Goal: Task Accomplishment & Management: Manage account settings

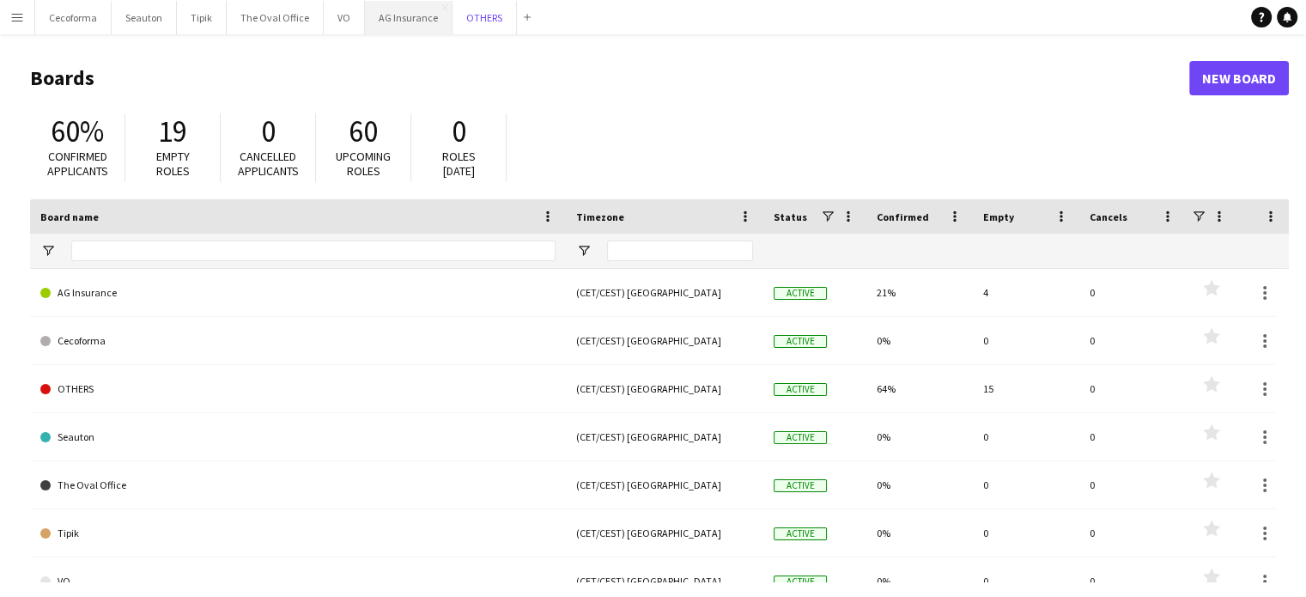
drag, startPoint x: 472, startPoint y: 16, endPoint x: 405, endPoint y: 21, distance: 66.3
click at [472, 16] on button "OTHERS Close" at bounding box center [485, 17] width 64 height 33
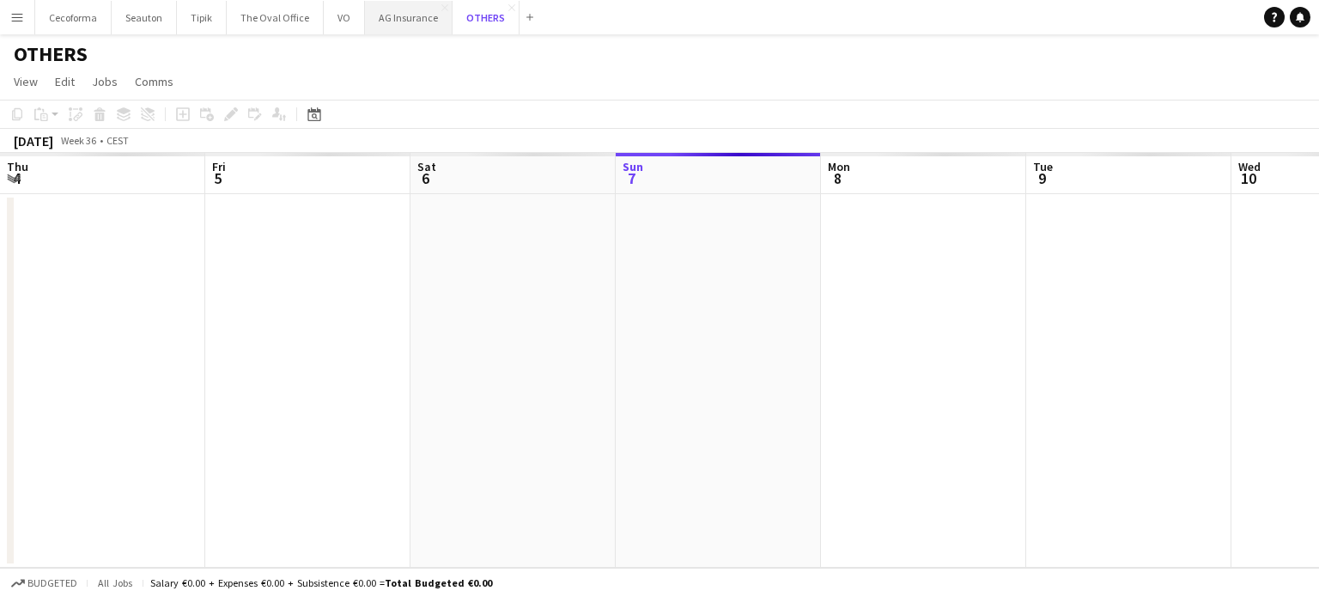
scroll to position [0, 411]
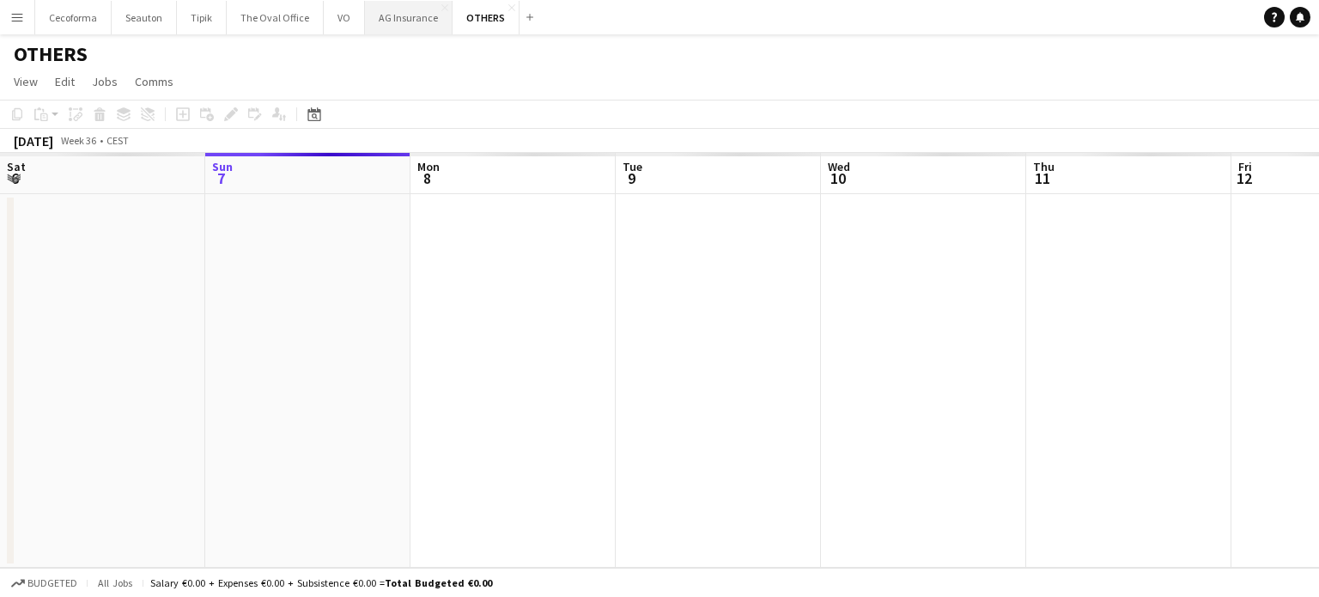
click at [405, 16] on button "AG Insurance Close" at bounding box center [409, 17] width 88 height 33
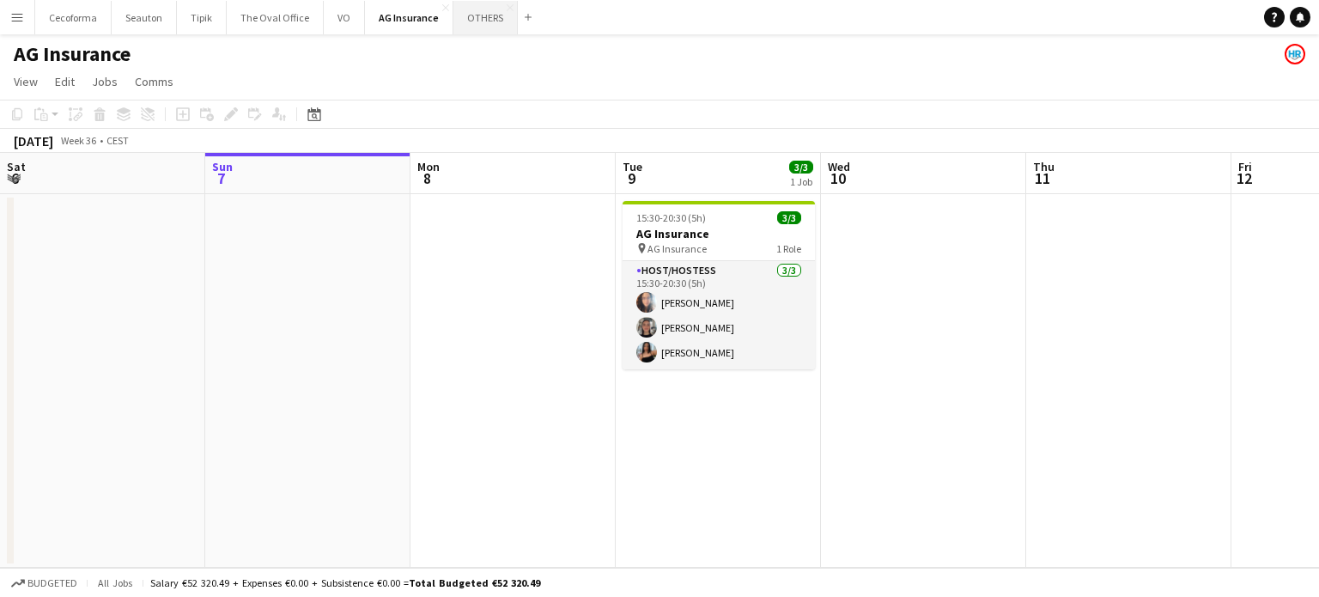
click at [467, 14] on button "OTHERS Close" at bounding box center [486, 17] width 64 height 33
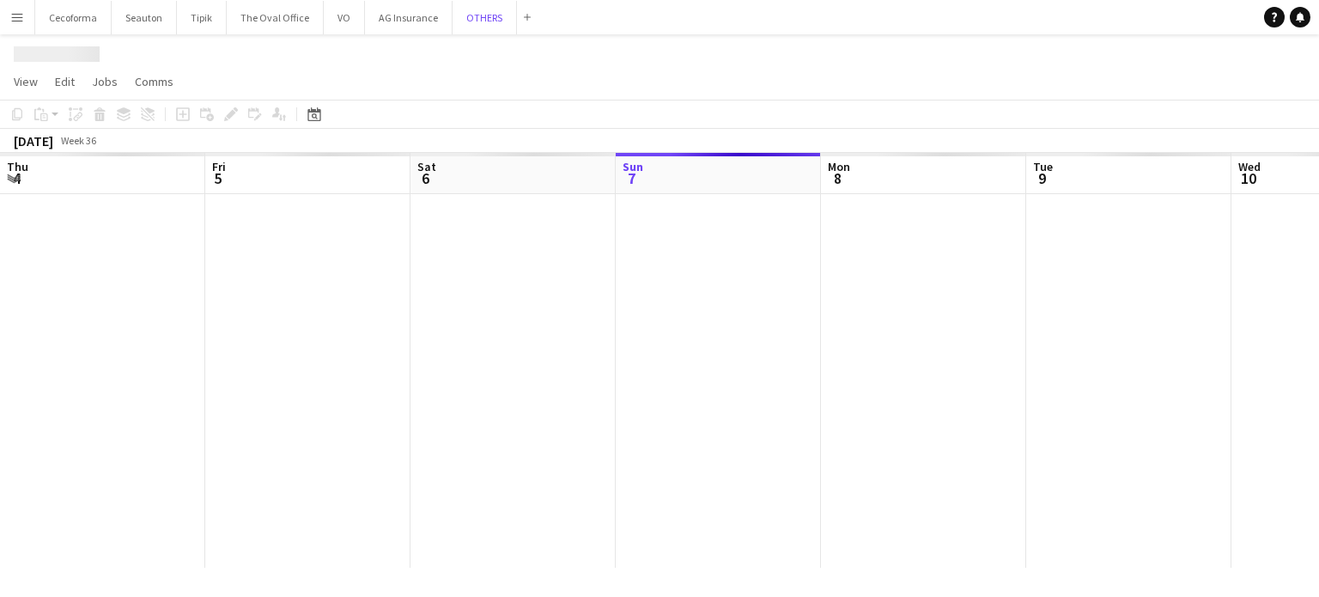
scroll to position [0, 411]
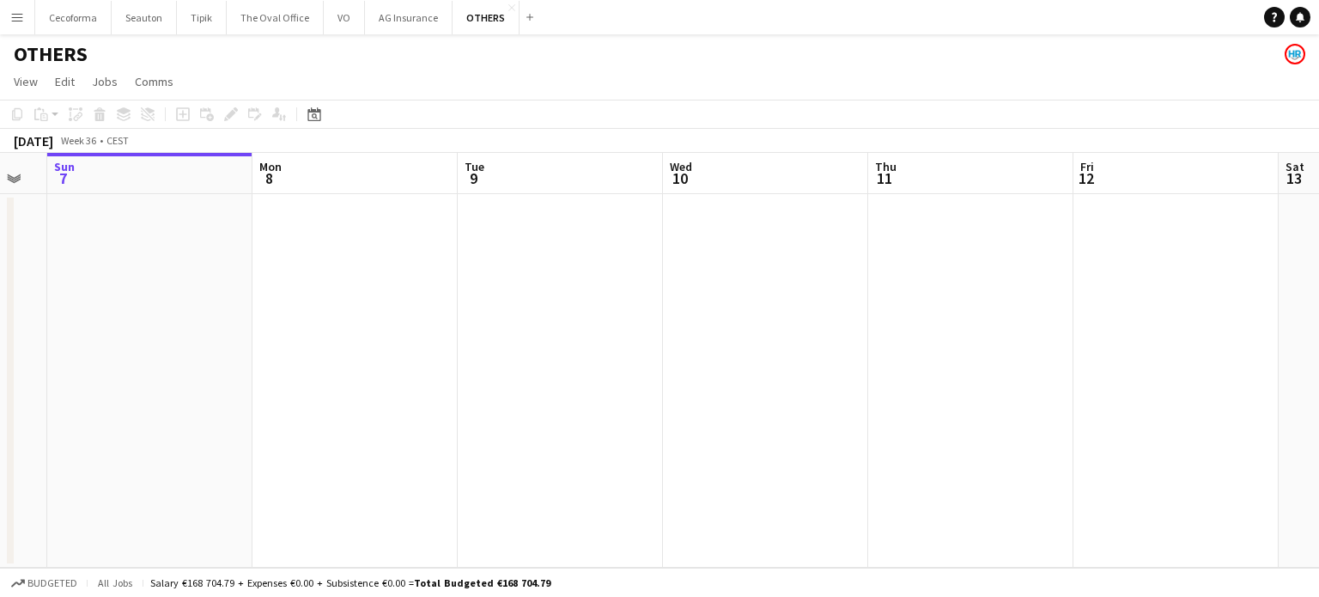
drag, startPoint x: 819, startPoint y: 456, endPoint x: 717, endPoint y: 448, distance: 102.5
click at [721, 448] on app-calendar-viewport "Thu 4 Fri 5 Sat 6 Sun 7 Mon 8 Tue 9 Wed 10 Thu 11 Fri 12 Sat 13 Sun 14 Mon 15" at bounding box center [659, 360] width 1319 height 415
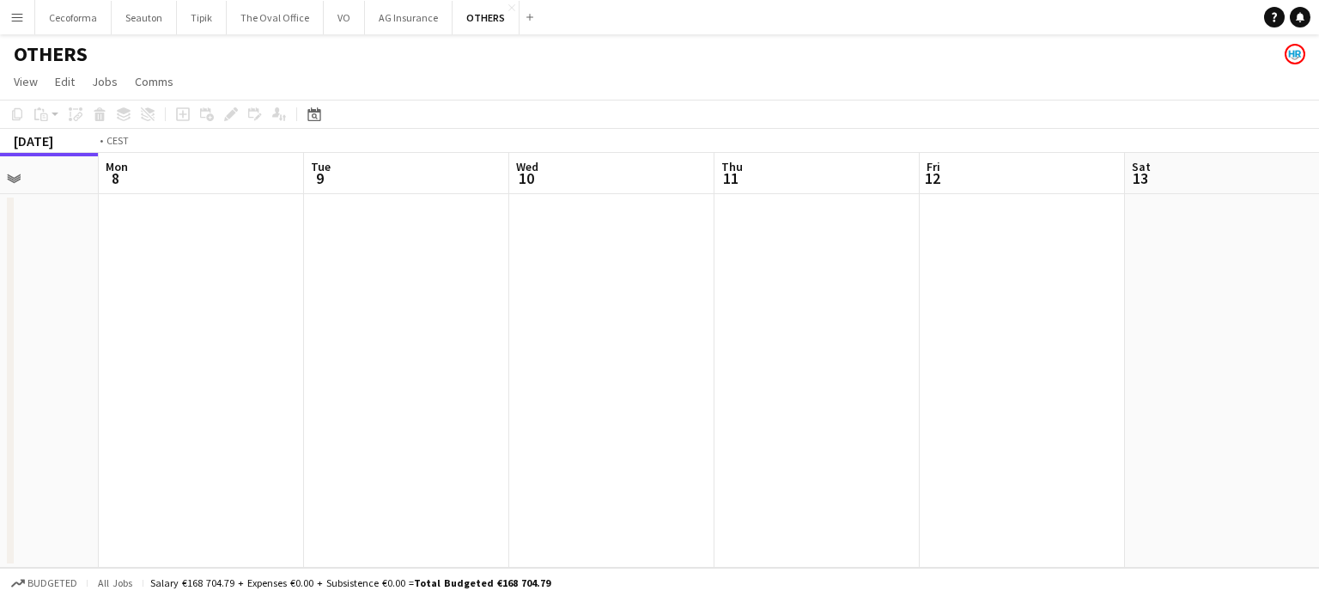
drag, startPoint x: 952, startPoint y: 453, endPoint x: 411, endPoint y: 455, distance: 540.3
click at [429, 450] on app-calendar-viewport "Thu 4 Fri 5 Sat 6 Sun 7 Mon 8 Tue 9 Wed 10 Thu 11 Fri 12 Sat 13 Sun 14 Mon 15" at bounding box center [659, 360] width 1319 height 415
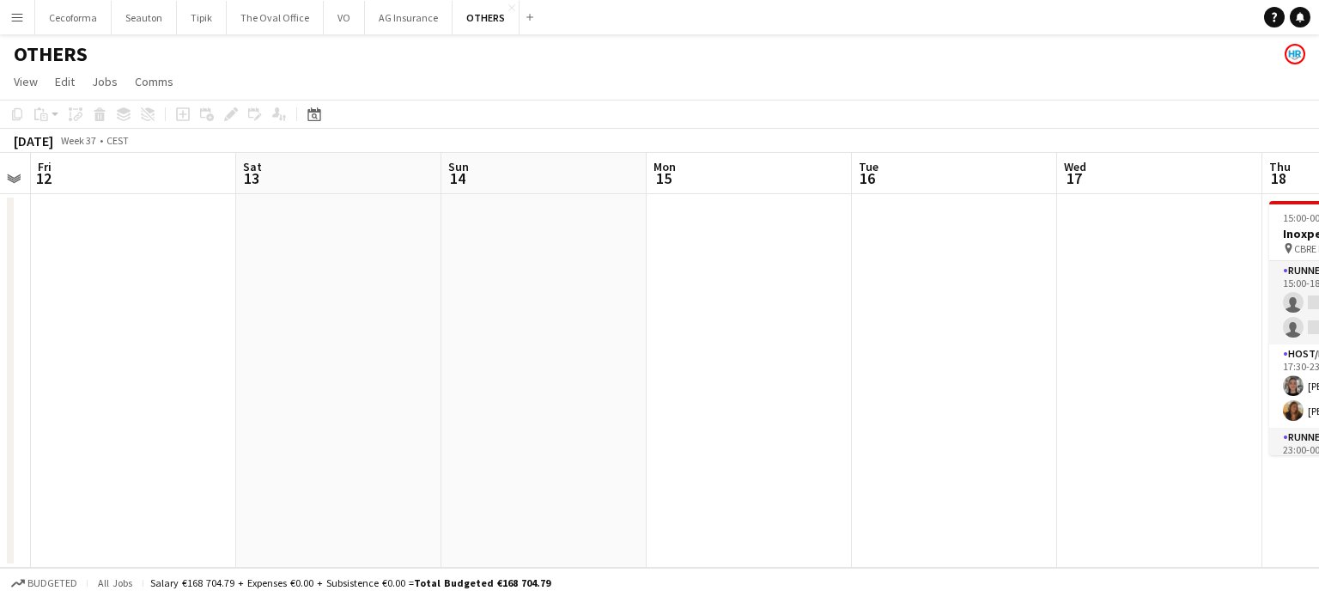
drag, startPoint x: 673, startPoint y: 508, endPoint x: 308, endPoint y: 493, distance: 365.3
click at [308, 493] on app-calendar-viewport "Mon 8 Tue 9 Wed 10 Thu 11 Fri 12 Sat 13 Sun 14 Mon 15 Tue 16 Wed 17 Thu 18 2/6 …" at bounding box center [659, 360] width 1319 height 415
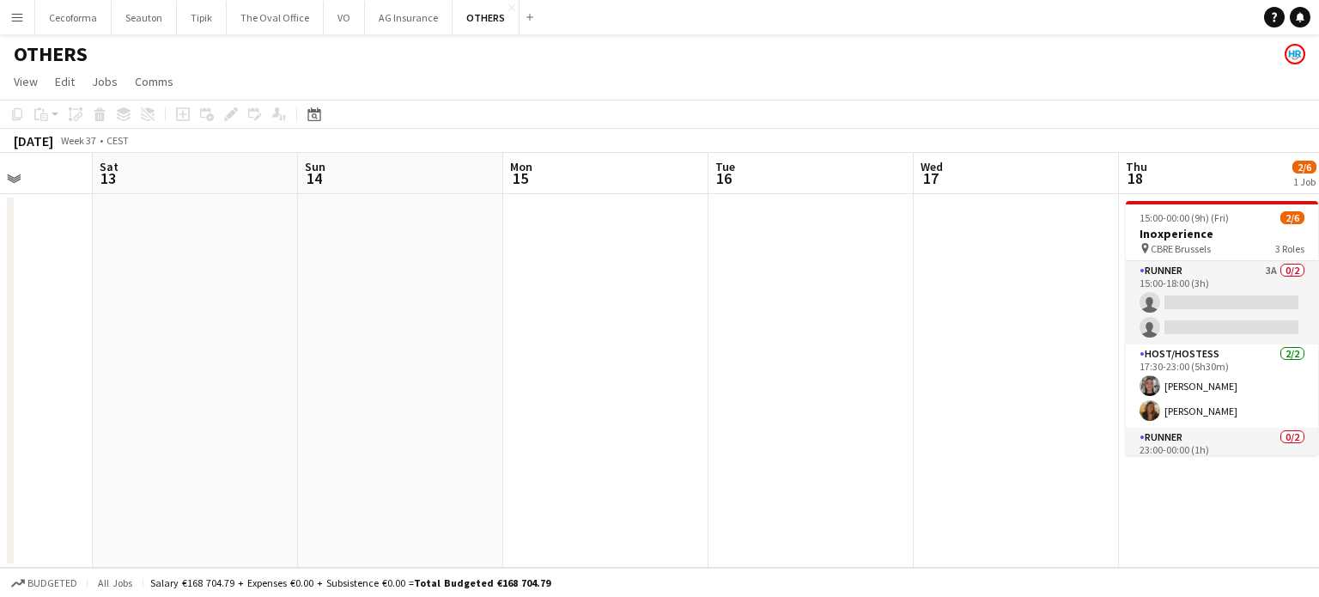
scroll to position [0, 581]
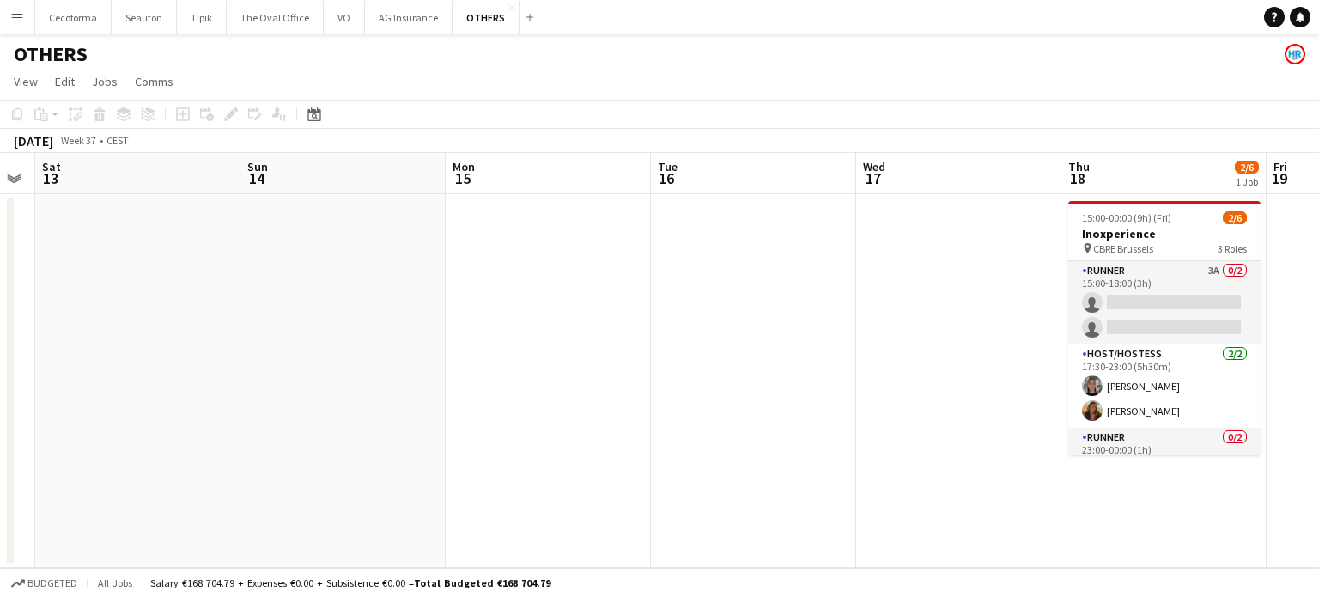
drag, startPoint x: 0, startPoint y: 494, endPoint x: 0, endPoint y: 482, distance: 12.0
click at [0, 490] on app-calendar-viewport "Wed 10 Thu 11 Fri 12 Sat 13 Sun 14 Mon 15 Tue 16 Wed 17 Thu 18 2/6 1 Job Fri 19…" at bounding box center [659, 360] width 1319 height 415
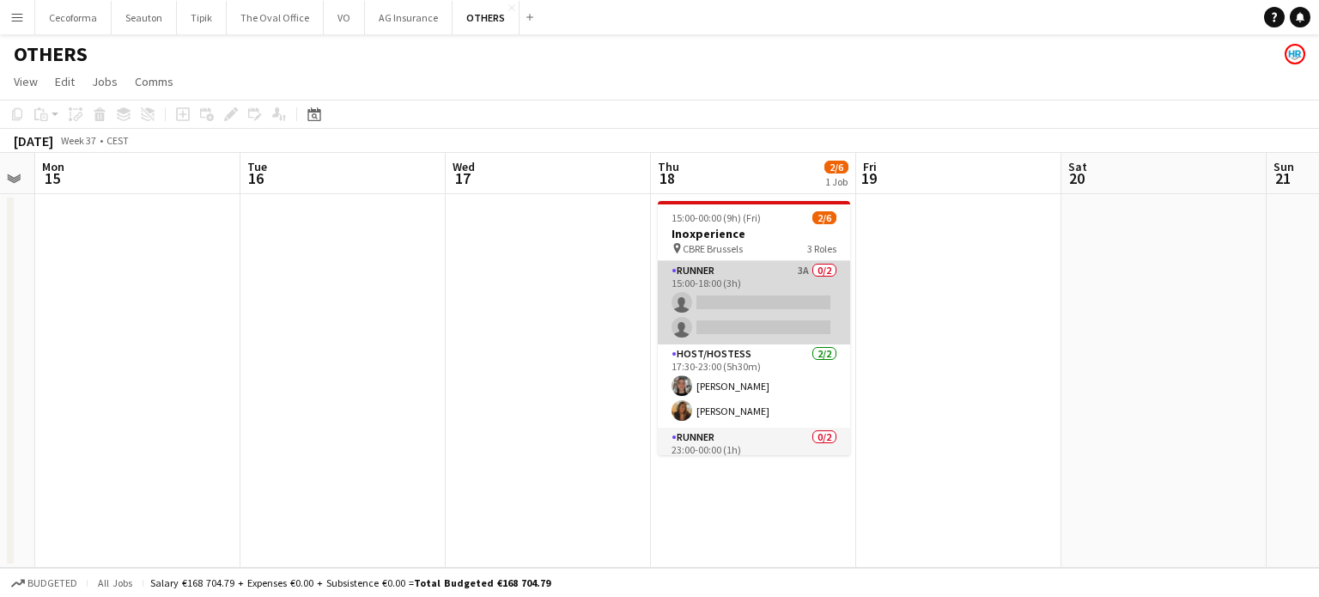
click at [737, 301] on app-card-role "Runner 3A 0/2 15:00-18:00 (3h) single-neutral-actions single-neutral-actions" at bounding box center [754, 302] width 192 height 83
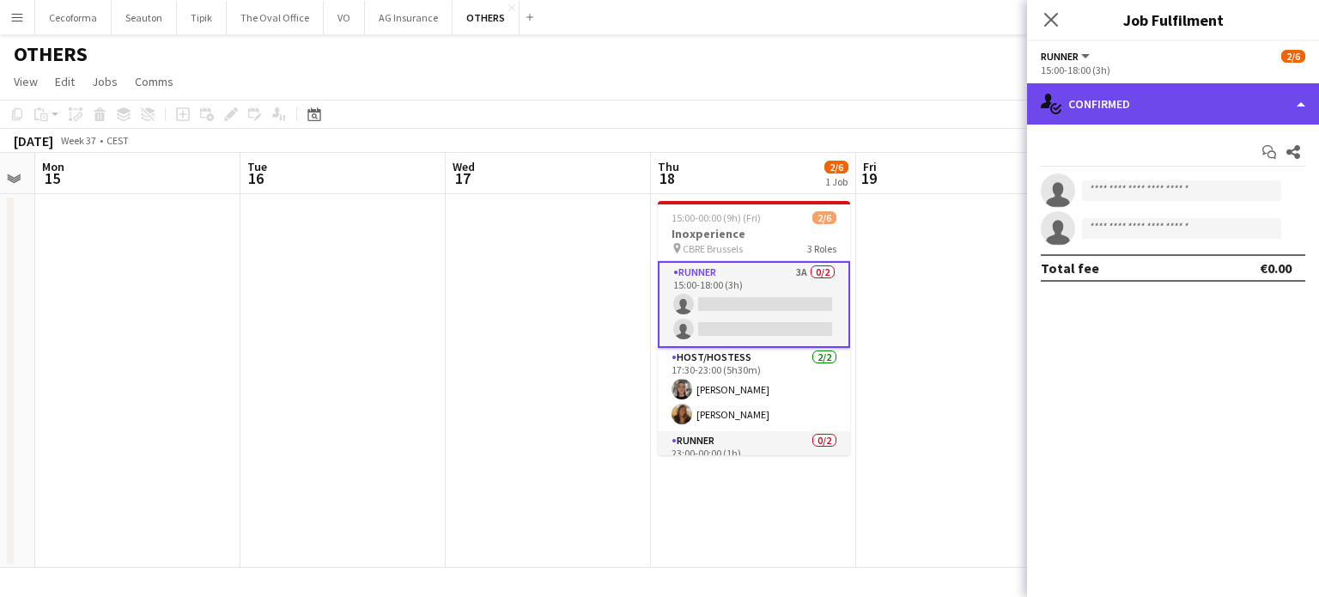
click at [1296, 100] on div "single-neutral-actions-check-2 Confirmed" at bounding box center [1173, 103] width 292 height 41
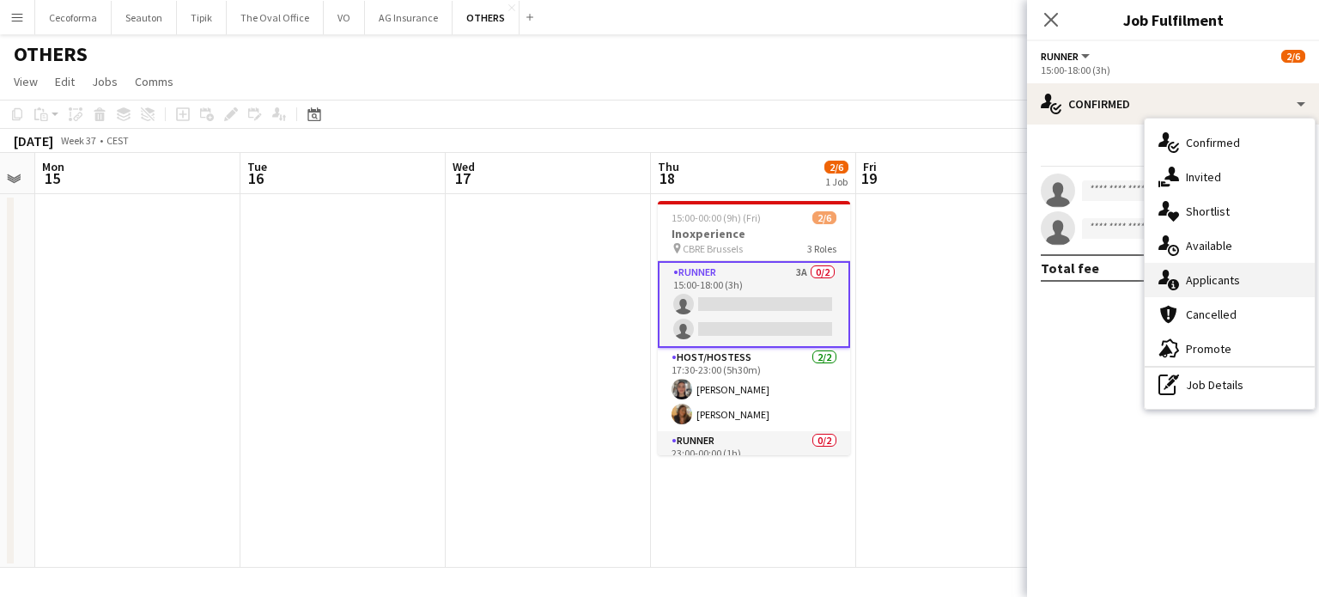
click at [1215, 280] on span "Applicants" at bounding box center [1213, 279] width 54 height 15
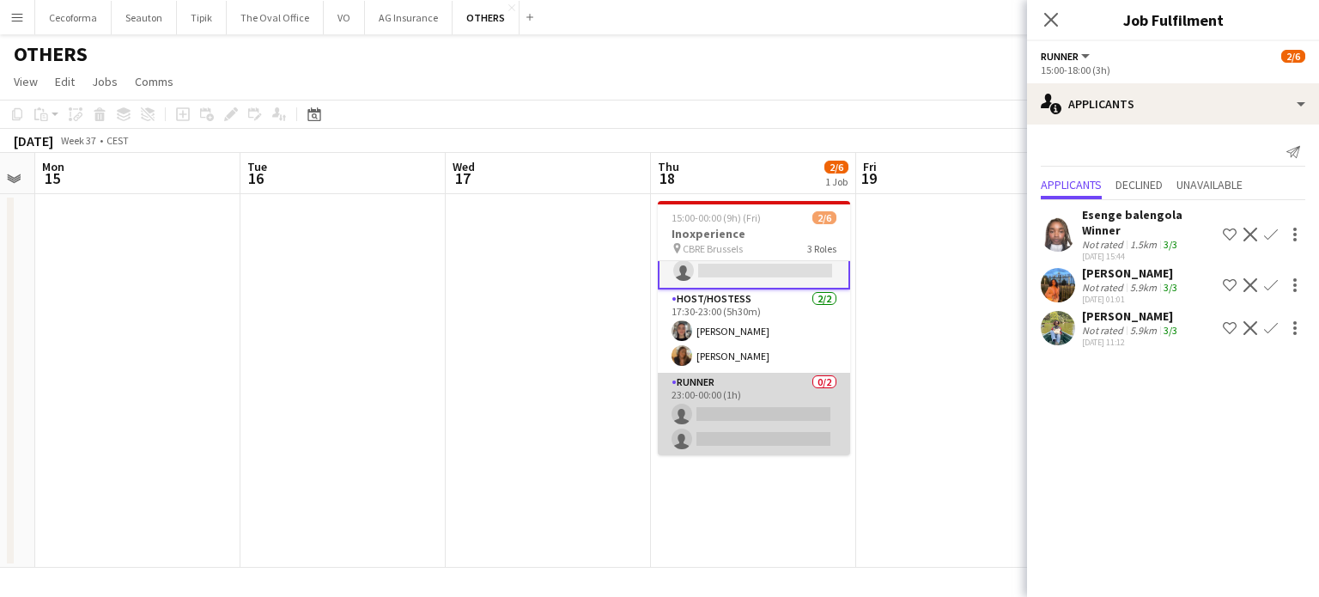
click at [750, 420] on app-card-role "Runner 0/2 23:00-00:00 (1h) single-neutral-actions single-neutral-actions" at bounding box center [754, 414] width 192 height 83
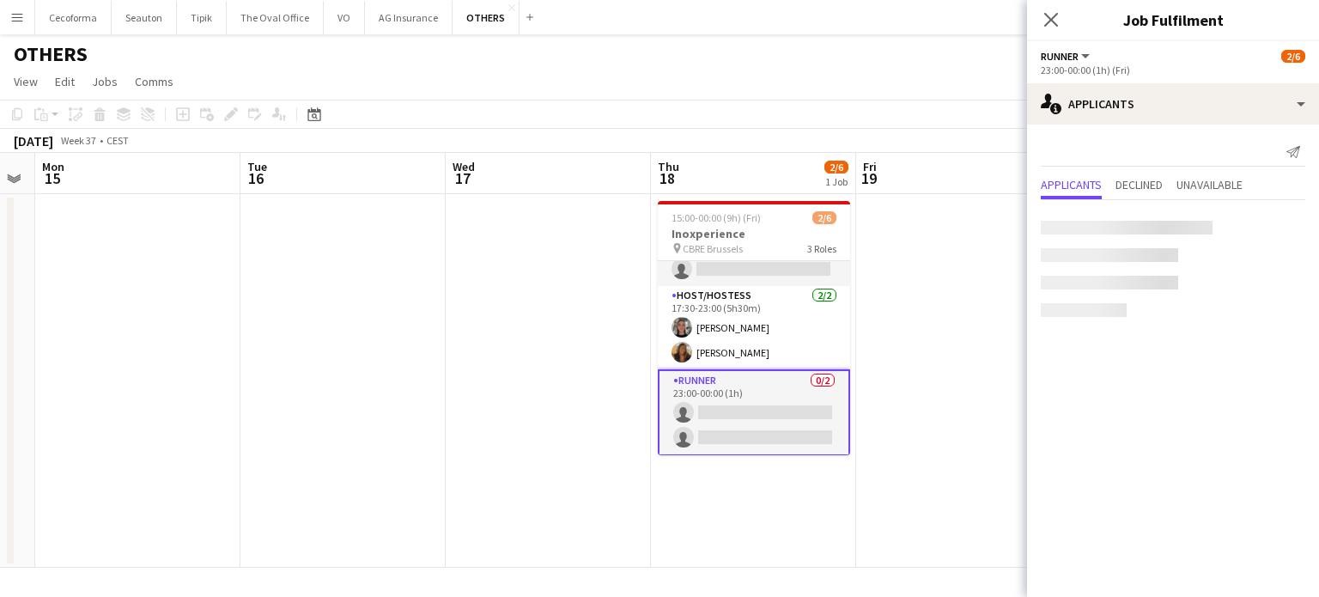
scroll to position [57, 0]
click at [749, 493] on app-date-cell "15:00-00:00 (9h) (Fri) 2/6 Inoxperience pin CBRE Brussels 3 Roles Runner 3A 0/2…" at bounding box center [753, 381] width 205 height 374
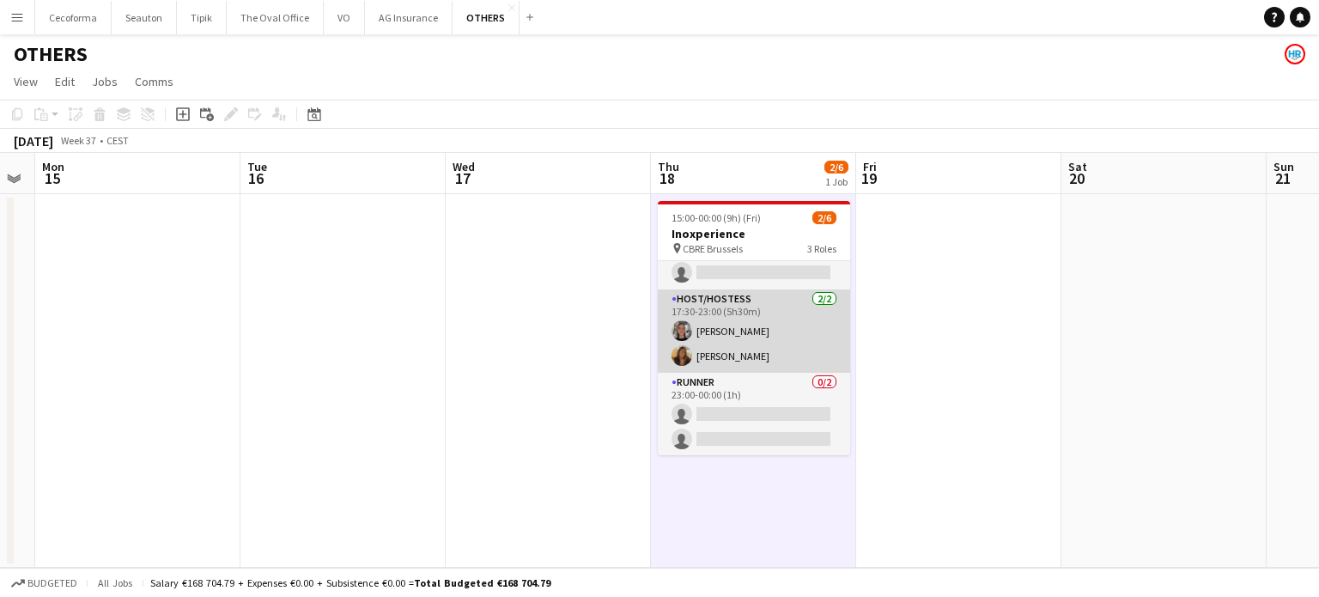
scroll to position [0, 0]
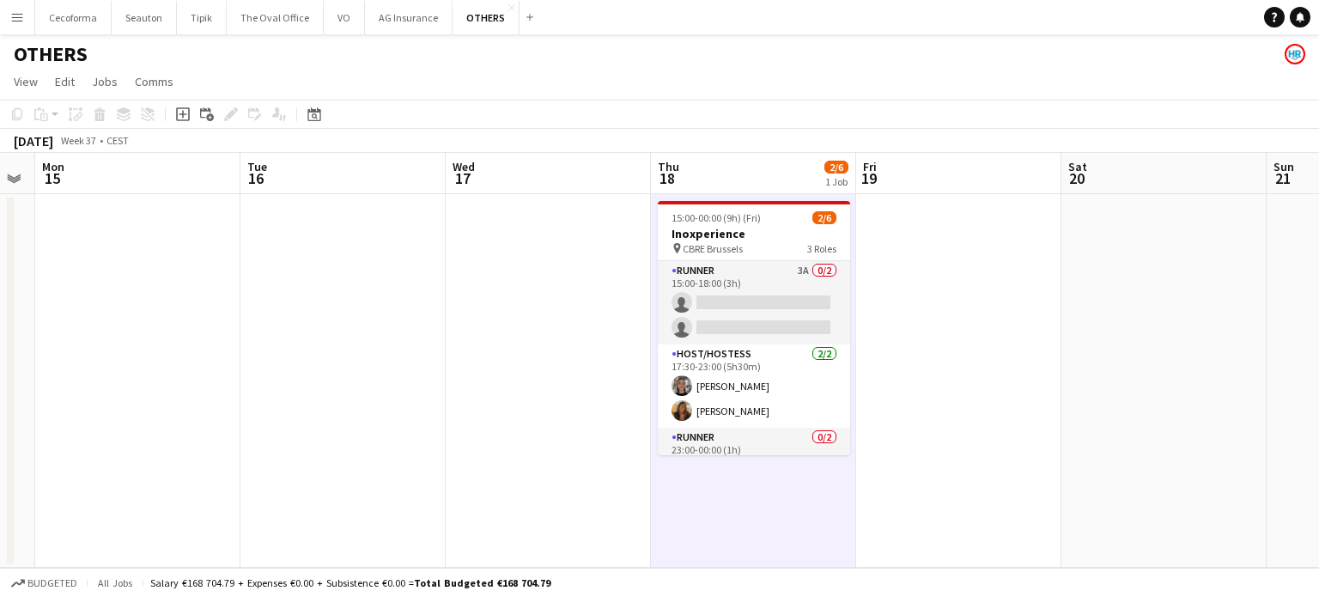
click at [997, 311] on app-date-cell at bounding box center [958, 381] width 205 height 374
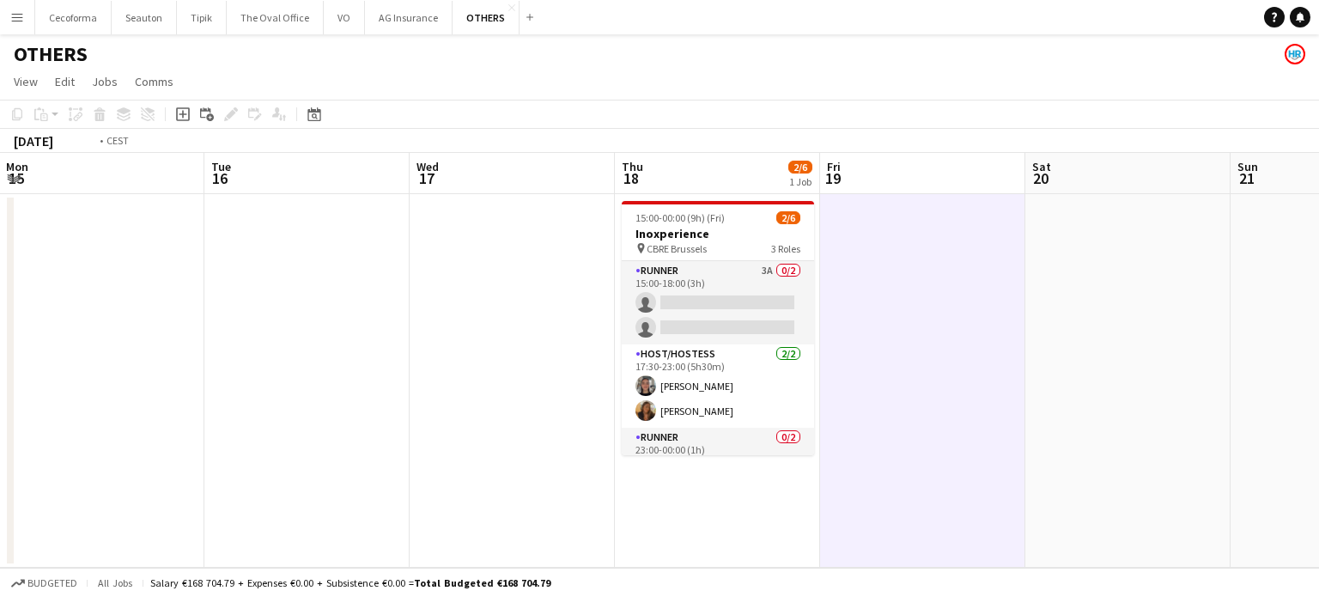
click at [644, 367] on app-calendar-viewport "Fri 12 Sat 13 Sun 14 Mon 15 Tue 16 Wed 17 Thu 18 2/6 1 Job Fri 19 Sat 20 Sun 21…" at bounding box center [659, 360] width 1319 height 415
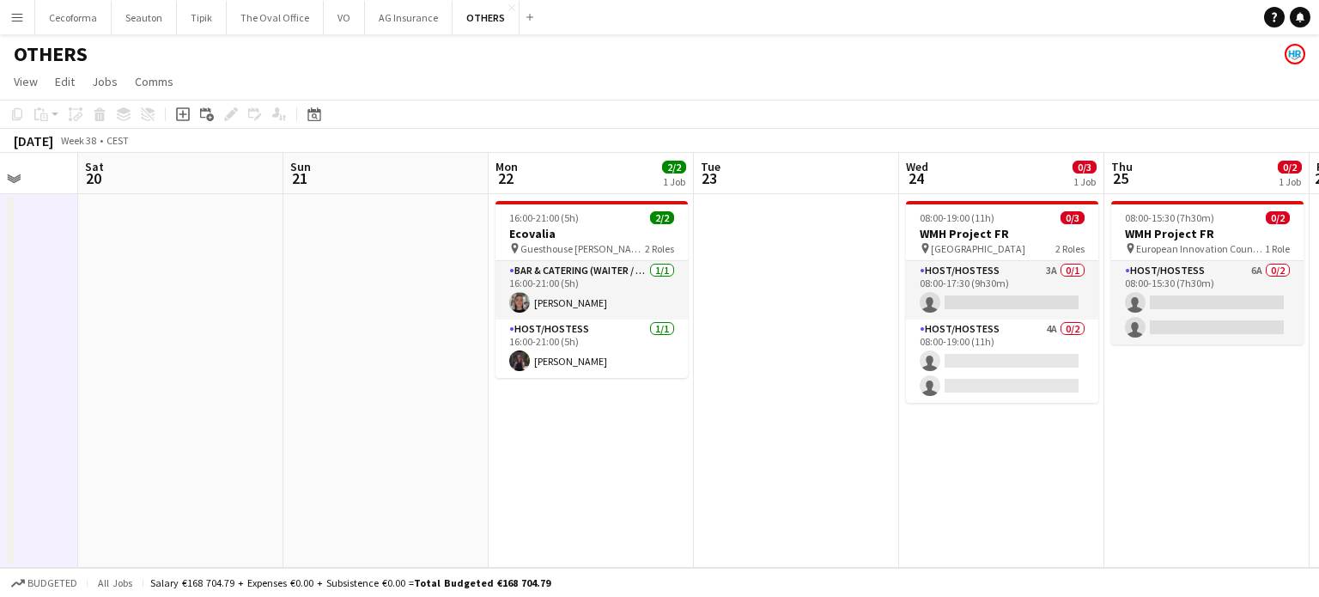
drag, startPoint x: 756, startPoint y: 370, endPoint x: 350, endPoint y: 352, distance: 405.8
click at [361, 352] on app-calendar-viewport "Tue 16 Wed 17 Thu 18 2/6 1 Job Fri 19 Sat 20 Sun 21 Mon 22 2/2 1 Job Tue 23 Wed…" at bounding box center [659, 360] width 1319 height 415
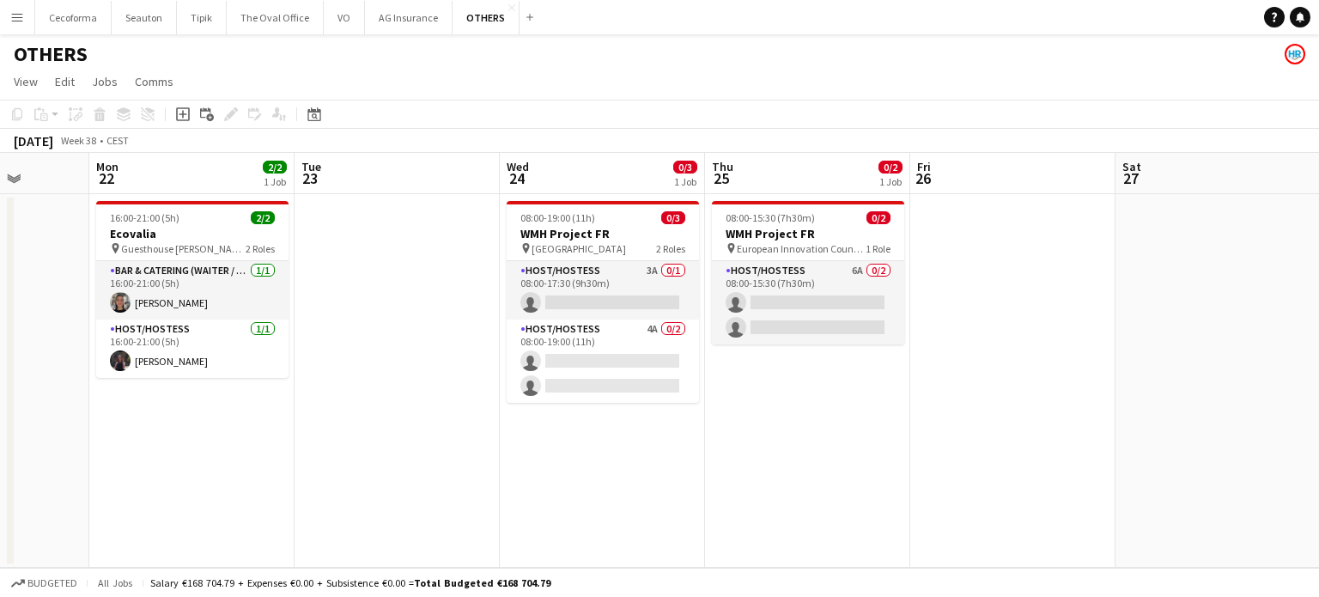
drag, startPoint x: 505, startPoint y: 466, endPoint x: 484, endPoint y: 459, distance: 22.0
click at [484, 459] on app-calendar-viewport "Thu 18 2/6 1 Job Fri 19 Sat 20 Sun 21 Mon 22 2/2 1 Job Tue 23 Wed 24 0/3 1 Job …" at bounding box center [659, 360] width 1319 height 415
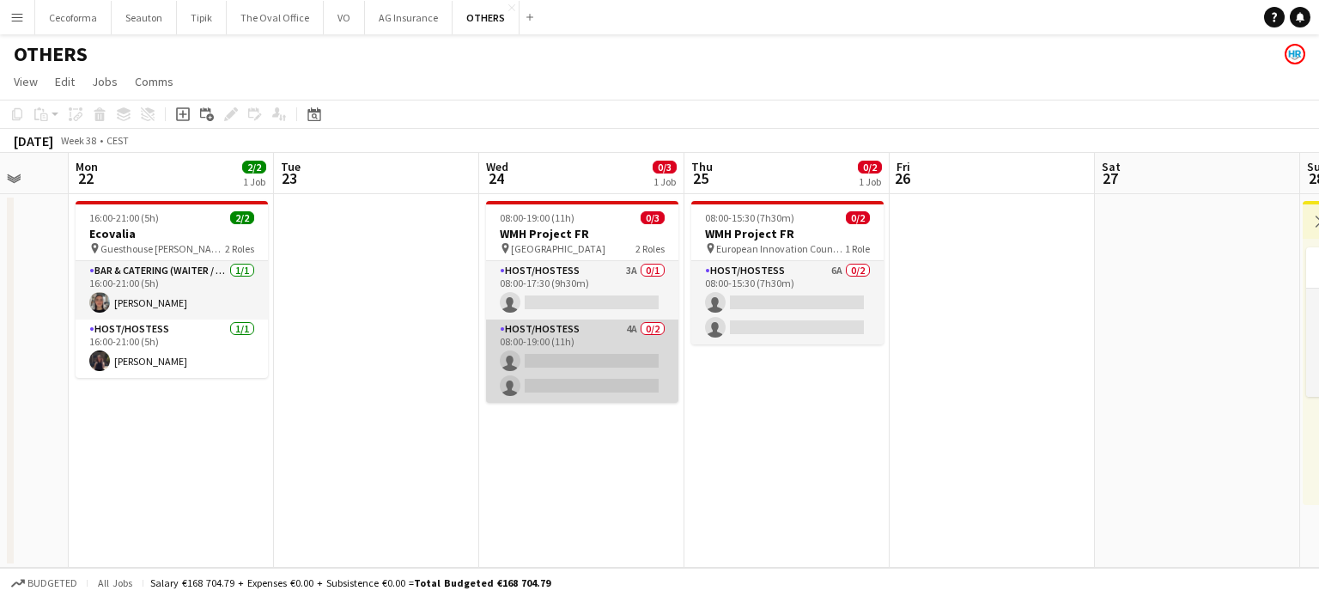
click at [581, 366] on app-card-role "Host/Hostess 4A 0/2 08:00-19:00 (11h) single-neutral-actions single-neutral-act…" at bounding box center [582, 361] width 192 height 83
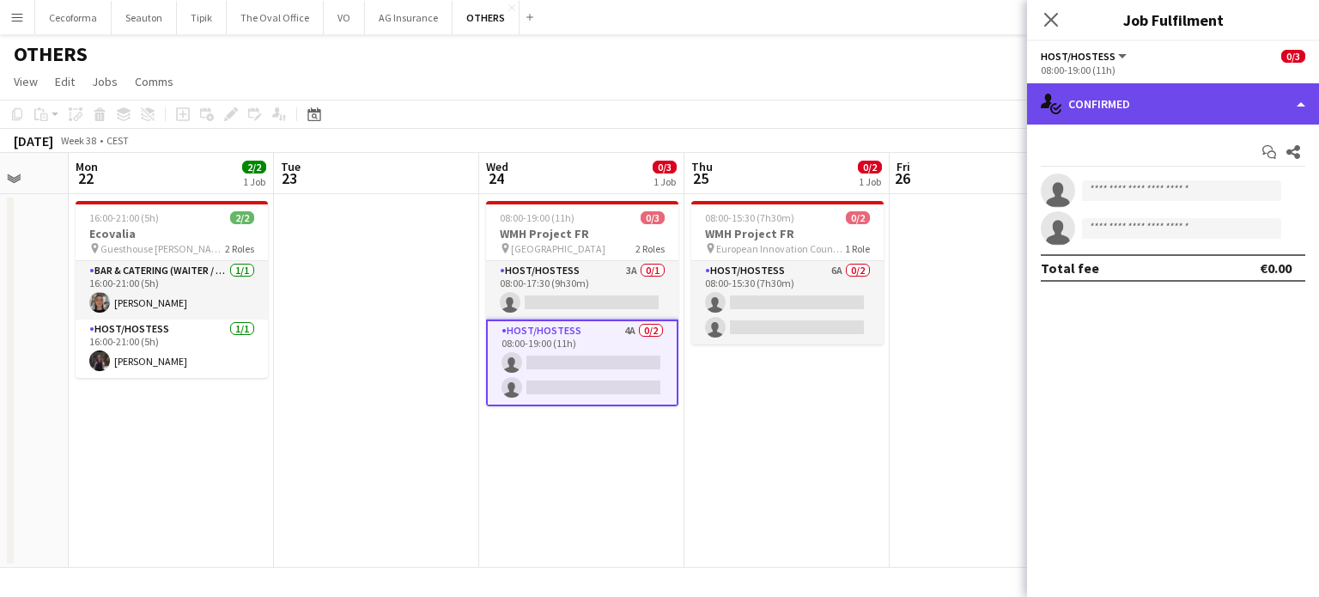
click at [1295, 107] on div "single-neutral-actions-check-2 Confirmed" at bounding box center [1173, 103] width 292 height 41
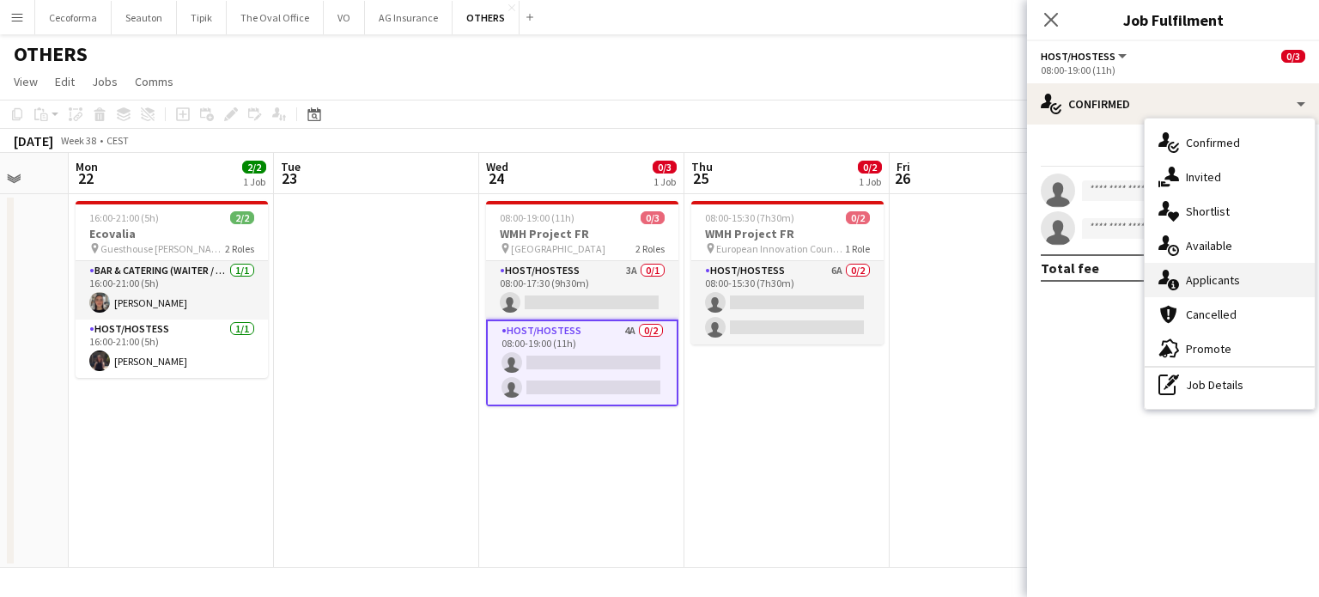
click at [1213, 284] on span "Applicants" at bounding box center [1213, 279] width 54 height 15
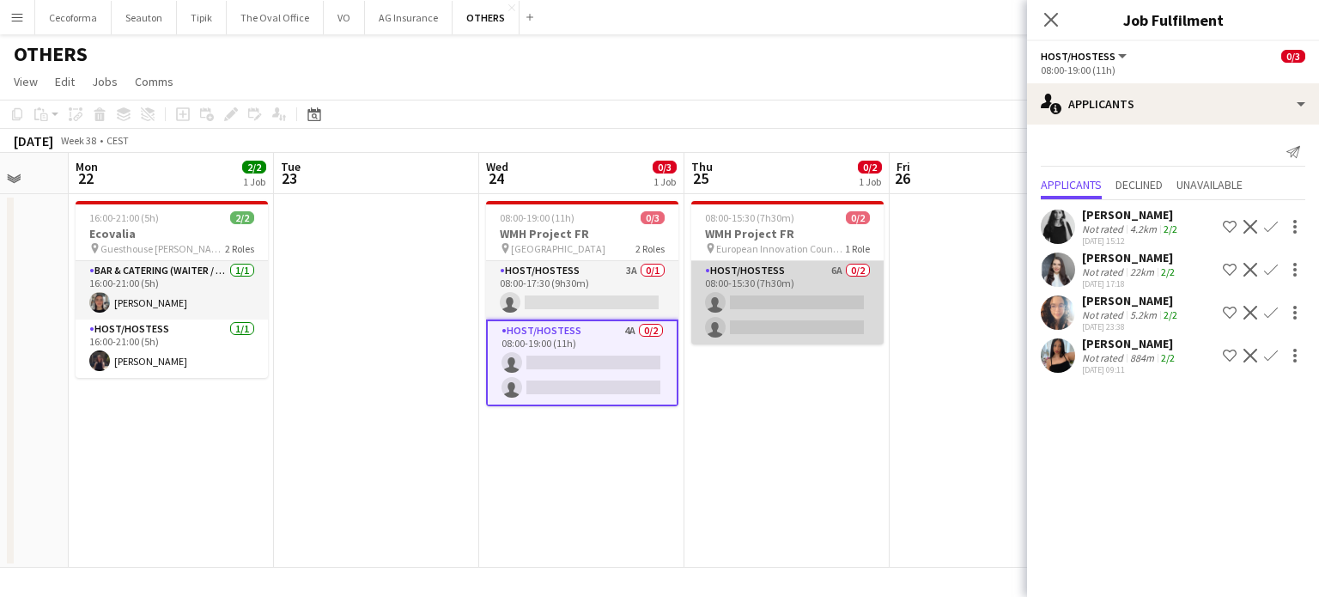
click at [798, 302] on app-card-role "Host/Hostess 6A 0/2 08:00-15:30 (7h30m) single-neutral-actions single-neutral-a…" at bounding box center [787, 302] width 192 height 83
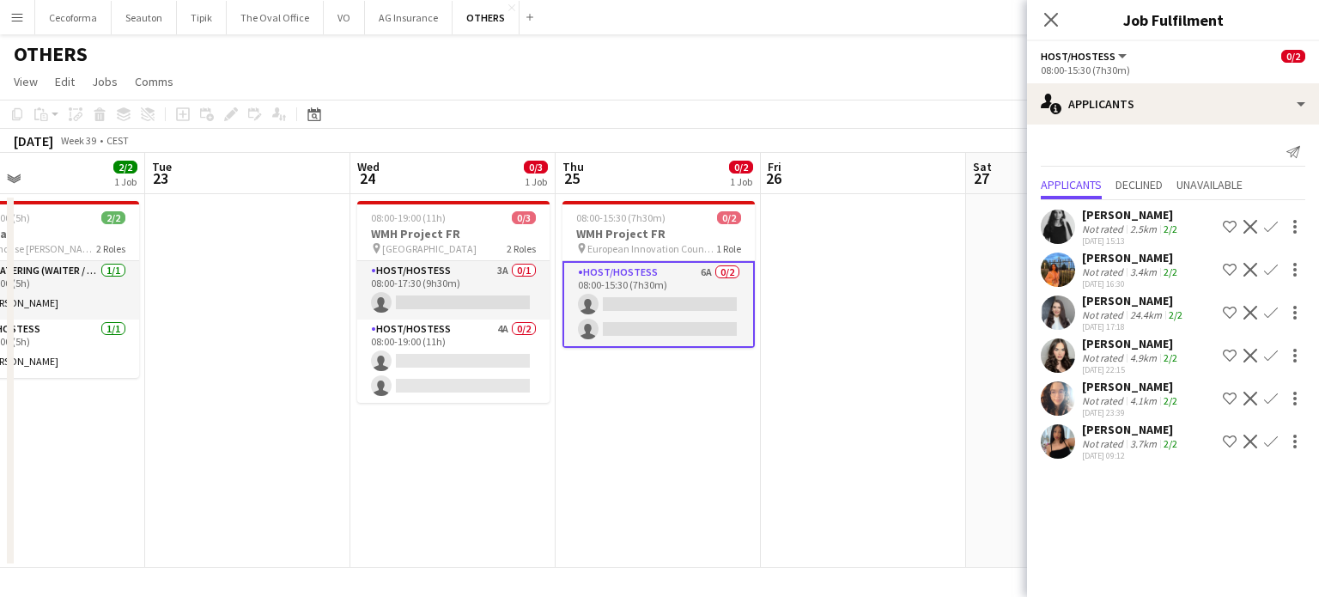
scroll to position [0, 481]
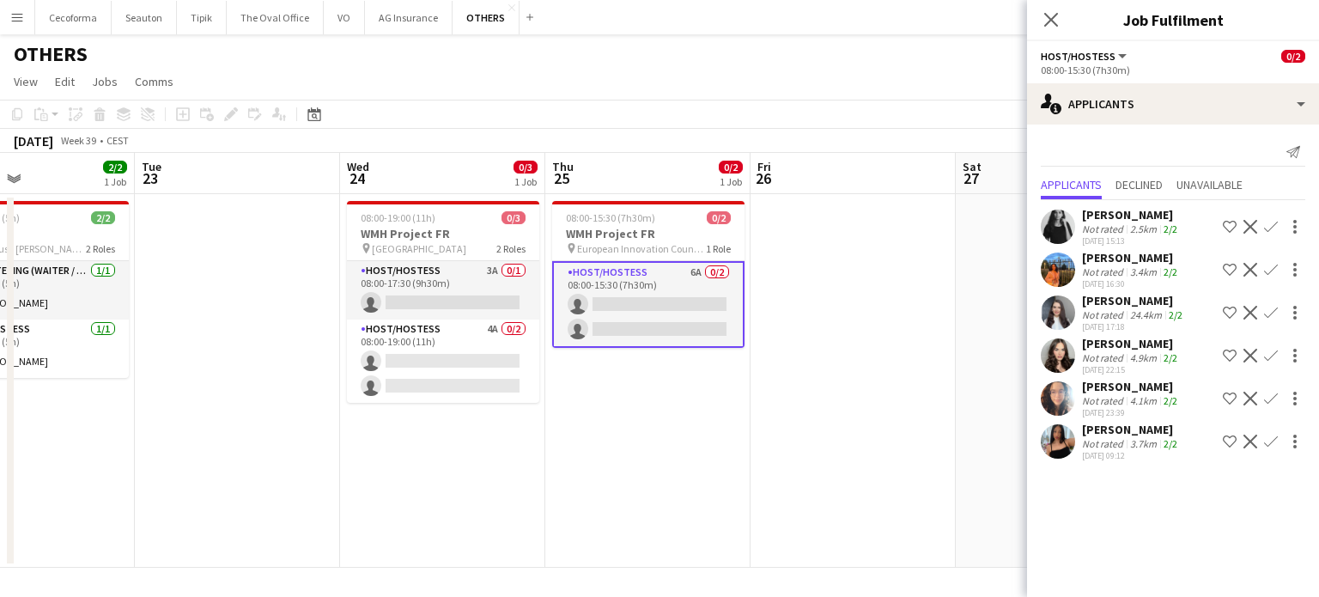
drag, startPoint x: 839, startPoint y: 463, endPoint x: 701, endPoint y: 456, distance: 138.5
click at [701, 456] on app-calendar-viewport "Sat 20 Sun 21 Mon 22 2/2 1 Job Tue 23 Wed 24 0/3 1 Job Thu 25 0/2 1 Job Fri 26 …" at bounding box center [659, 360] width 1319 height 415
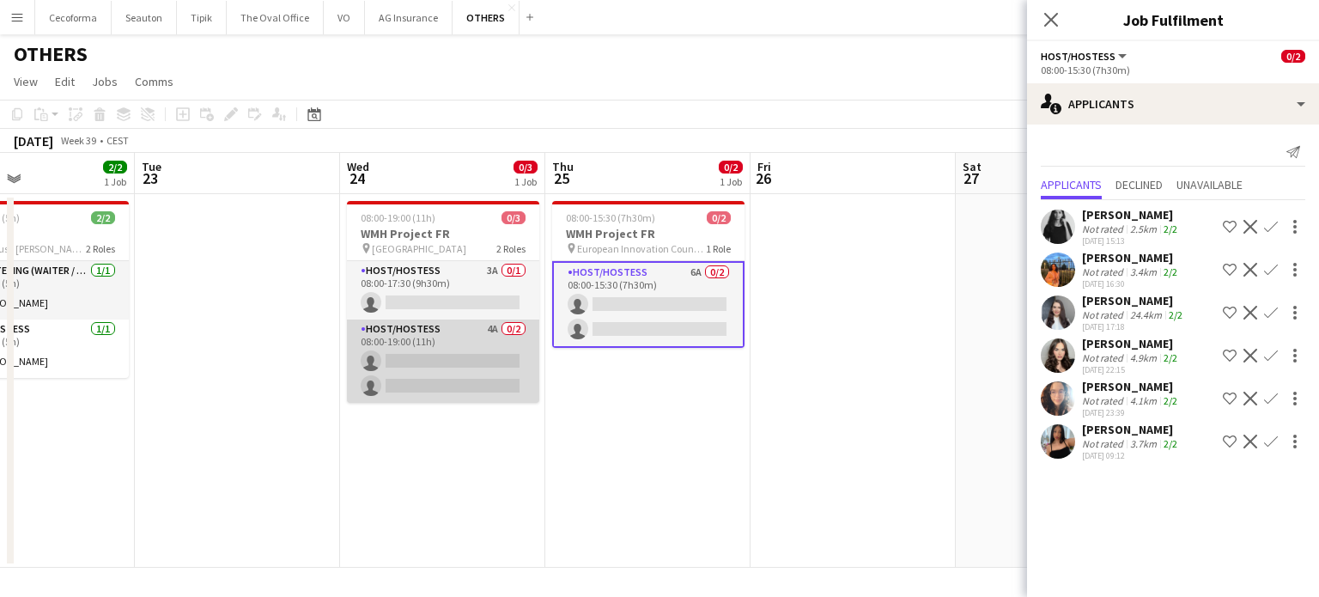
click at [454, 371] on app-card-role "Host/Hostess 4A 0/2 08:00-19:00 (11h) single-neutral-actions single-neutral-act…" at bounding box center [443, 361] width 192 height 83
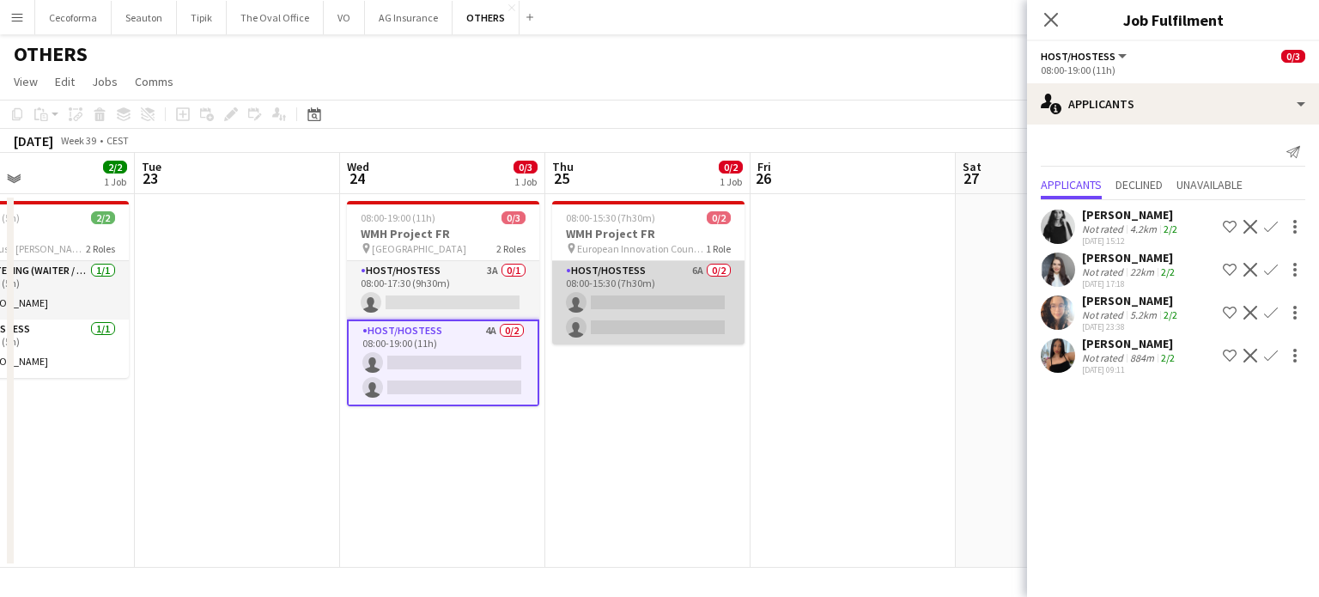
click at [689, 328] on app-card-role "Host/Hostess 6A 0/2 08:00-15:30 (7h30m) single-neutral-actions single-neutral-a…" at bounding box center [648, 302] width 192 height 83
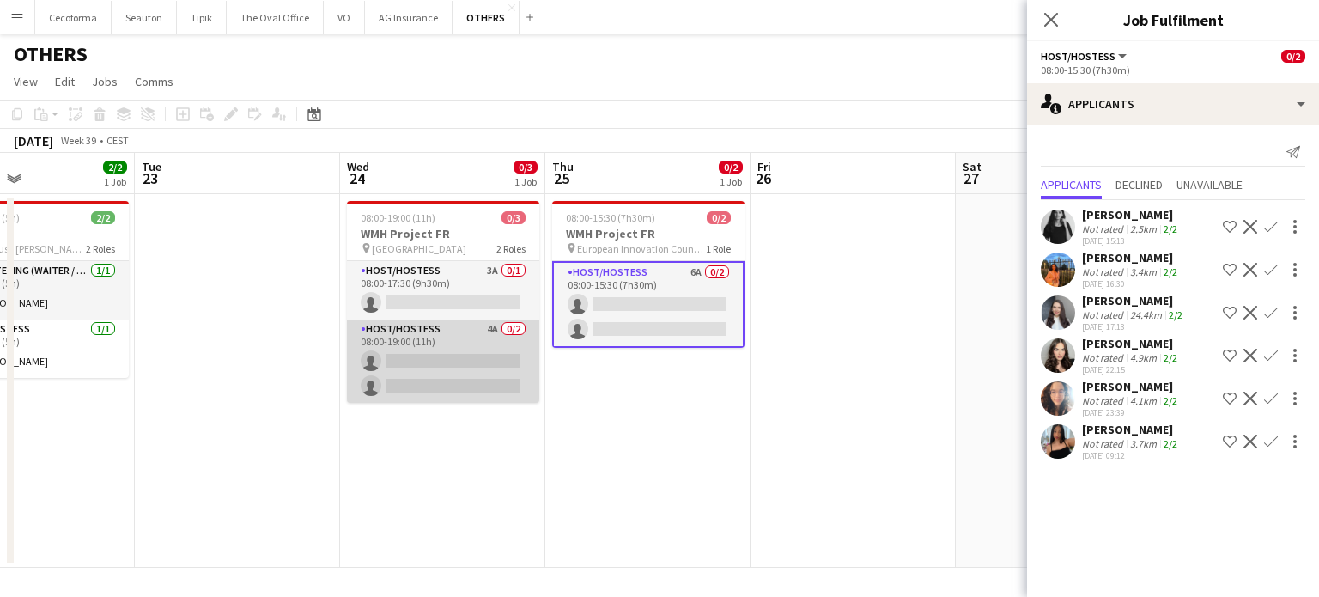
click at [491, 380] on app-card-role "Host/Hostess 4A 0/2 08:00-19:00 (11h) single-neutral-actions single-neutral-act…" at bounding box center [443, 361] width 192 height 83
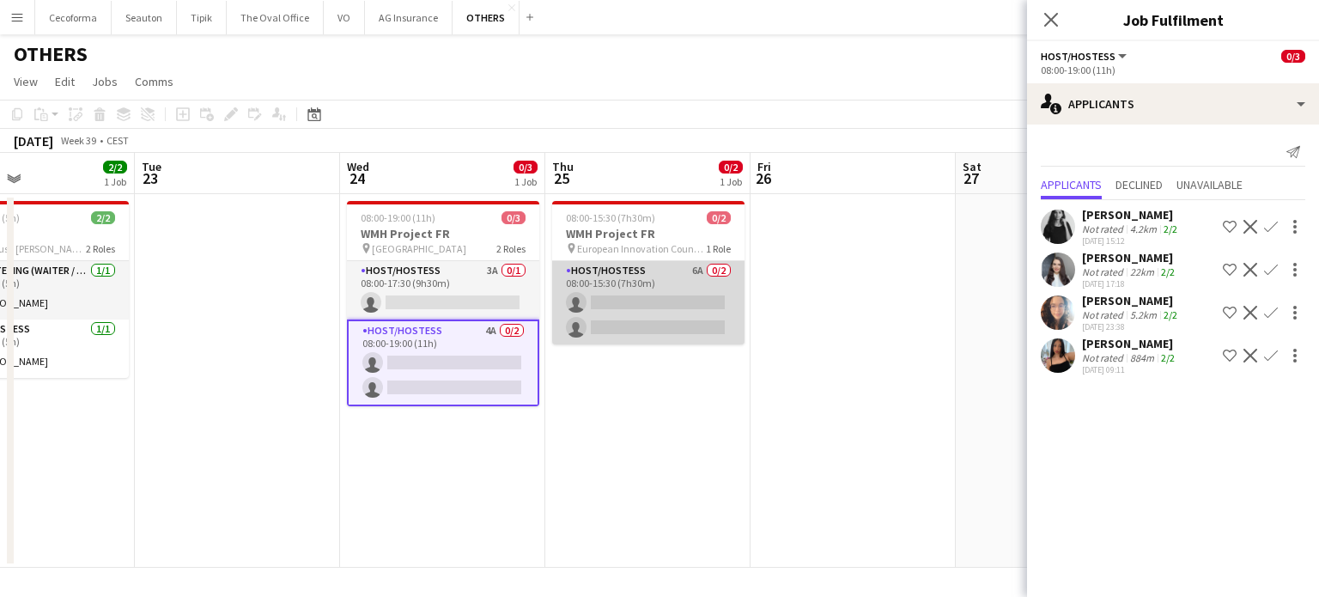
click at [647, 319] on app-card-role "Host/Hostess 6A 0/2 08:00-15:30 (7h30m) single-neutral-actions single-neutral-a…" at bounding box center [648, 302] width 192 height 83
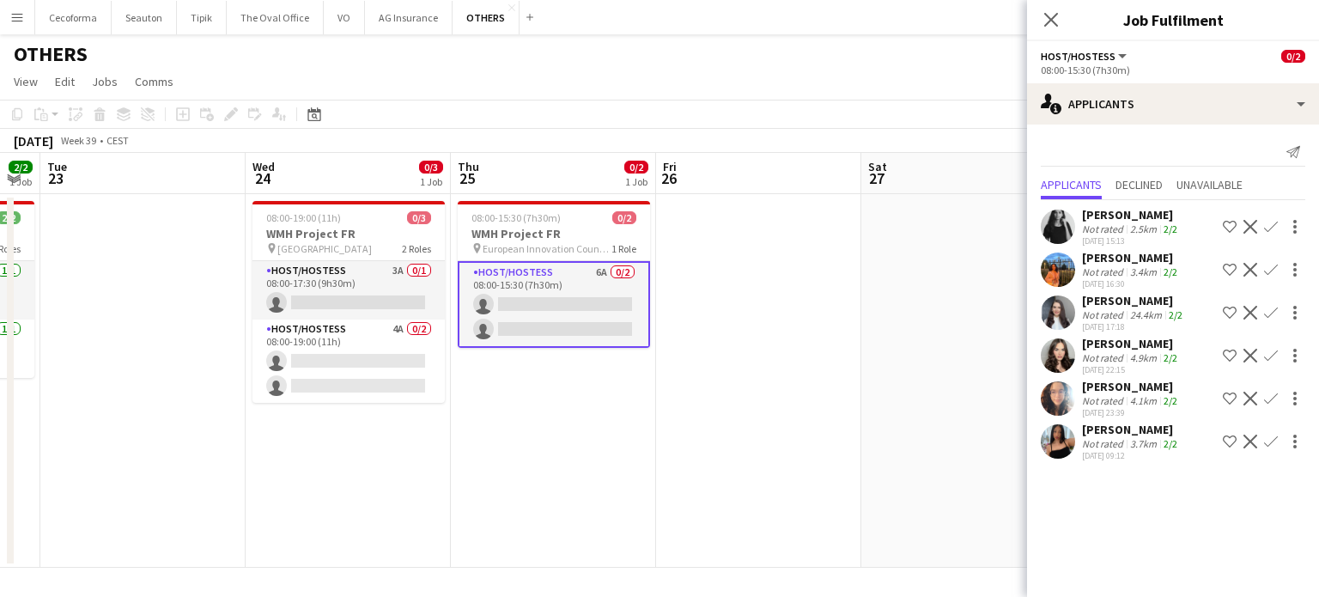
drag, startPoint x: 855, startPoint y: 336, endPoint x: 602, endPoint y: 329, distance: 253.5
click at [582, 332] on app-calendar-viewport "Sat 20 Sun 21 Mon 22 2/2 1 Job Tue 23 Wed 24 0/3 1 Job Thu 25 0/2 1 Job Fri 26 …" at bounding box center [659, 360] width 1319 height 415
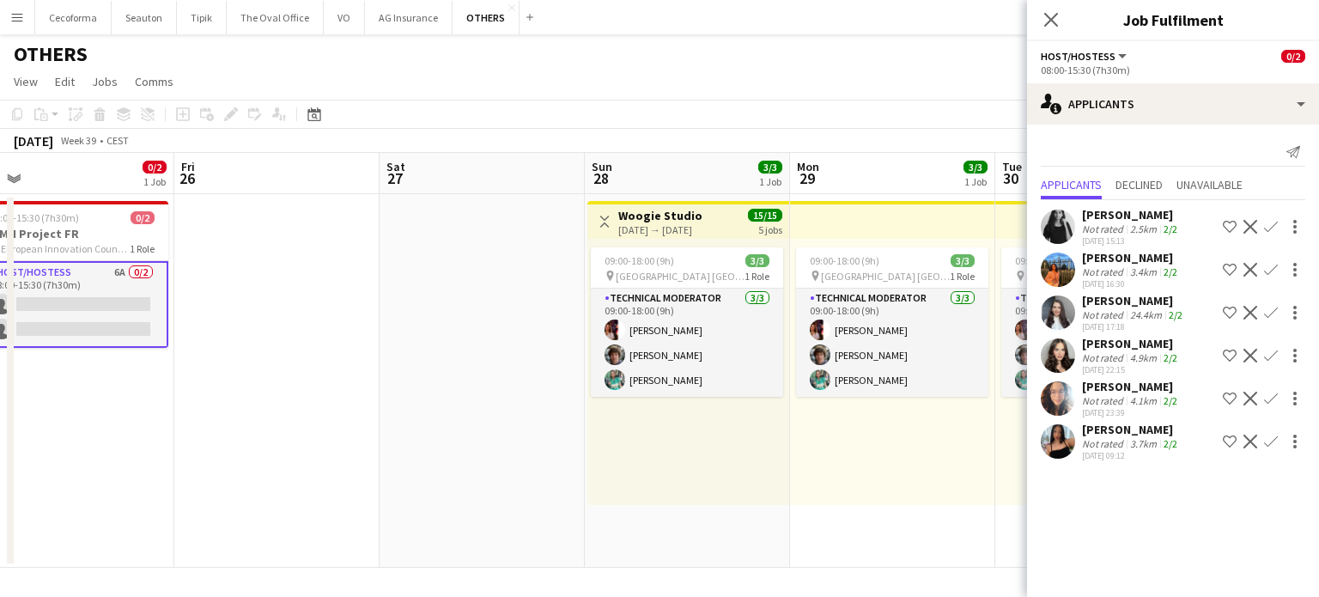
drag, startPoint x: 745, startPoint y: 346, endPoint x: 441, endPoint y: 344, distance: 303.2
click at [441, 344] on app-calendar-viewport "Mon 22 2/2 1 Job Tue 23 Wed 24 0/3 1 Job Thu 25 0/2 1 Job Fri 26 Sat 27 Sun 28 …" at bounding box center [659, 360] width 1319 height 415
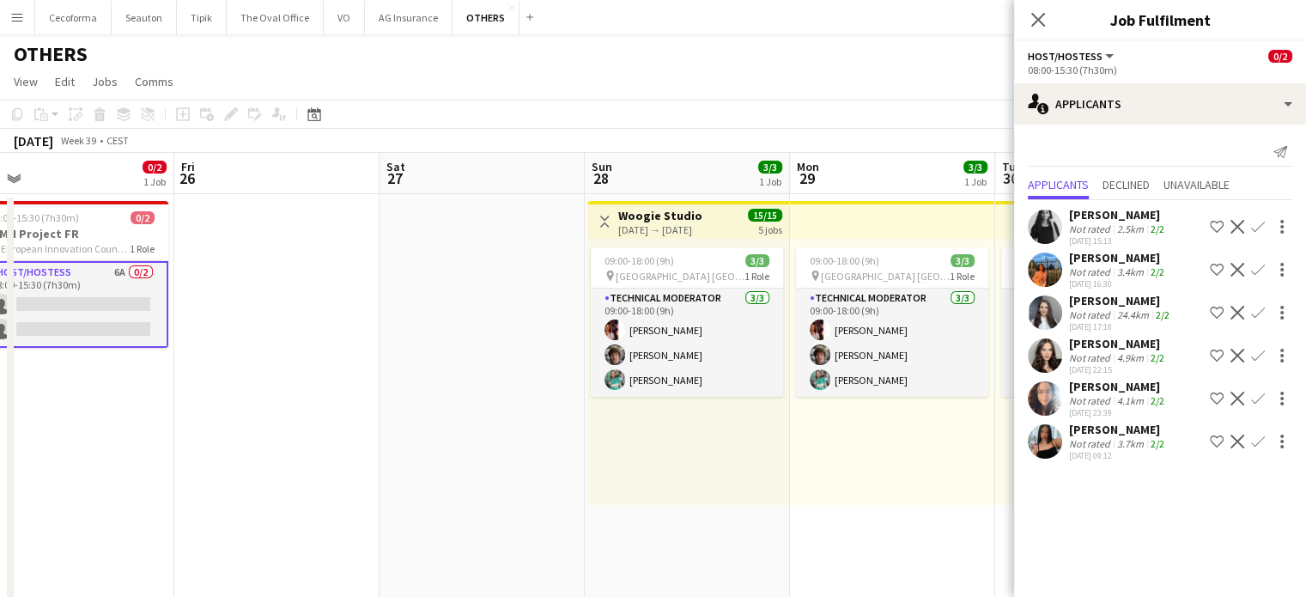
drag, startPoint x: 533, startPoint y: 484, endPoint x: 217, endPoint y: 446, distance: 318.3
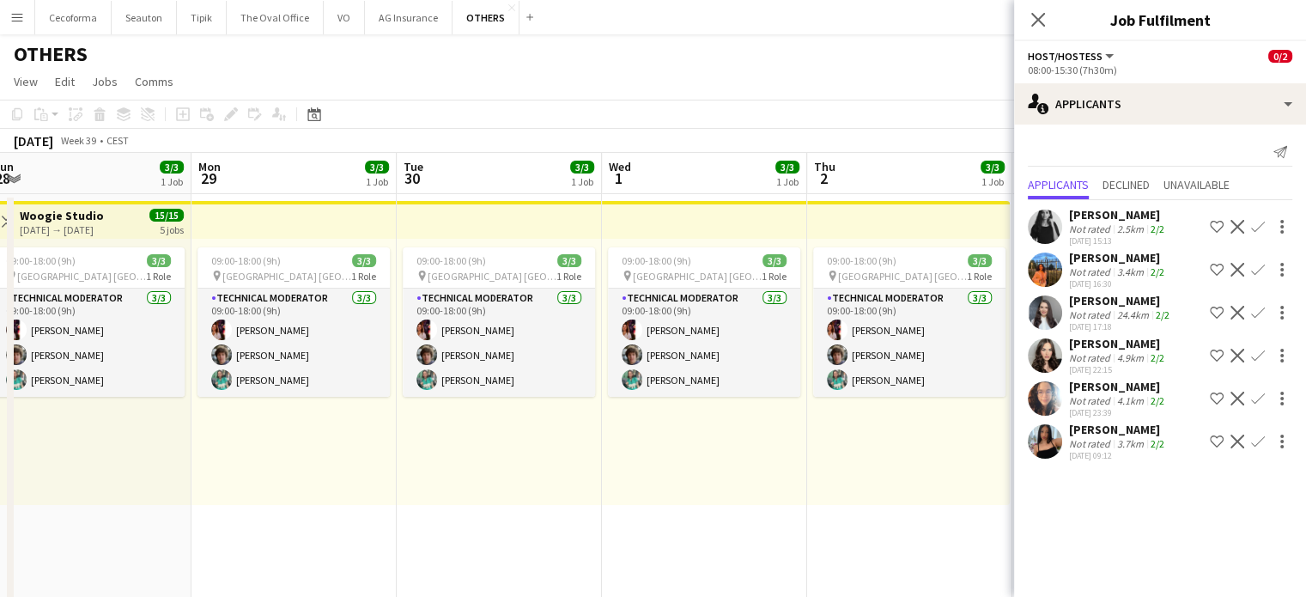
drag, startPoint x: 604, startPoint y: 516, endPoint x: 70, endPoint y: 420, distance: 542.8
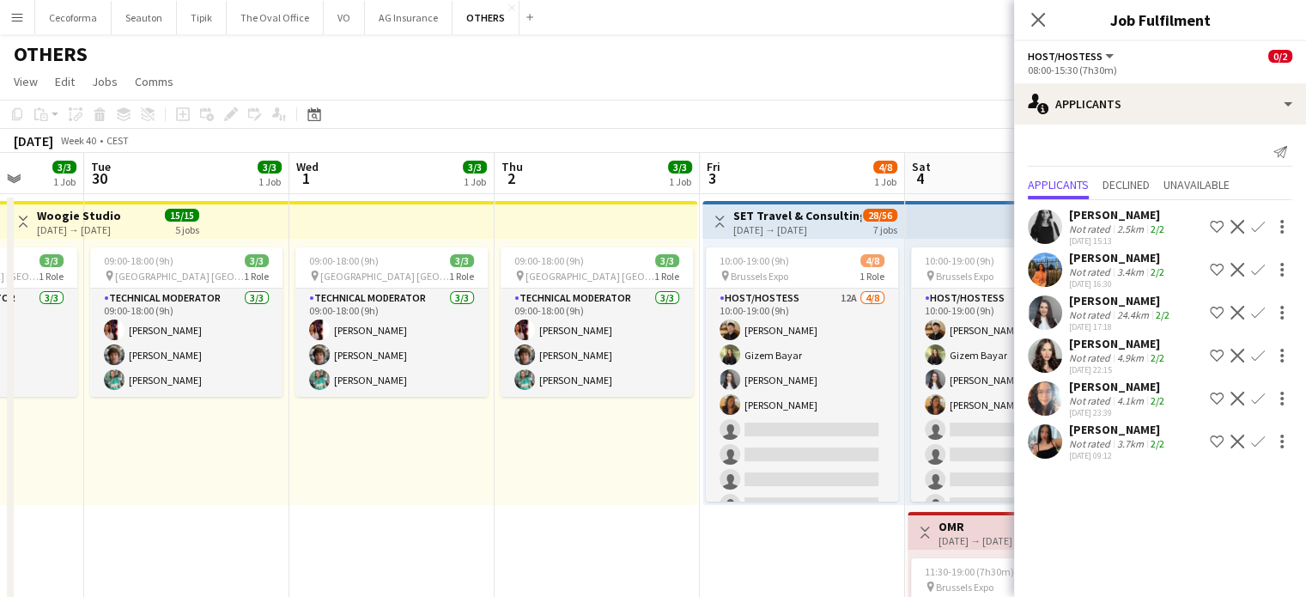
drag, startPoint x: 429, startPoint y: 493, endPoint x: 298, endPoint y: 470, distance: 132.6
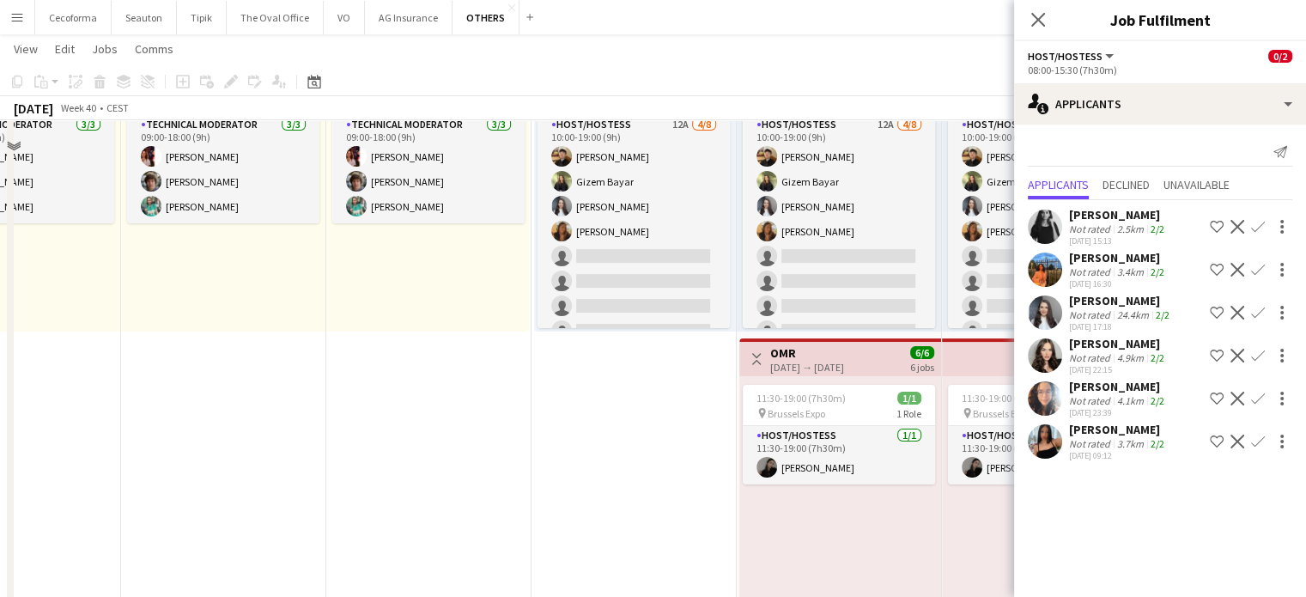
scroll to position [0, 0]
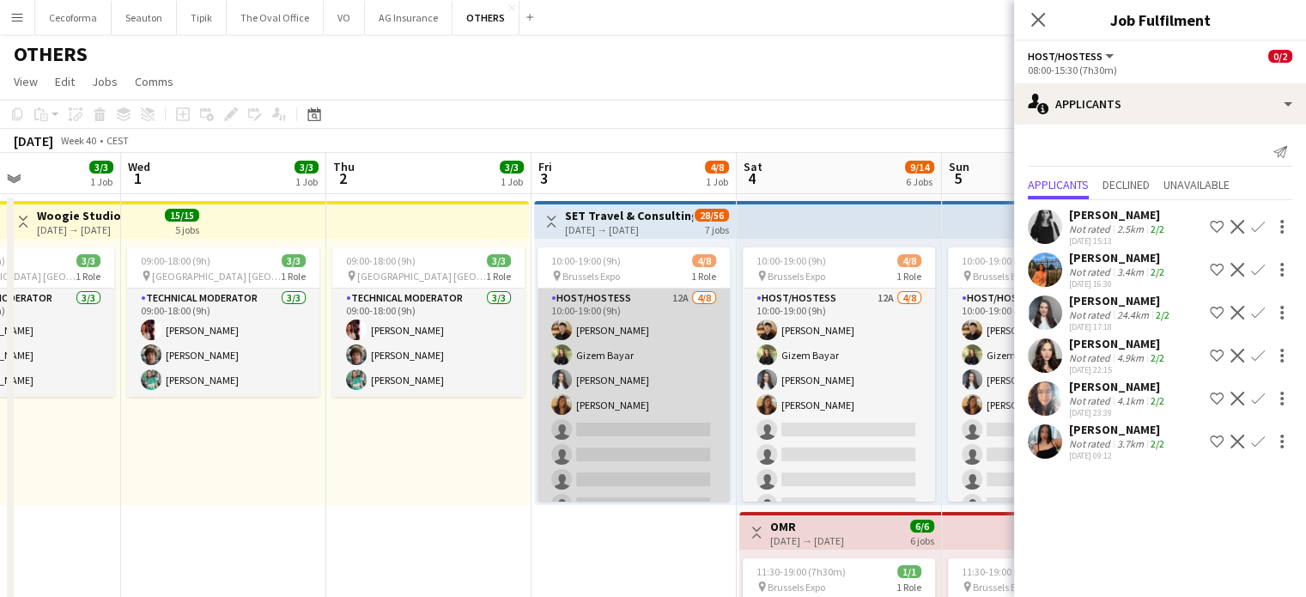
click at [652, 466] on app-card-role "Host/Hostess 12A [DATE] 10:00-19:00 (9h) [PERSON_NAME] Gizem [PERSON_NAME] [PER…" at bounding box center [634, 405] width 192 height 233
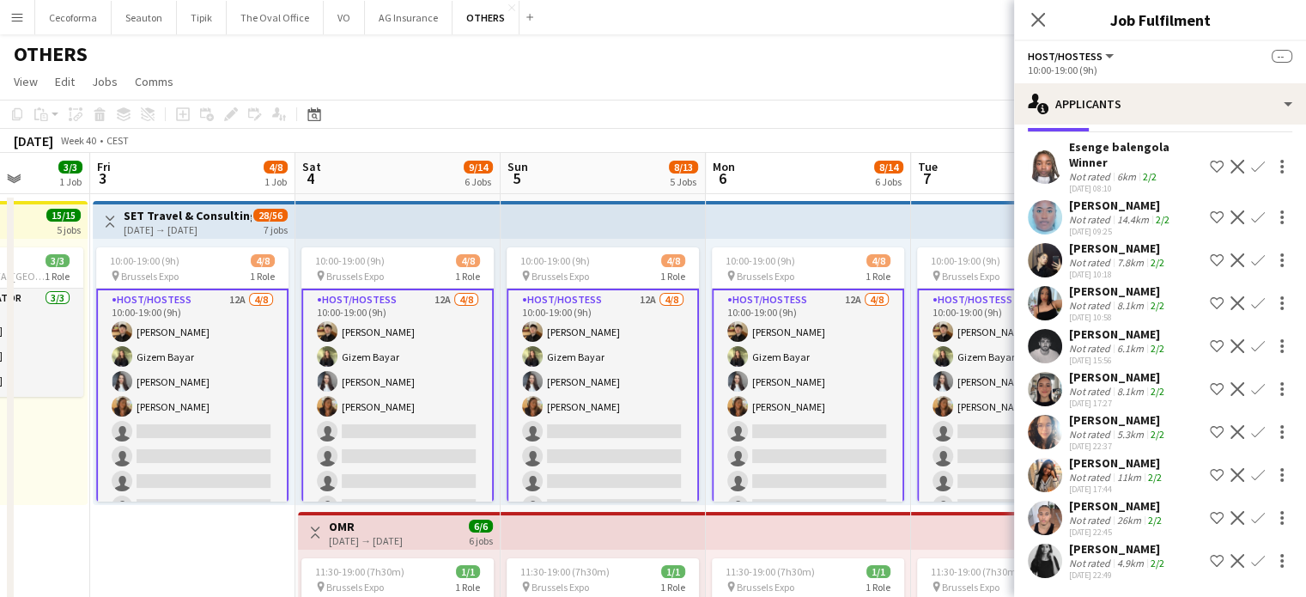
scroll to position [0, 563]
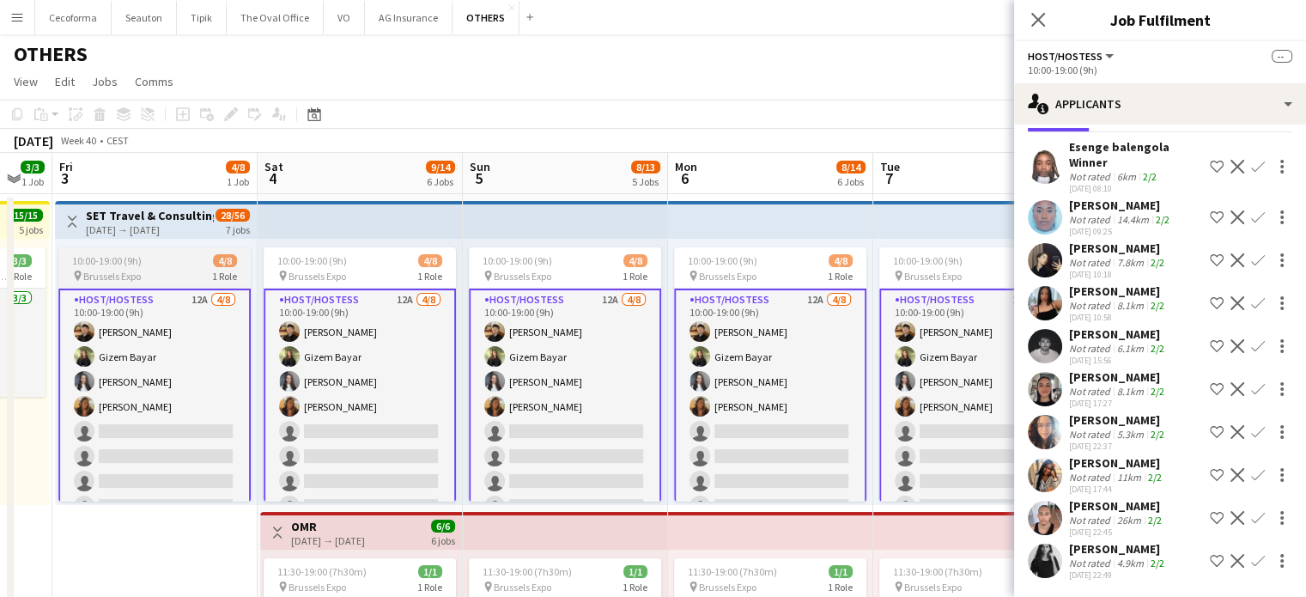
drag, startPoint x: 646, startPoint y: 532, endPoint x: 228, endPoint y: 448, distance: 426.5
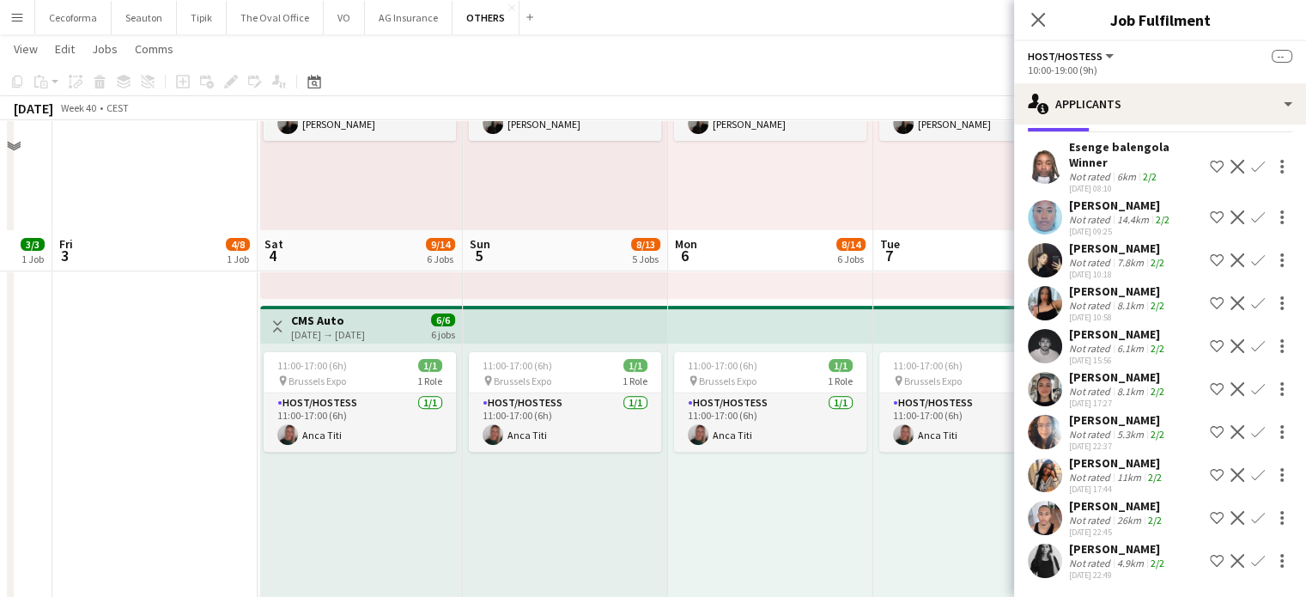
scroll to position [859, 0]
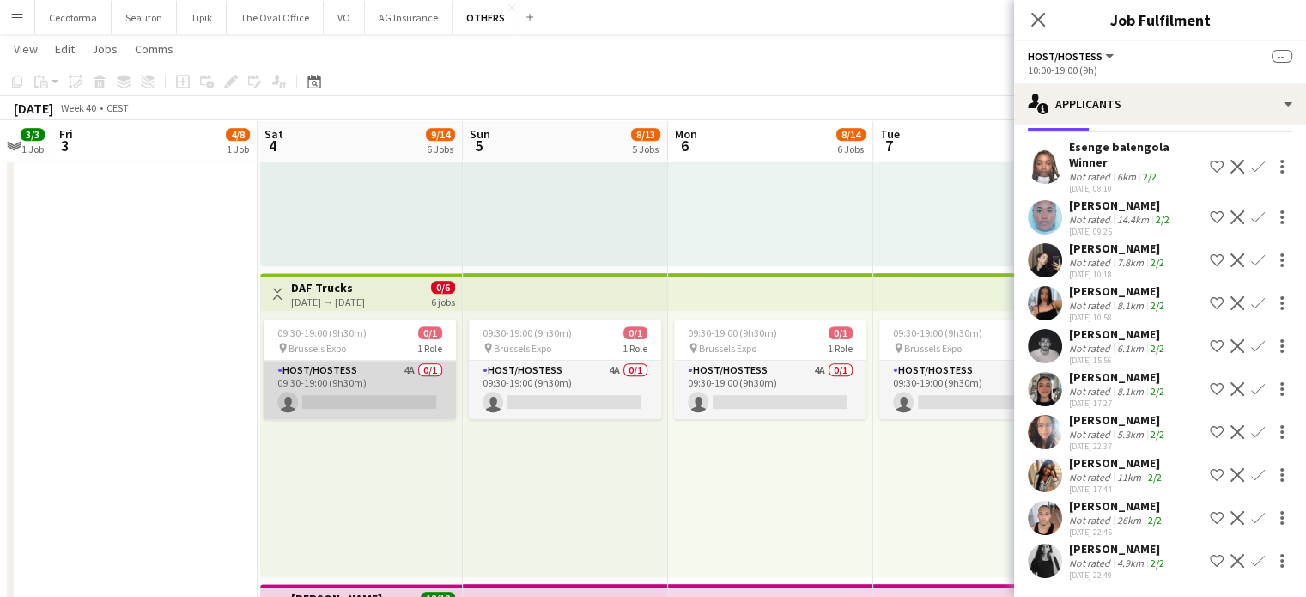
click at [389, 398] on app-card-role "Host/Hostess 4A 0/1 09:30-19:00 (9h30m) single-neutral-actions" at bounding box center [360, 390] width 192 height 58
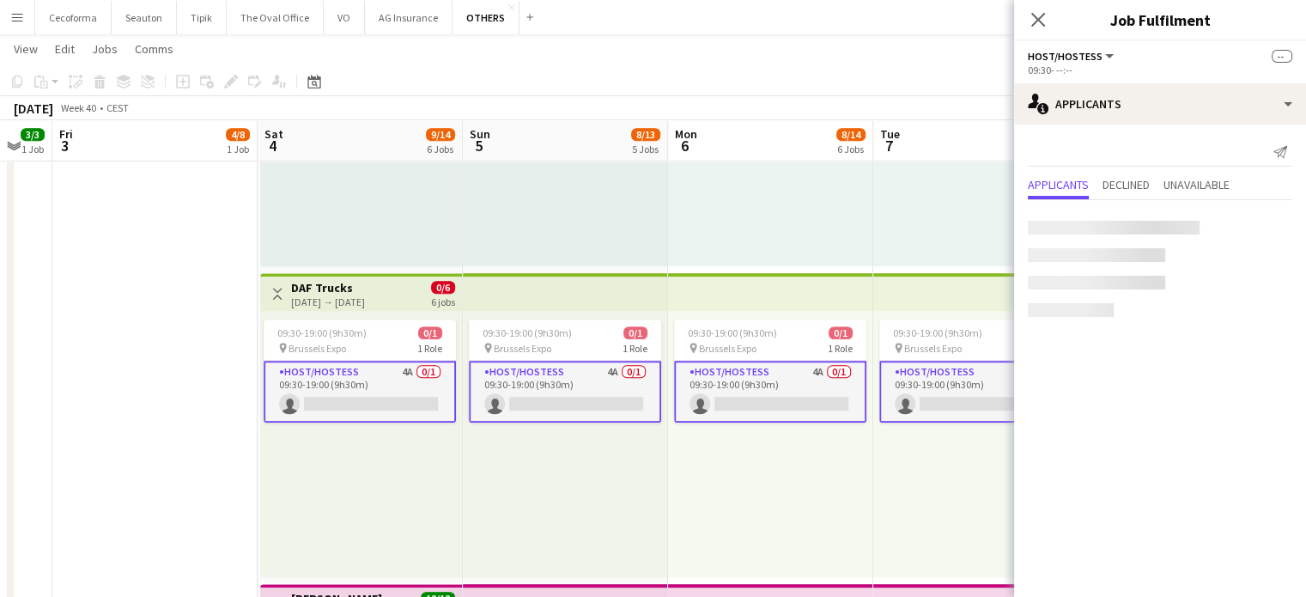
scroll to position [0, 0]
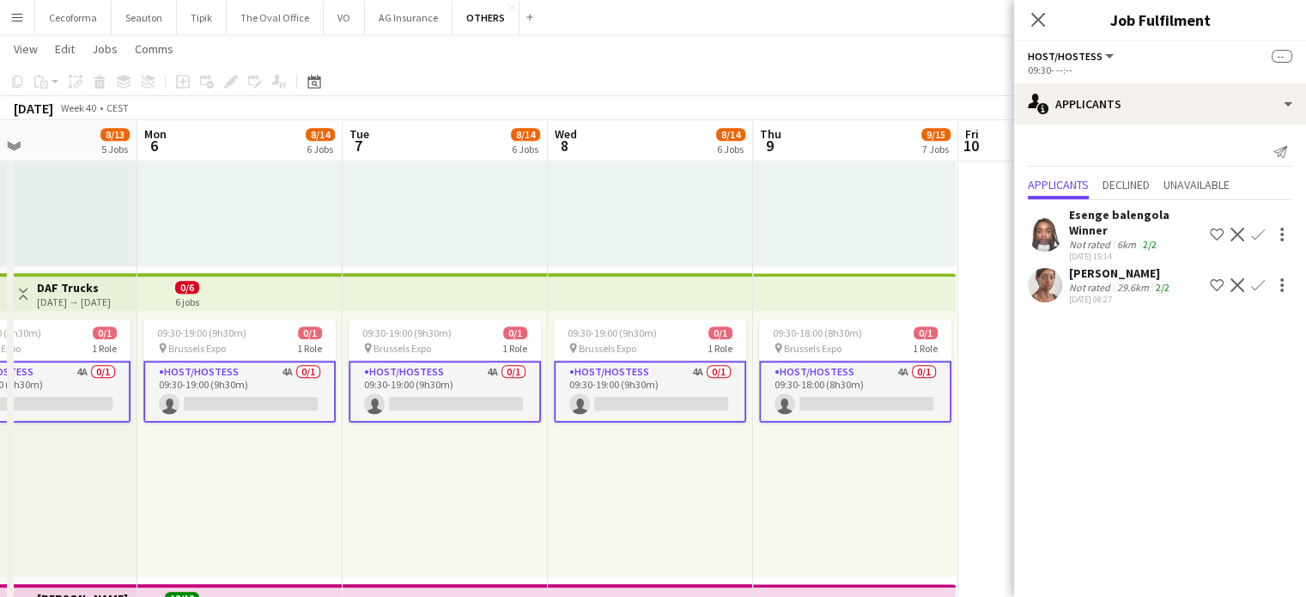
drag, startPoint x: 788, startPoint y: 525, endPoint x: 335, endPoint y: 487, distance: 454.2
click at [334, 489] on app-calendar-viewport "Thu 2 3/3 1 Job Fri 3 4/8 1 Job Sat 4 9/14 6 Jobs Sun 5 8/13 5 Jobs Mon 6 8/14 …" at bounding box center [653, 284] width 1306 height 2152
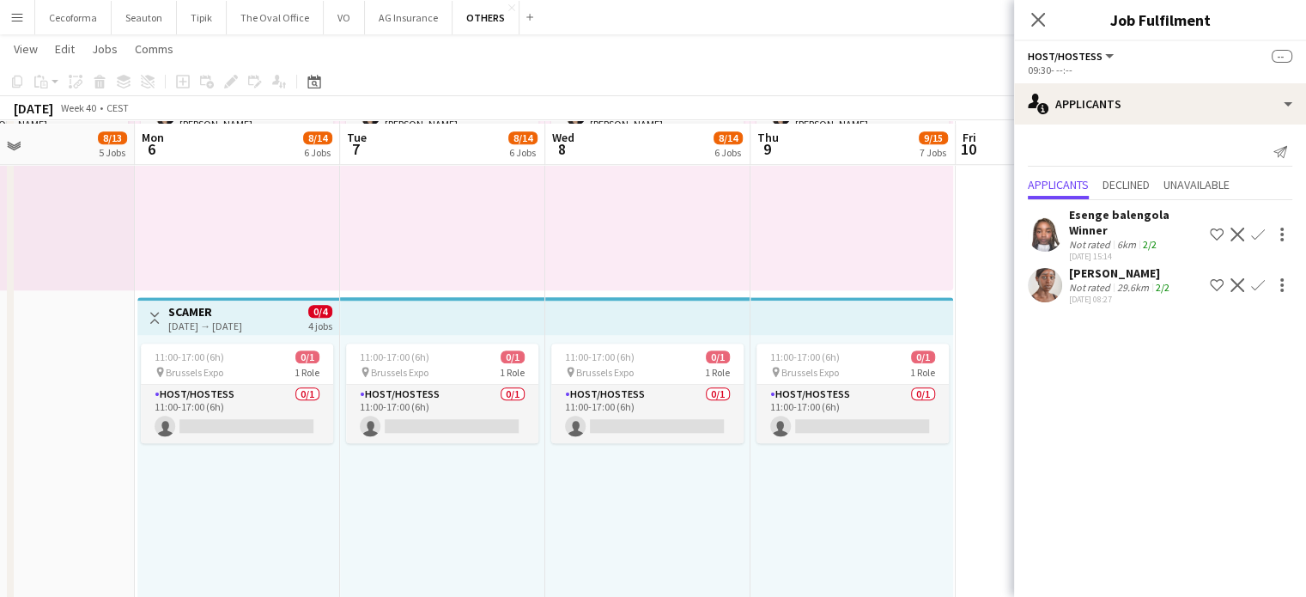
scroll to position [1460, 0]
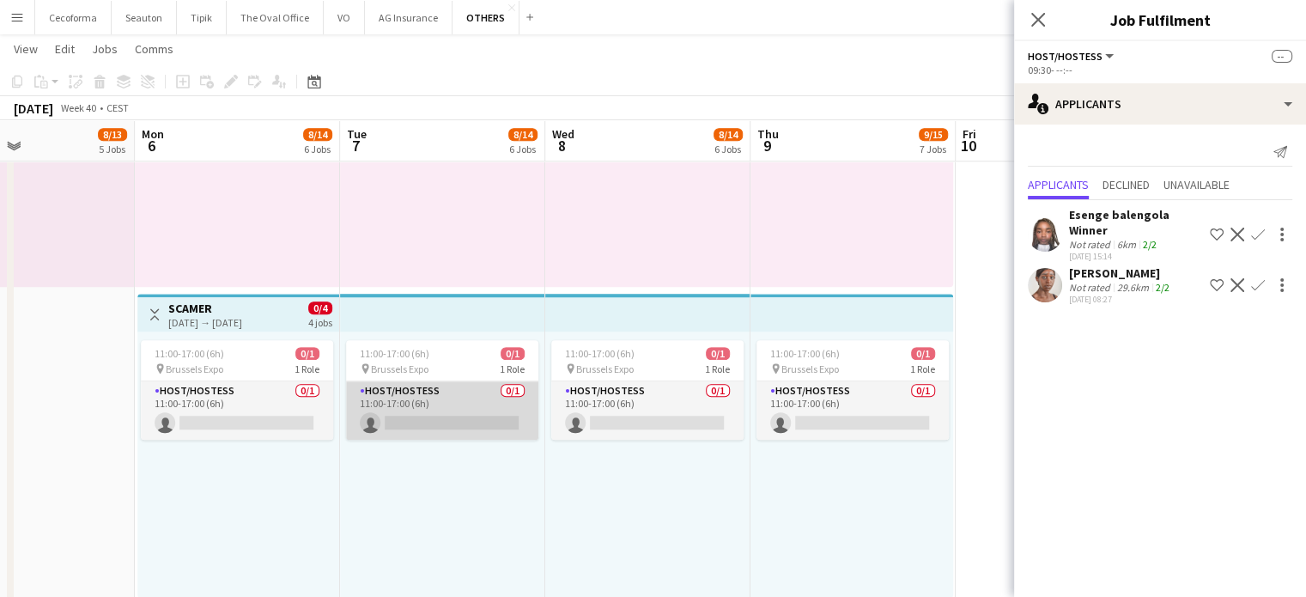
click at [466, 424] on app-card-role "Host/Hostess 0/1 11:00-17:00 (6h) single-neutral-actions" at bounding box center [442, 410] width 192 height 58
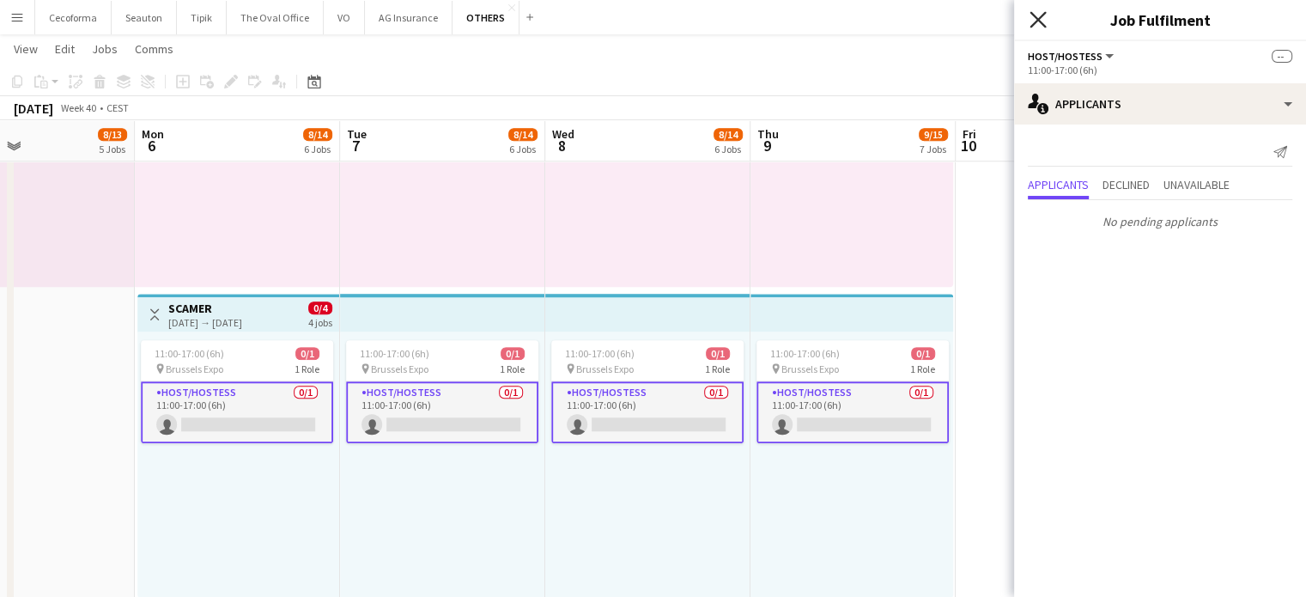
click at [1040, 13] on icon "Close pop-in" at bounding box center [1038, 19] width 16 height 16
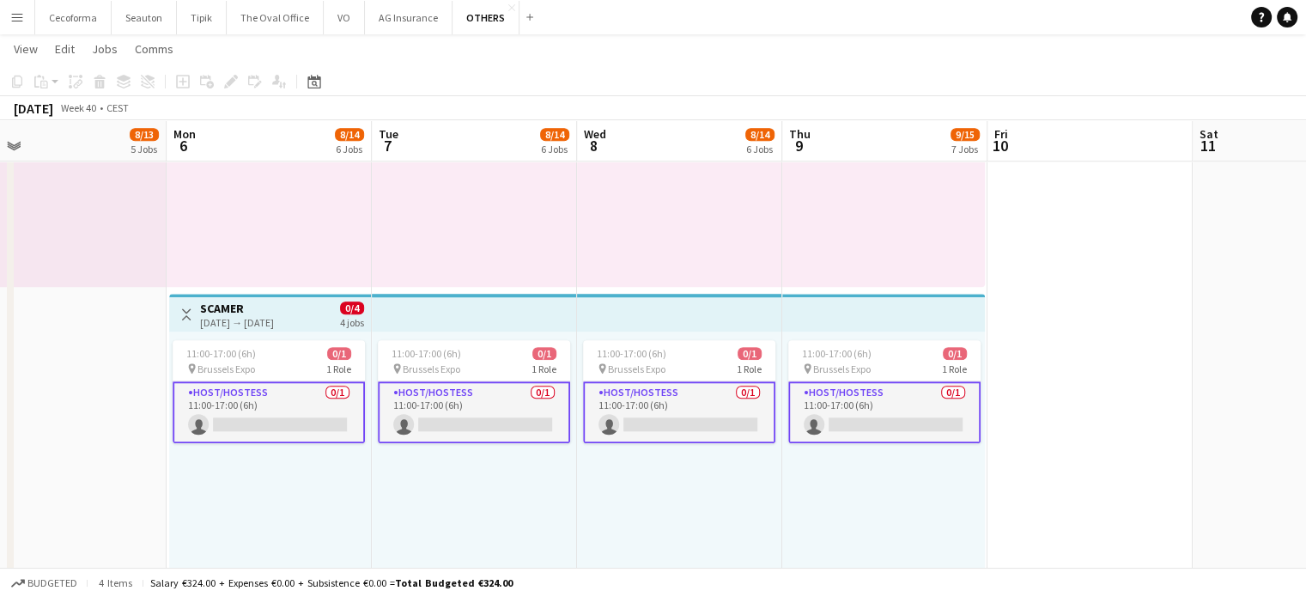
drag, startPoint x: 953, startPoint y: 514, endPoint x: 977, endPoint y: 492, distance: 32.2
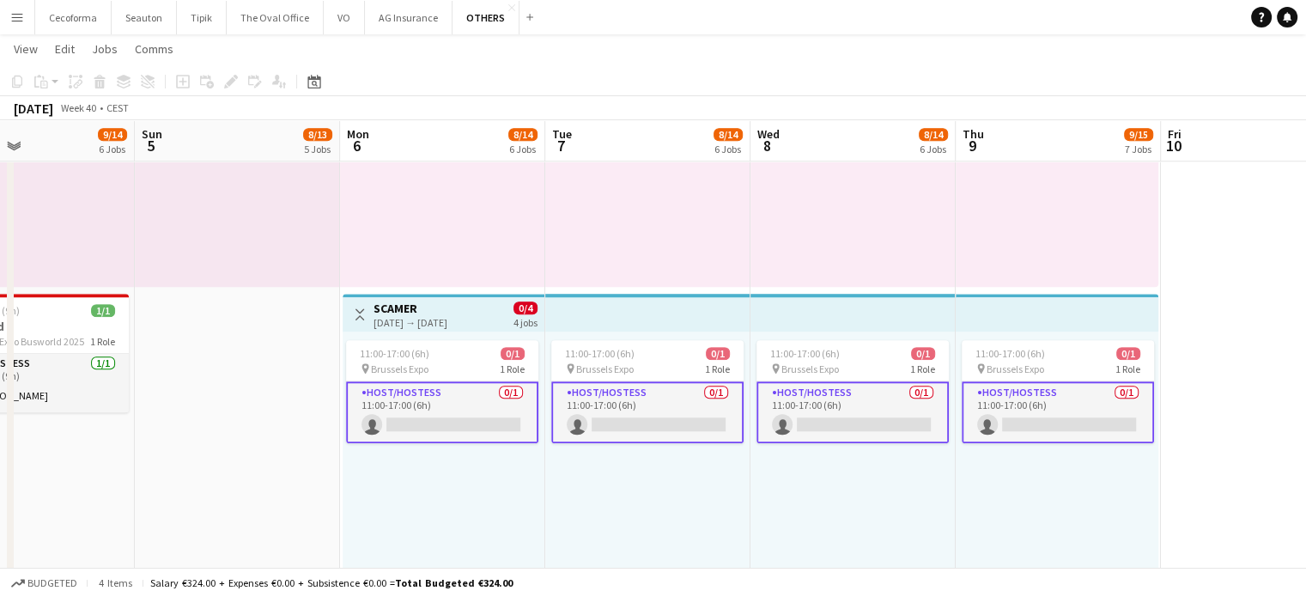
drag, startPoint x: 1054, startPoint y: 478, endPoint x: 1225, endPoint y: 440, distance: 175.2
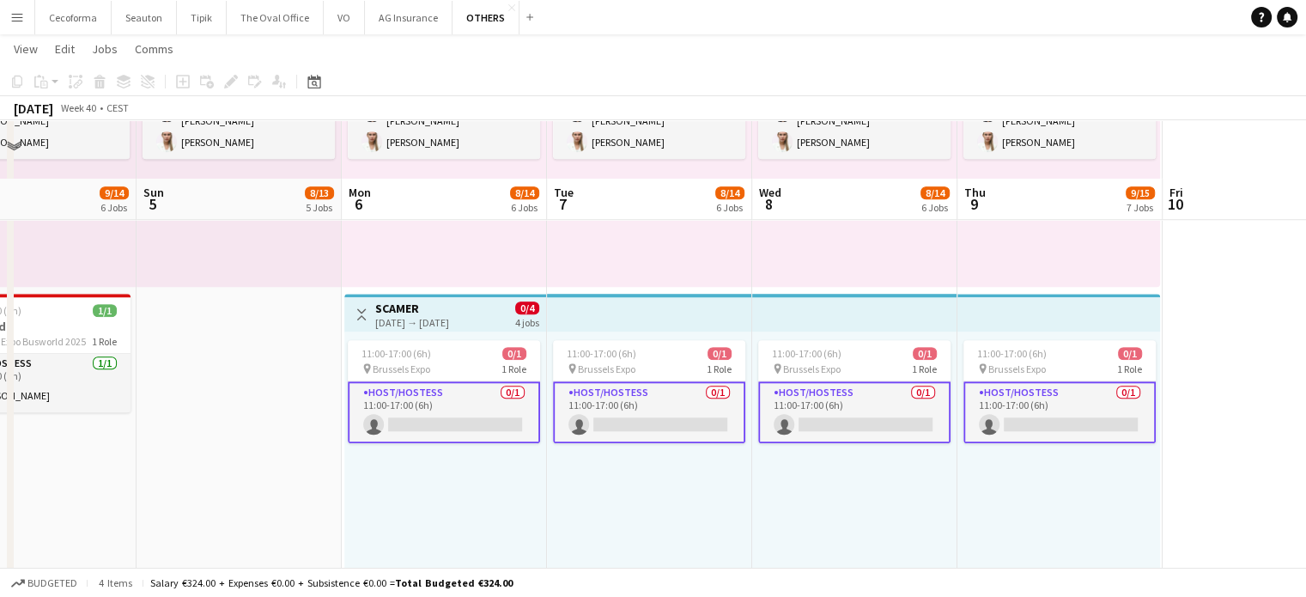
scroll to position [1651, 0]
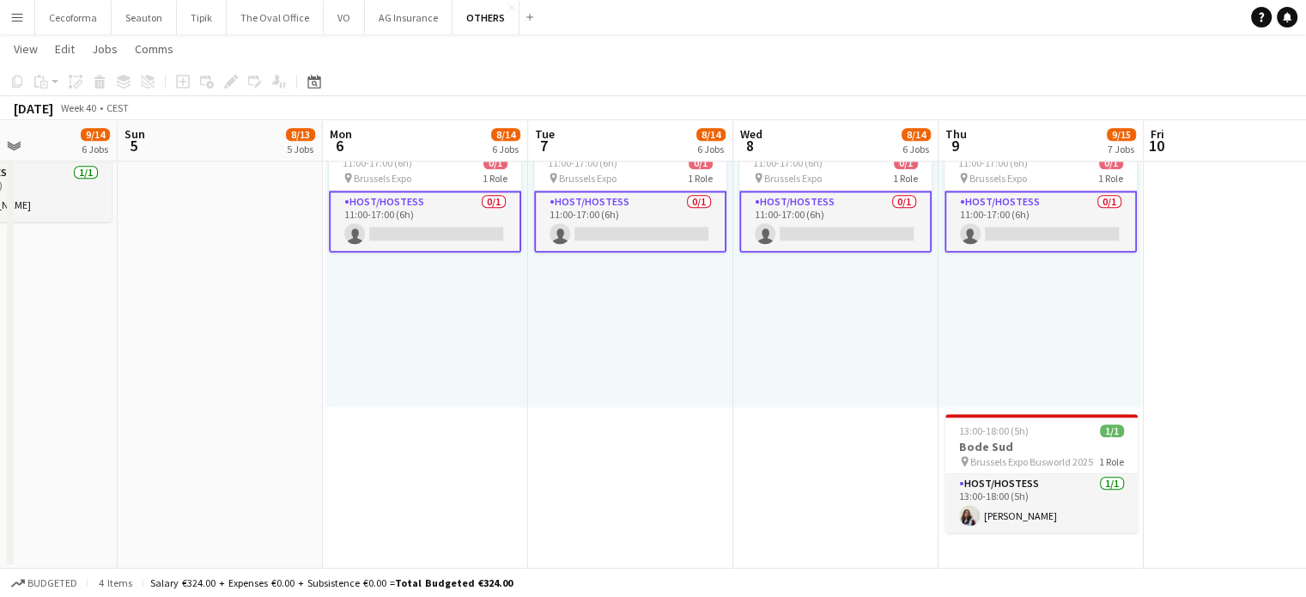
drag, startPoint x: 664, startPoint y: 432, endPoint x: 851, endPoint y: 387, distance: 192.7
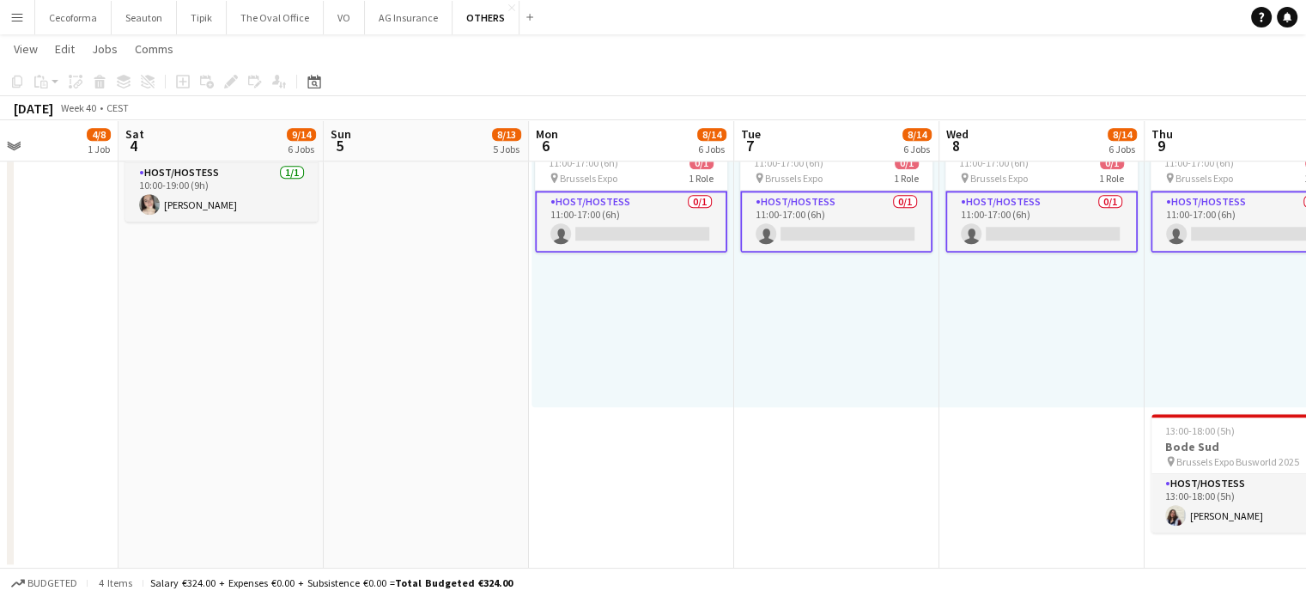
click at [15, 22] on app-icon "Menu" at bounding box center [17, 17] width 14 height 14
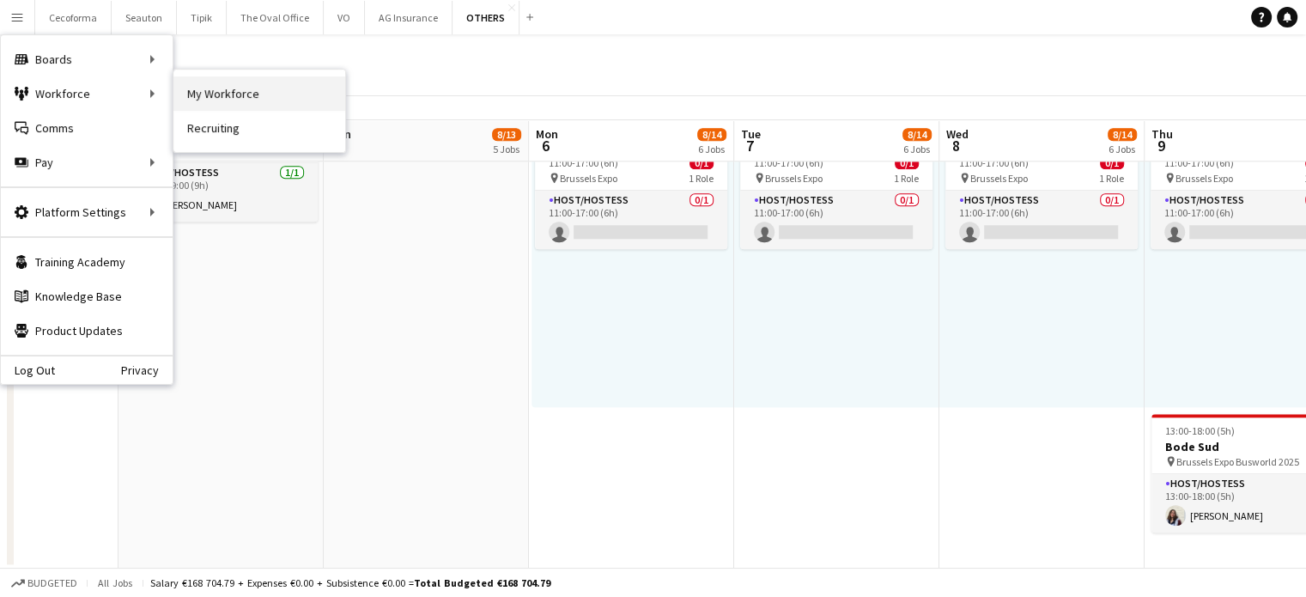
click at [256, 85] on link "My Workforce" at bounding box center [260, 93] width 172 height 34
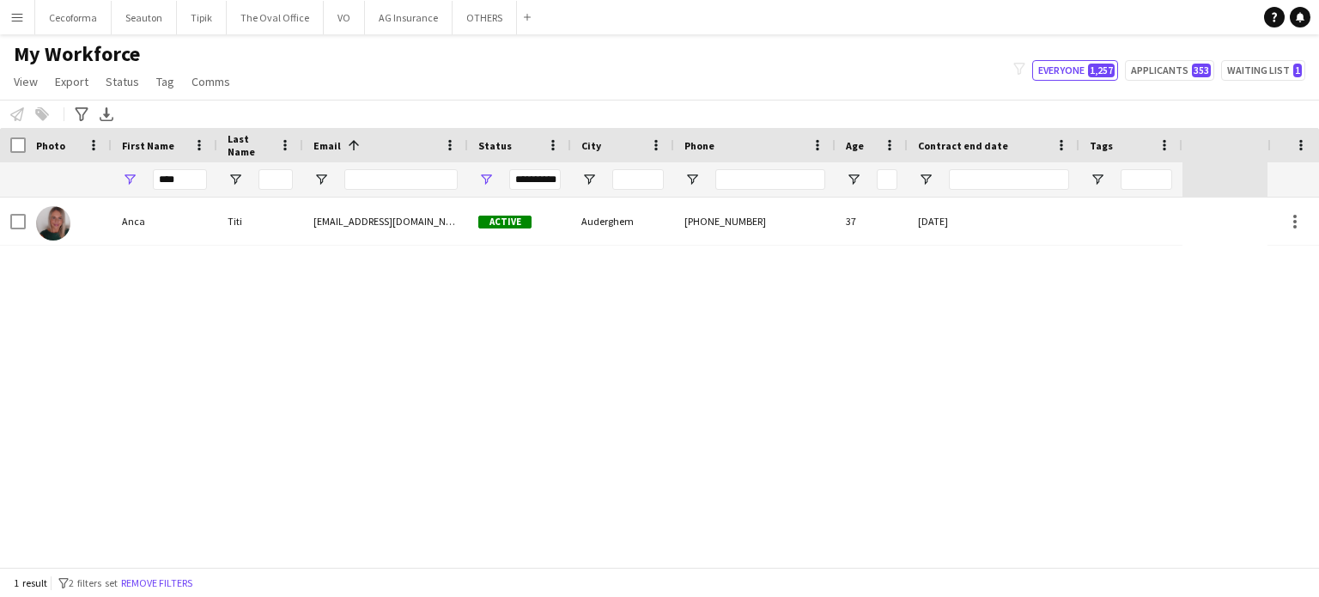
click at [526, 174] on div "**********" at bounding box center [535, 179] width 52 height 21
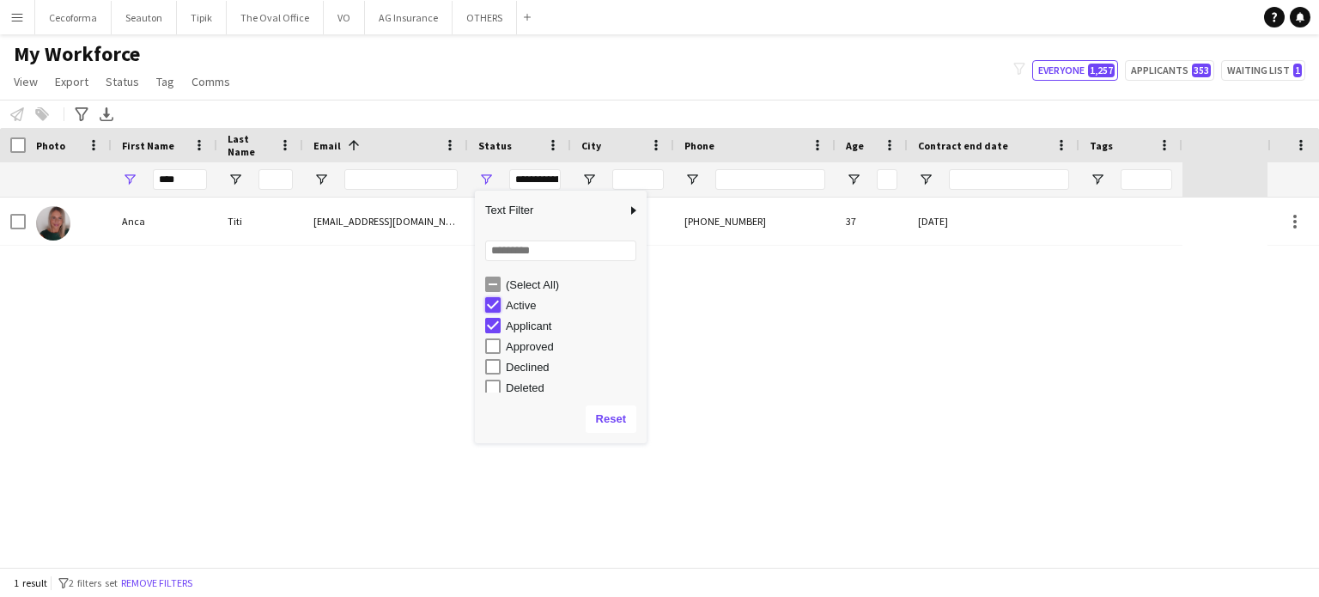
type input "**********"
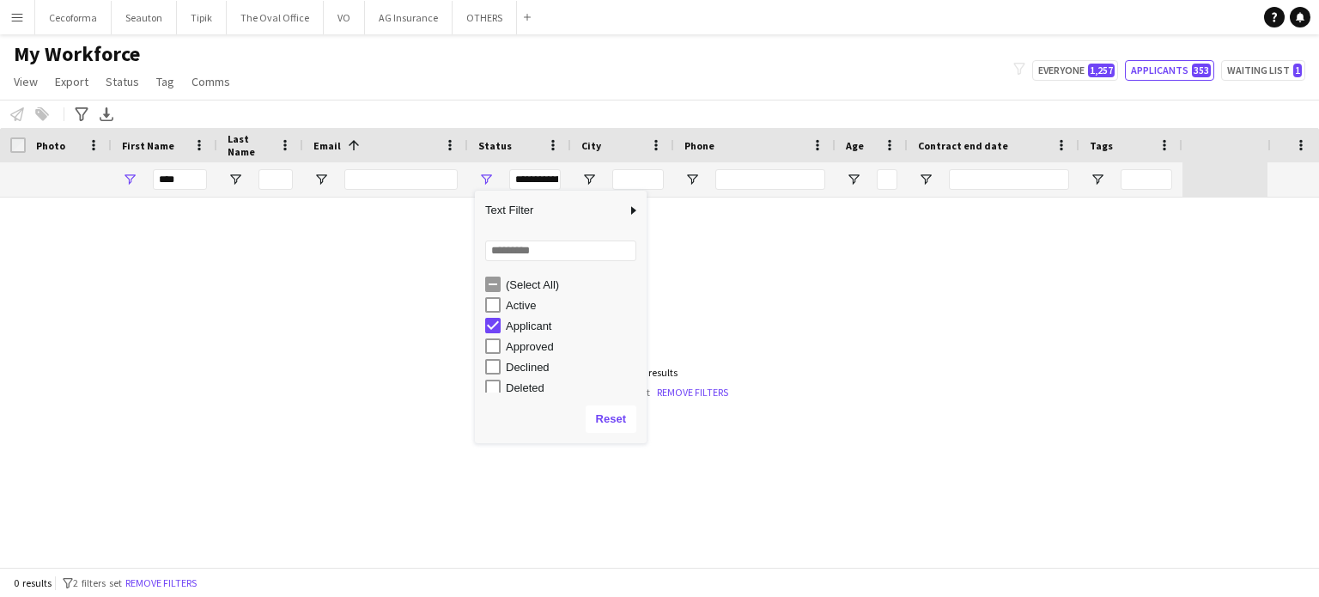
click at [764, 261] on div at bounding box center [634, 382] width 1268 height 369
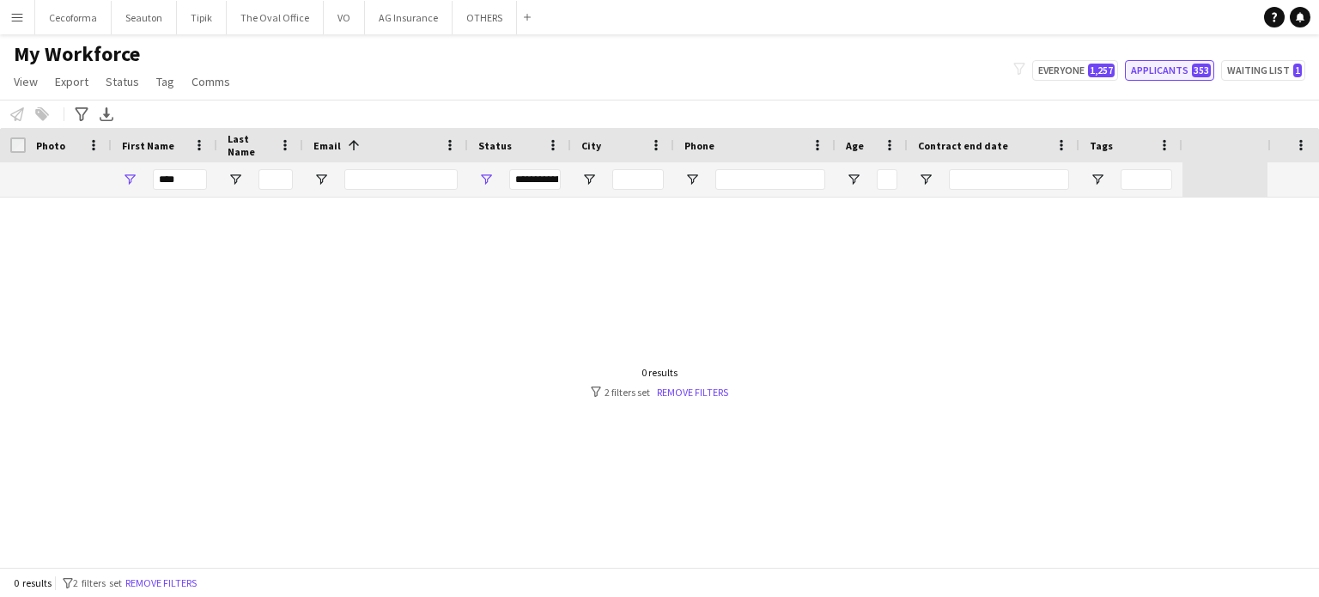
click at [1168, 65] on button "Applicants 353" at bounding box center [1169, 70] width 89 height 21
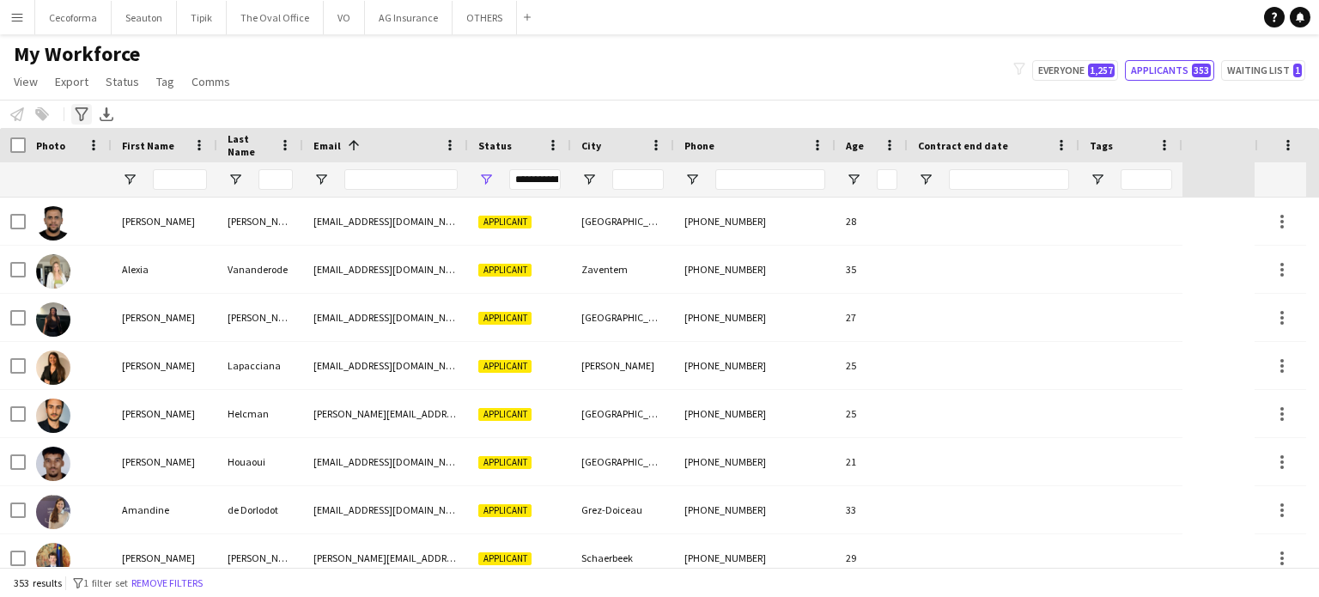
click at [82, 113] on icon "Advanced filters" at bounding box center [82, 114] width 14 height 14
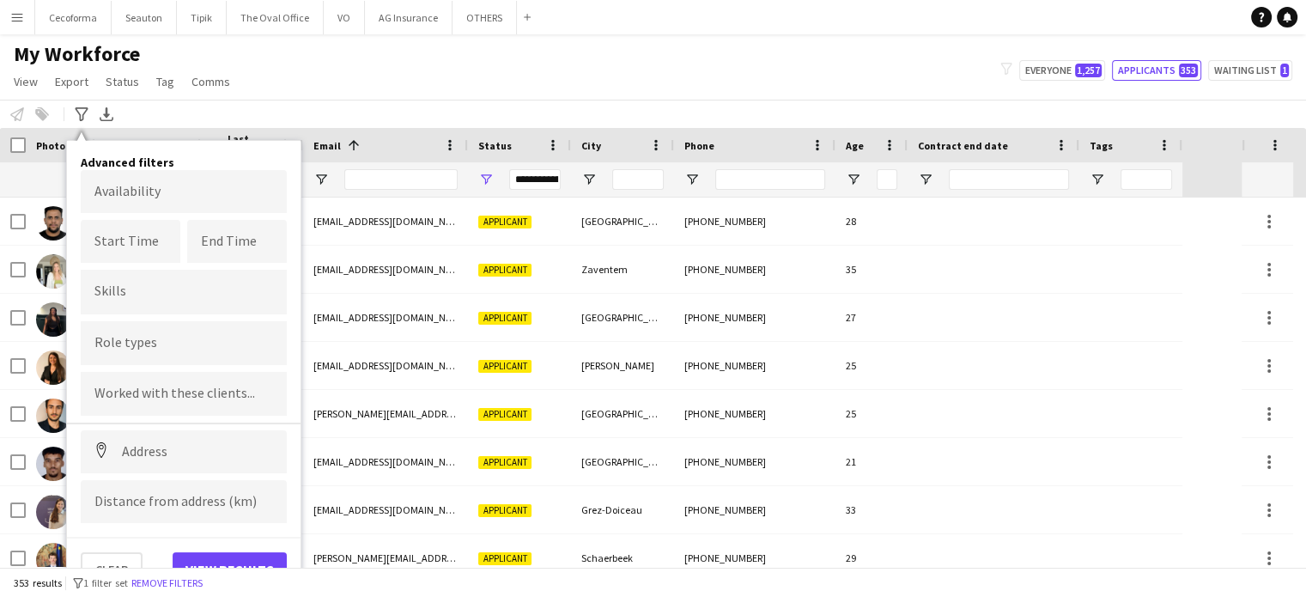
click at [144, 284] on div at bounding box center [184, 292] width 206 height 44
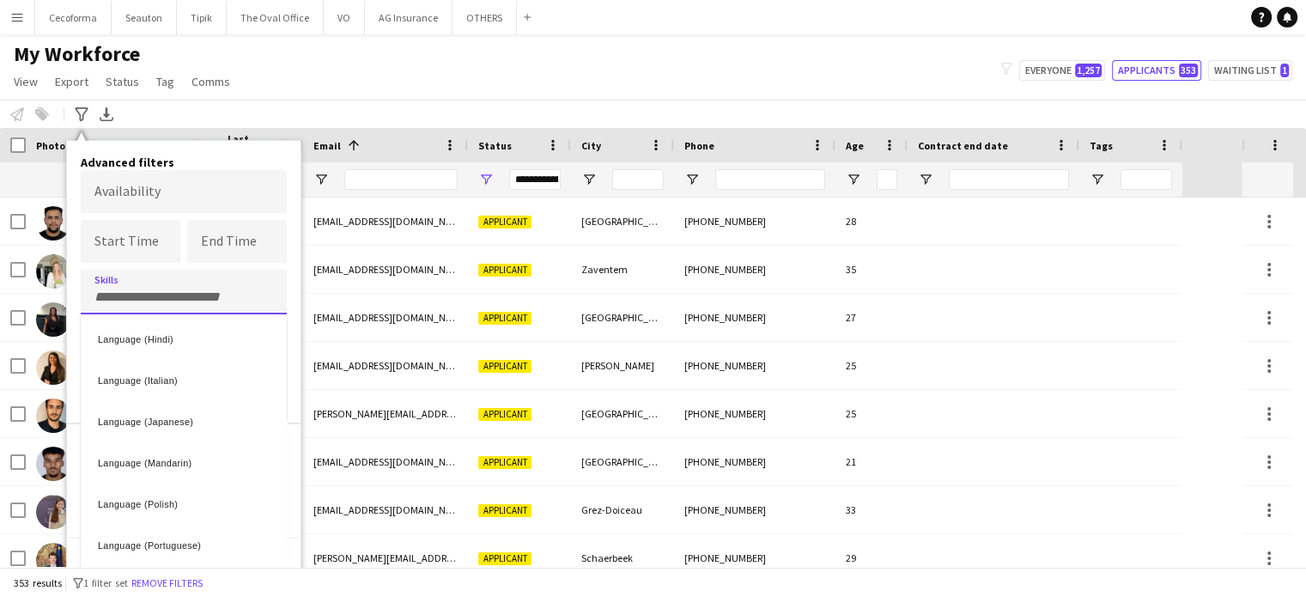
scroll to position [344, 0]
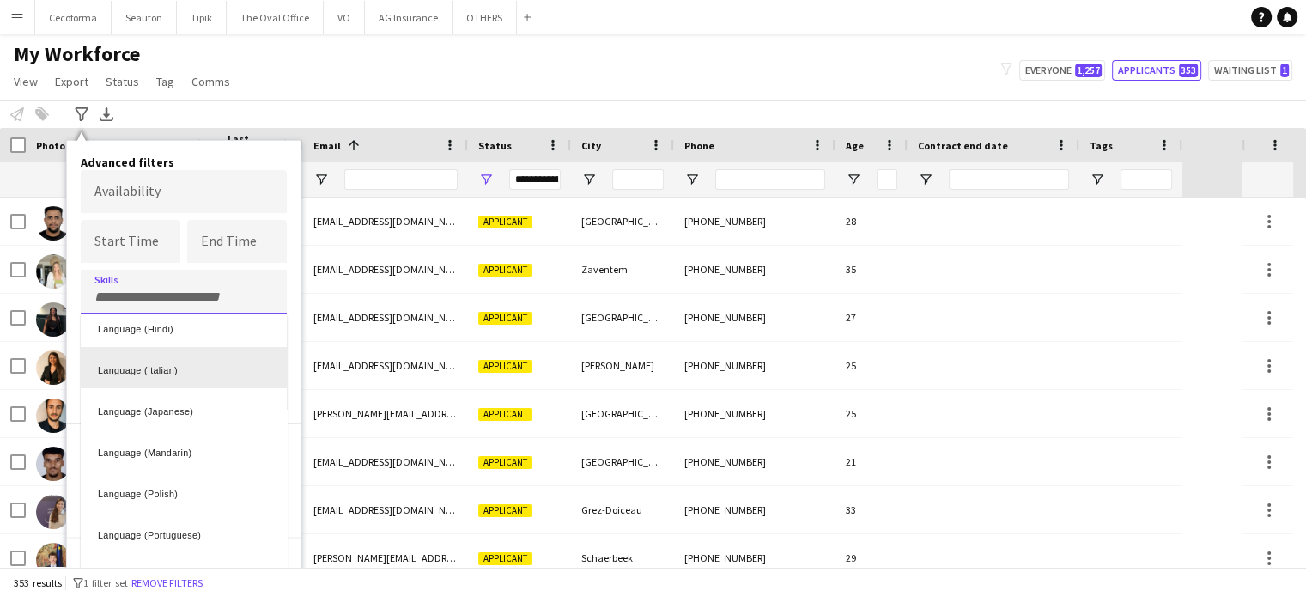
click at [140, 367] on div "Language (Italian)" at bounding box center [184, 367] width 206 height 41
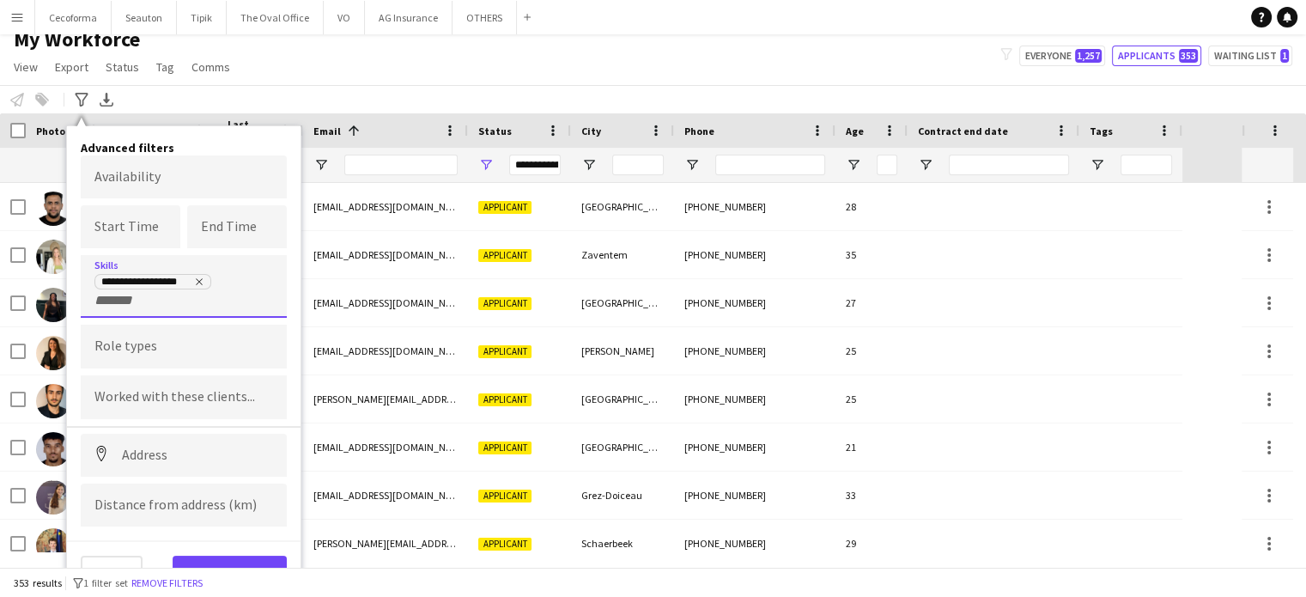
scroll to position [19, 0]
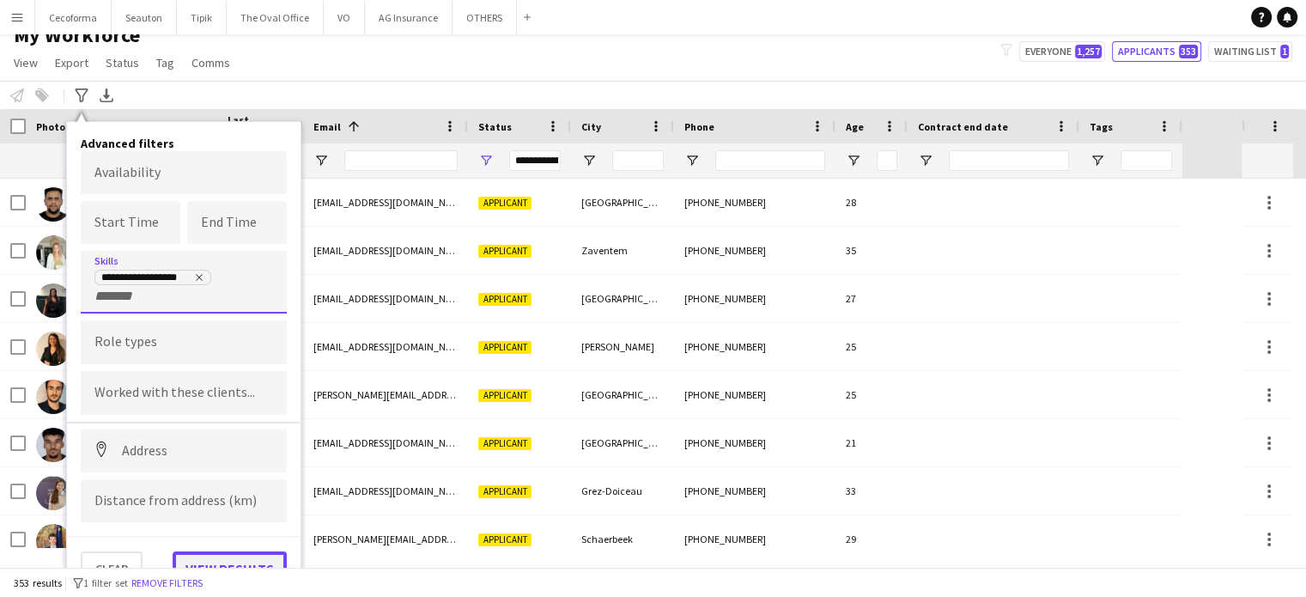
click at [231, 557] on button "View results" at bounding box center [230, 568] width 114 height 34
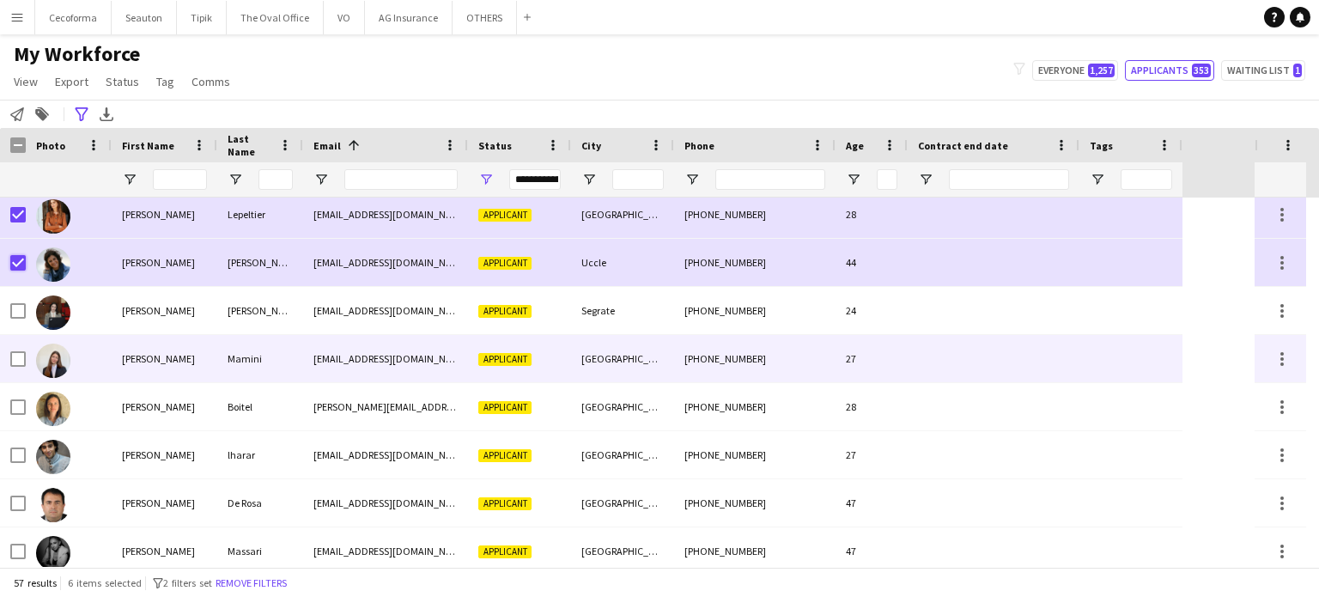
scroll to position [429, 0]
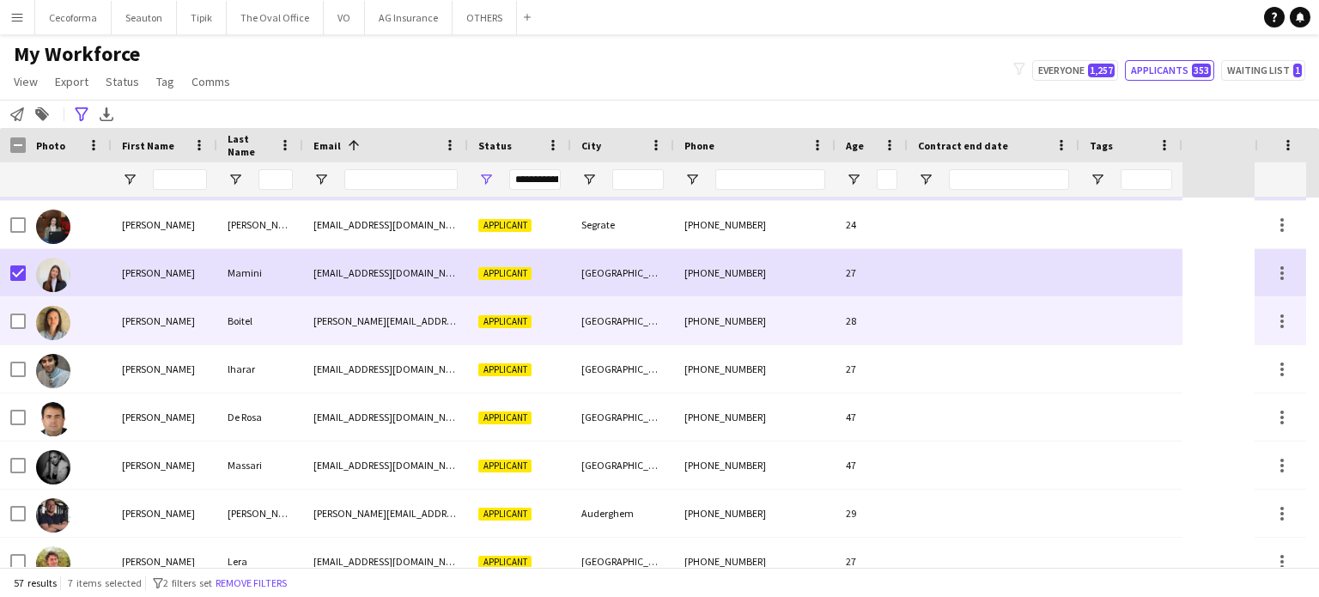
click at [26, 318] on div at bounding box center [69, 320] width 86 height 47
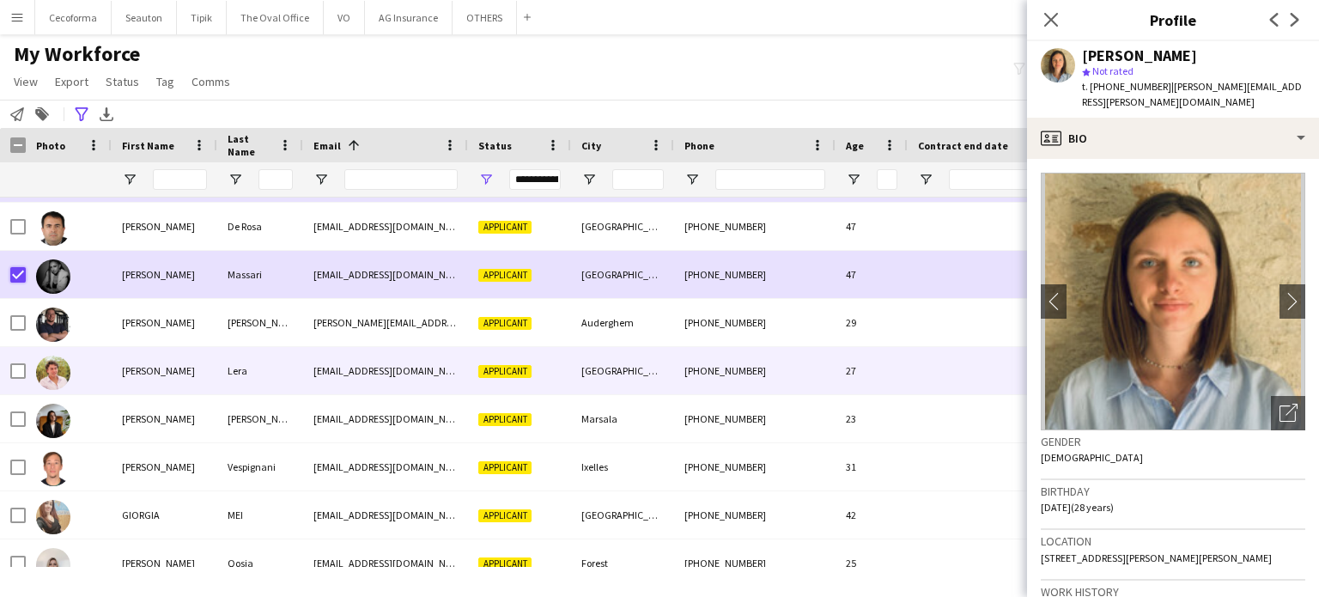
scroll to position [684, 0]
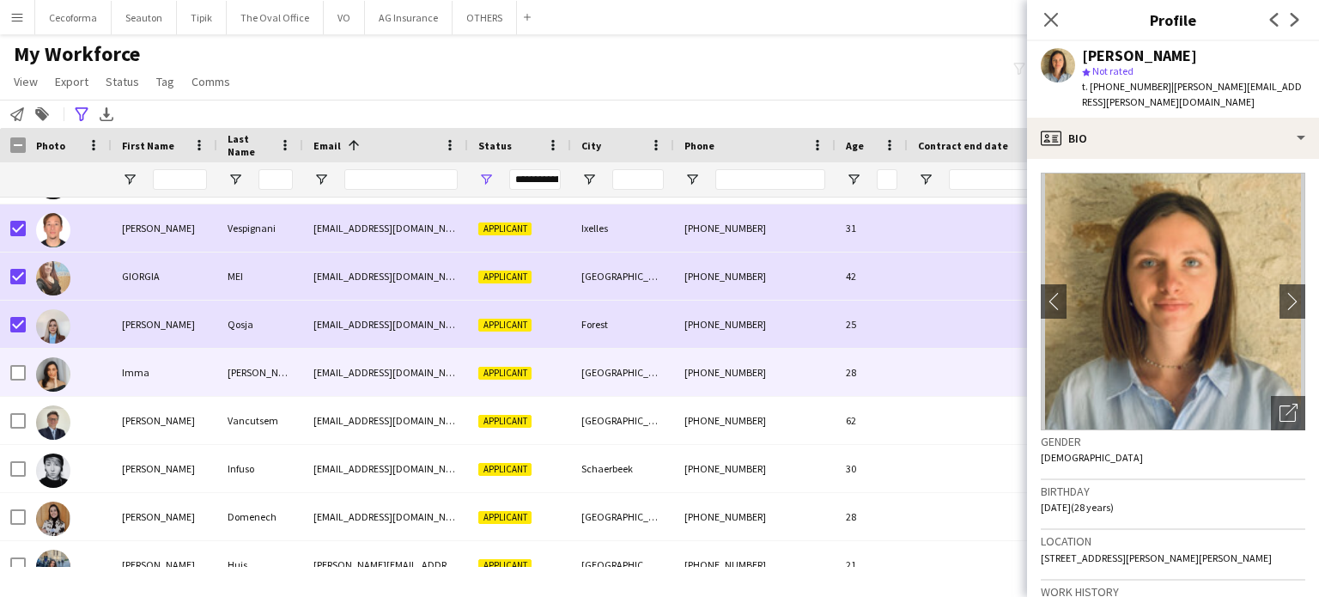
click at [27, 371] on div at bounding box center [69, 372] width 86 height 47
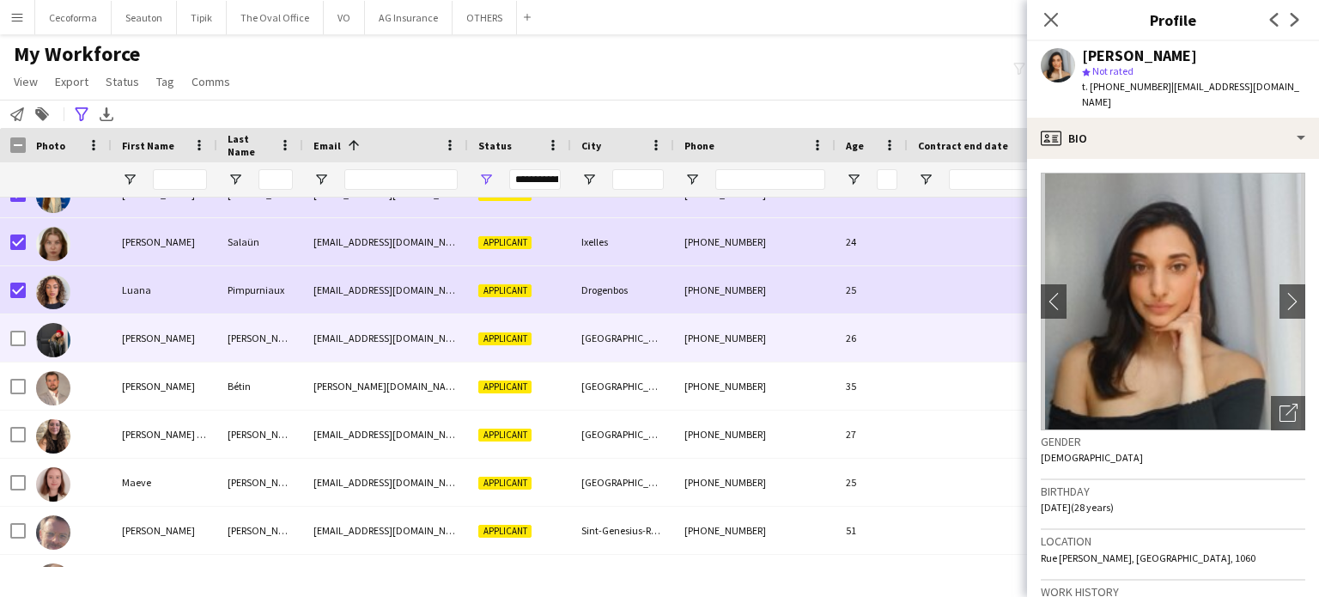
click at [27, 339] on div at bounding box center [69, 337] width 86 height 47
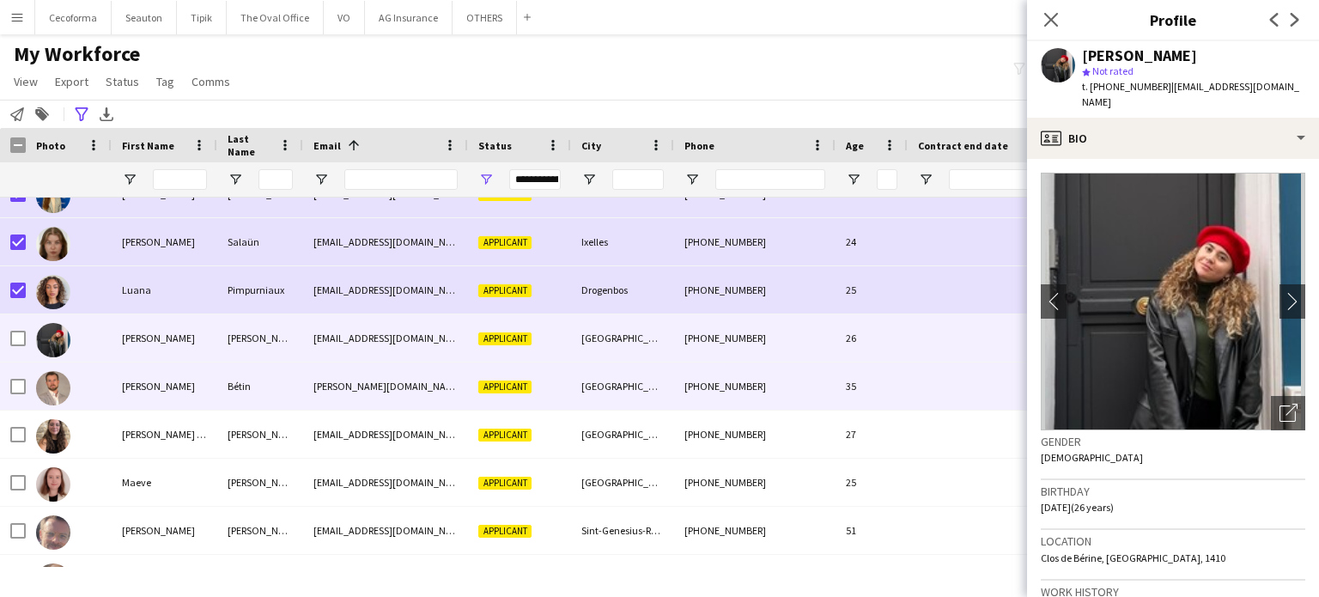
click at [30, 385] on div at bounding box center [69, 385] width 86 height 47
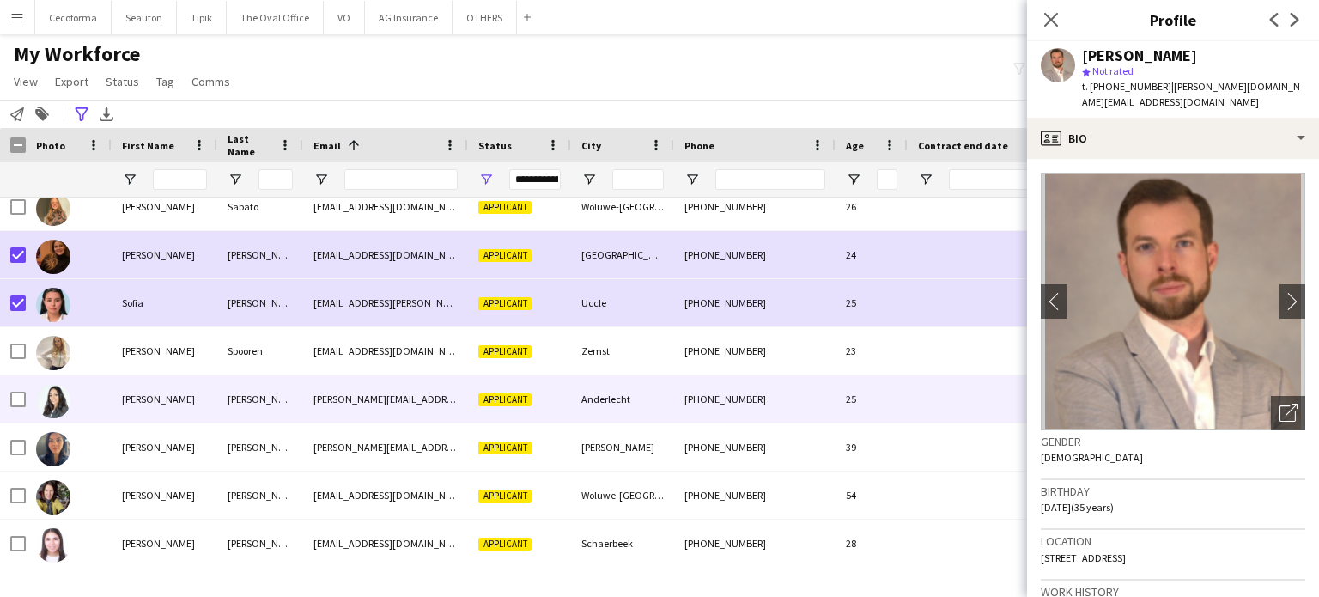
click at [22, 389] on div at bounding box center [17, 399] width 15 height 48
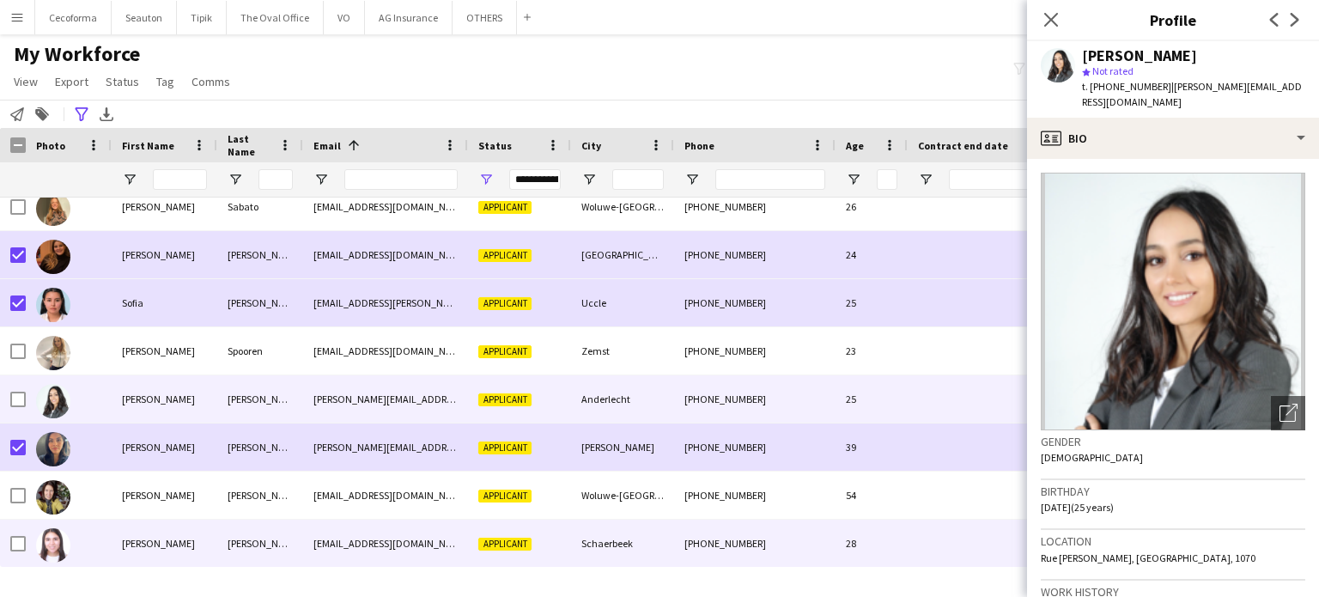
click at [27, 542] on div at bounding box center [69, 543] width 86 height 47
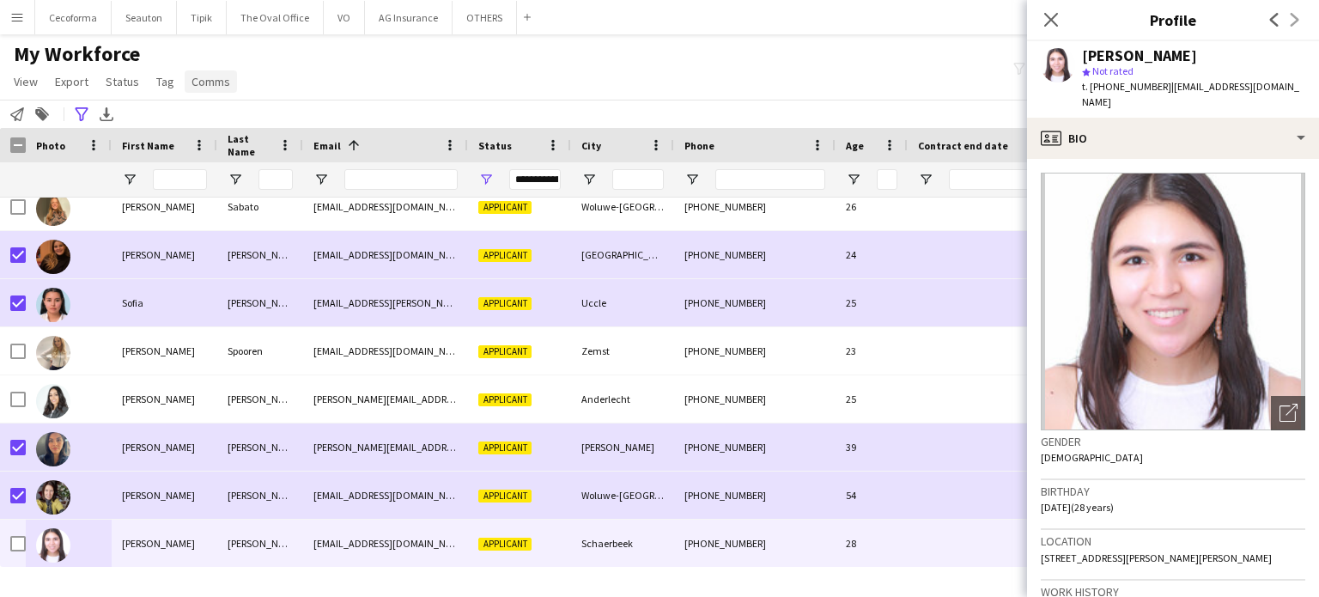
click at [204, 82] on span "Comms" at bounding box center [211, 81] width 39 height 15
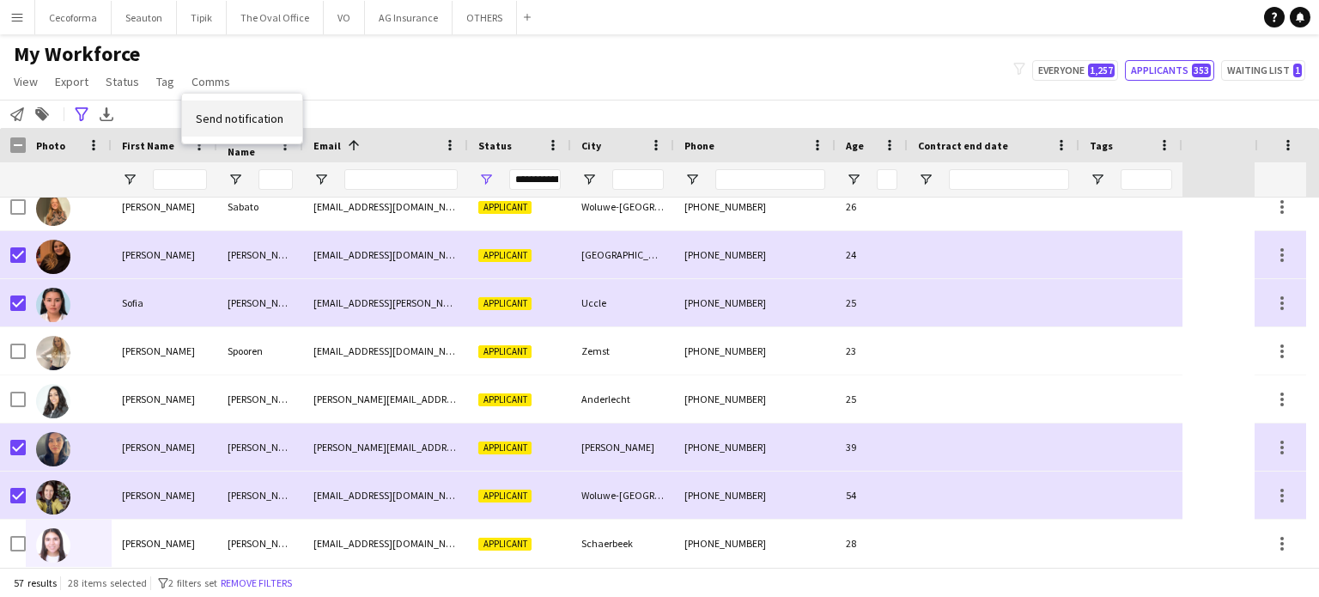
click at [228, 114] on span "Send notification" at bounding box center [240, 118] width 88 height 15
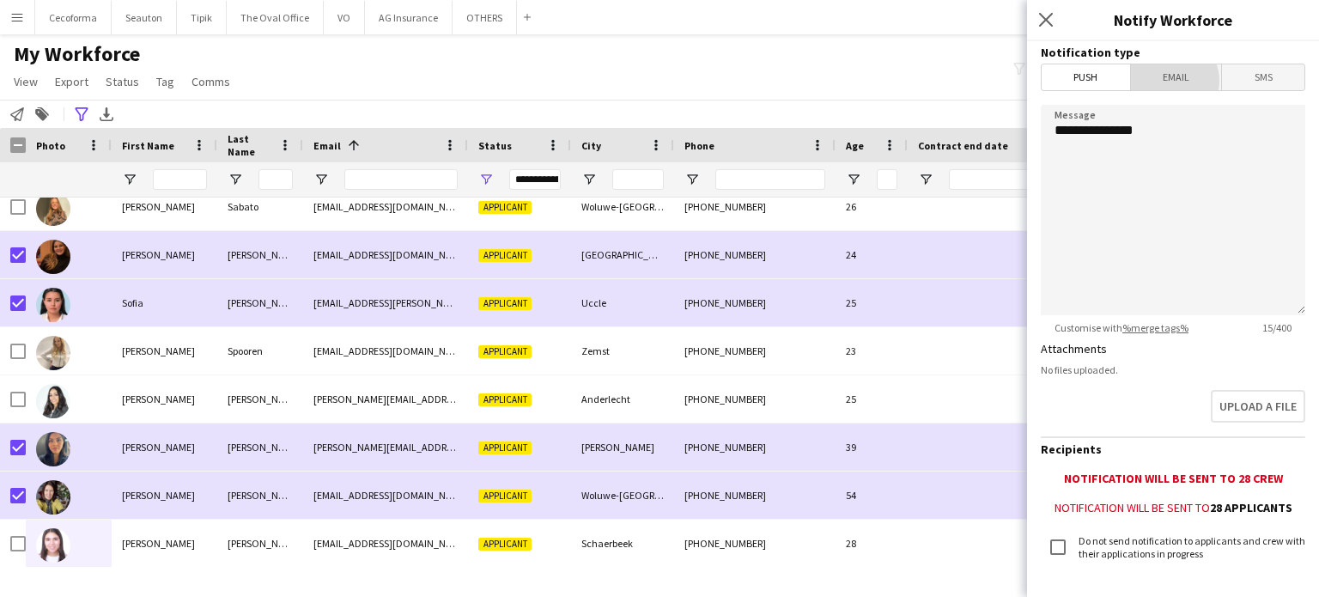
click at [1165, 81] on span "Email" at bounding box center [1176, 77] width 91 height 26
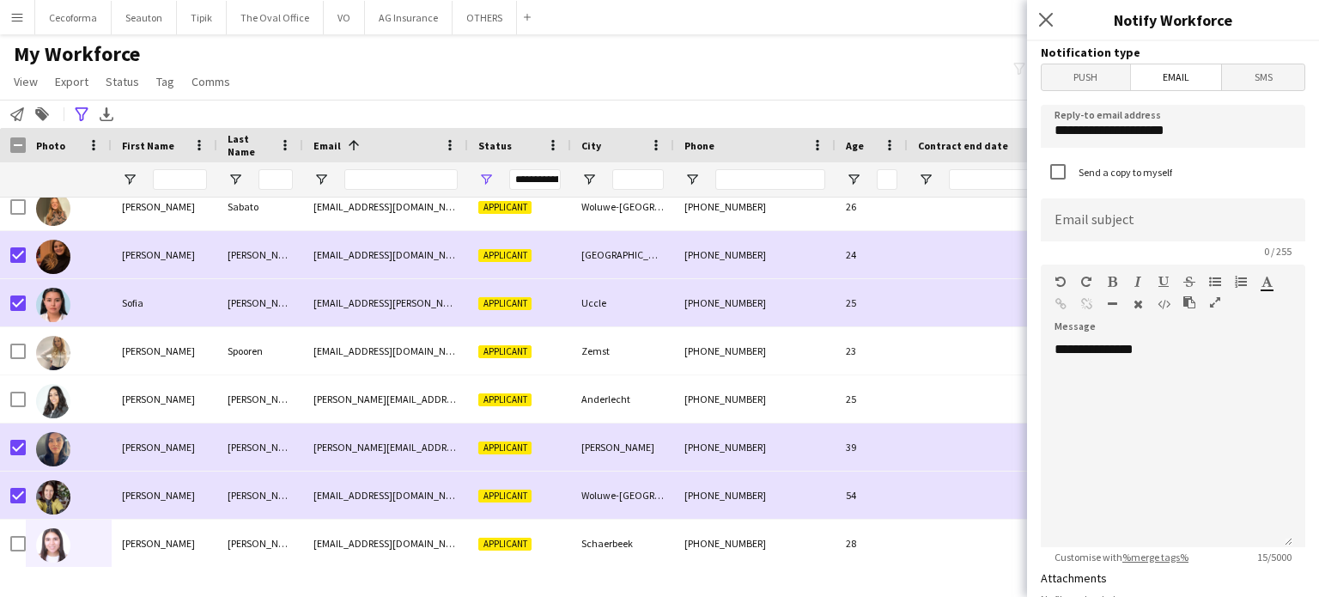
click at [1084, 179] on div "Send a copy to myself" at bounding box center [1106, 172] width 131 height 34
click at [1084, 185] on div "Send a copy to myself" at bounding box center [1106, 172] width 131 height 34
click at [1064, 190] on div "Send a copy to myself" at bounding box center [1173, 173] width 265 height 37
click at [1165, 191] on div "Send a copy to myself" at bounding box center [1173, 173] width 265 height 37
click at [1089, 234] on input at bounding box center [1173, 219] width 265 height 43
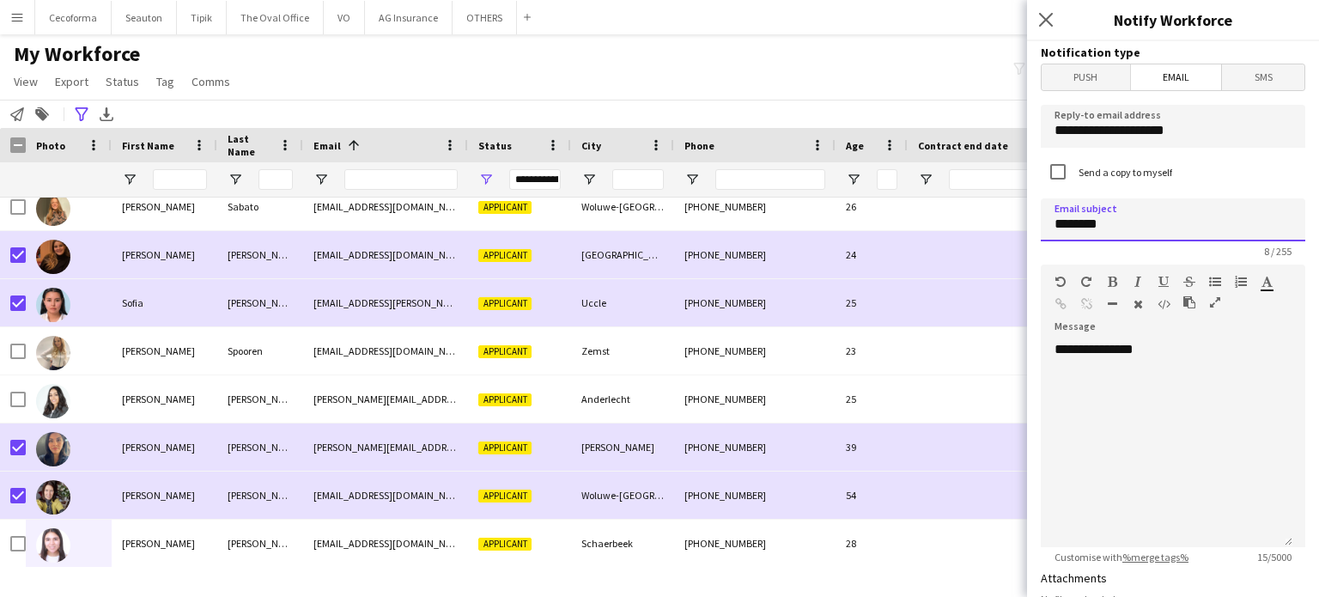
type input "********"
click at [1137, 375] on div "**********" at bounding box center [1167, 444] width 252 height 206
click at [1195, 183] on div "Send a copy to myself" at bounding box center [1173, 173] width 265 height 37
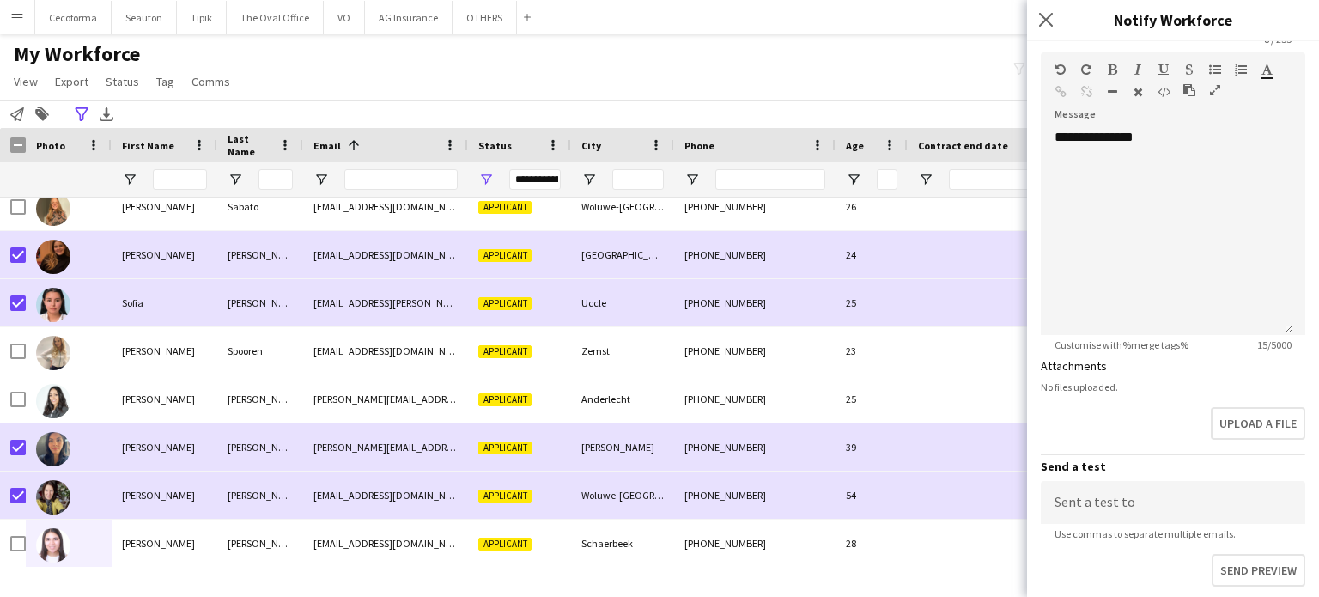
scroll to position [40, 0]
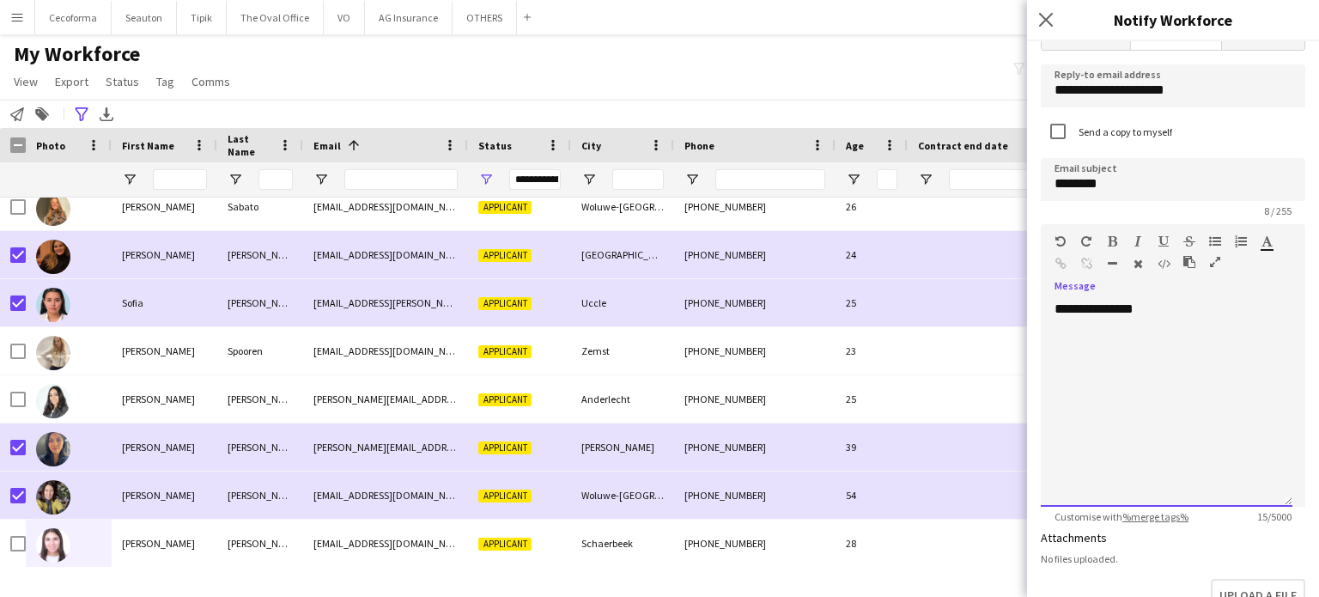
click at [1132, 329] on div "**********" at bounding box center [1167, 404] width 252 height 206
click at [1162, 303] on div "**********" at bounding box center [1167, 404] width 252 height 206
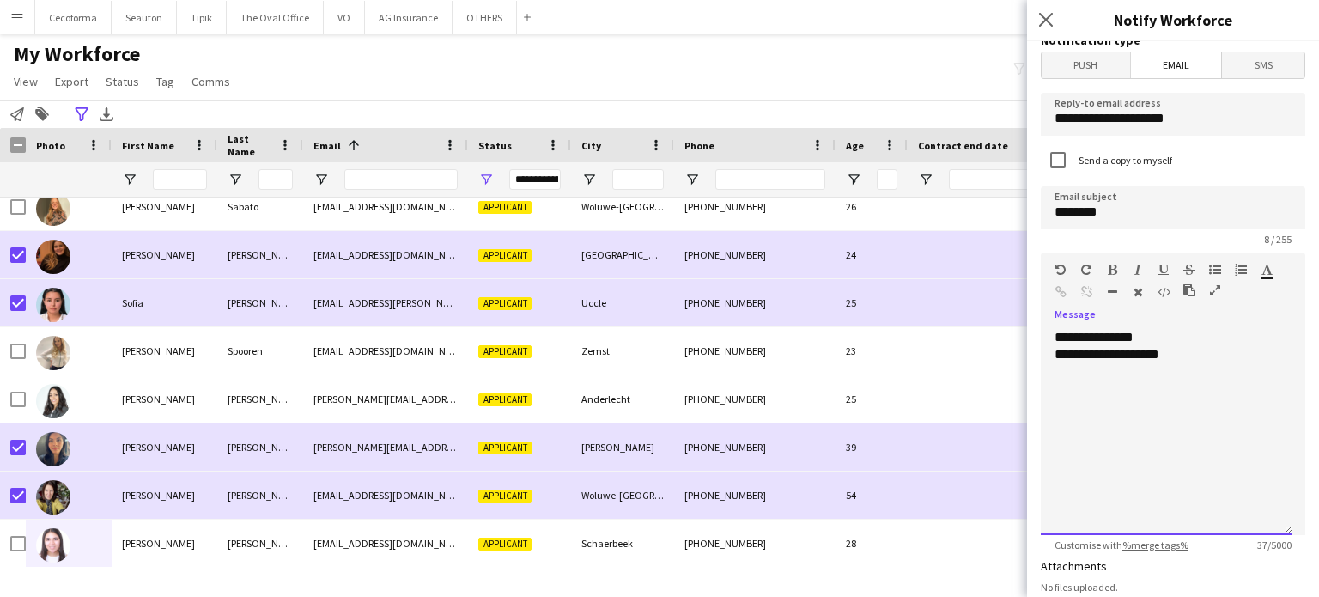
scroll to position [0, 0]
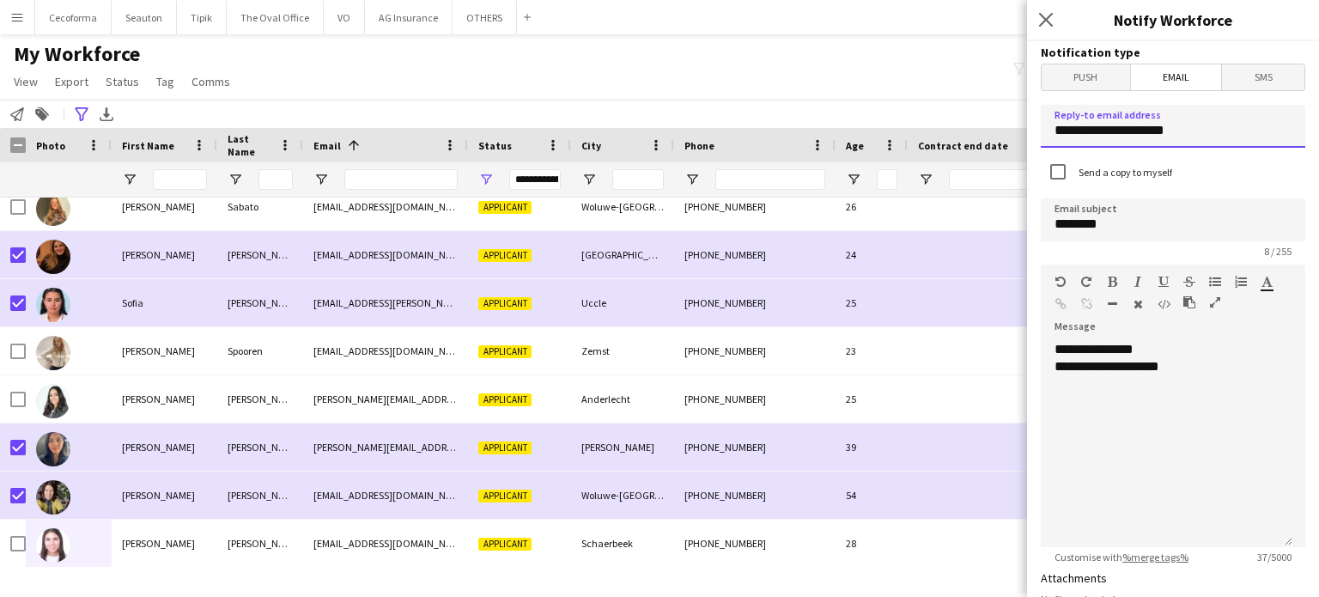
click at [1179, 140] on input "**********" at bounding box center [1173, 126] width 265 height 43
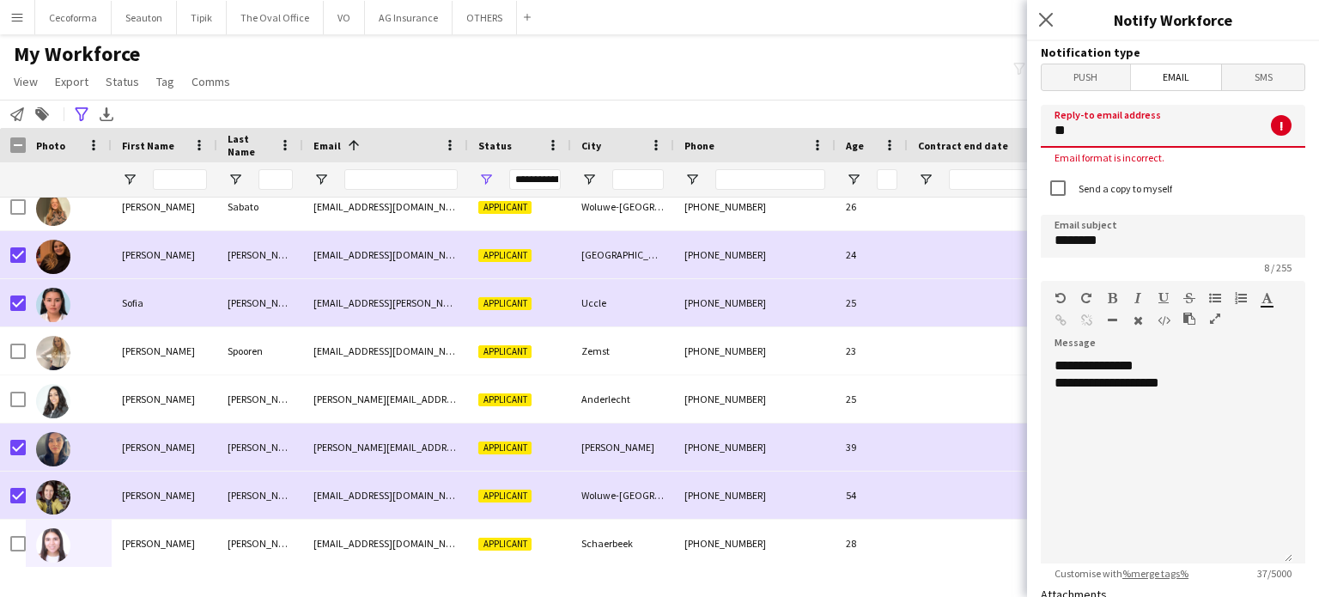
click at [1078, 139] on input "**" at bounding box center [1173, 126] width 265 height 43
type input "*"
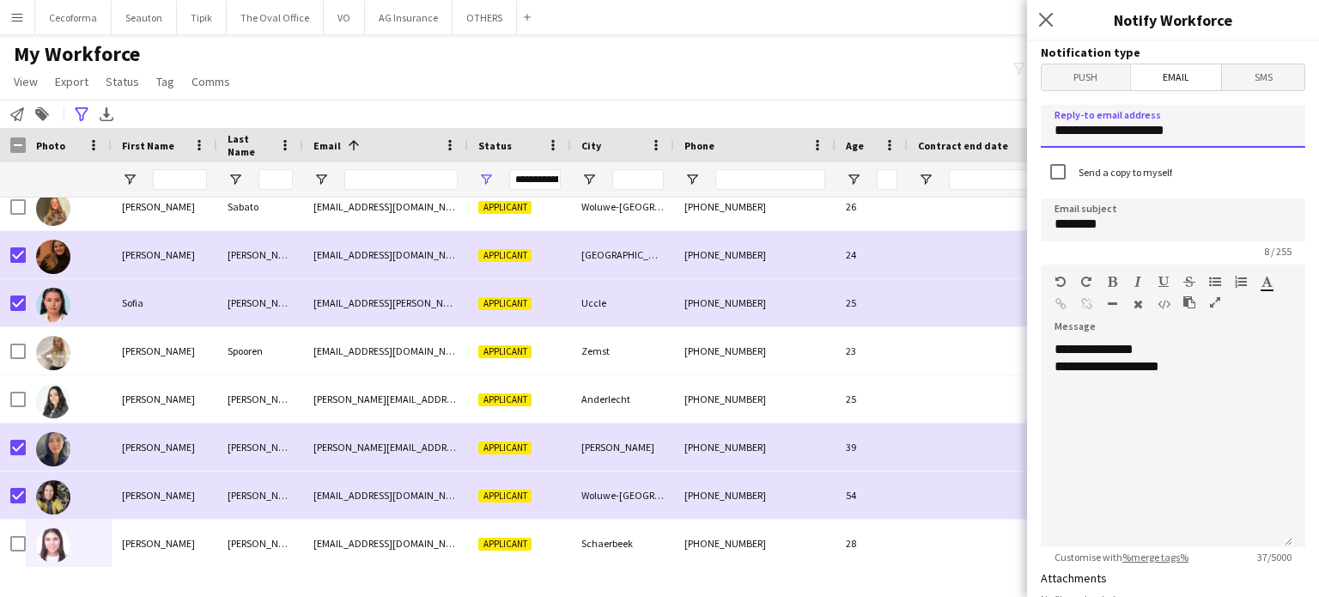
scroll to position [86, 0]
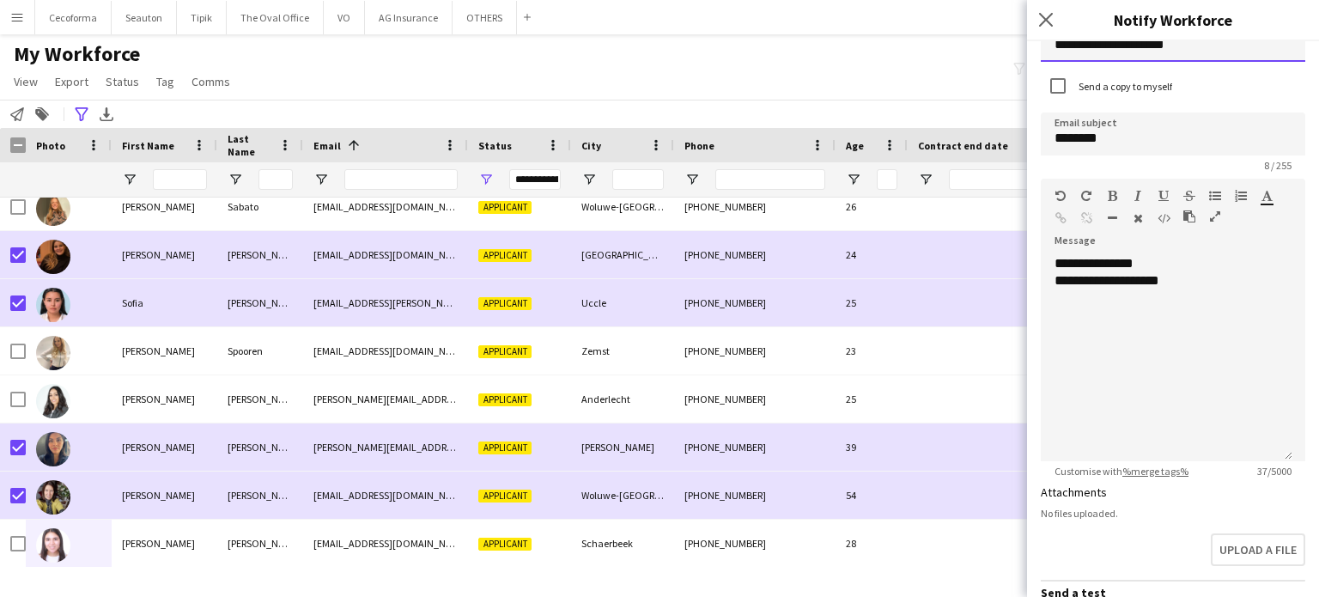
type input "**********"
click at [1155, 277] on div "**********" at bounding box center [1167, 280] width 224 height 17
click at [1195, 281] on div "**********" at bounding box center [1167, 280] width 224 height 17
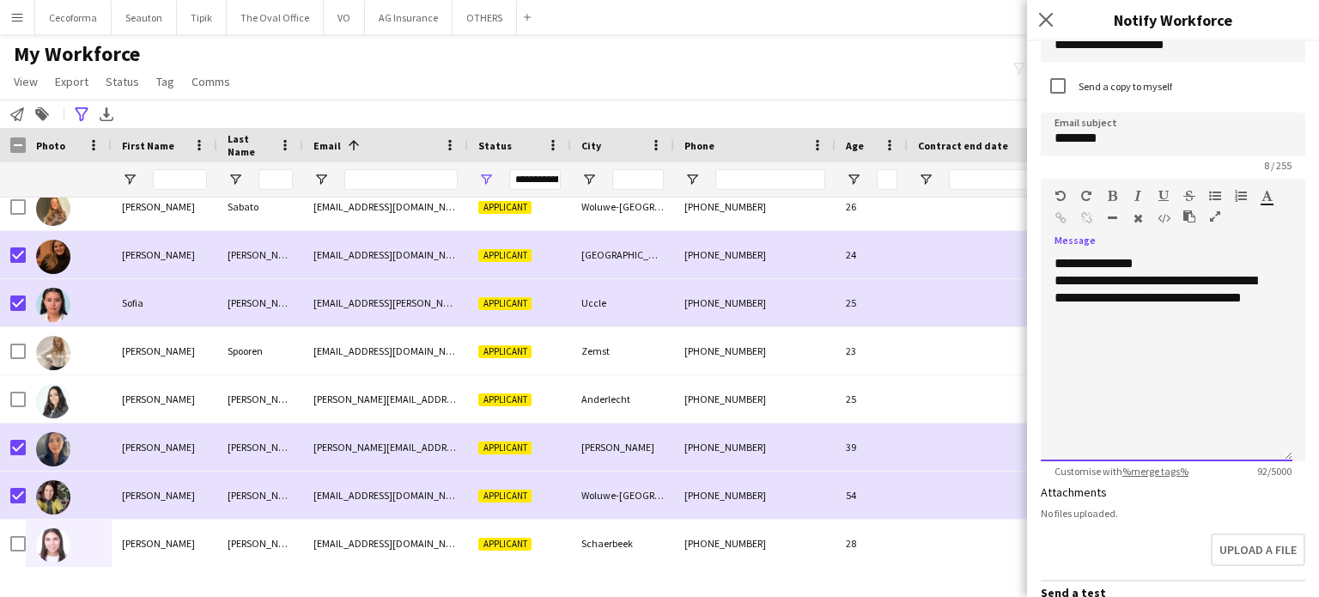
click at [1220, 298] on div "**********" at bounding box center [1167, 298] width 224 height 52
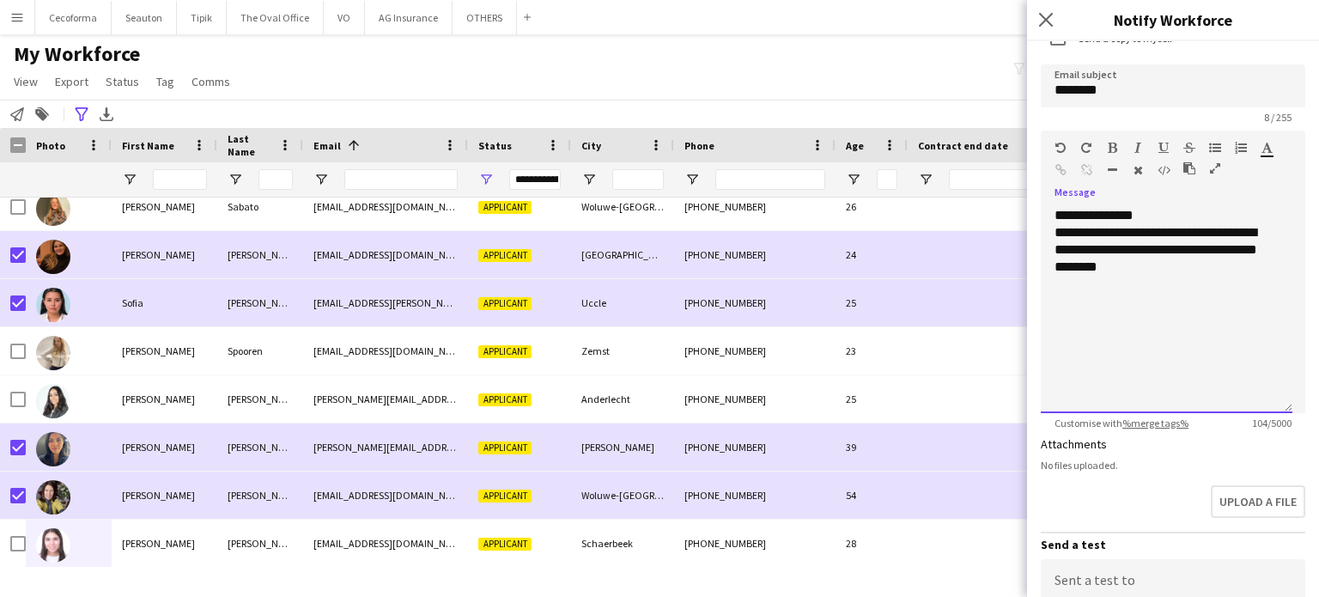
scroll to position [172, 0]
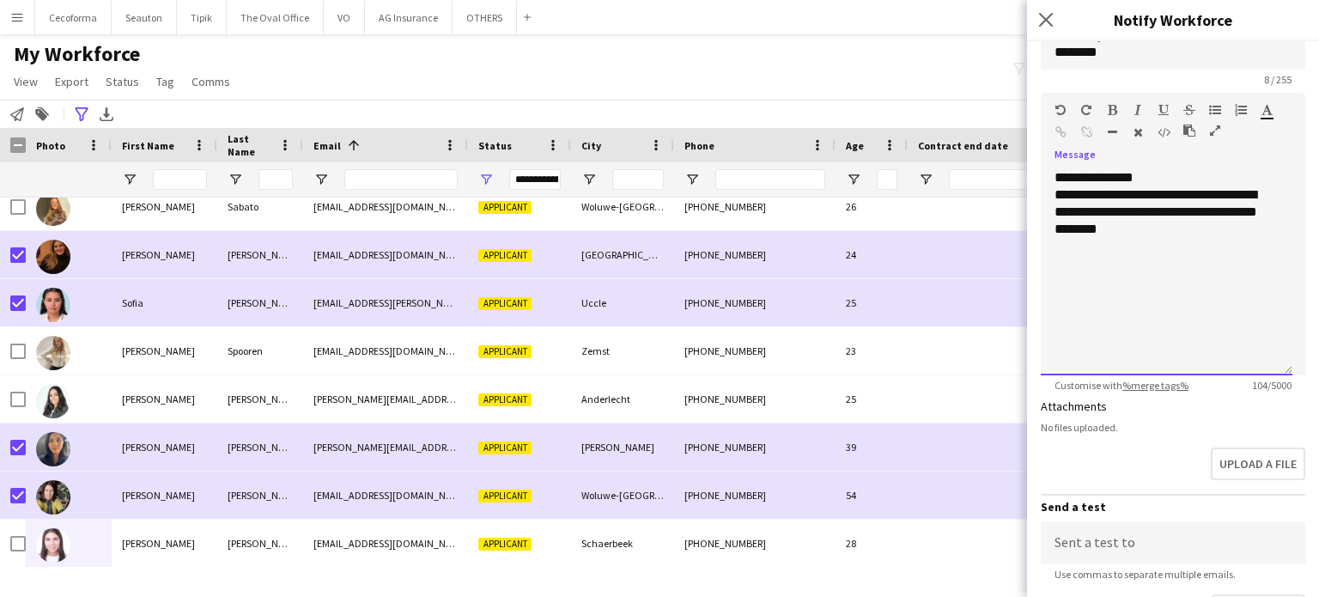
click at [1051, 250] on div "**********" at bounding box center [1167, 272] width 252 height 206
click at [1216, 233] on div "**********" at bounding box center [1167, 212] width 224 height 52
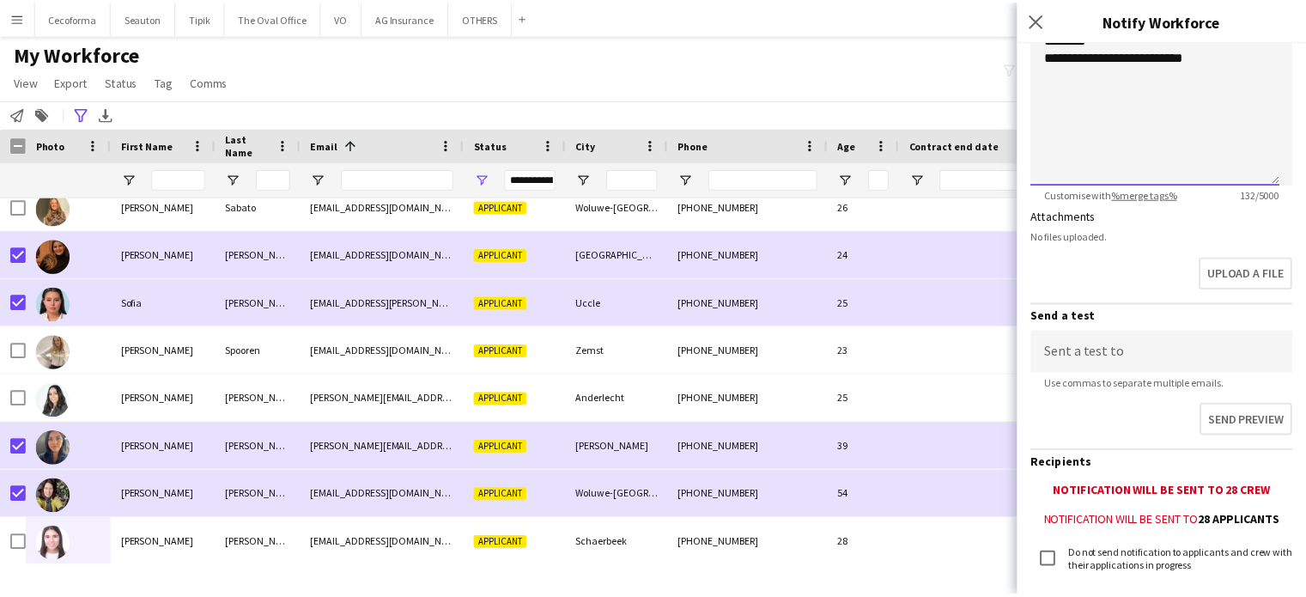
scroll to position [470, 0]
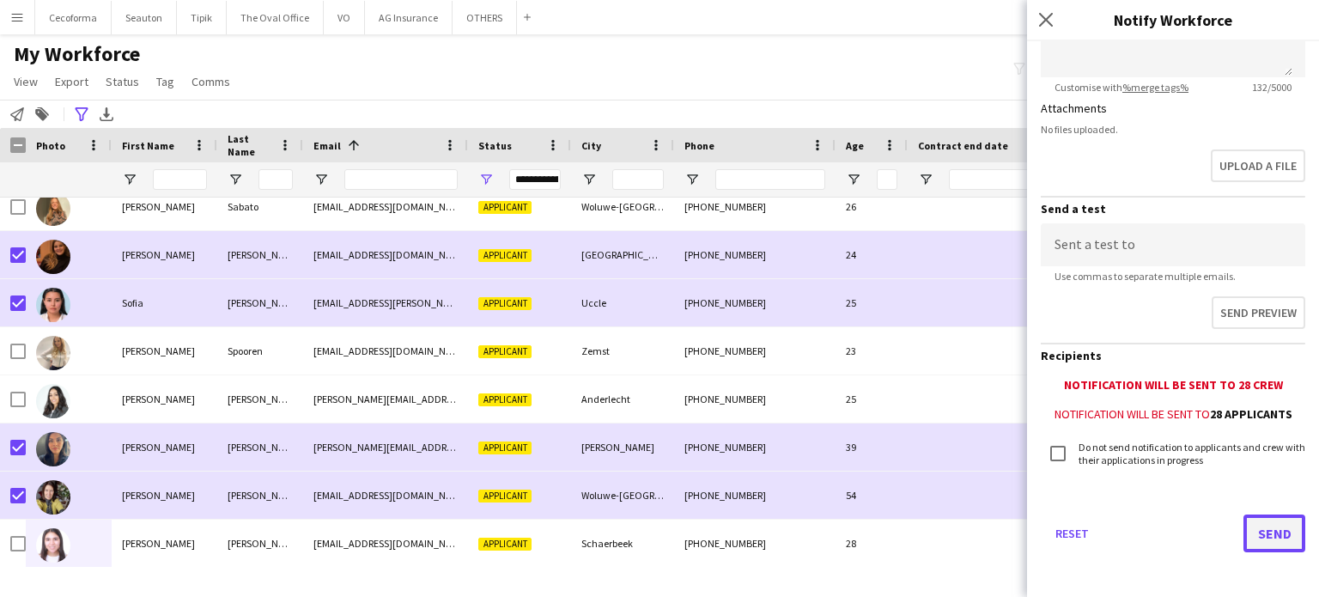
click at [1264, 524] on button "Send" at bounding box center [1275, 533] width 62 height 38
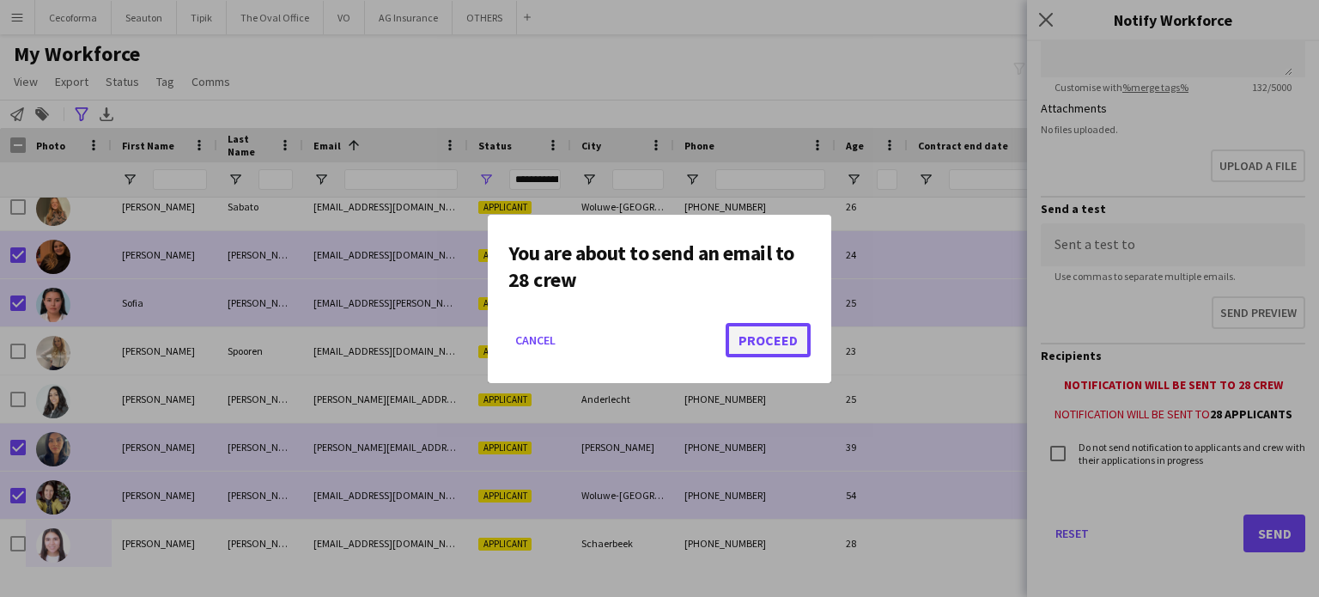
click at [772, 336] on button "Proceed" at bounding box center [768, 340] width 85 height 34
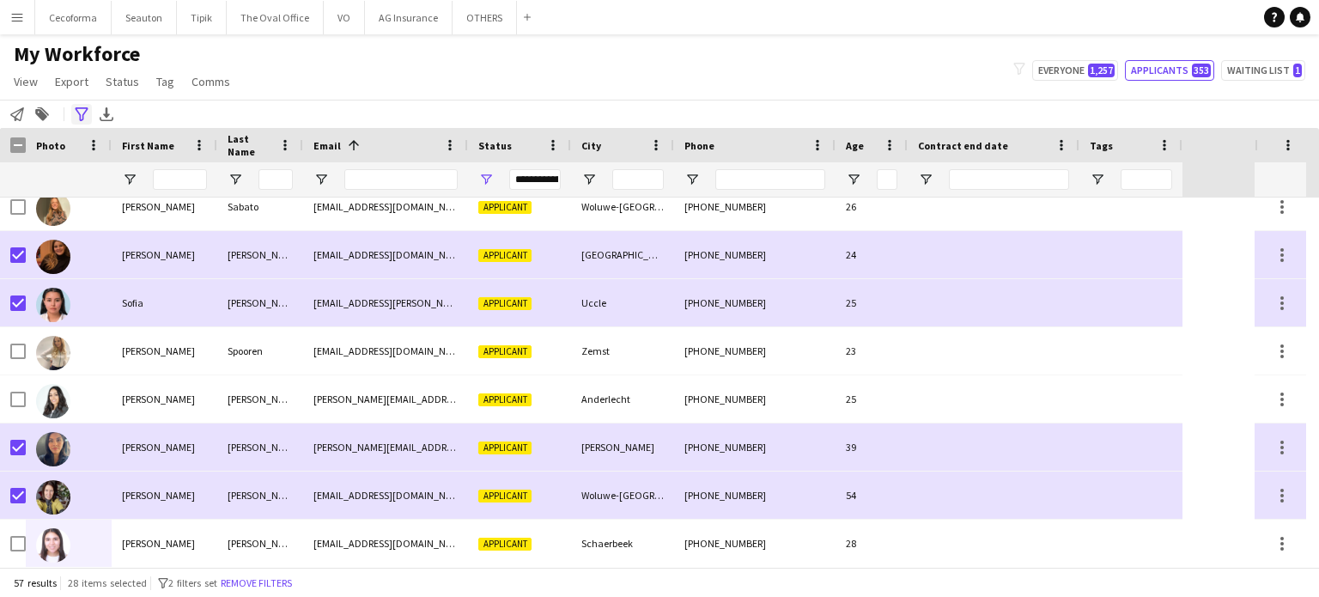
click at [83, 113] on icon at bounding box center [81, 114] width 13 height 14
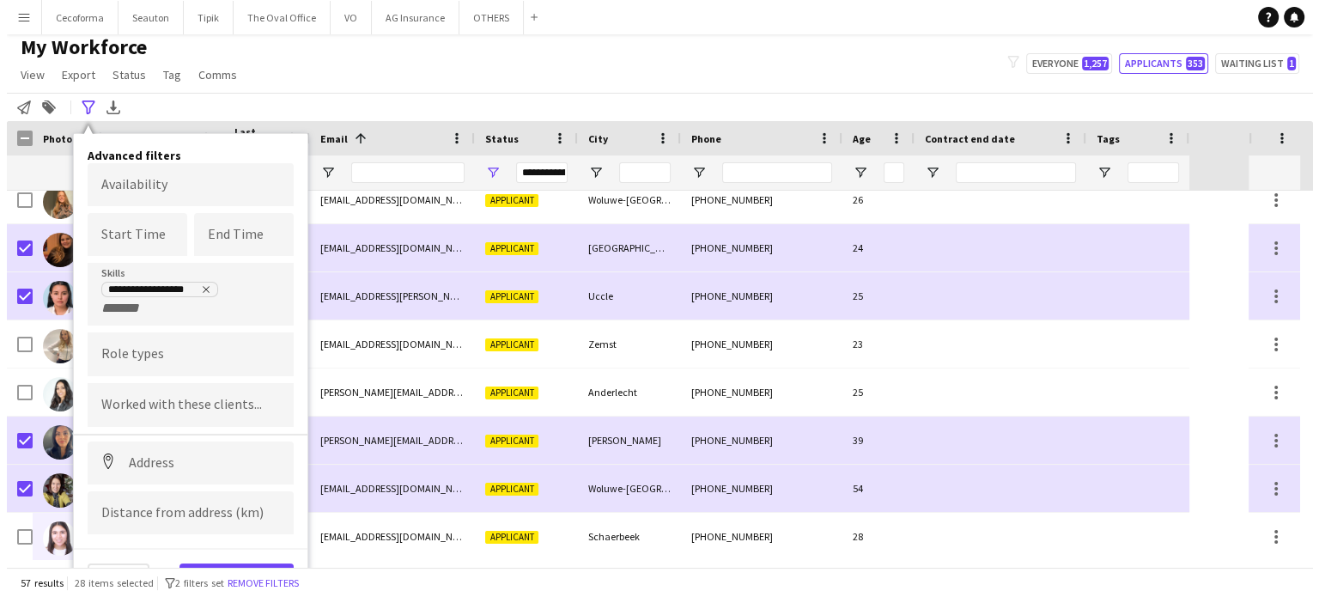
scroll to position [0, 0]
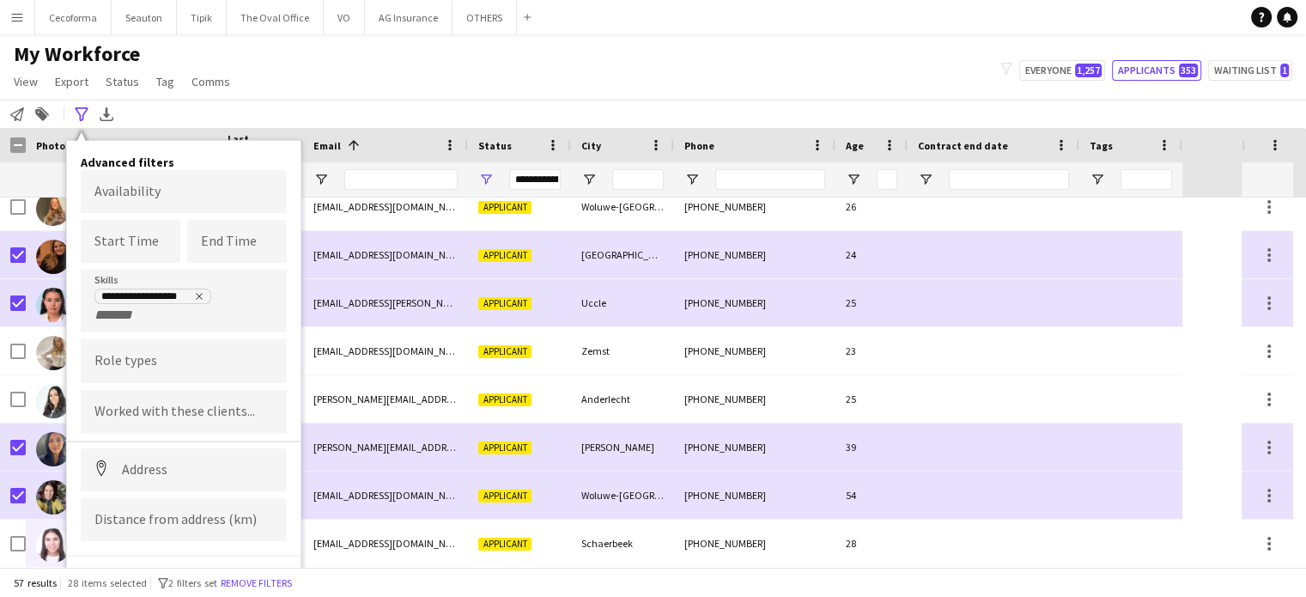
click at [416, 76] on div "My Workforce View Views Default view New view Update view Delete view Edit name…" at bounding box center [653, 70] width 1306 height 58
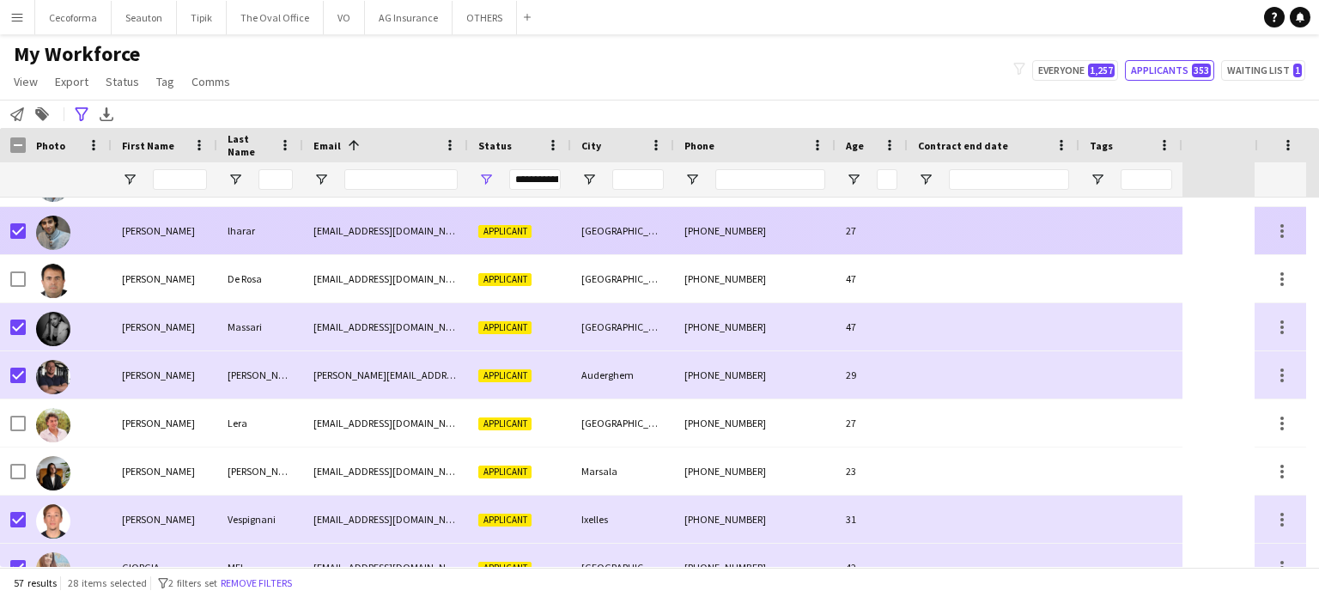
scroll to position [97, 0]
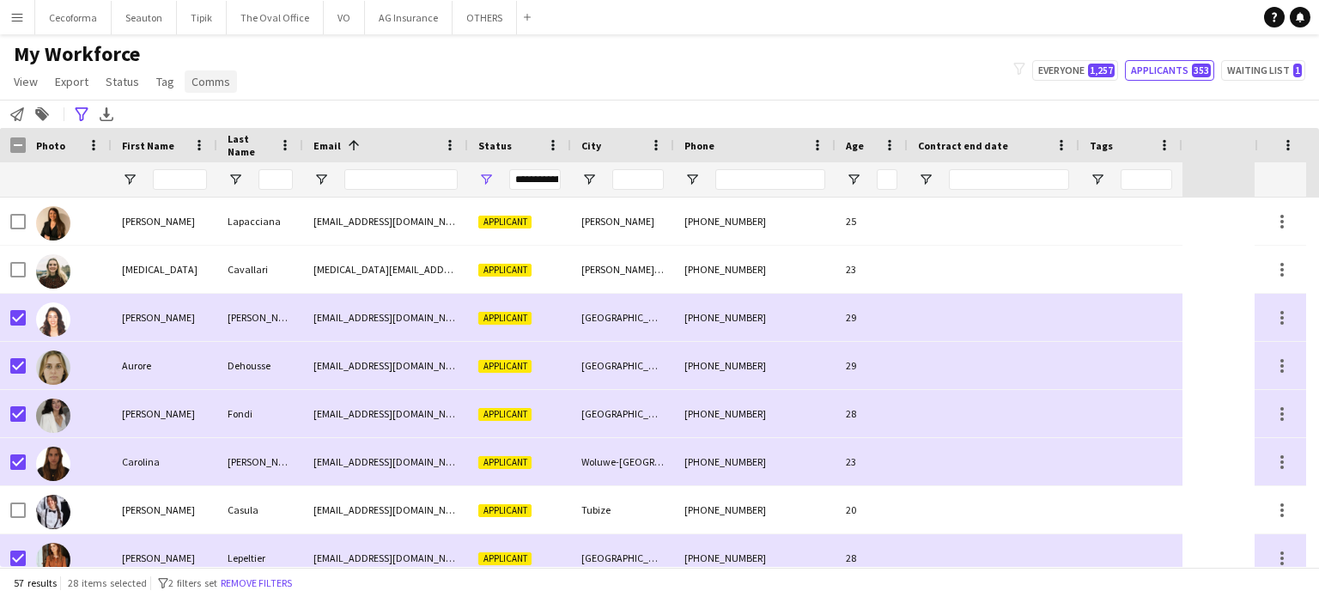
click at [200, 81] on span "Comms" at bounding box center [211, 81] width 39 height 15
click at [216, 116] on span "Send notification" at bounding box center [240, 118] width 88 height 15
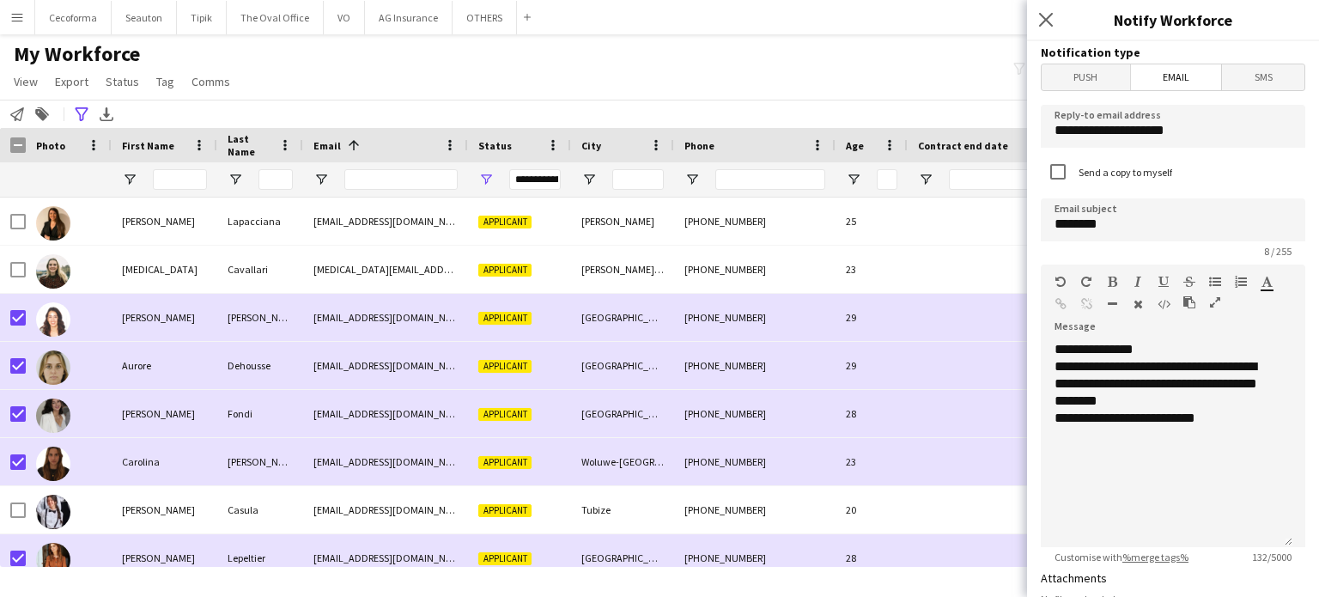
click at [1186, 76] on span "Email" at bounding box center [1176, 77] width 91 height 26
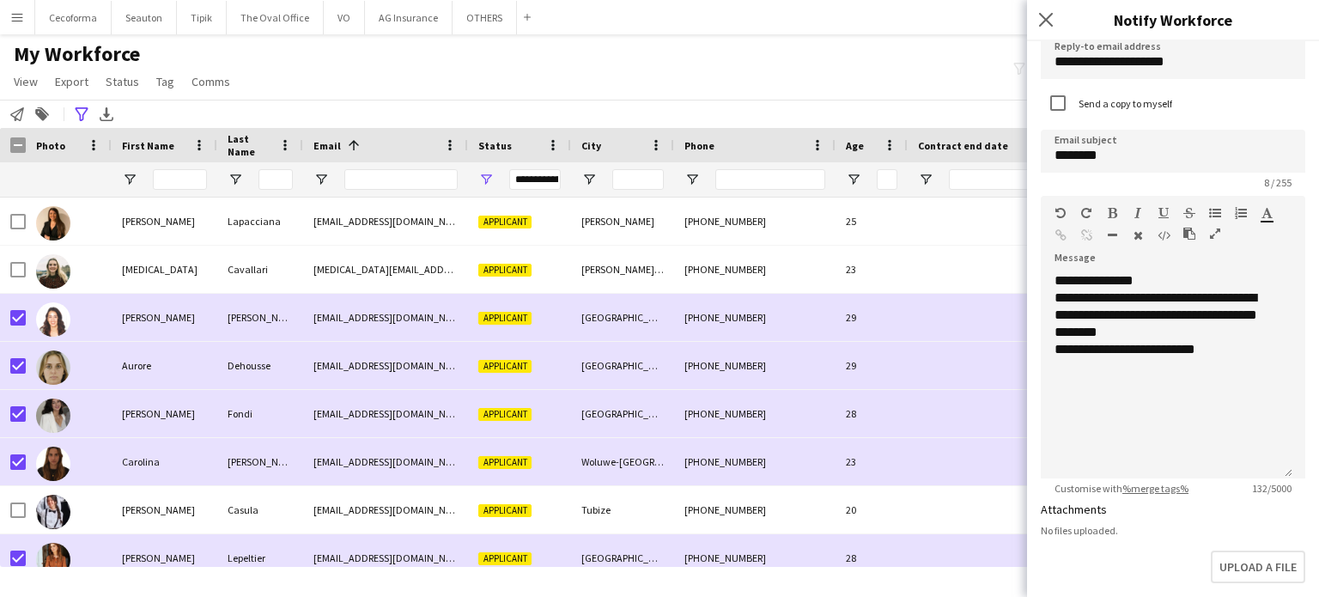
scroll to position [0, 0]
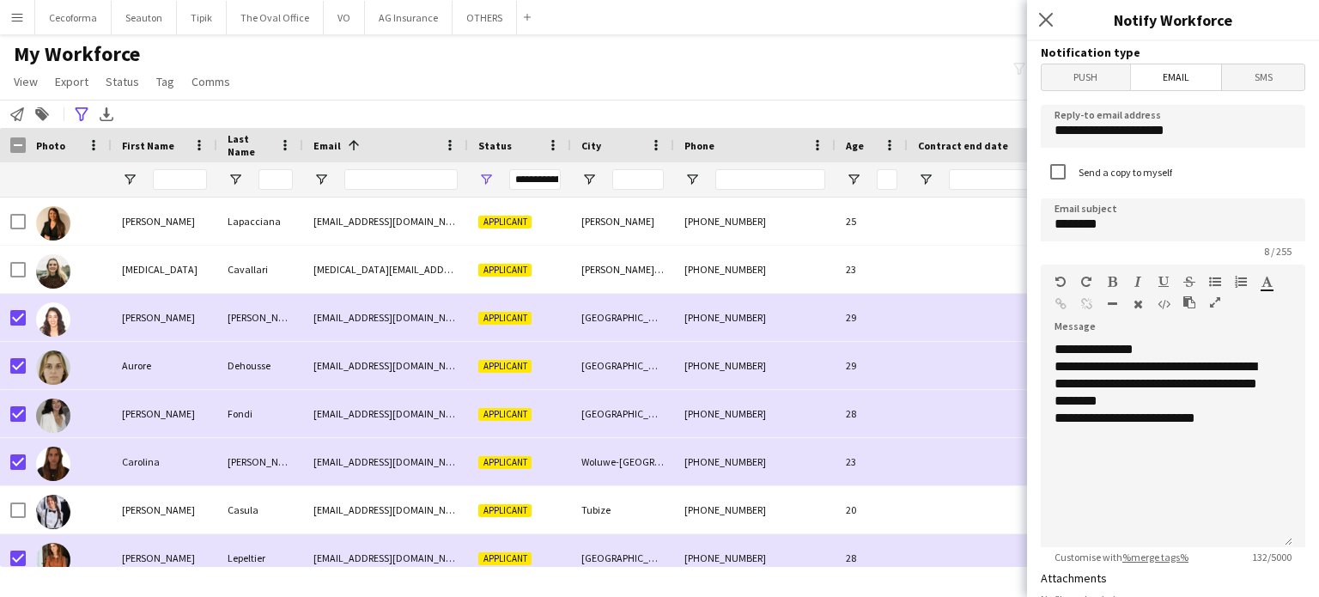
click at [1166, 94] on form "**********" at bounding box center [1173, 555] width 292 height 1029
click at [1048, 20] on icon "Close pop-in" at bounding box center [1046, 19] width 16 height 16
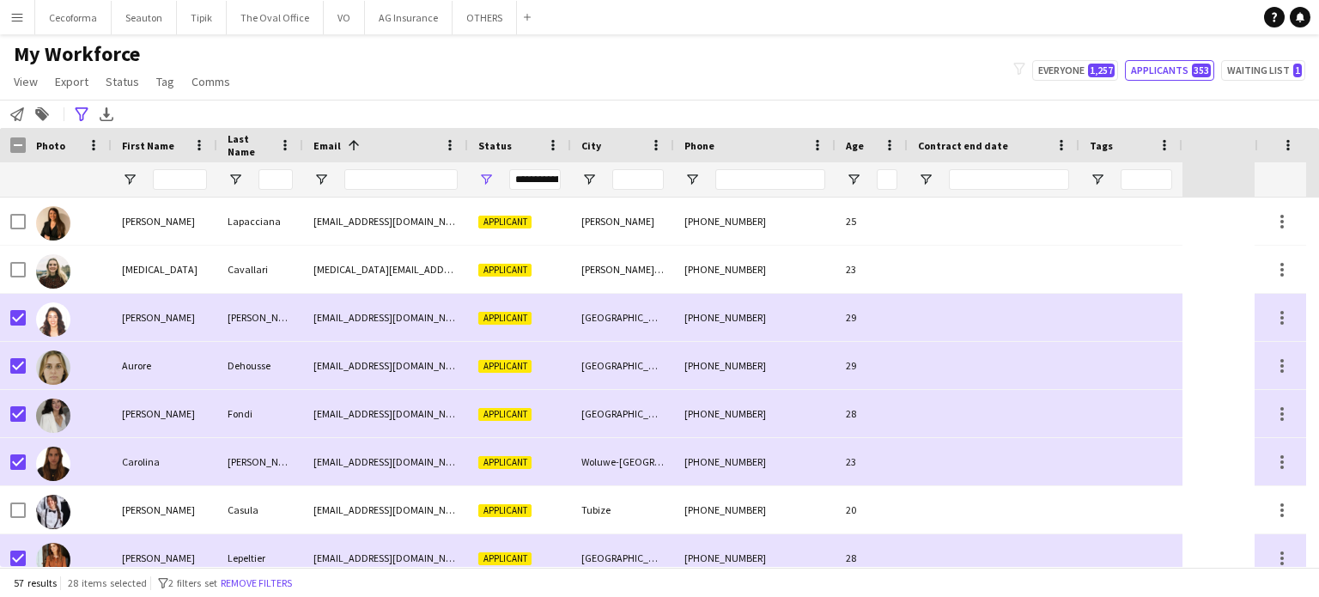
click at [738, 61] on div "My Workforce View Views Default view New view Update view Delete view Edit name…" at bounding box center [659, 70] width 1319 height 58
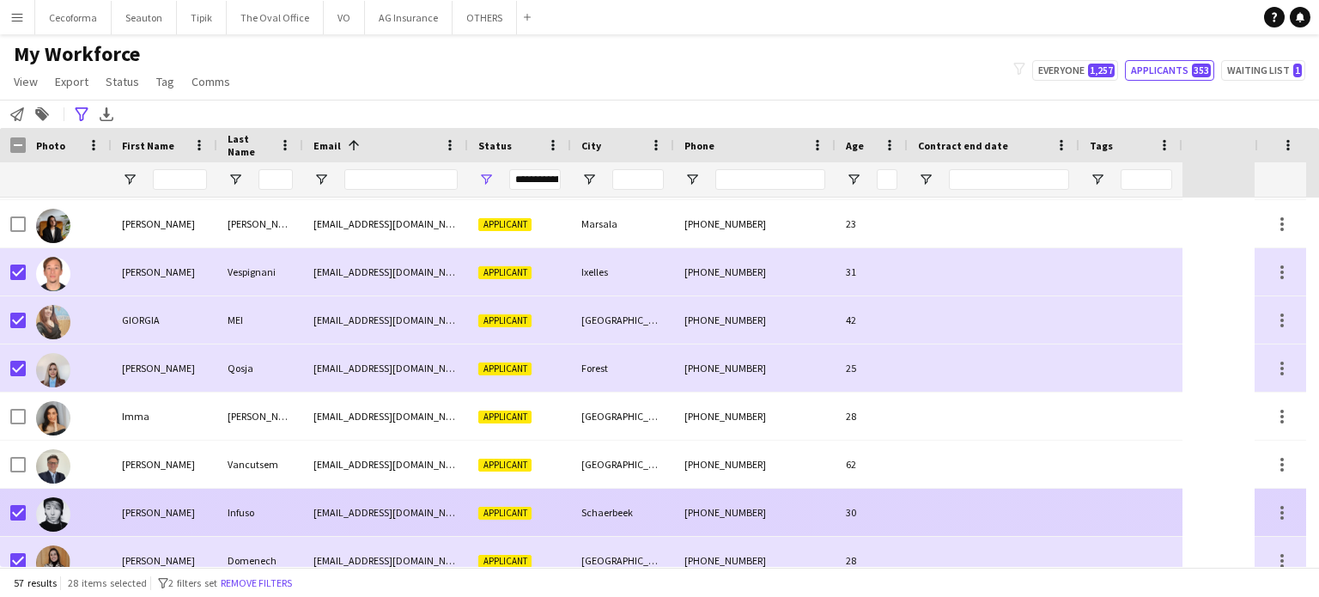
scroll to position [859, 0]
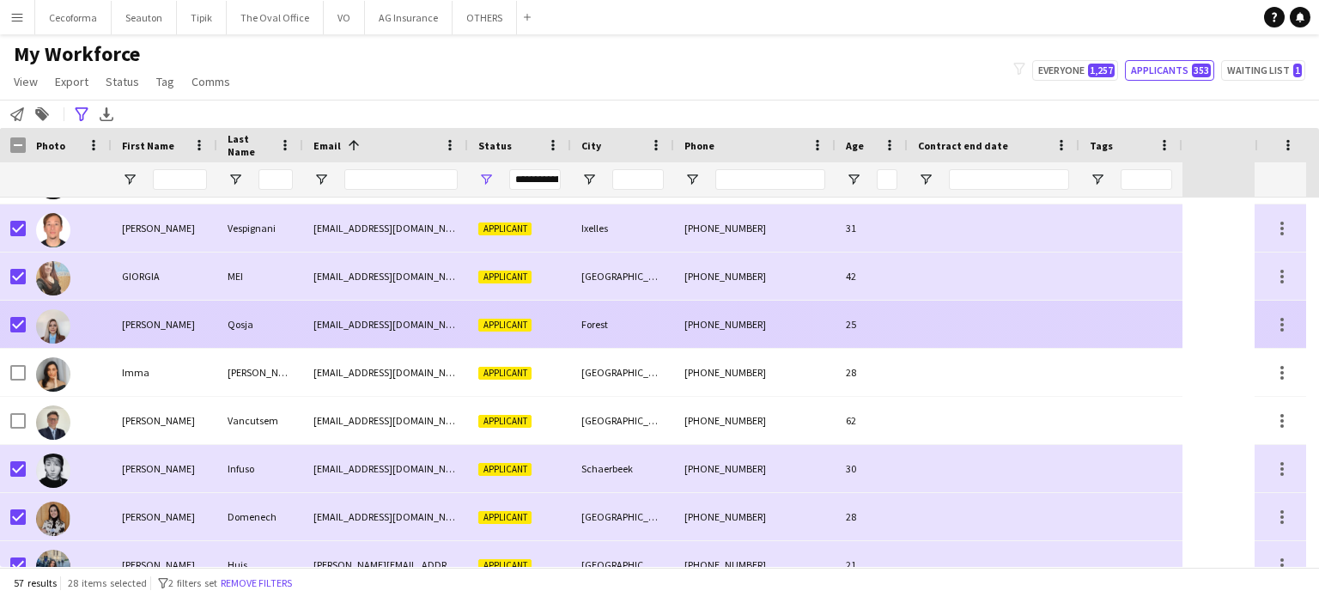
click at [914, 328] on div at bounding box center [994, 324] width 172 height 47
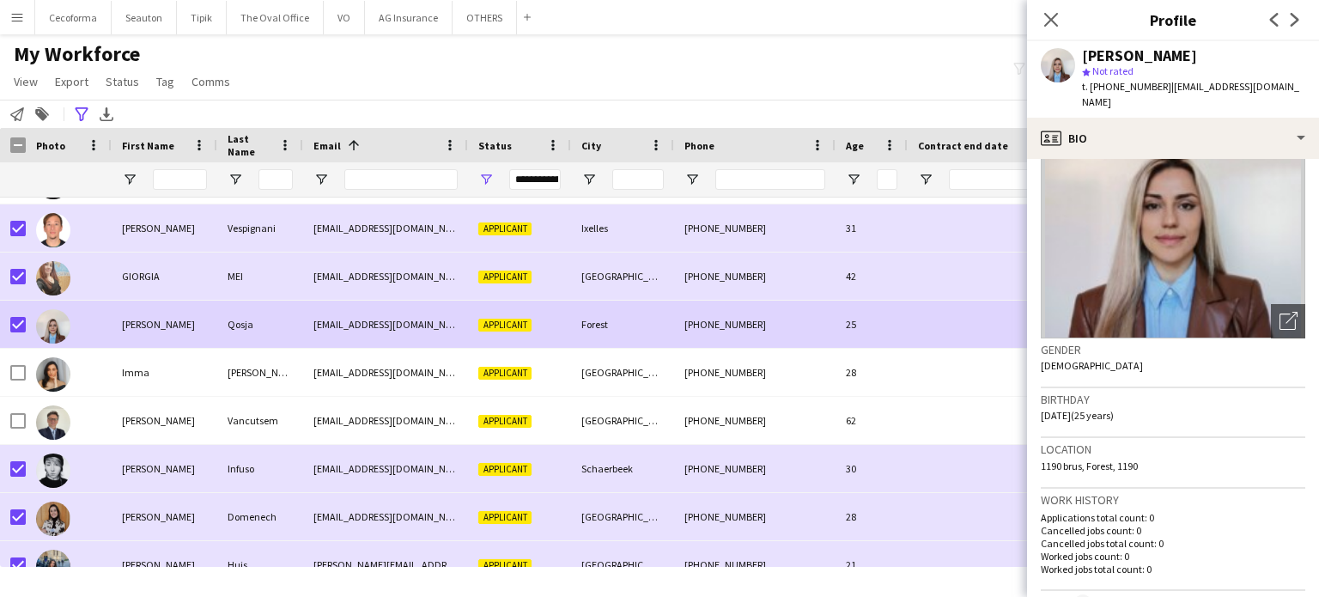
scroll to position [0, 0]
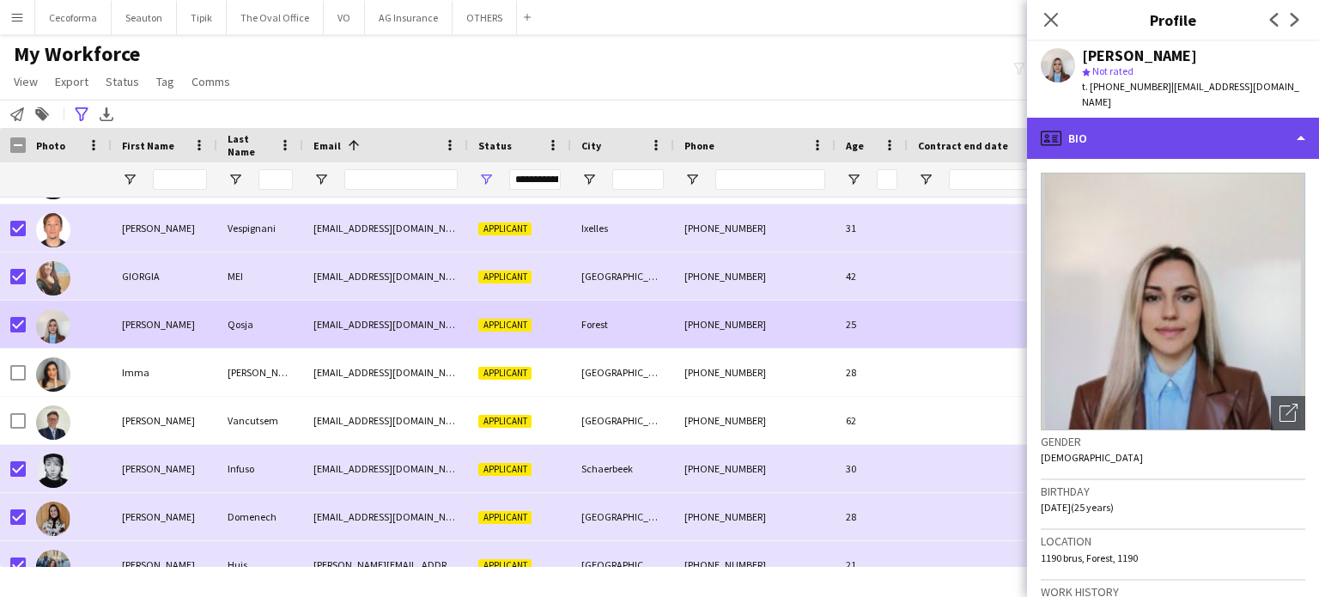
click at [1298, 119] on div "profile Bio" at bounding box center [1173, 138] width 292 height 41
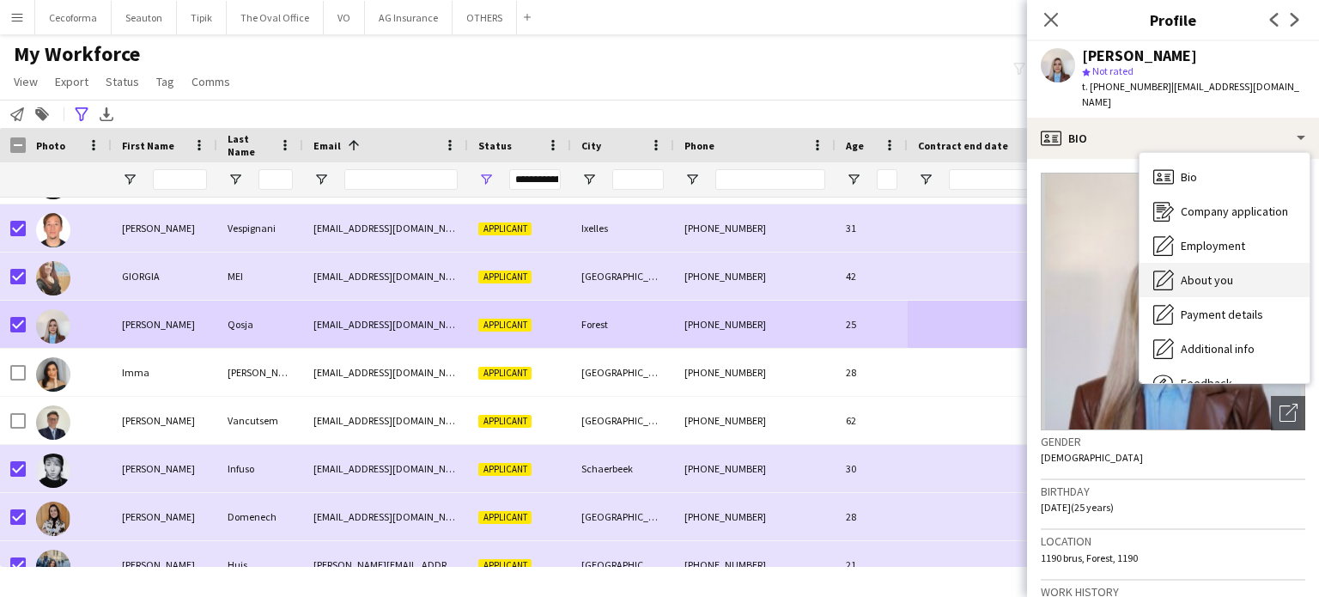
click at [1205, 272] on span "About you" at bounding box center [1207, 279] width 52 height 15
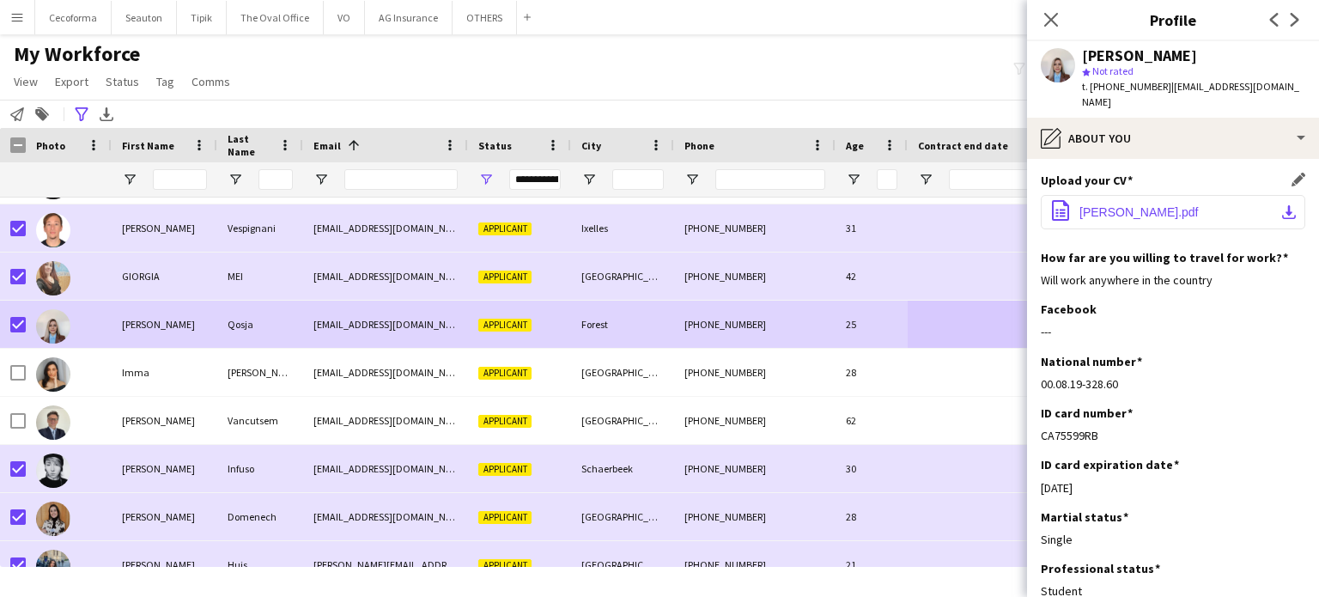
click at [1114, 205] on span "[PERSON_NAME].pdf" at bounding box center [1139, 212] width 119 height 14
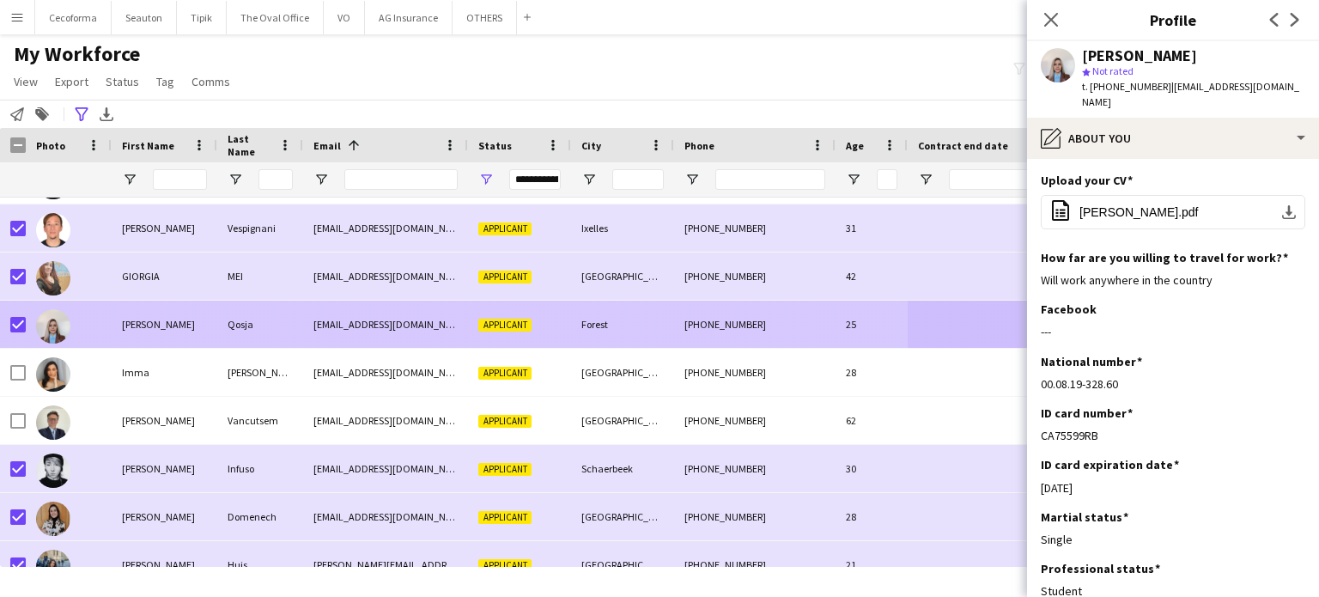
click at [927, 329] on div at bounding box center [994, 324] width 172 height 47
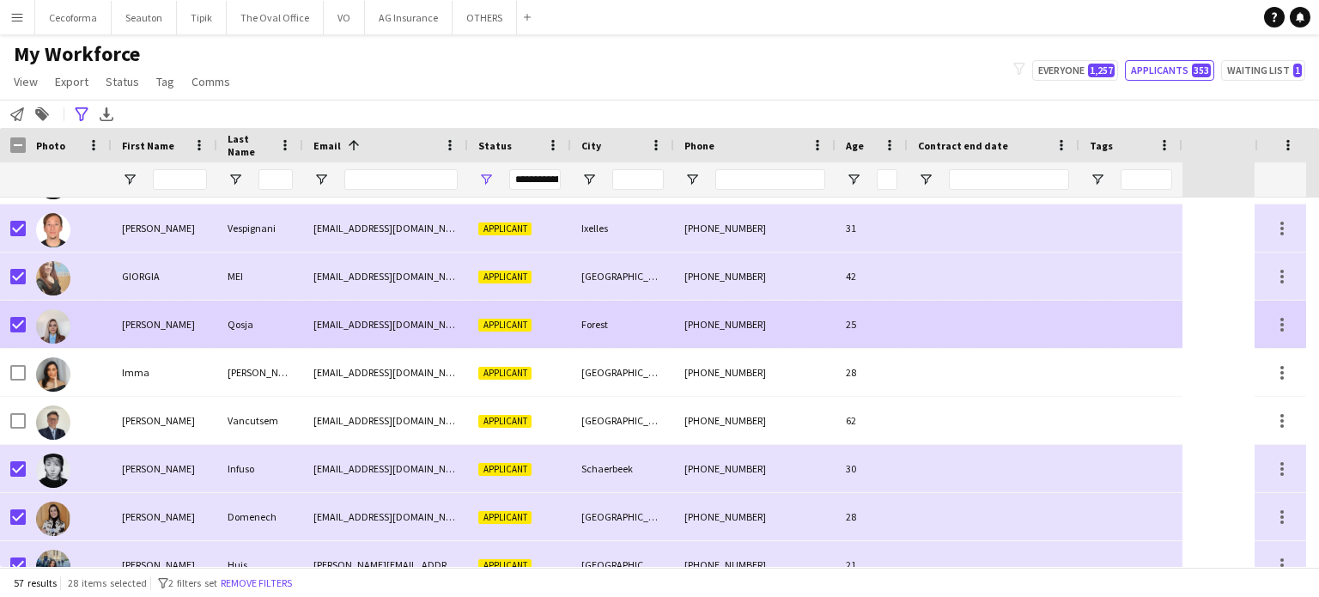
click at [1050, 319] on div at bounding box center [994, 324] width 172 height 47
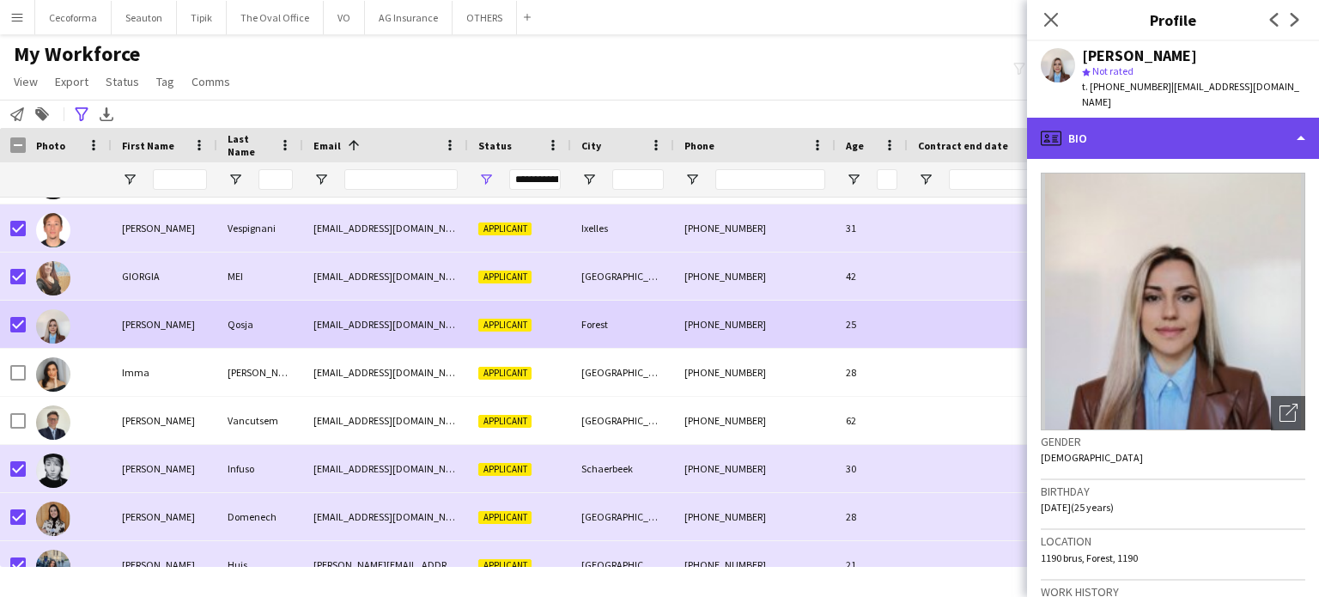
click at [1306, 123] on div "profile Bio" at bounding box center [1173, 138] width 292 height 41
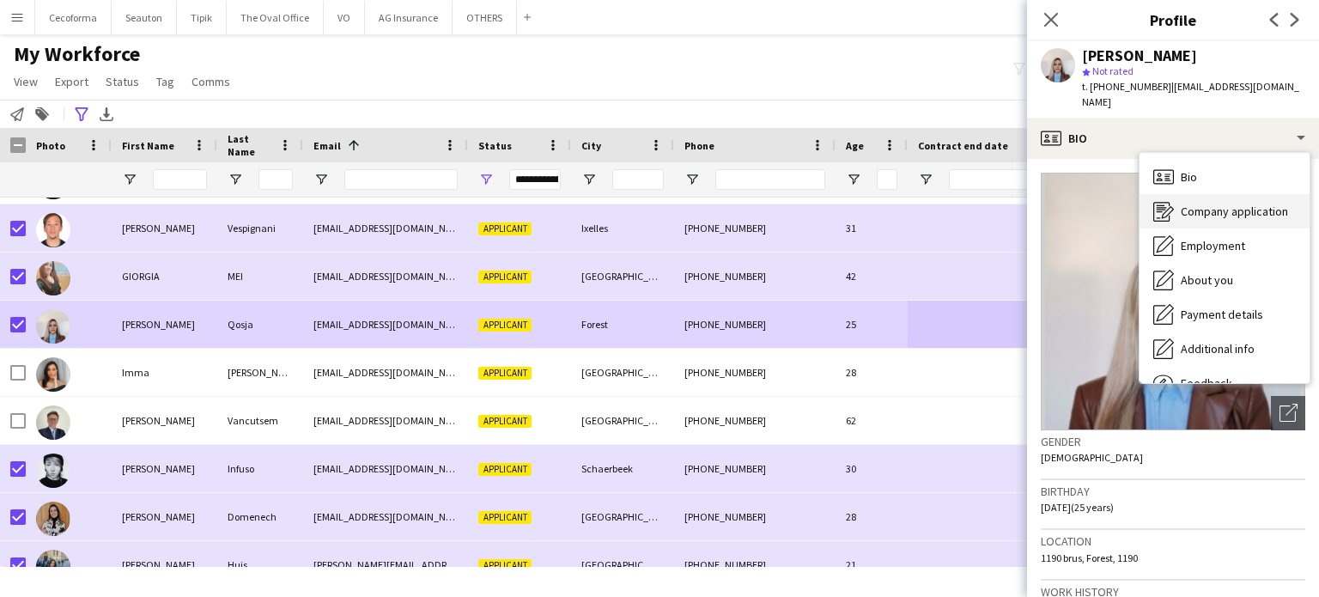
click at [1237, 204] on span "Company application" at bounding box center [1234, 211] width 107 height 15
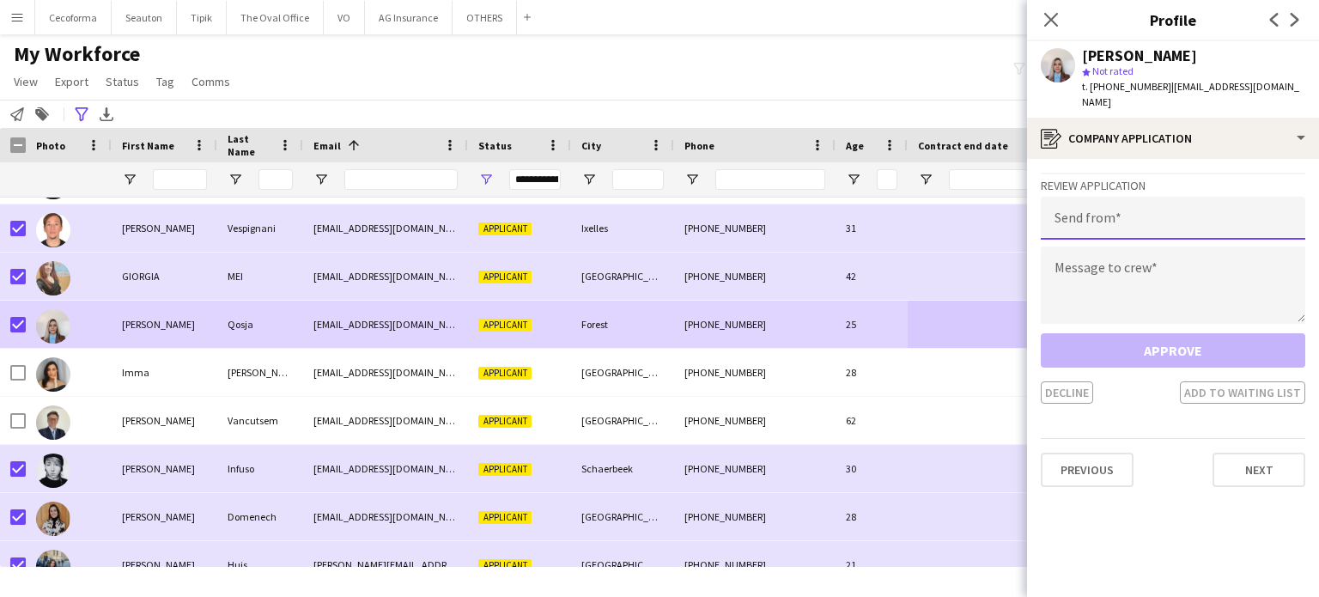
click at [1127, 218] on input "email" at bounding box center [1173, 218] width 265 height 43
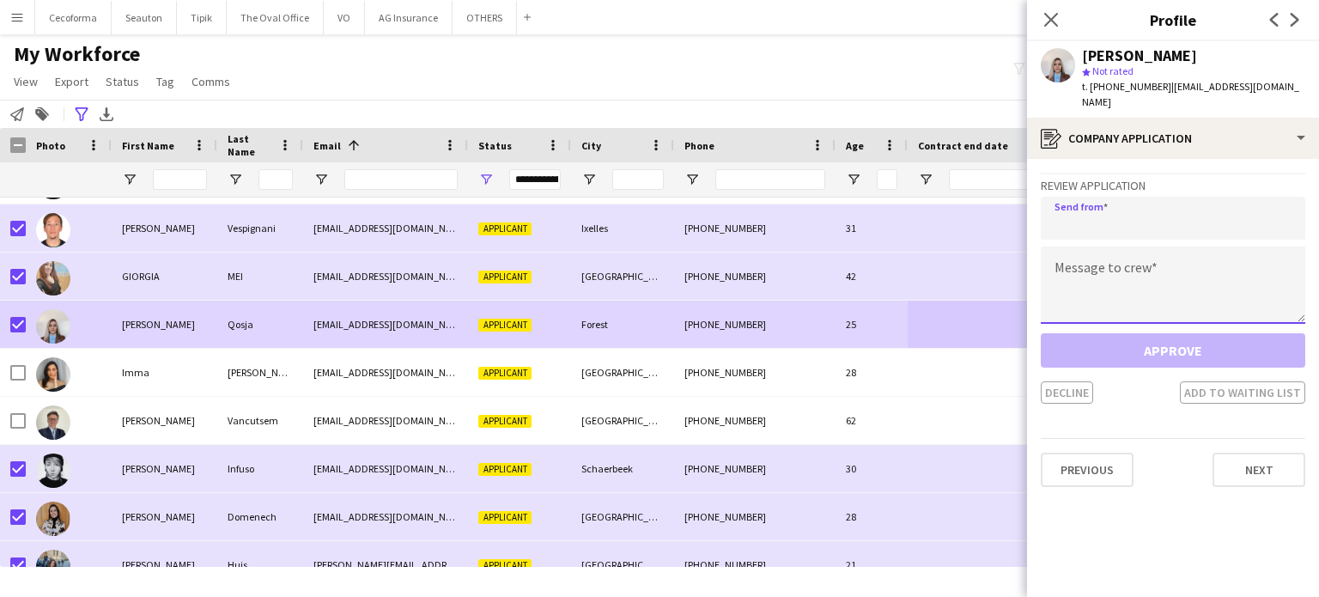
click at [1111, 283] on textarea at bounding box center [1173, 285] width 265 height 77
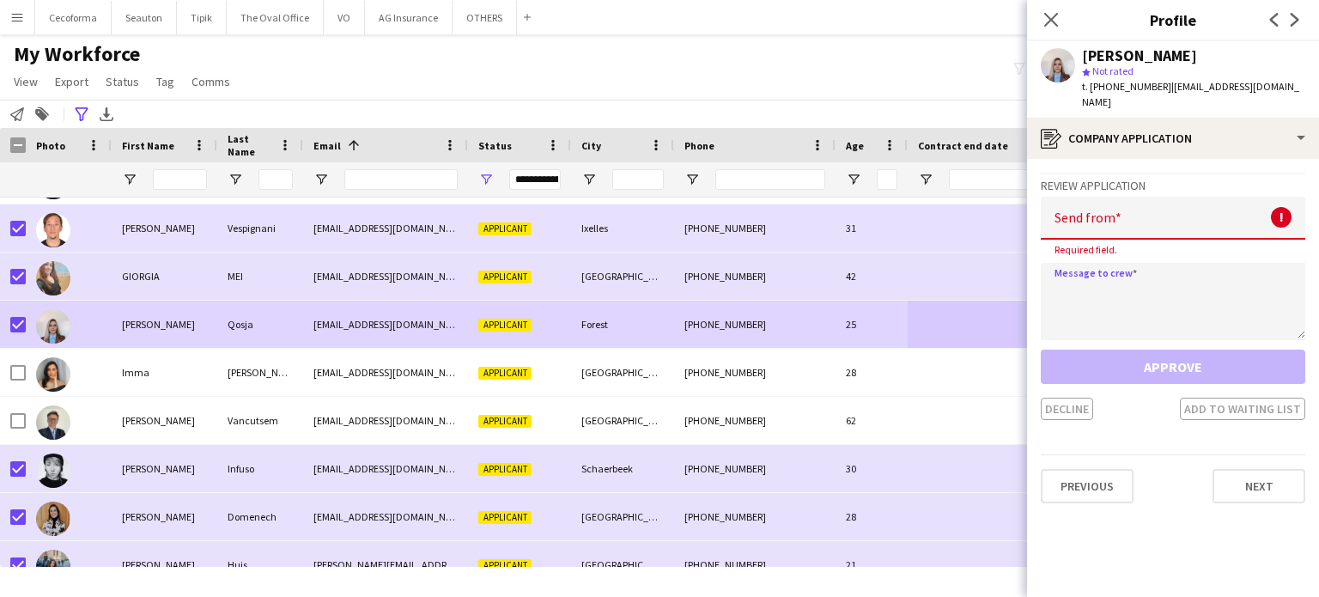
click at [1089, 201] on input "email" at bounding box center [1173, 218] width 265 height 43
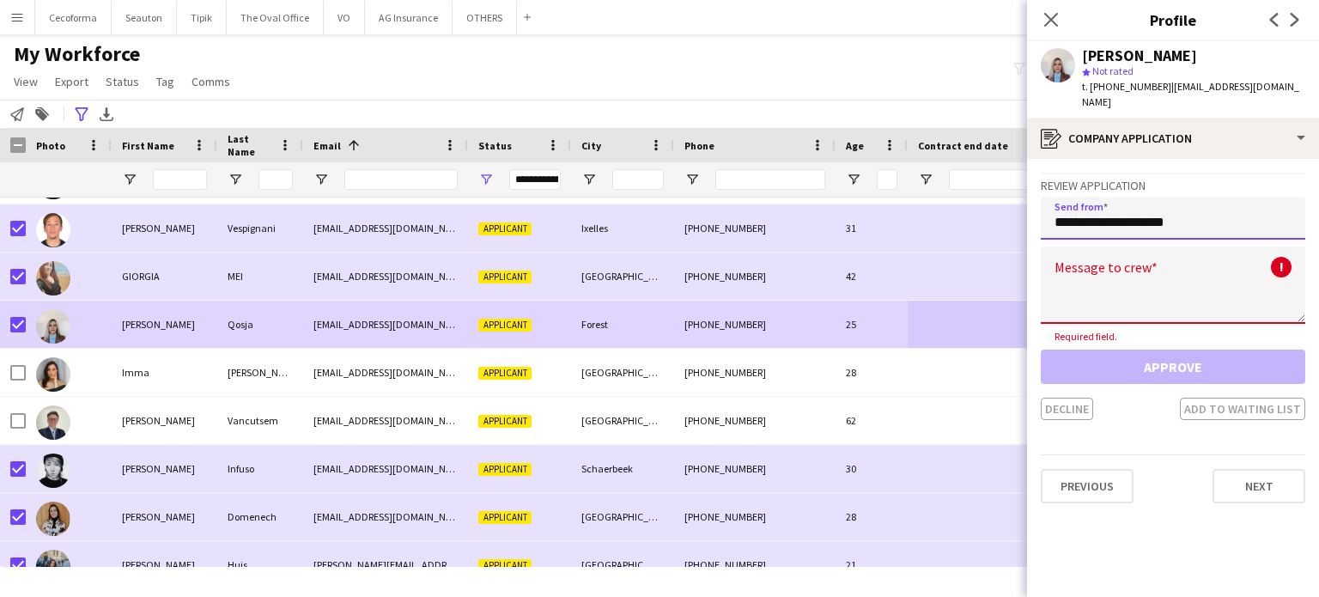
type input "**********"
click at [1055, 253] on textarea at bounding box center [1173, 285] width 265 height 77
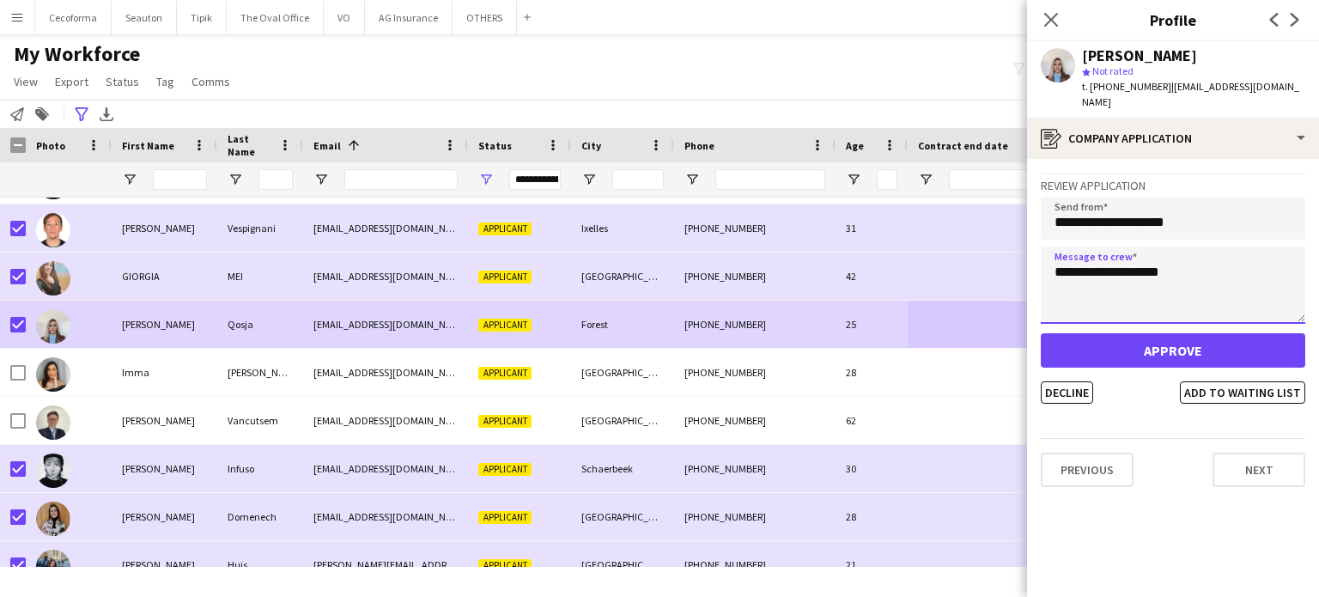
type textarea "**********"
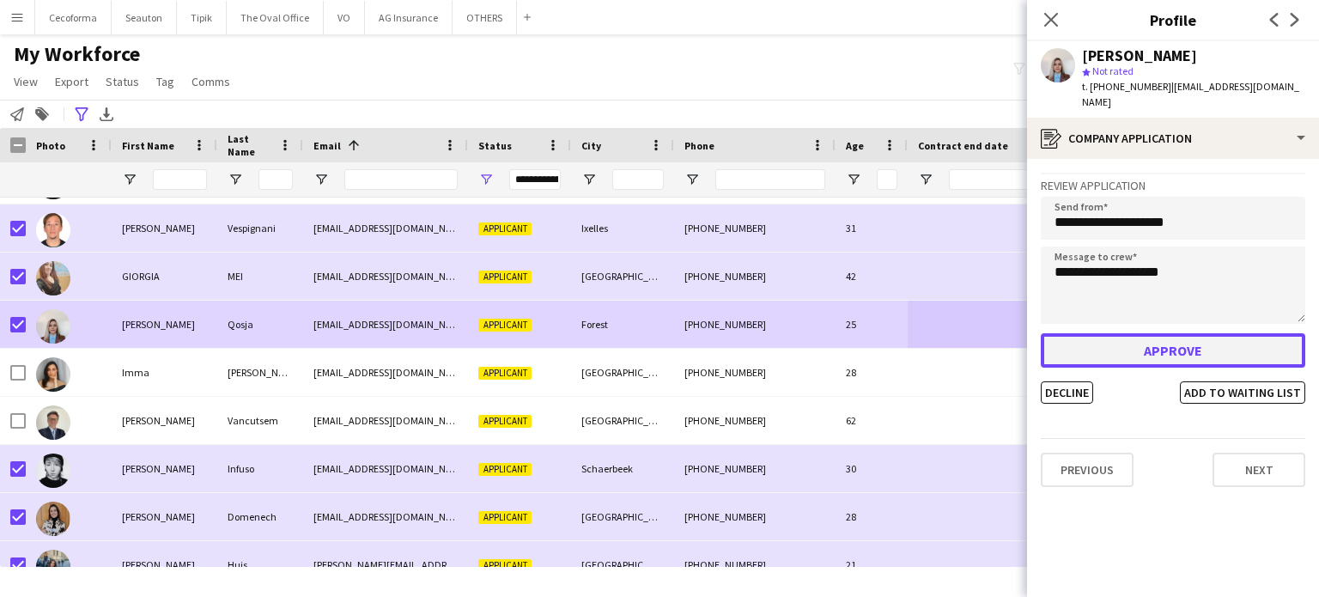
click at [1172, 334] on button "Approve" at bounding box center [1173, 350] width 265 height 34
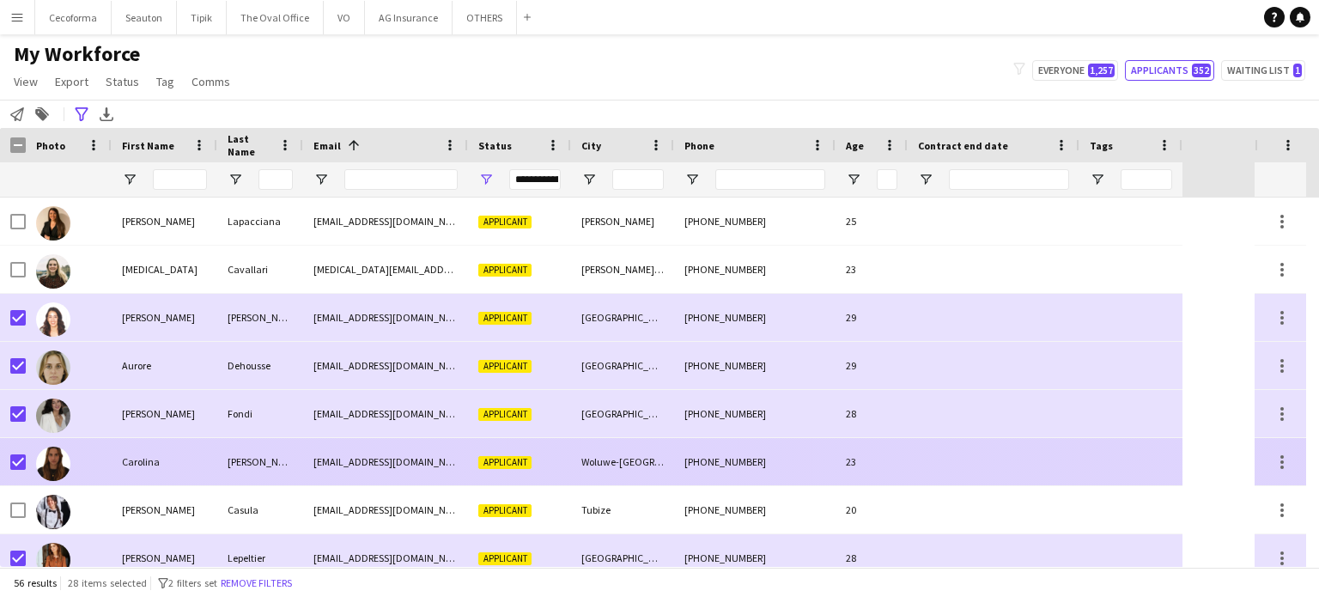
scroll to position [86, 0]
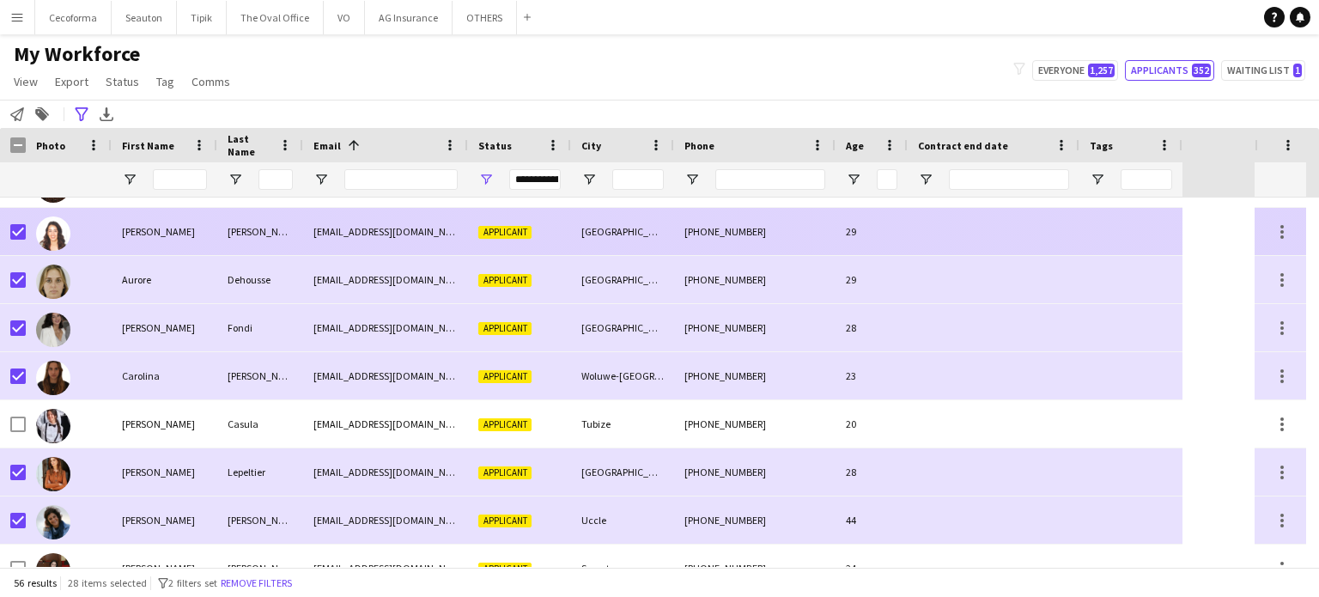
click at [948, 239] on div at bounding box center [994, 231] width 172 height 47
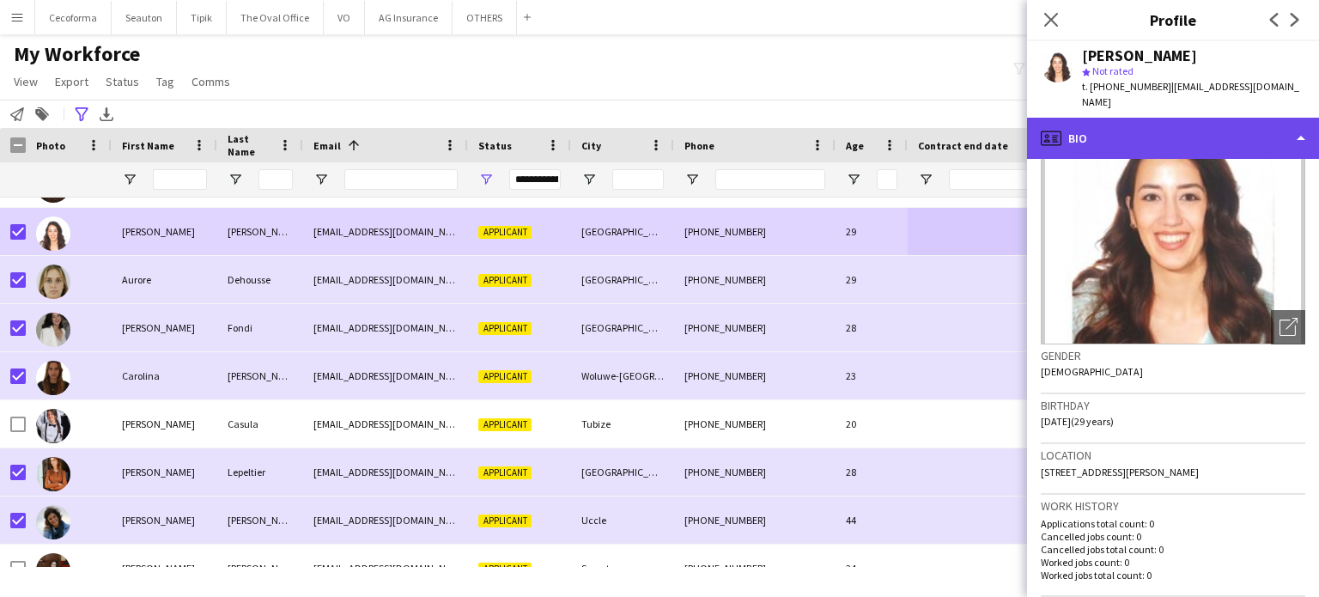
click at [1300, 132] on div "profile Bio" at bounding box center [1173, 138] width 292 height 41
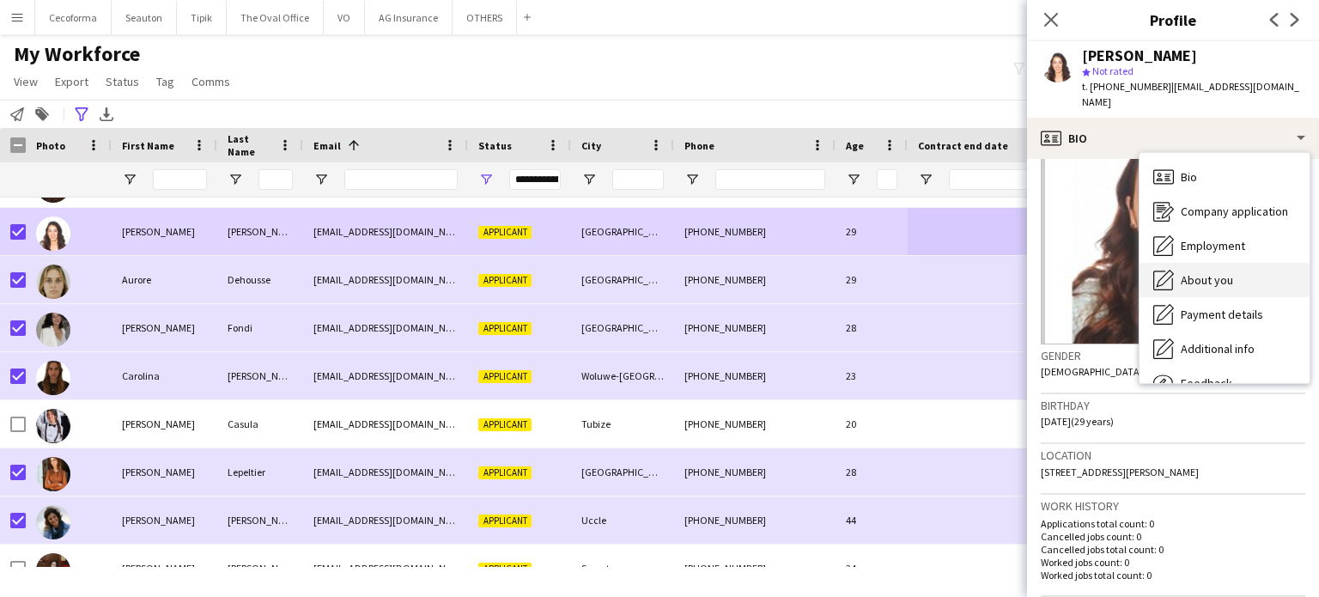
click at [1202, 272] on span "About you" at bounding box center [1207, 279] width 52 height 15
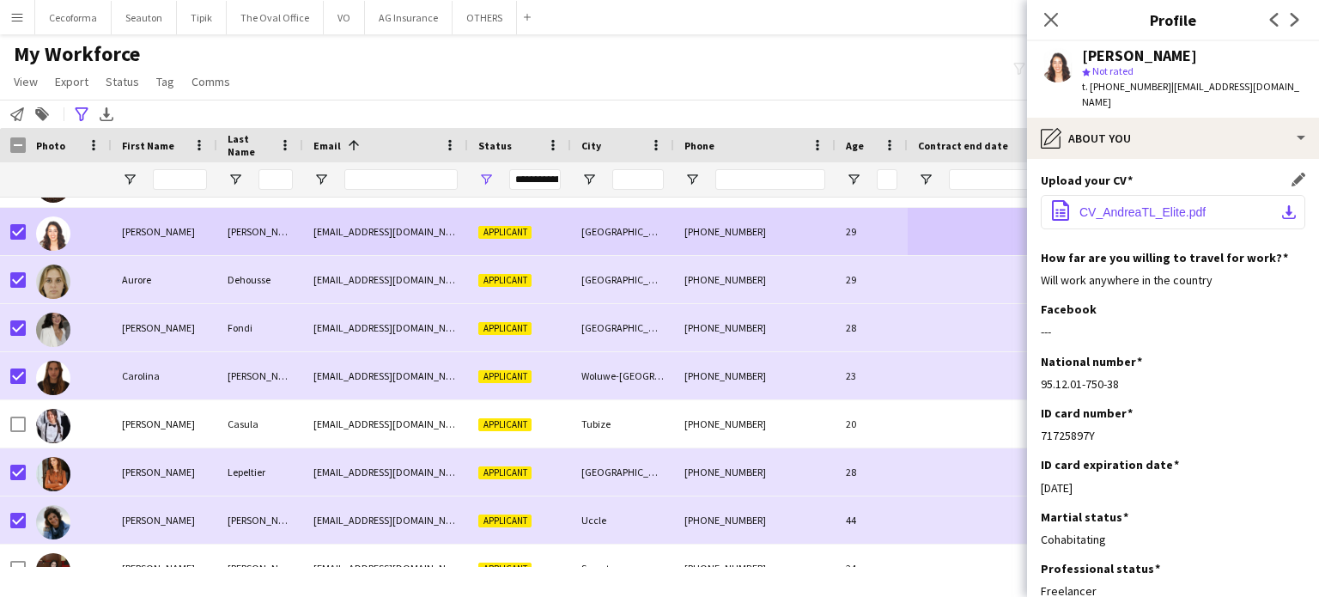
click at [1119, 205] on span "CV_AndreaTL_Elite.pdf" at bounding box center [1143, 212] width 126 height 14
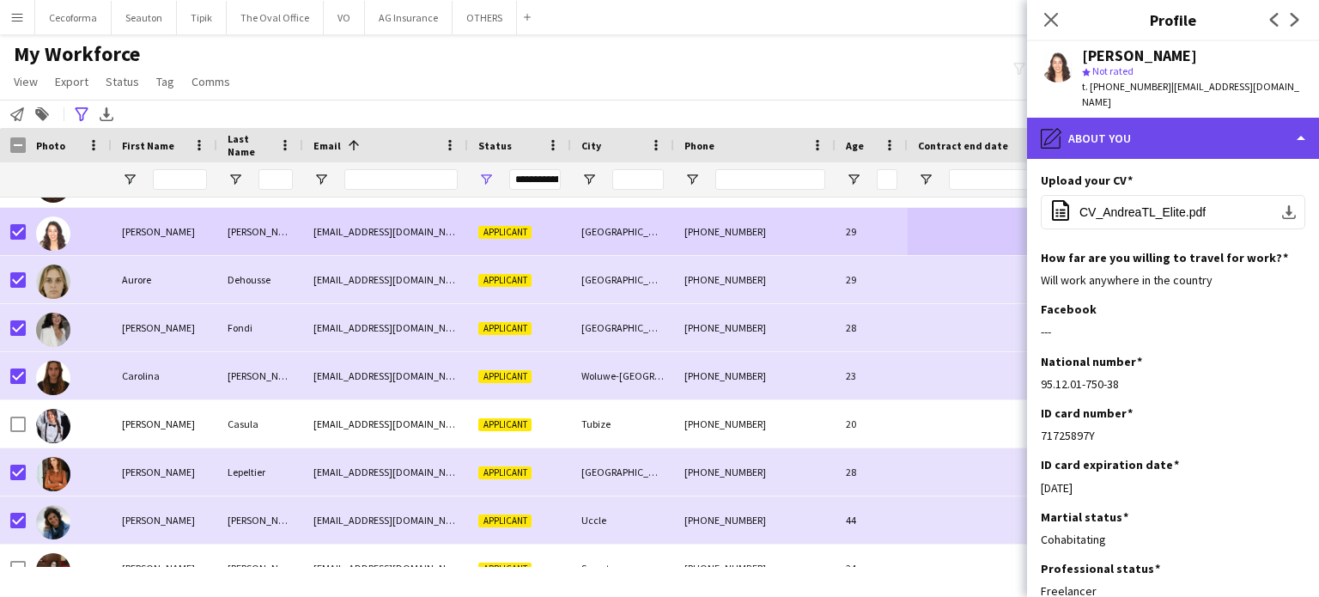
click at [1298, 121] on div "pencil4 About you" at bounding box center [1173, 138] width 292 height 41
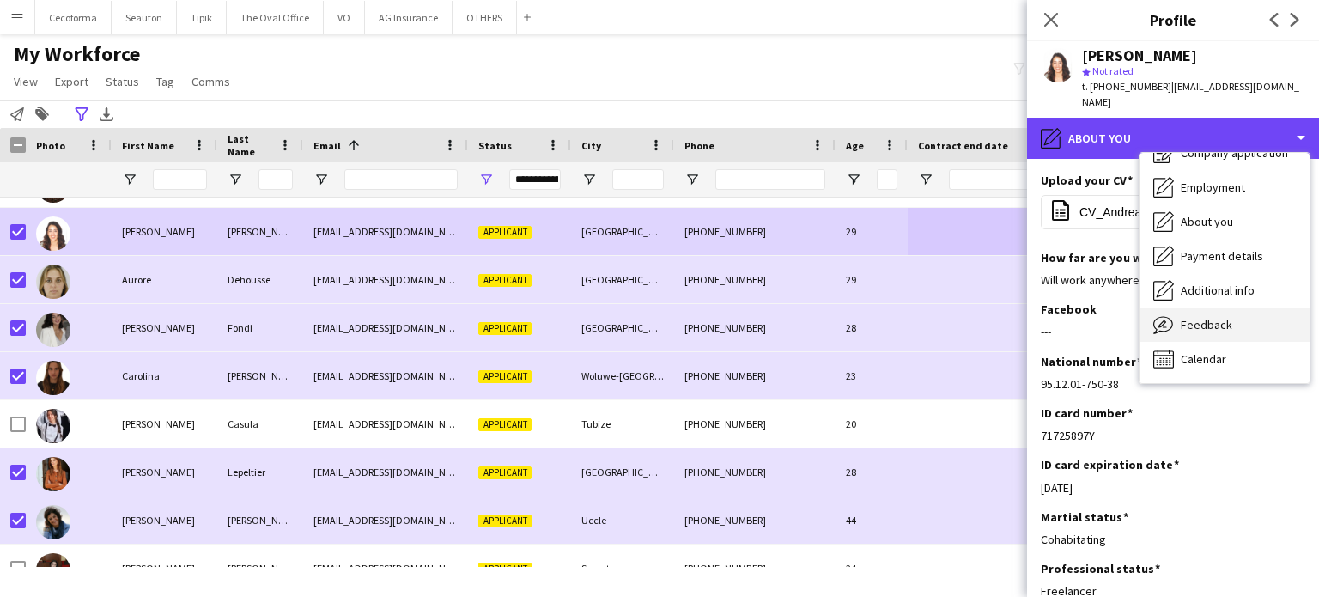
scroll to position [0, 0]
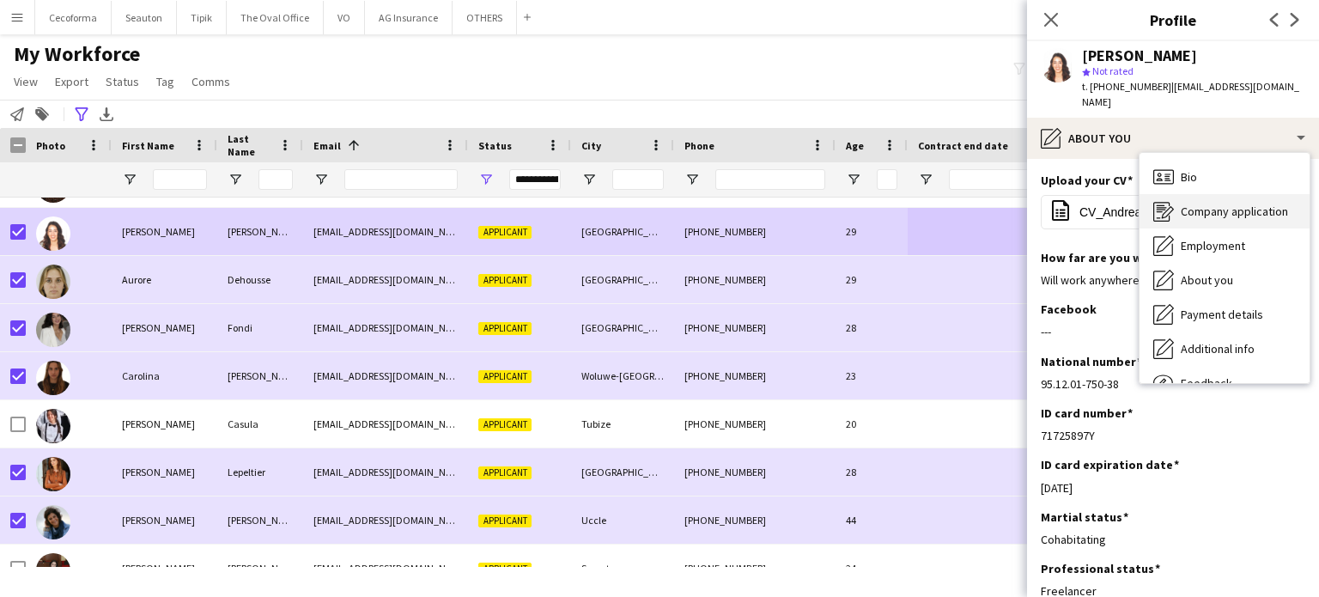
click at [1227, 204] on span "Company application" at bounding box center [1234, 211] width 107 height 15
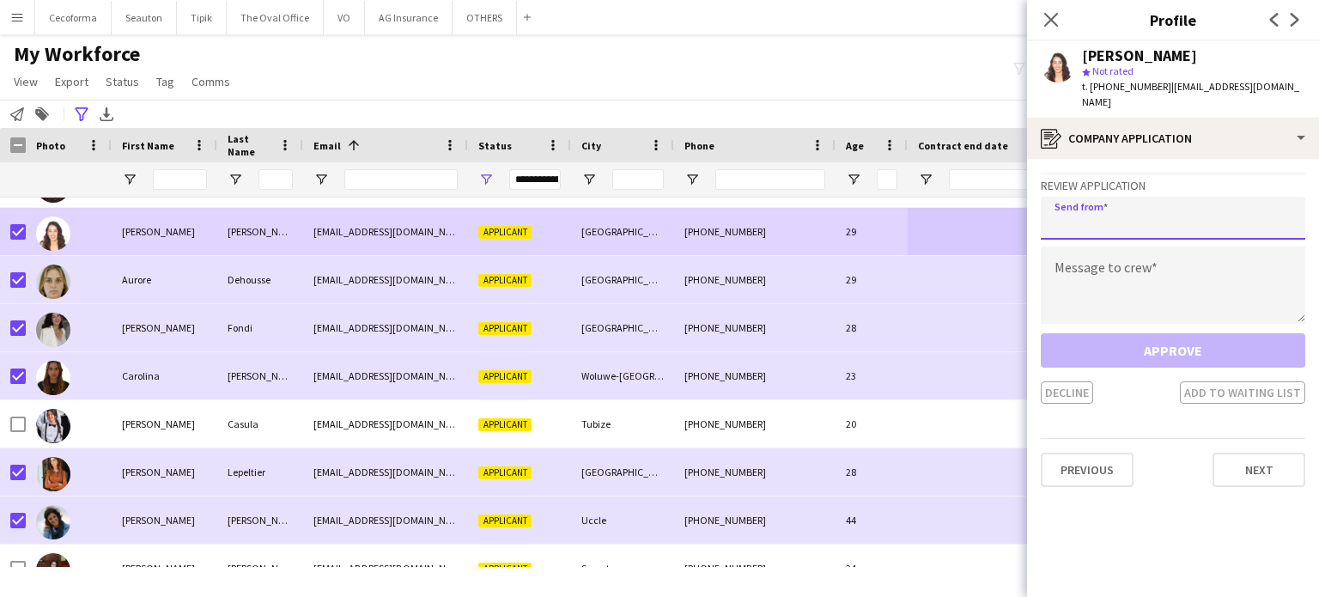
click at [1145, 201] on input "email" at bounding box center [1173, 218] width 265 height 43
type input "**********"
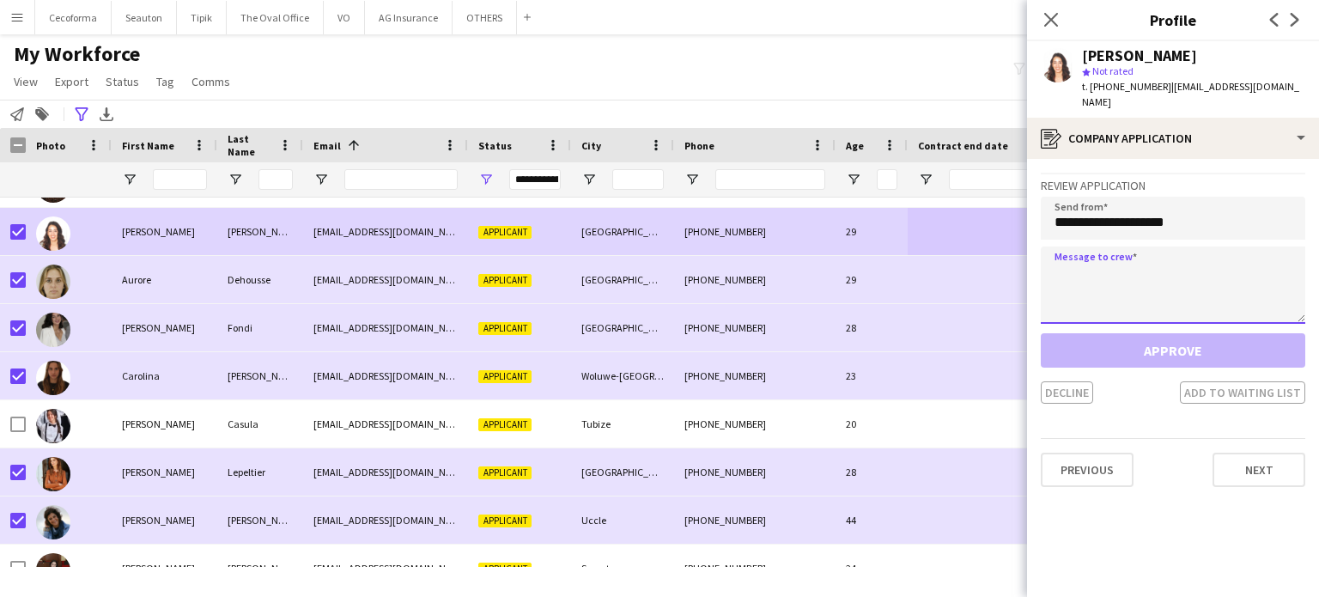
click at [1103, 267] on textarea at bounding box center [1173, 285] width 265 height 77
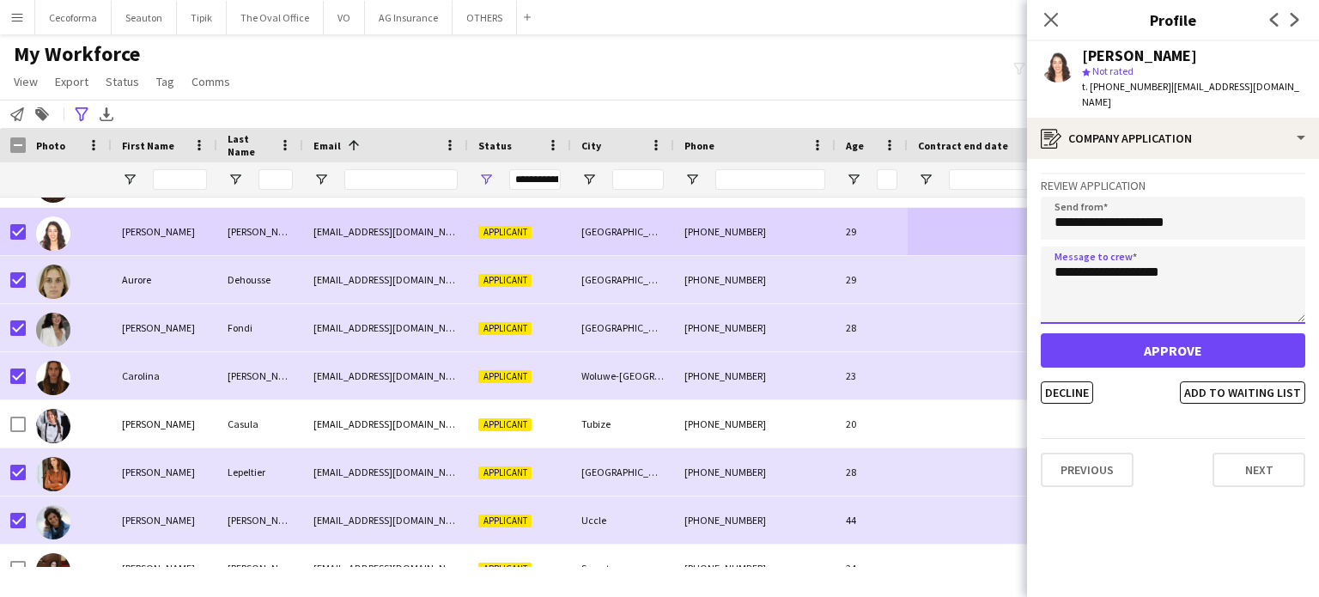
type textarea "**********"
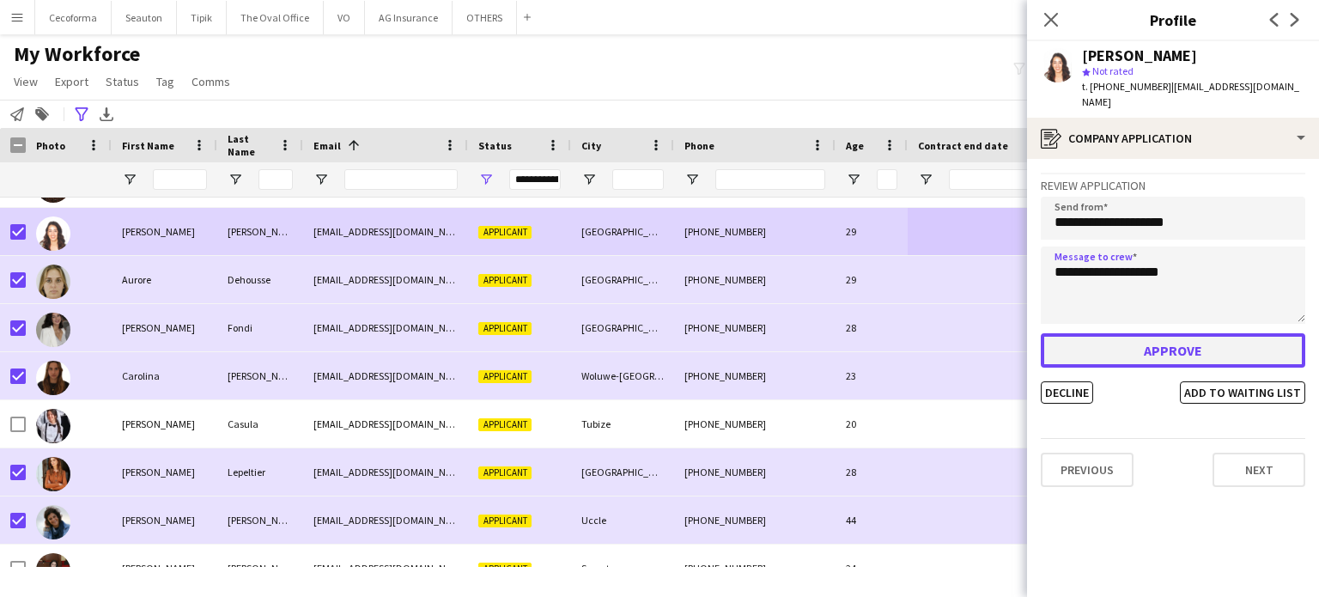
click at [1157, 335] on button "Approve" at bounding box center [1173, 350] width 265 height 34
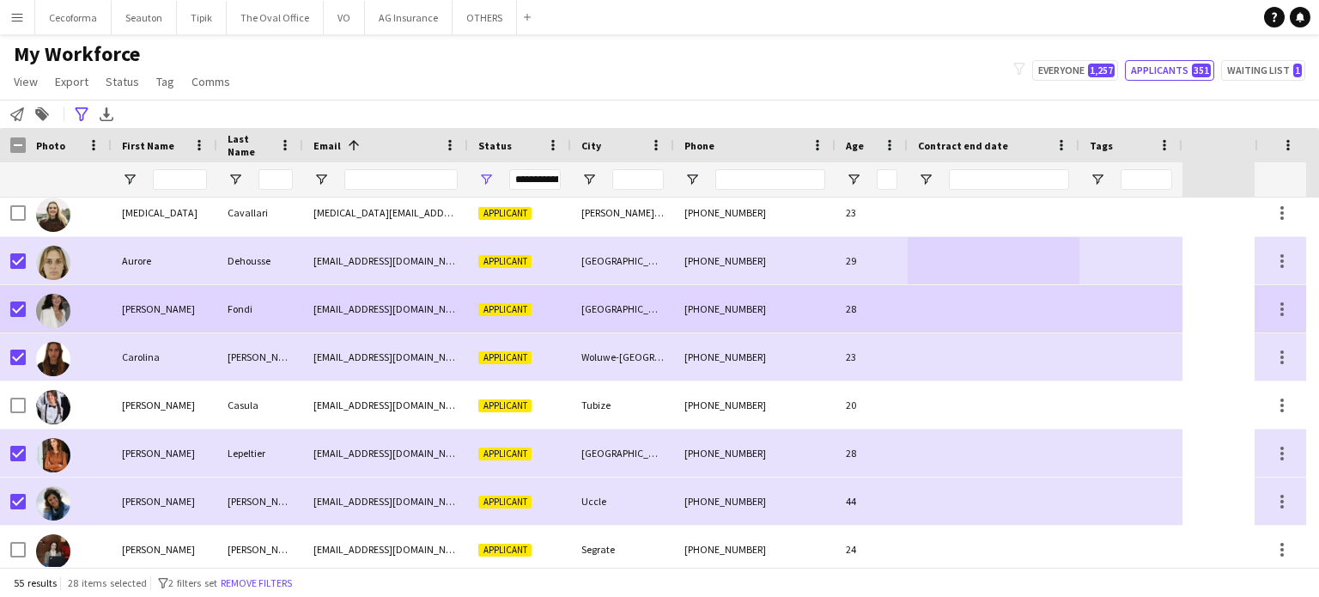
scroll to position [86, 0]
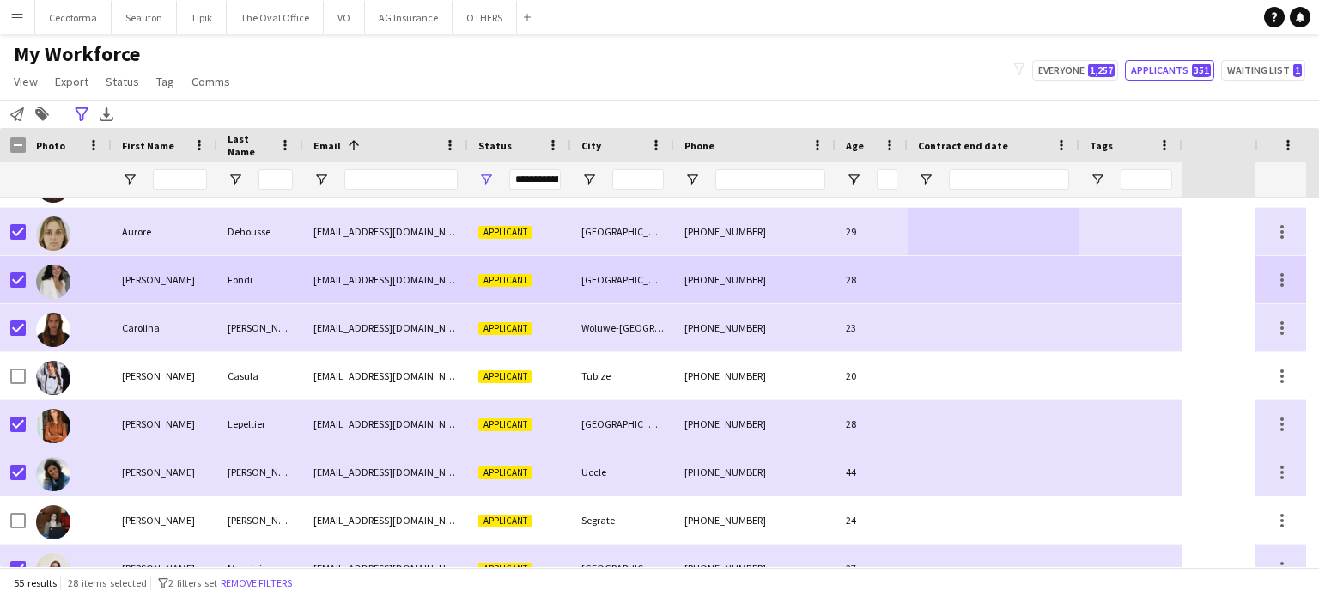
click at [969, 290] on div at bounding box center [994, 279] width 172 height 47
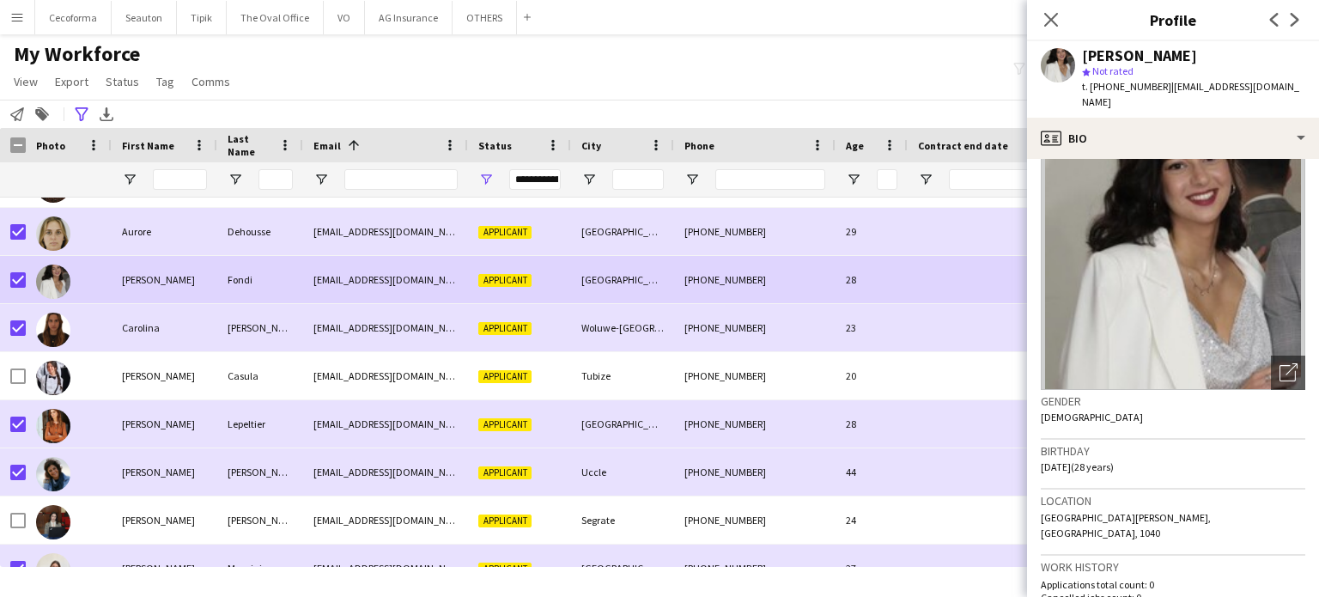
scroll to position [0, 0]
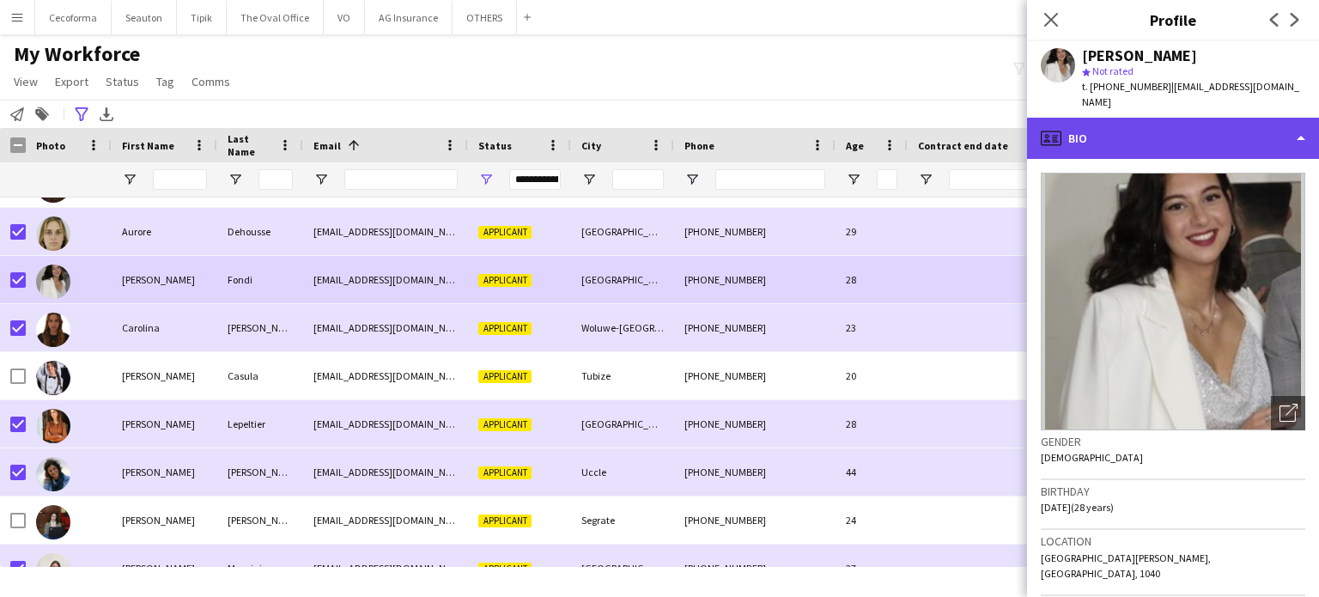
click at [1302, 127] on div "profile Bio" at bounding box center [1173, 138] width 292 height 41
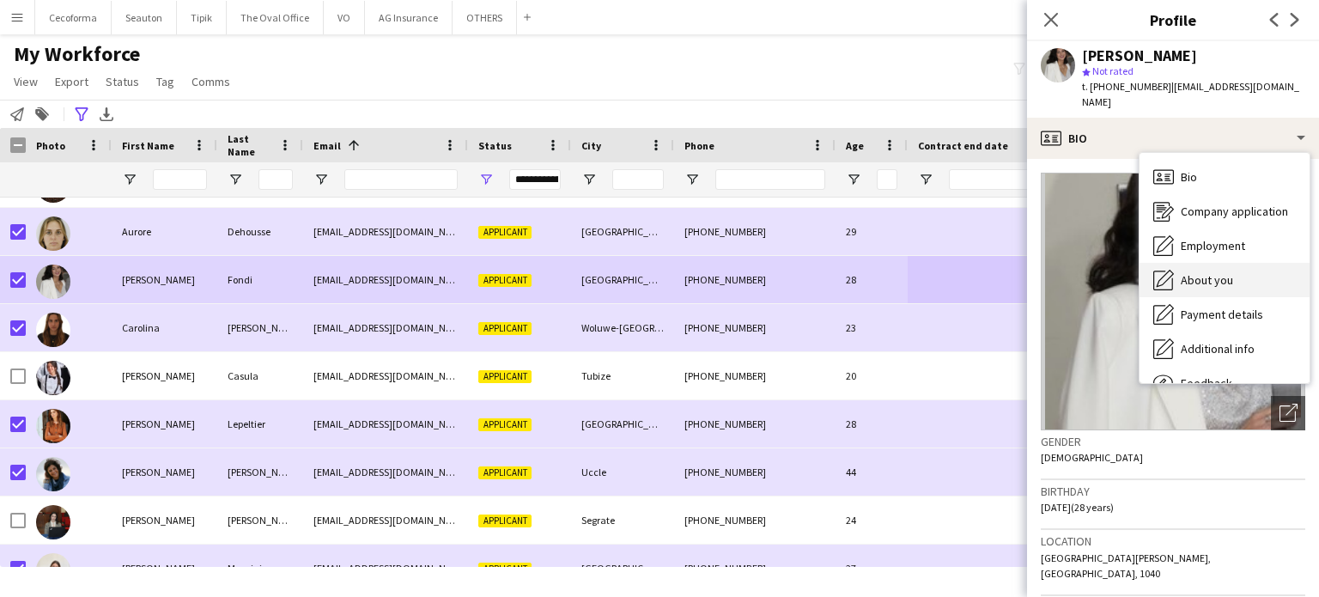
click at [1201, 272] on span "About you" at bounding box center [1207, 279] width 52 height 15
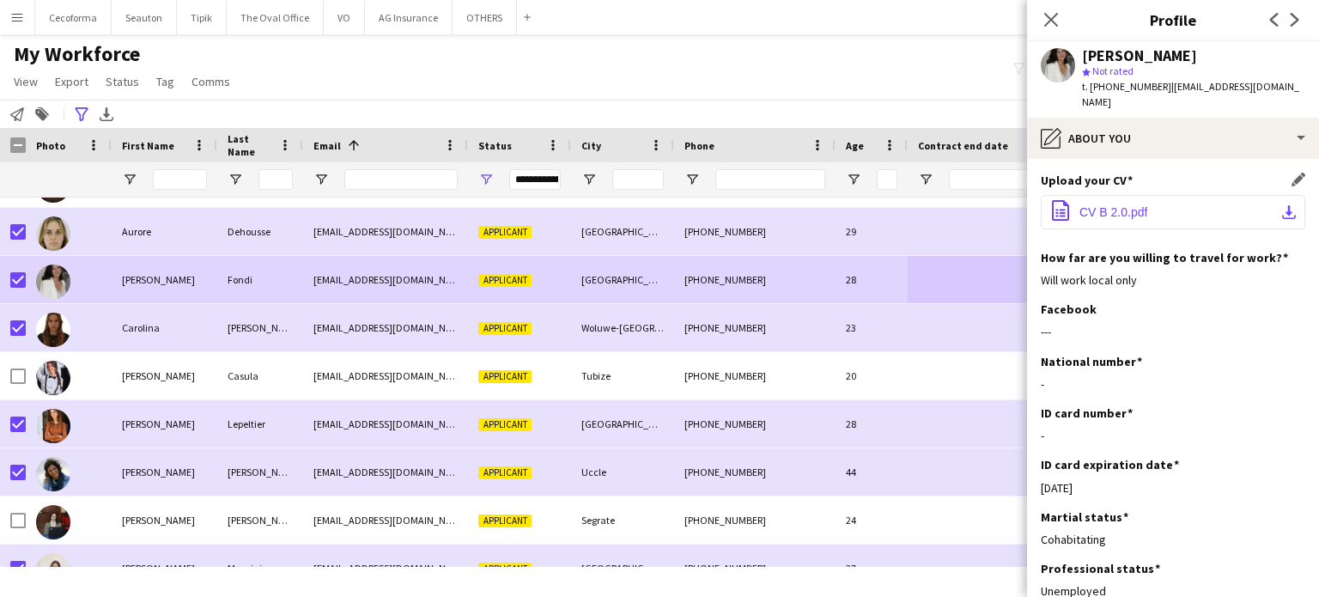
click at [1117, 205] on span "CV B 2.0.pdf" at bounding box center [1114, 212] width 68 height 14
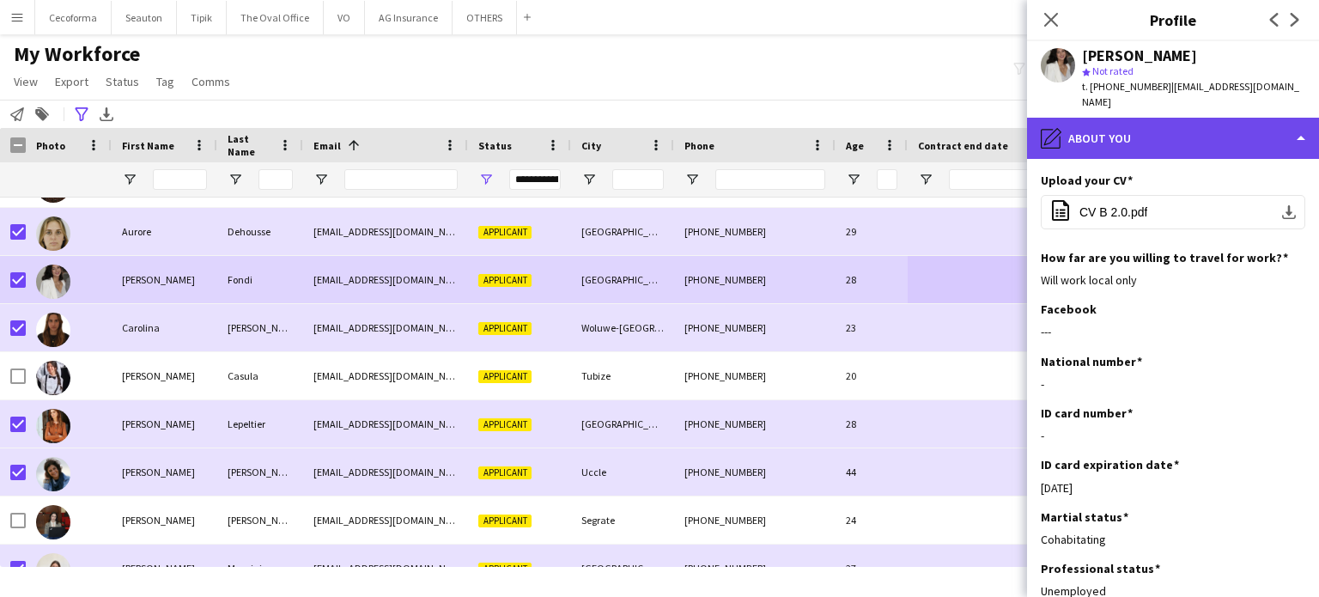
click at [1305, 118] on div "pencil4 About you" at bounding box center [1173, 138] width 292 height 41
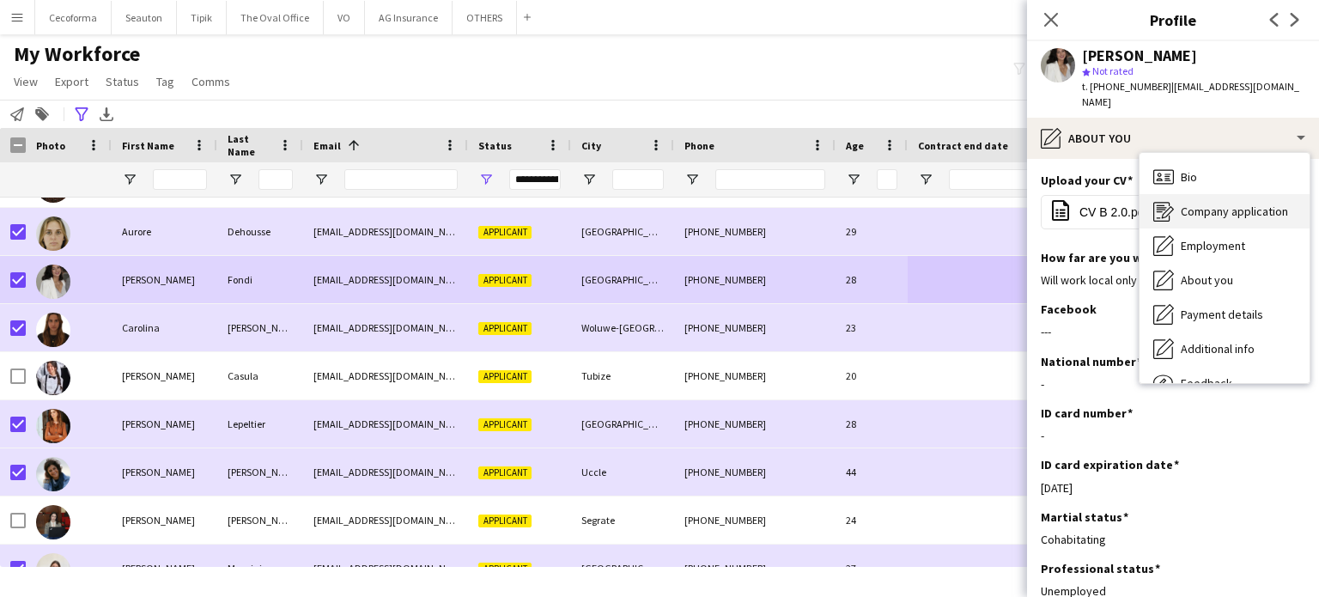
click at [1219, 204] on span "Company application" at bounding box center [1234, 211] width 107 height 15
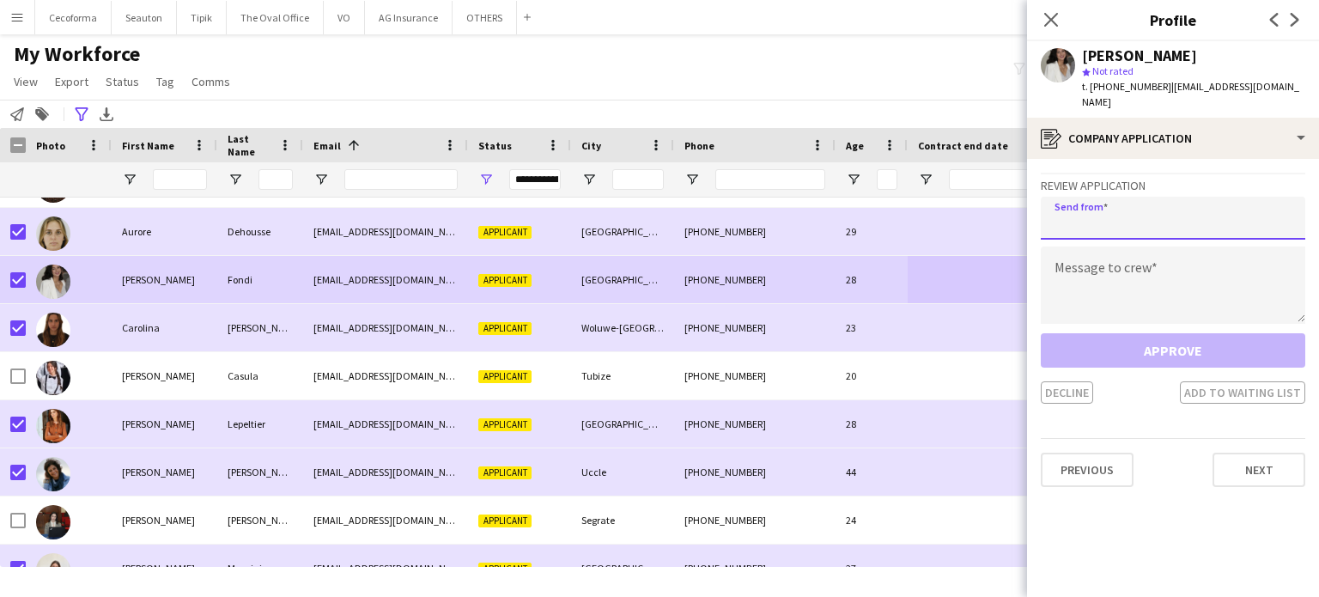
click at [1062, 197] on input "email" at bounding box center [1173, 218] width 265 height 43
type input "**********"
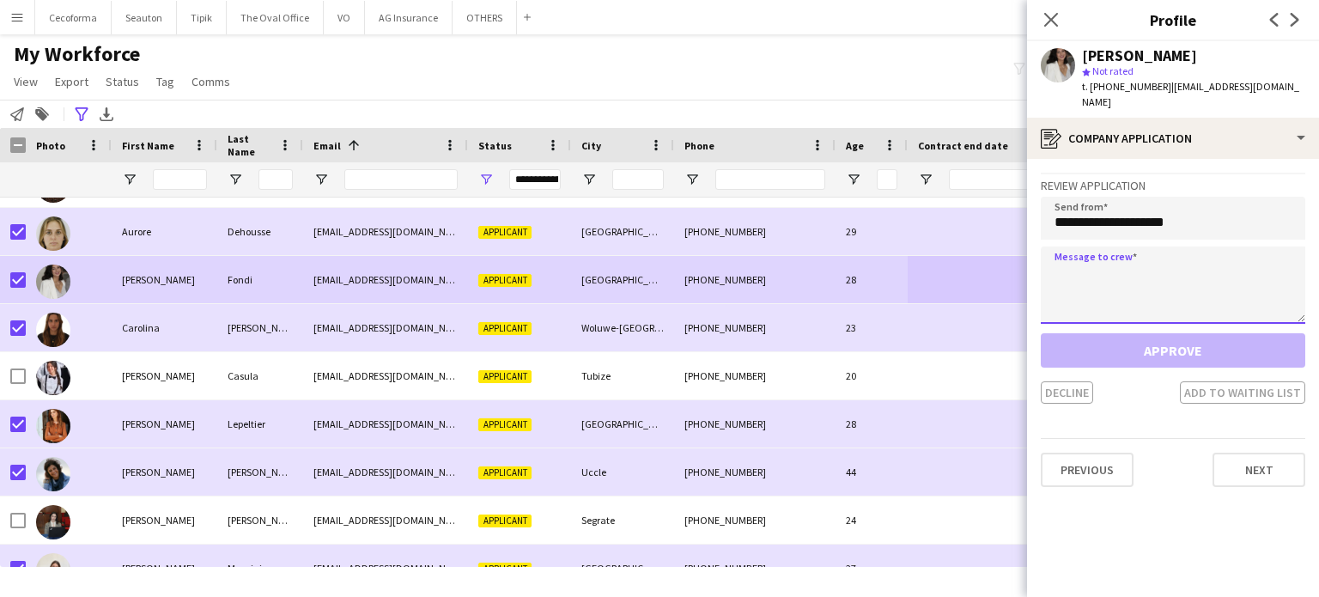
click at [1067, 277] on textarea at bounding box center [1173, 285] width 265 height 77
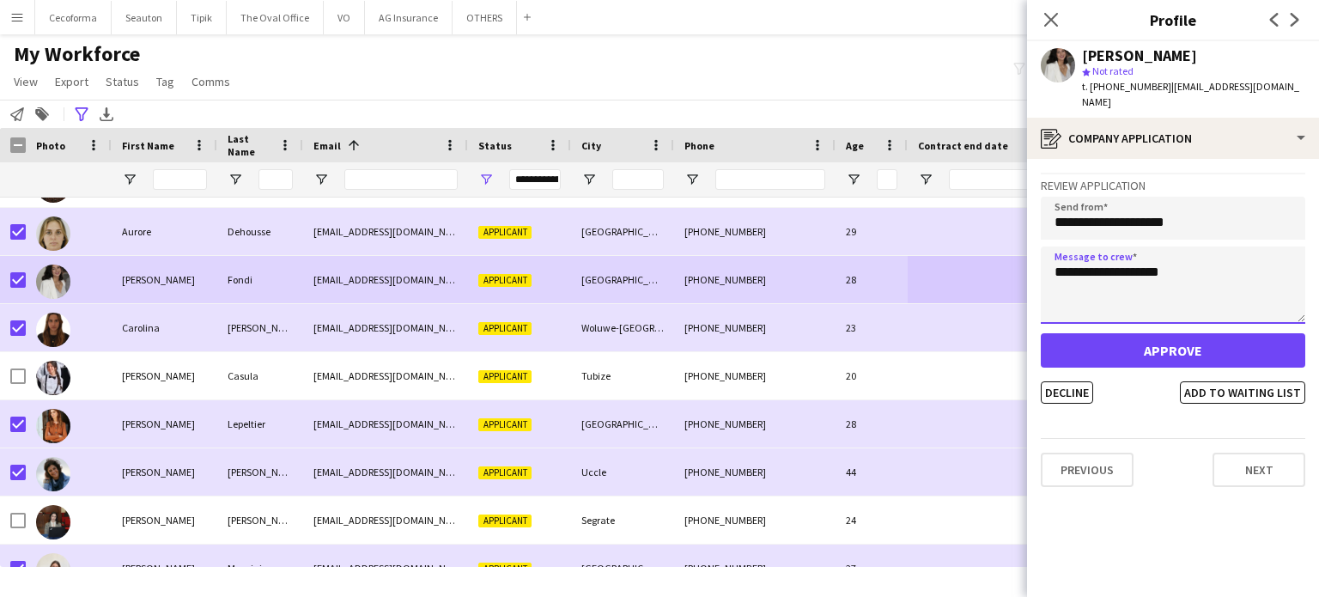
type textarea "**********"
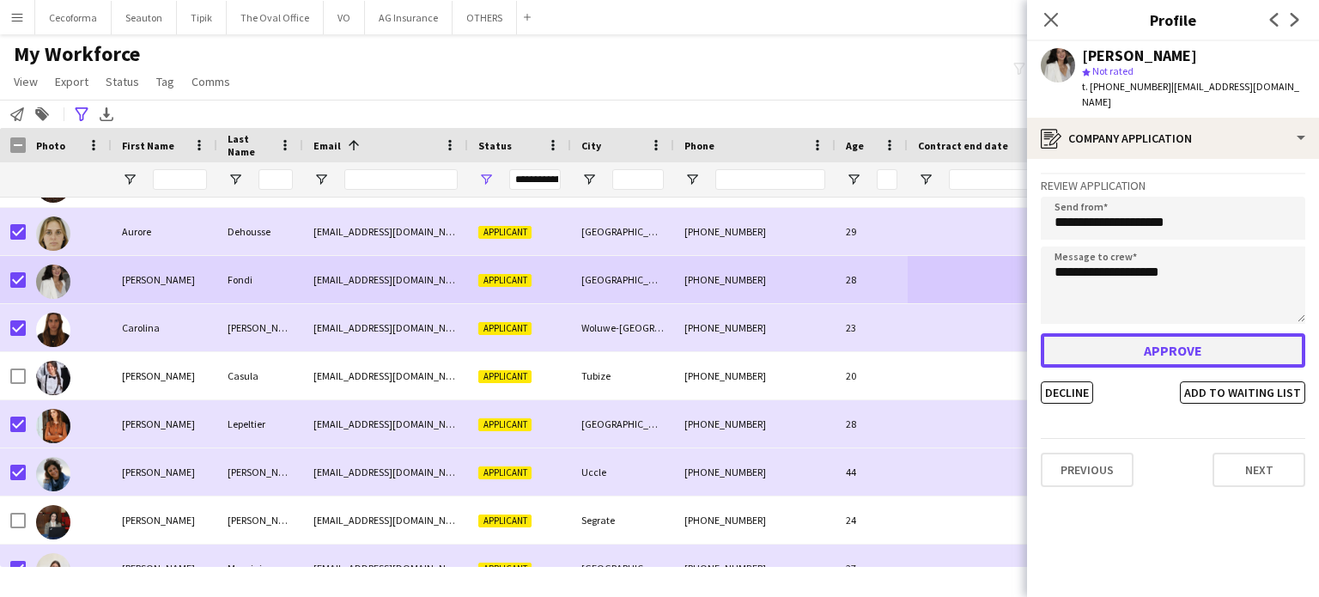
click at [1170, 333] on button "Approve" at bounding box center [1173, 350] width 265 height 34
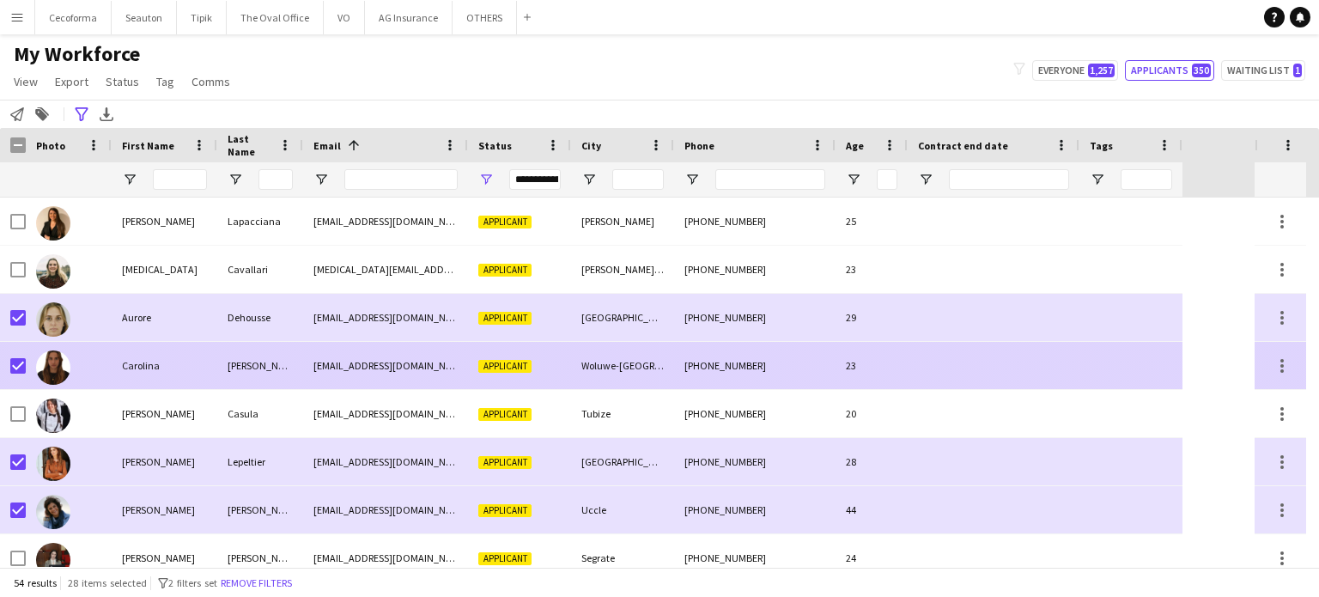
click at [945, 378] on div at bounding box center [994, 365] width 172 height 47
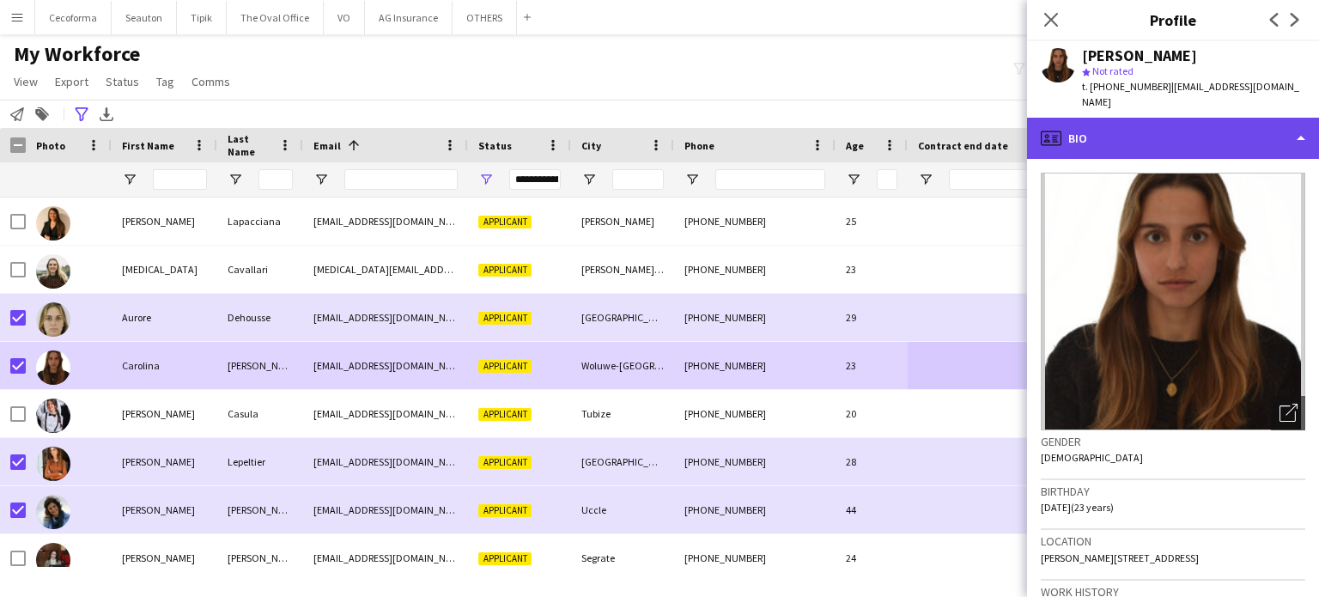
click at [1300, 123] on div "profile Bio" at bounding box center [1173, 138] width 292 height 41
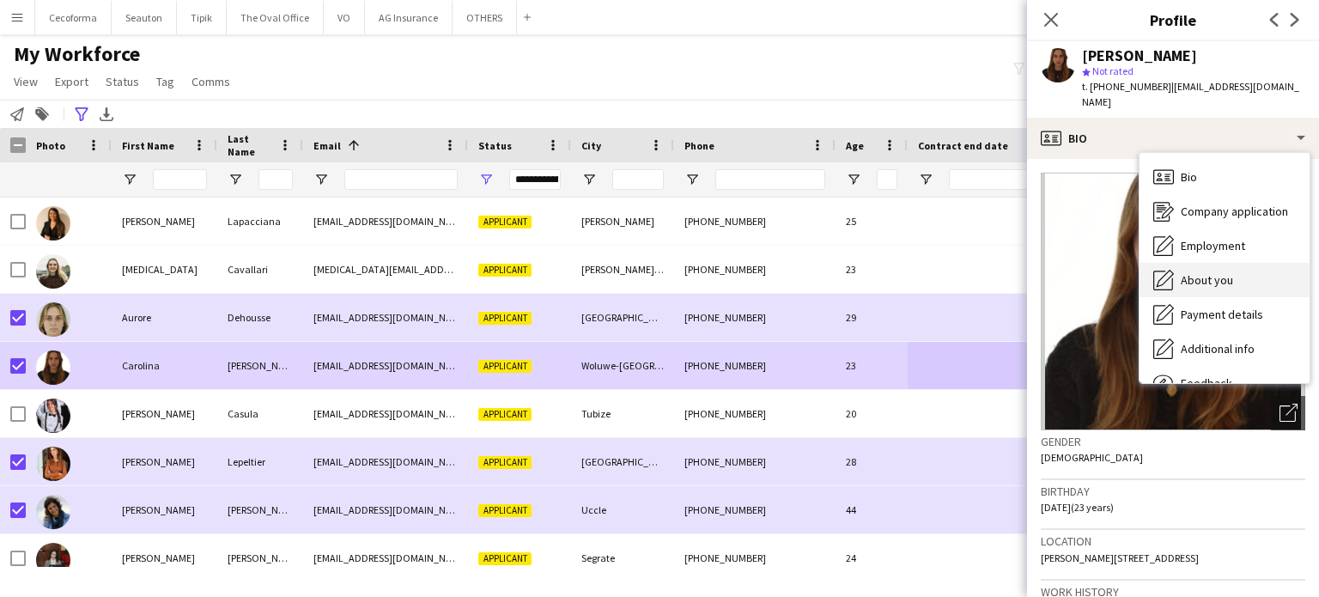
click at [1208, 272] on span "About you" at bounding box center [1207, 279] width 52 height 15
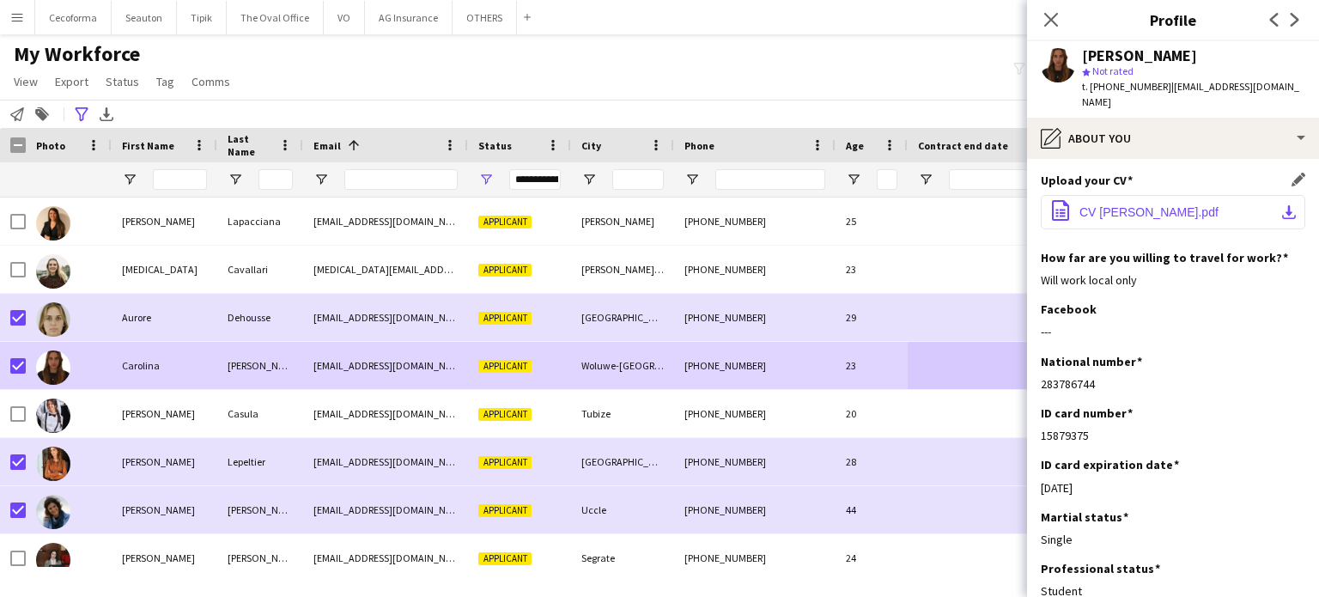
click at [1112, 205] on span "CV [PERSON_NAME].pdf" at bounding box center [1149, 212] width 139 height 14
click at [1056, 17] on icon "Close pop-in" at bounding box center [1051, 19] width 16 height 16
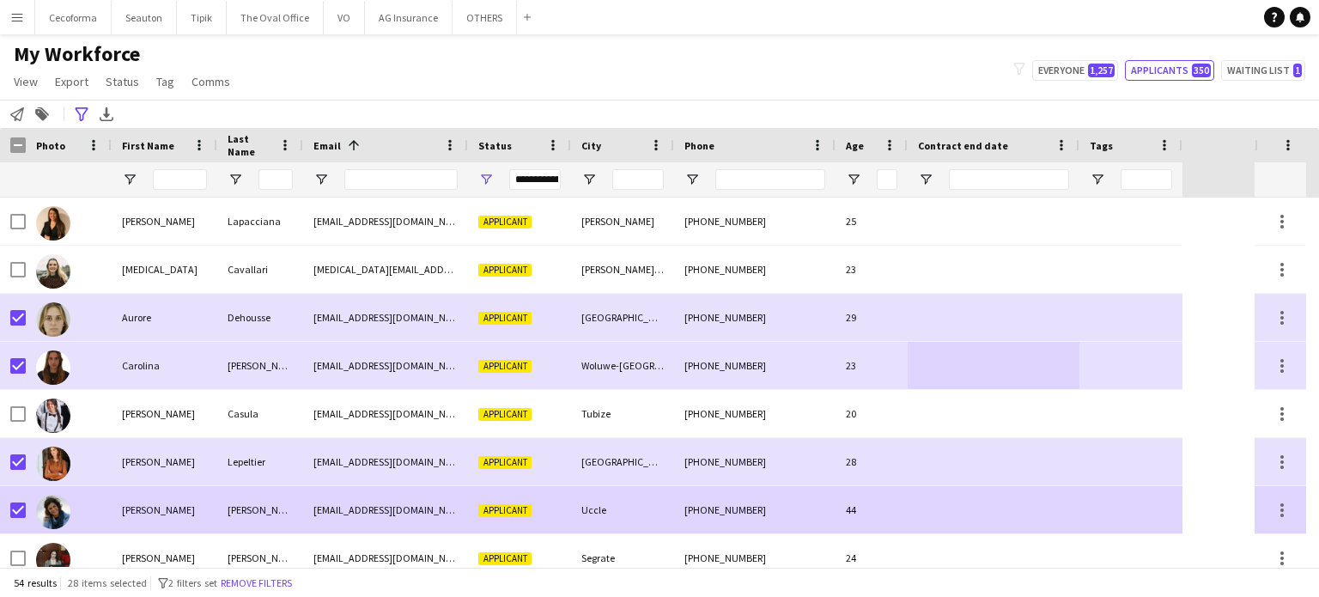
scroll to position [86, 0]
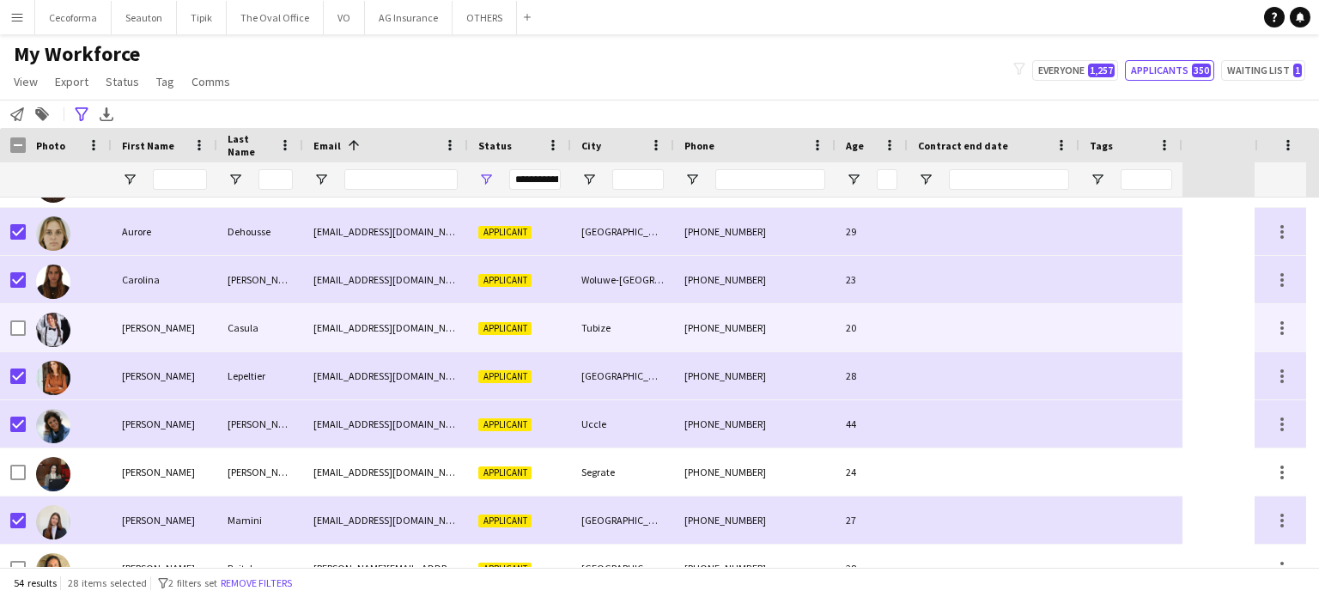
click at [886, 332] on div "20" at bounding box center [872, 327] width 72 height 47
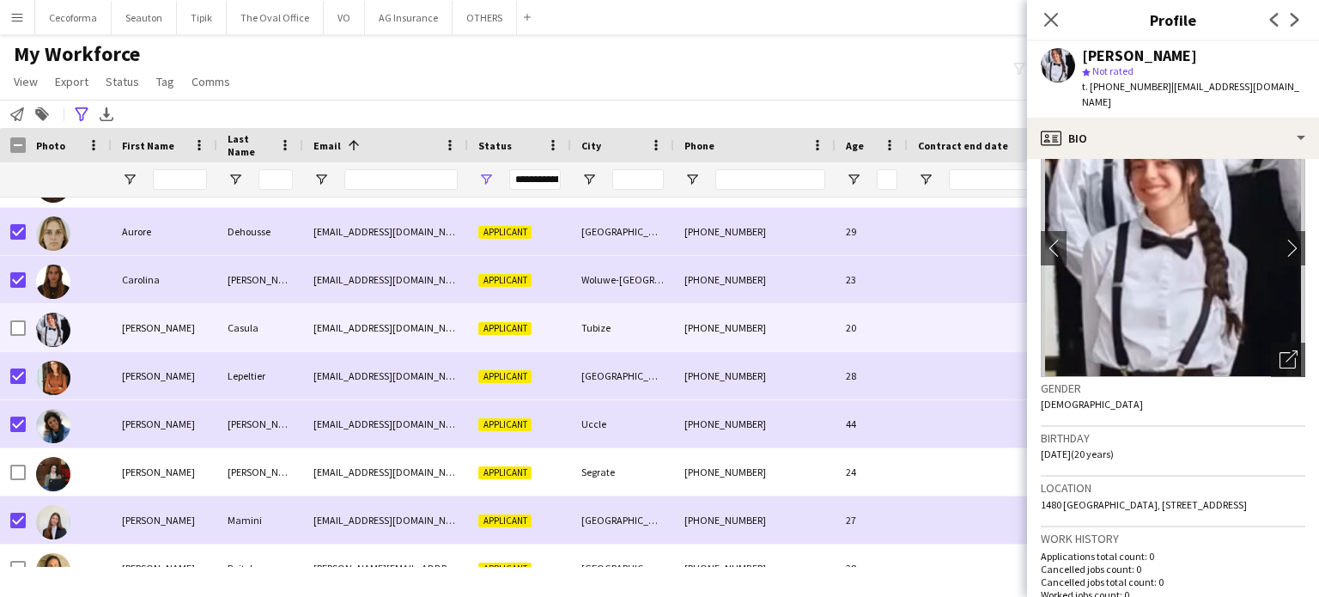
scroll to position [0, 0]
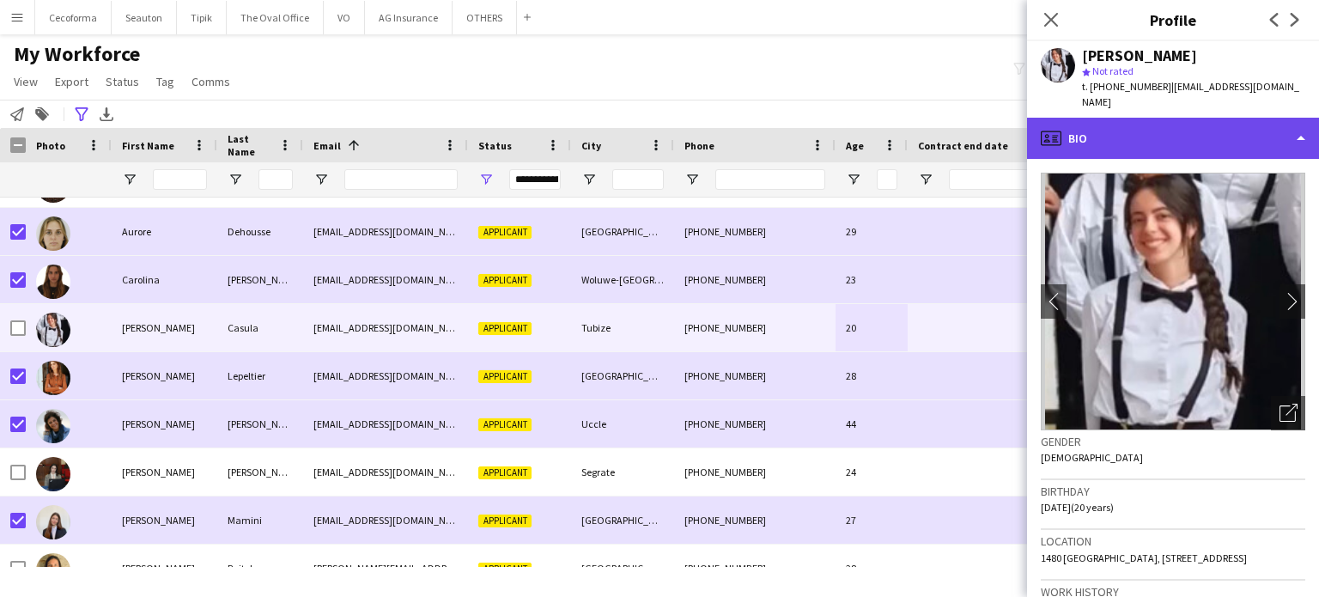
click at [1305, 125] on div "profile Bio" at bounding box center [1173, 138] width 292 height 41
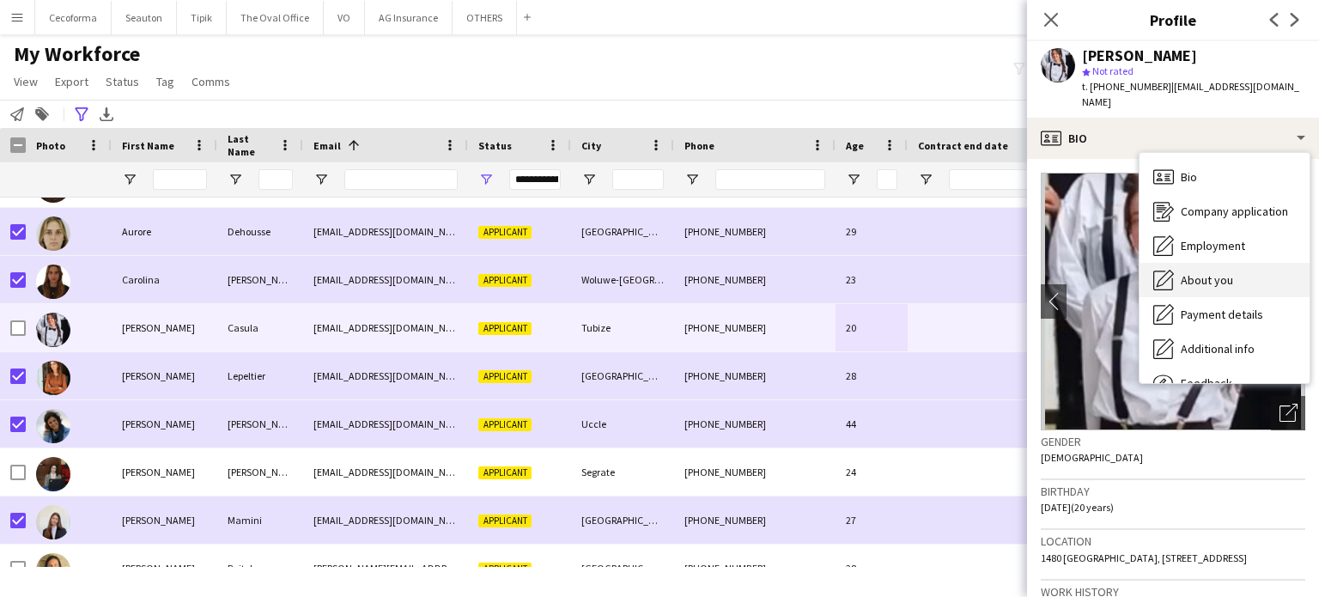
click at [1213, 272] on span "About you" at bounding box center [1207, 279] width 52 height 15
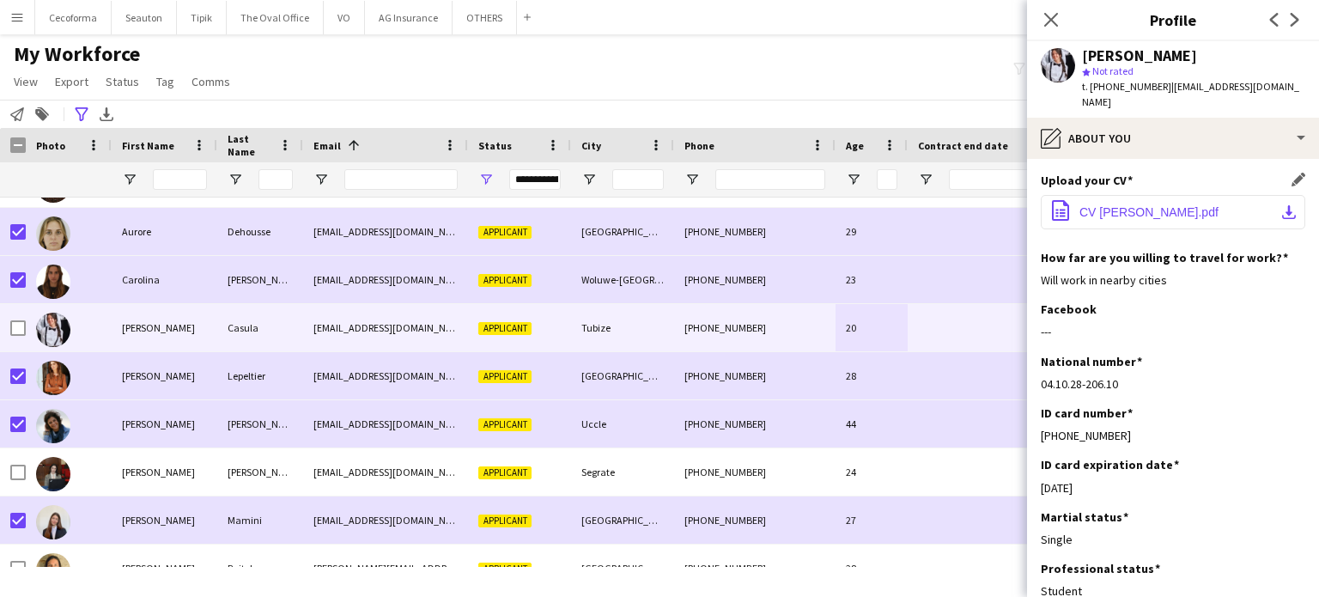
click at [1133, 205] on span "CV [PERSON_NAME].pdf" at bounding box center [1149, 212] width 139 height 14
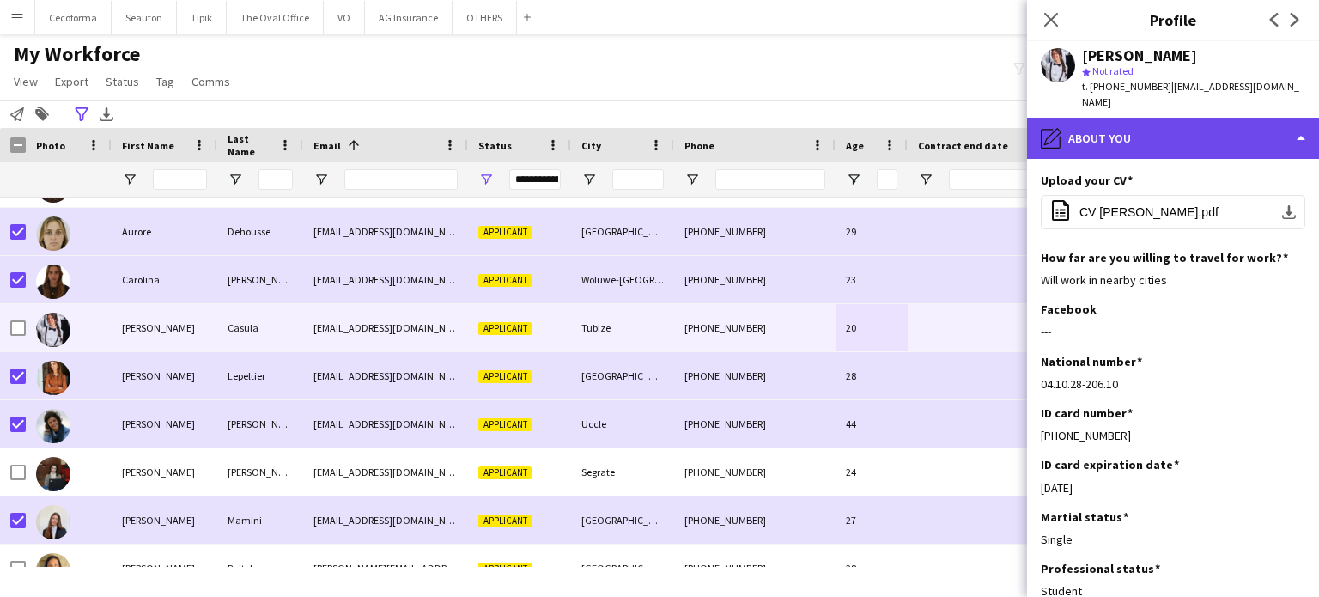
click at [1306, 124] on div "pencil4 About you" at bounding box center [1173, 138] width 292 height 41
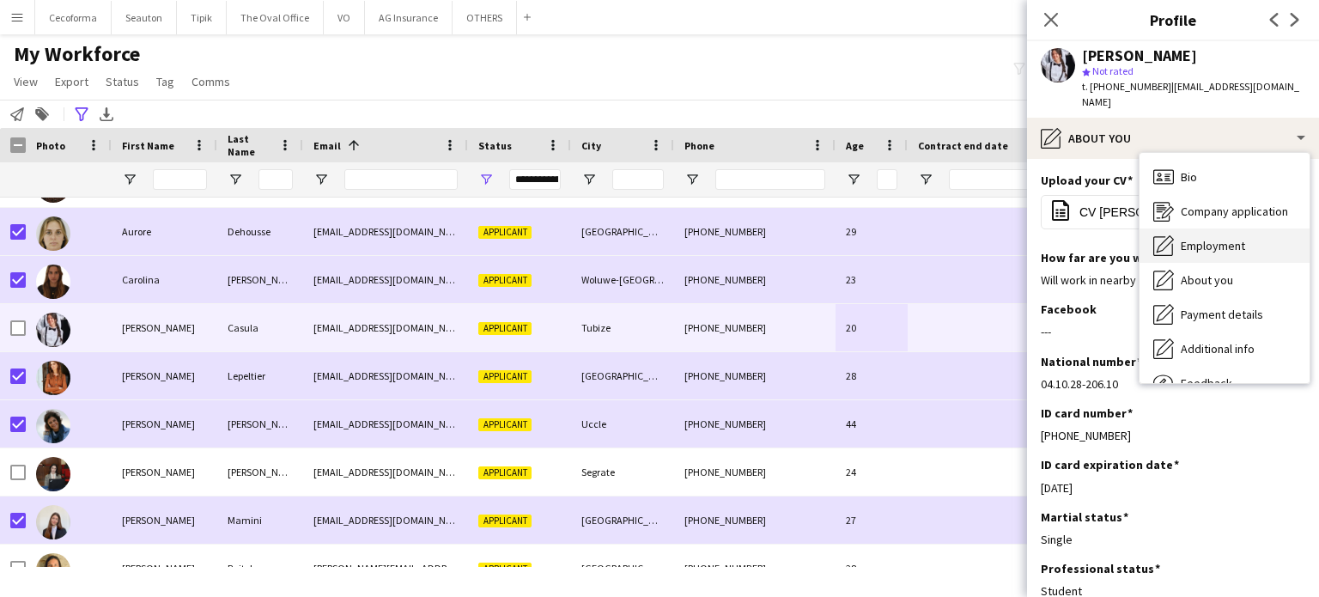
click at [1204, 238] on span "Employment" at bounding box center [1213, 245] width 64 height 15
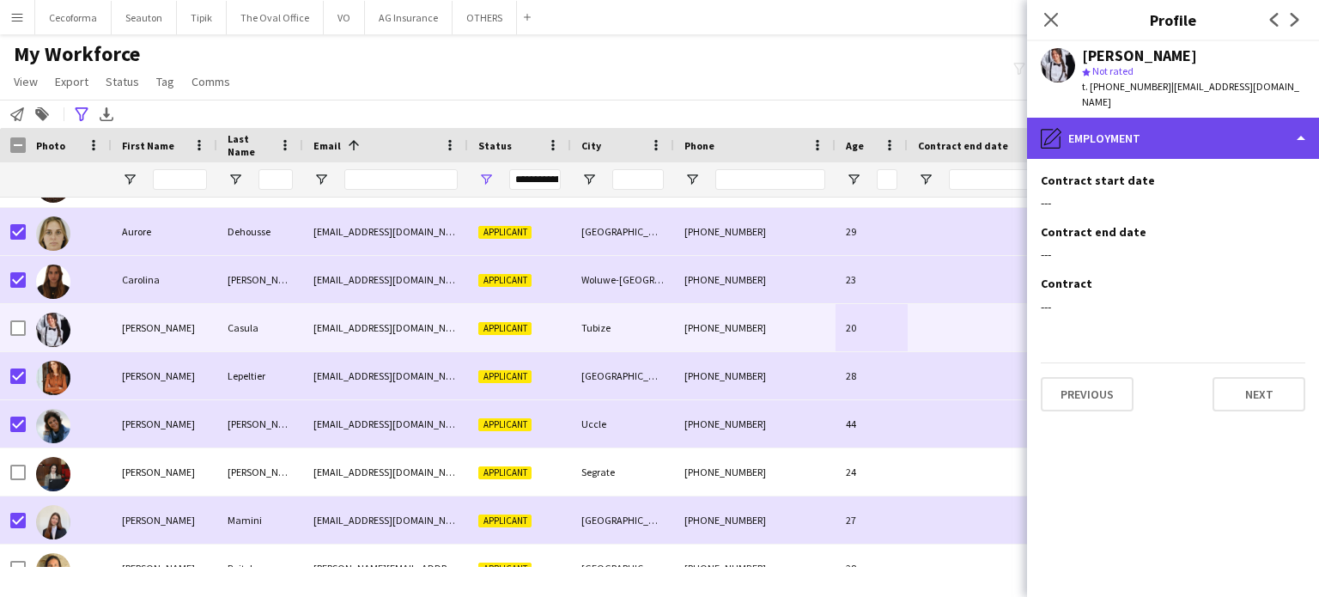
click at [1306, 123] on div "pencil4 Employment" at bounding box center [1173, 138] width 292 height 41
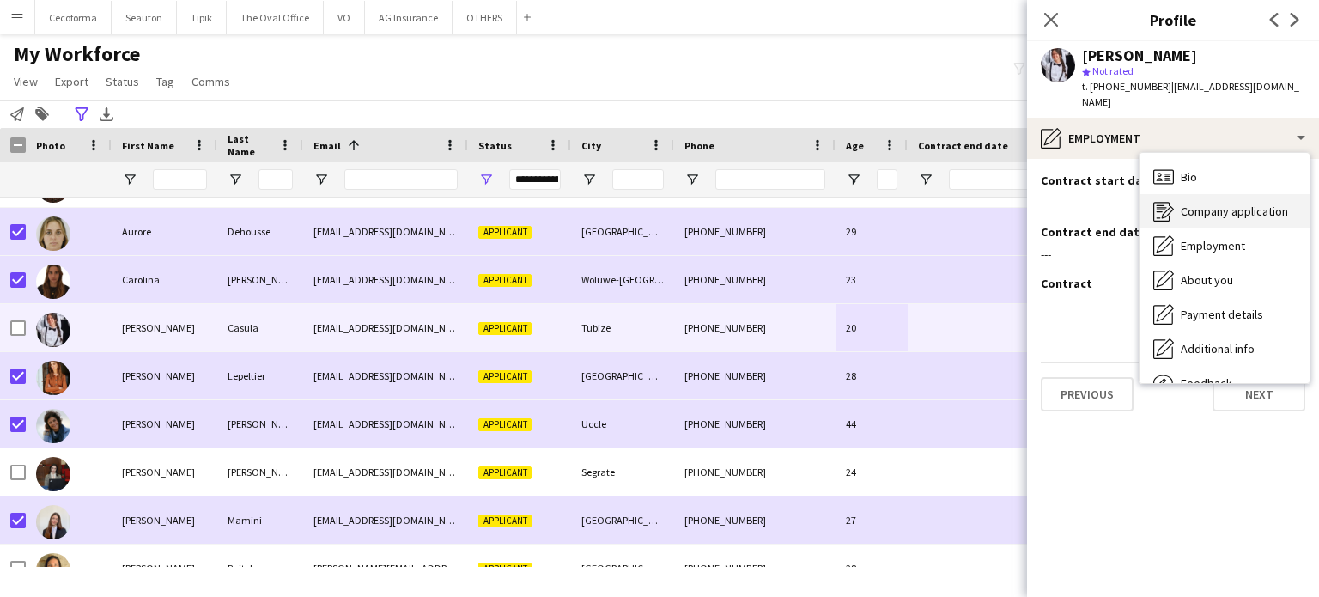
click at [1230, 203] on div "Company application Company application" at bounding box center [1225, 211] width 170 height 34
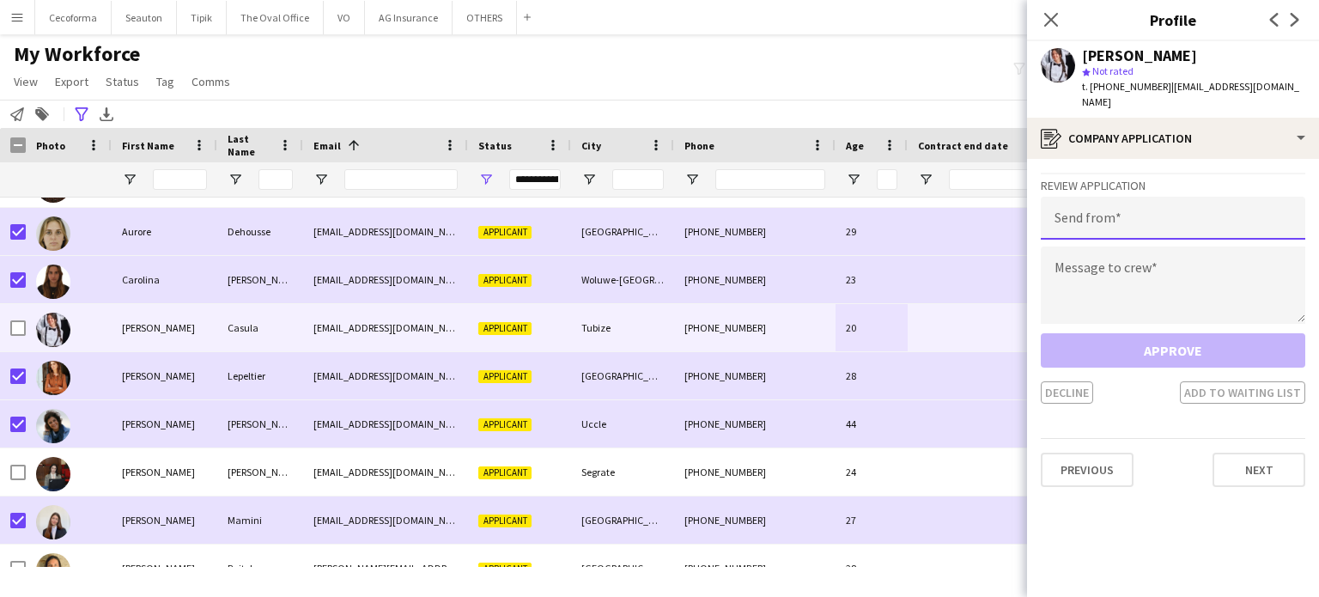
click at [1148, 215] on input "email" at bounding box center [1173, 218] width 265 height 43
type input "**********"
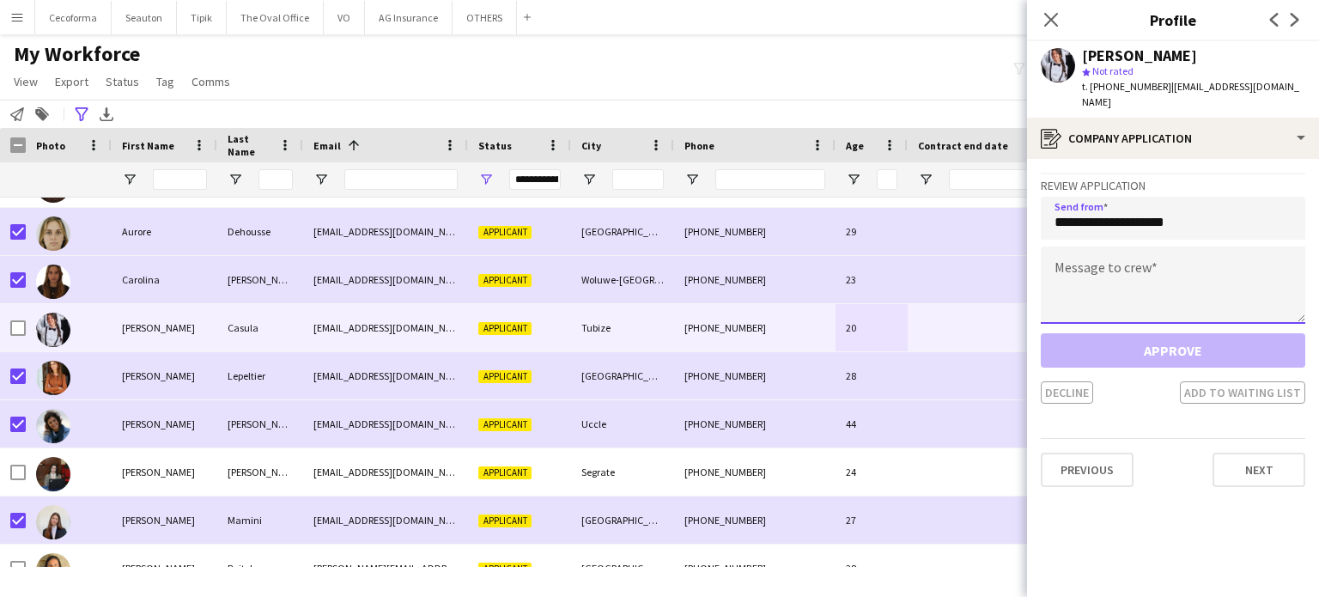
click at [1117, 267] on textarea at bounding box center [1173, 285] width 265 height 77
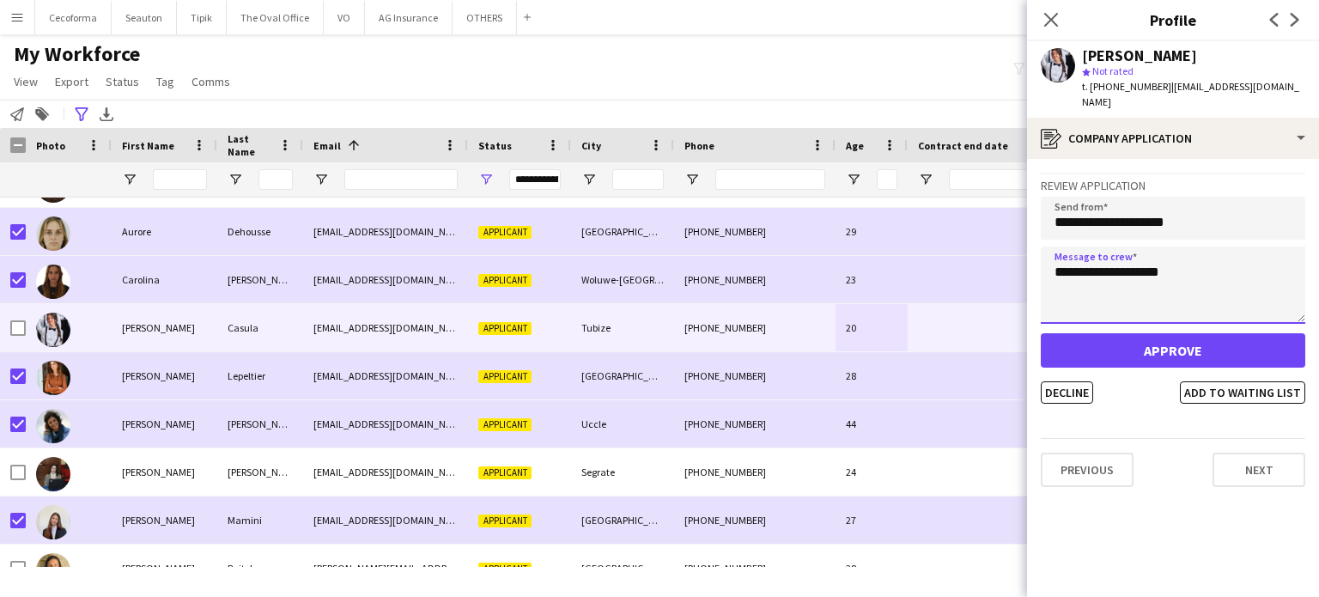
type textarea "**********"
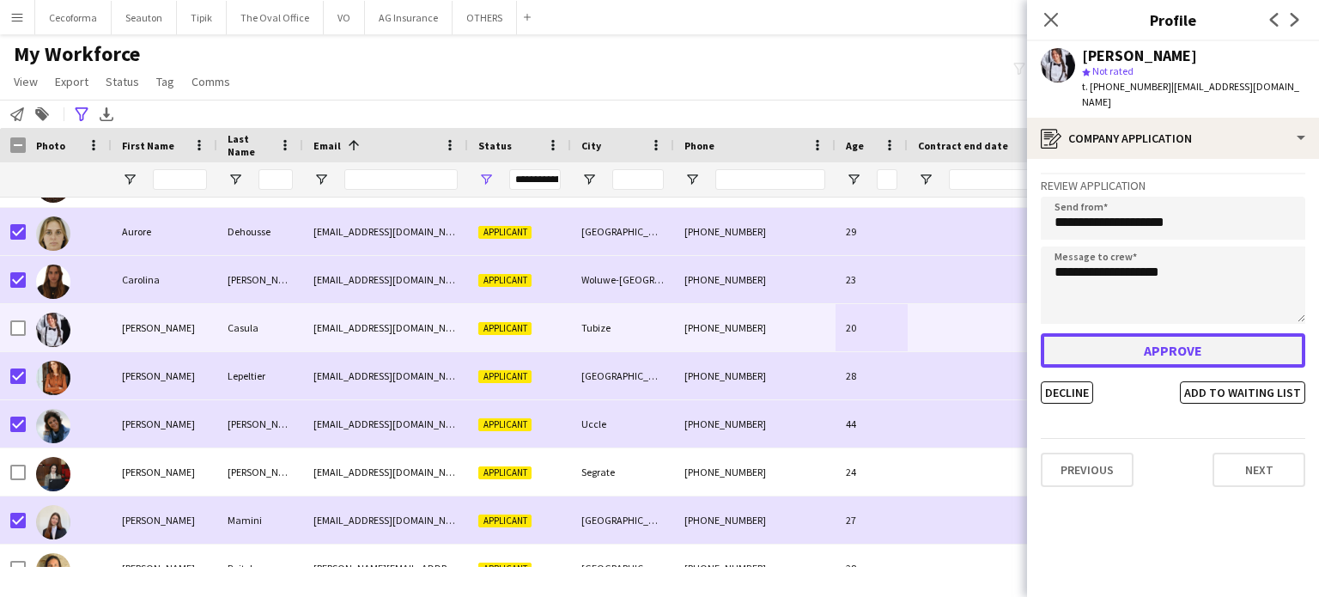
click at [1179, 341] on button "Approve" at bounding box center [1173, 350] width 265 height 34
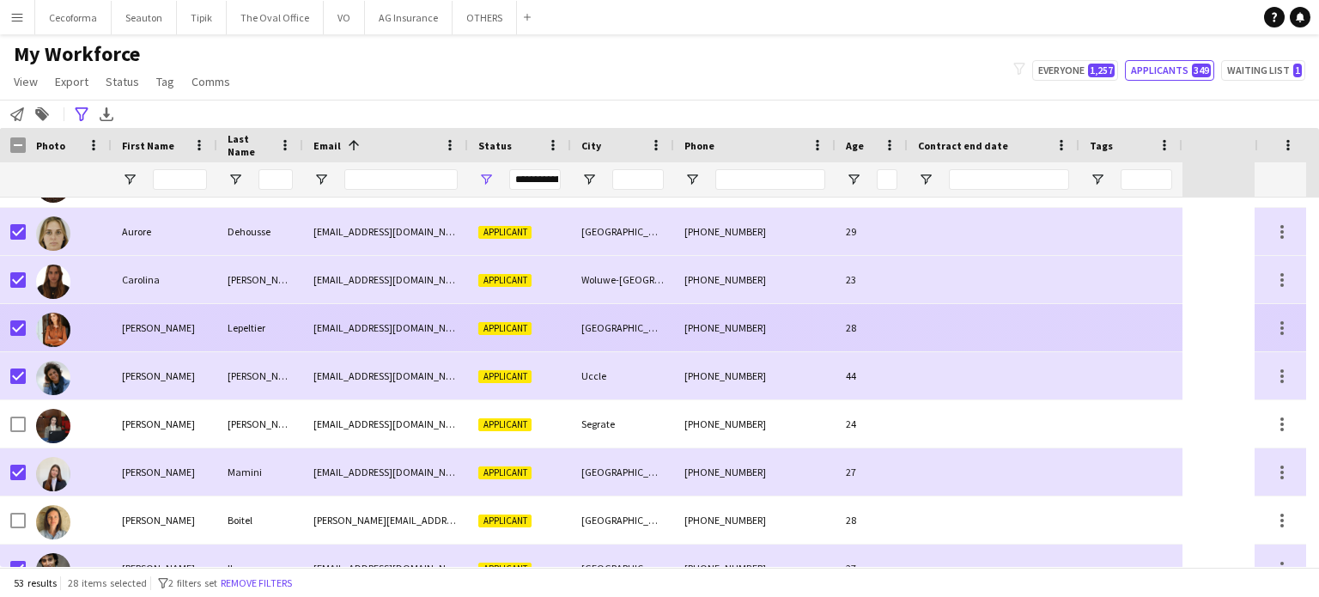
click at [1064, 330] on div at bounding box center [994, 327] width 172 height 47
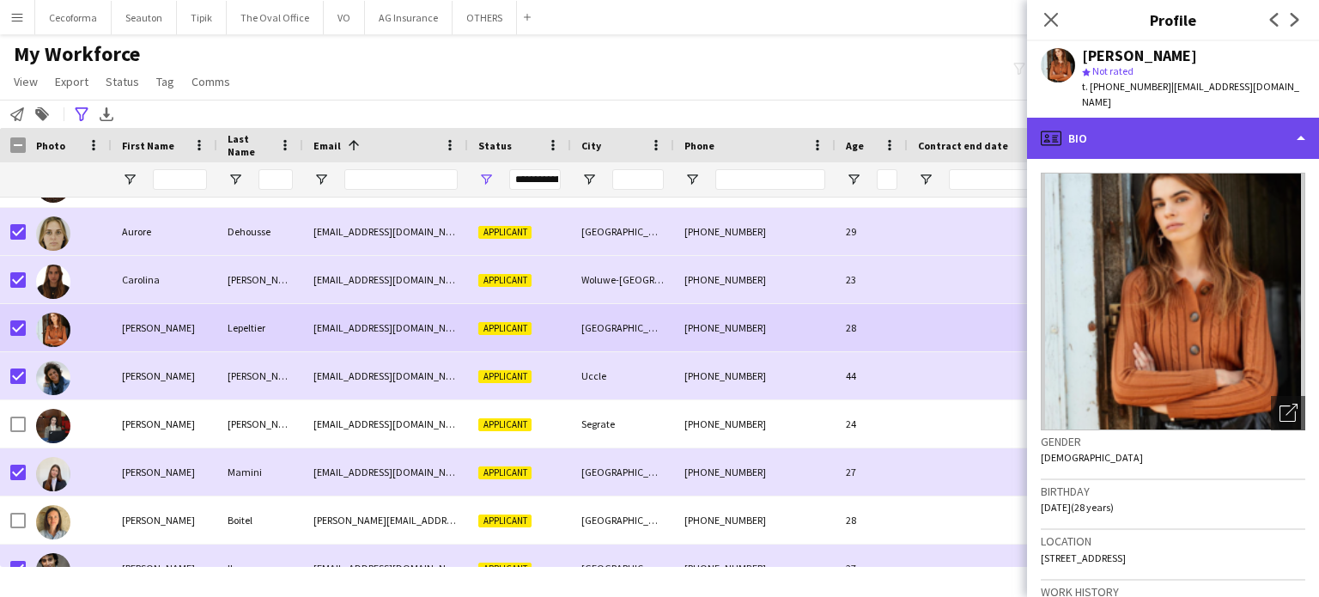
click at [1296, 125] on div "profile Bio" at bounding box center [1173, 138] width 292 height 41
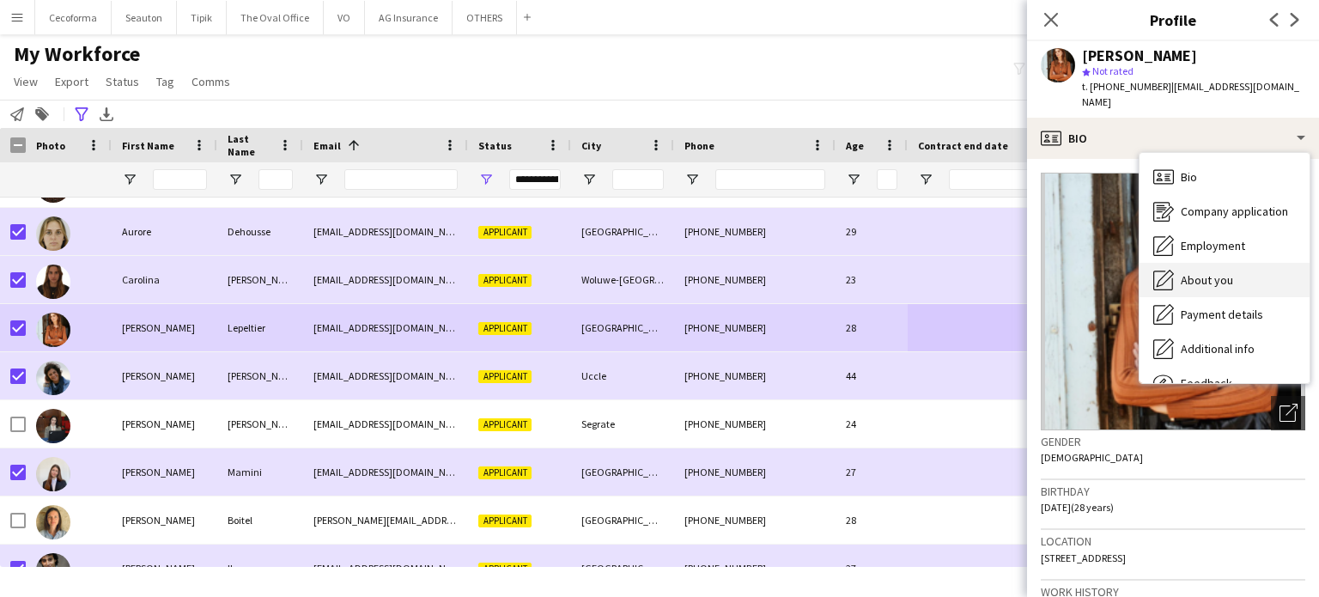
click at [1205, 272] on span "About you" at bounding box center [1207, 279] width 52 height 15
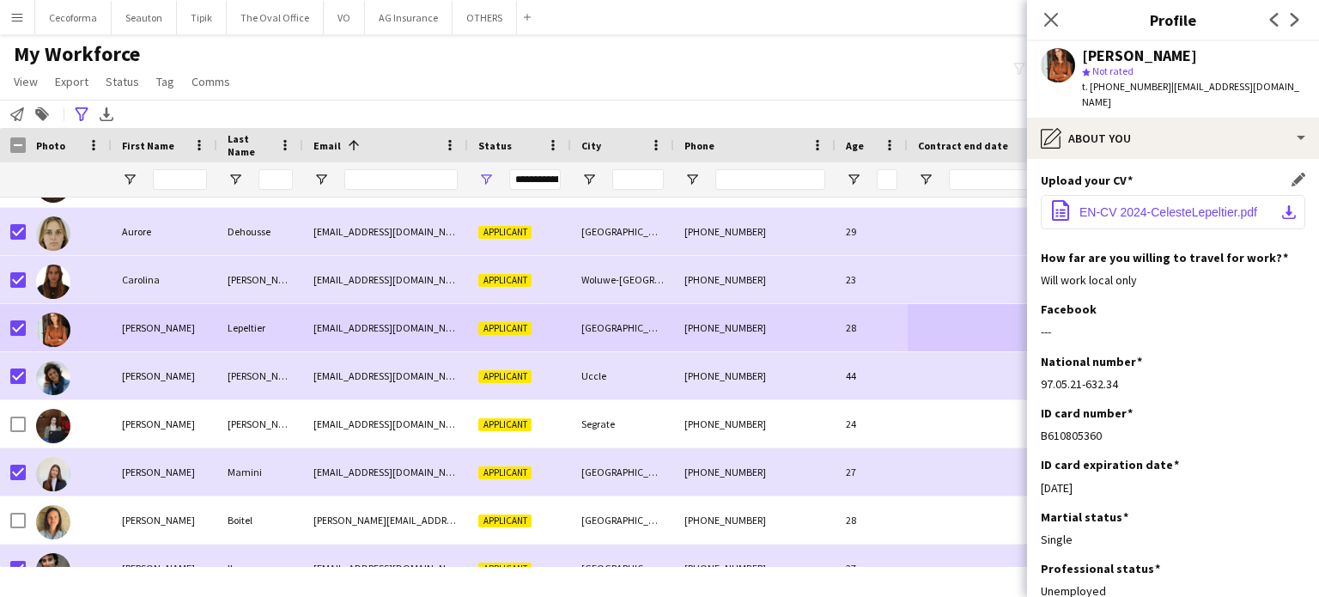
click at [1138, 205] on span "EN-CV 2024-CelesteLepeltier.pdf" at bounding box center [1169, 212] width 178 height 14
click at [1058, 26] on icon "Close pop-in" at bounding box center [1051, 19] width 16 height 16
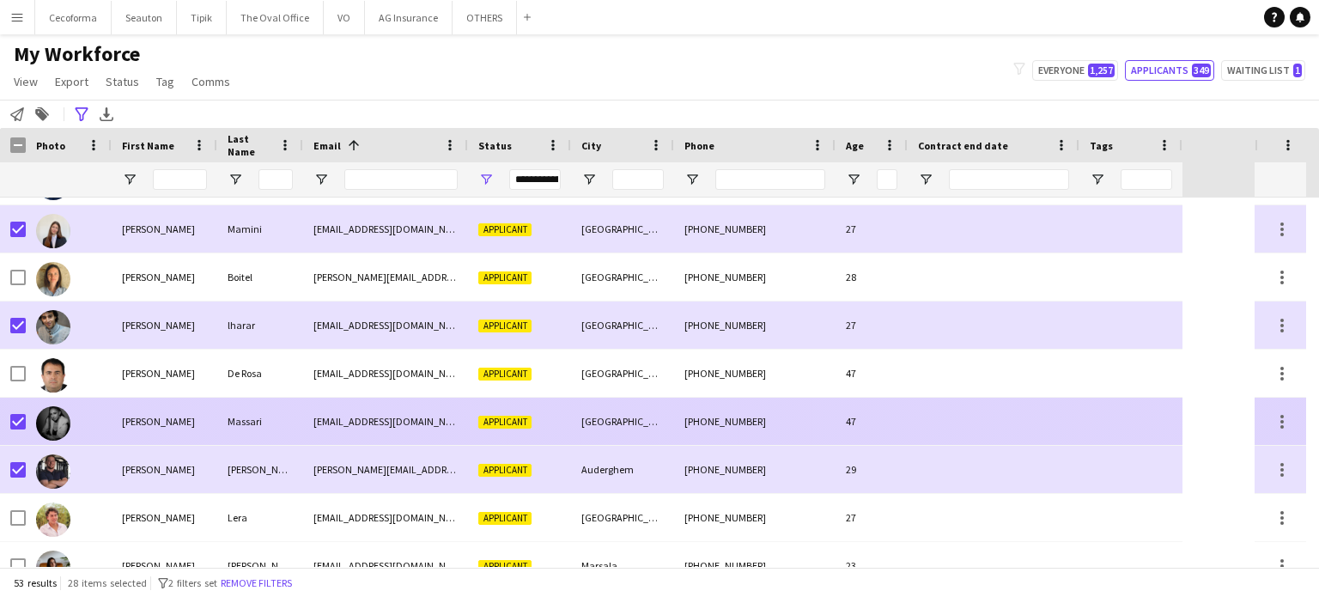
scroll to position [344, 0]
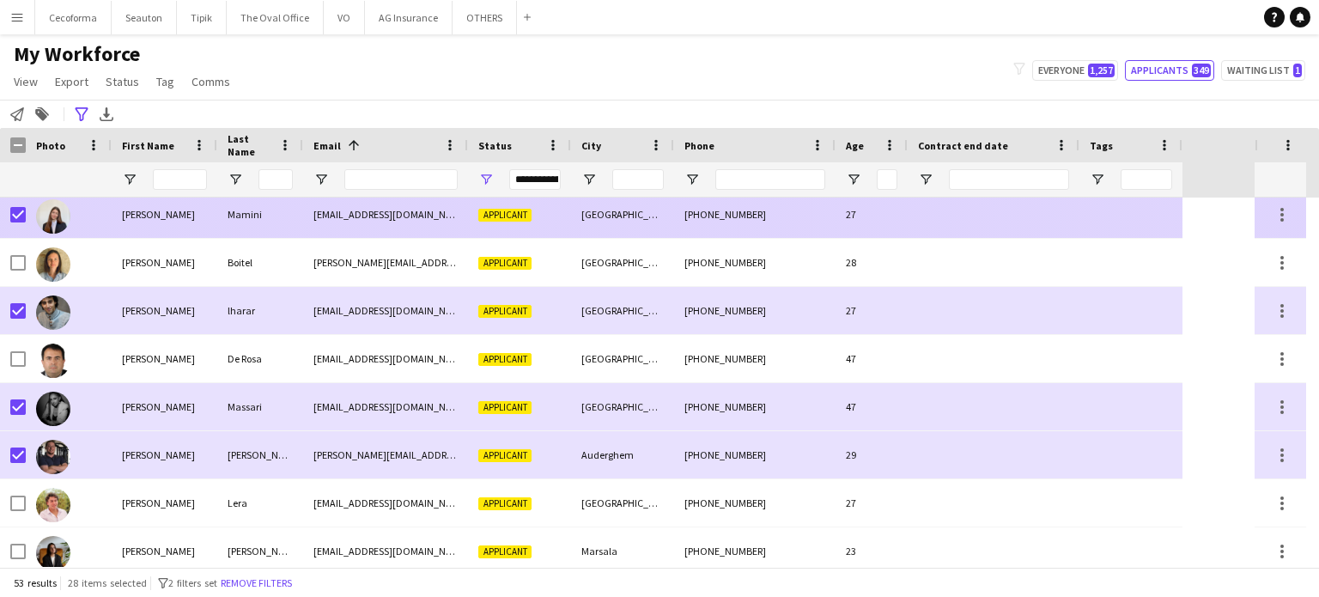
click at [972, 217] on div at bounding box center [994, 214] width 172 height 47
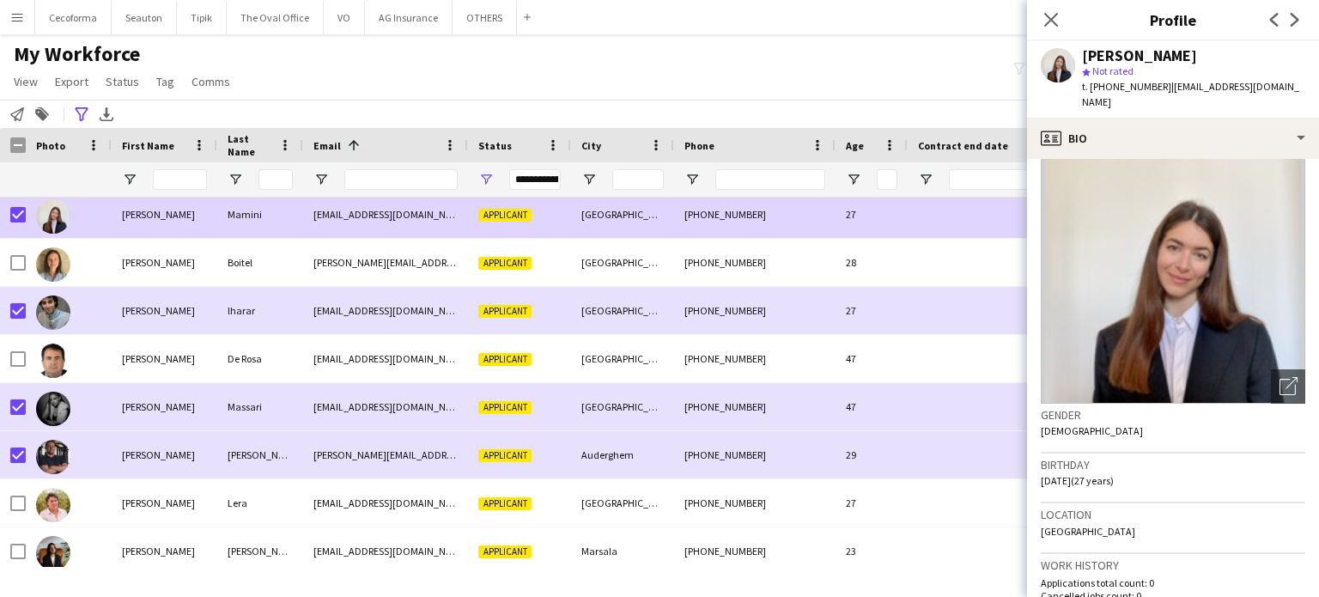
scroll to position [0, 0]
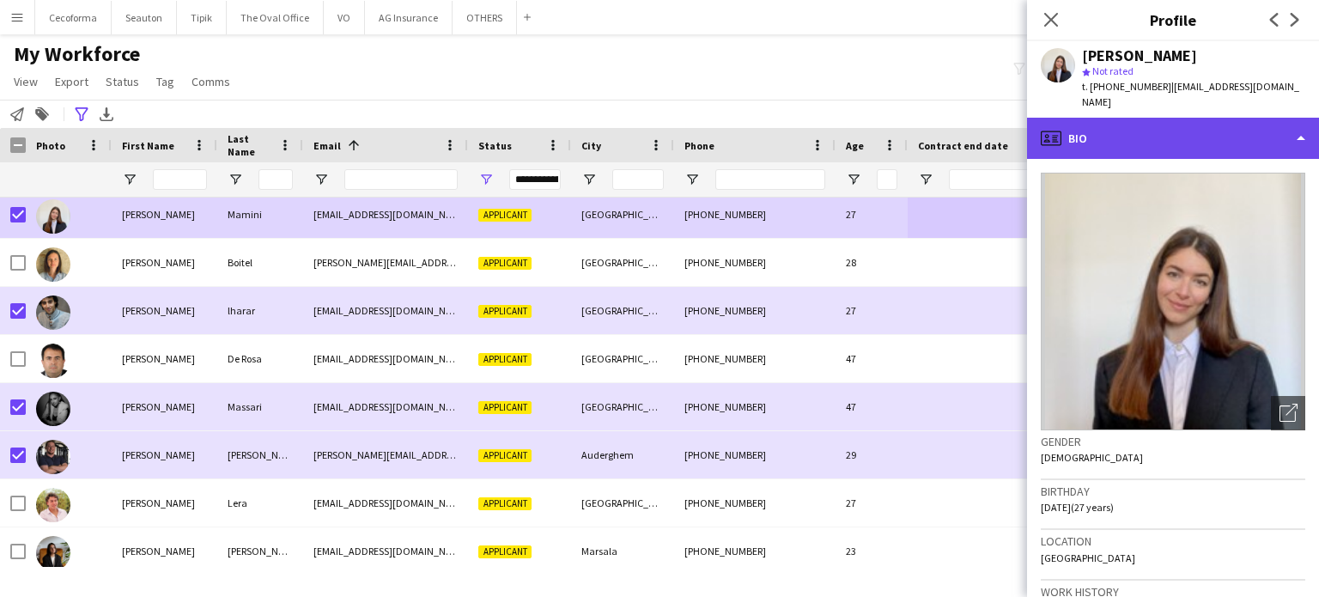
click at [1302, 120] on div "profile Bio" at bounding box center [1173, 138] width 292 height 41
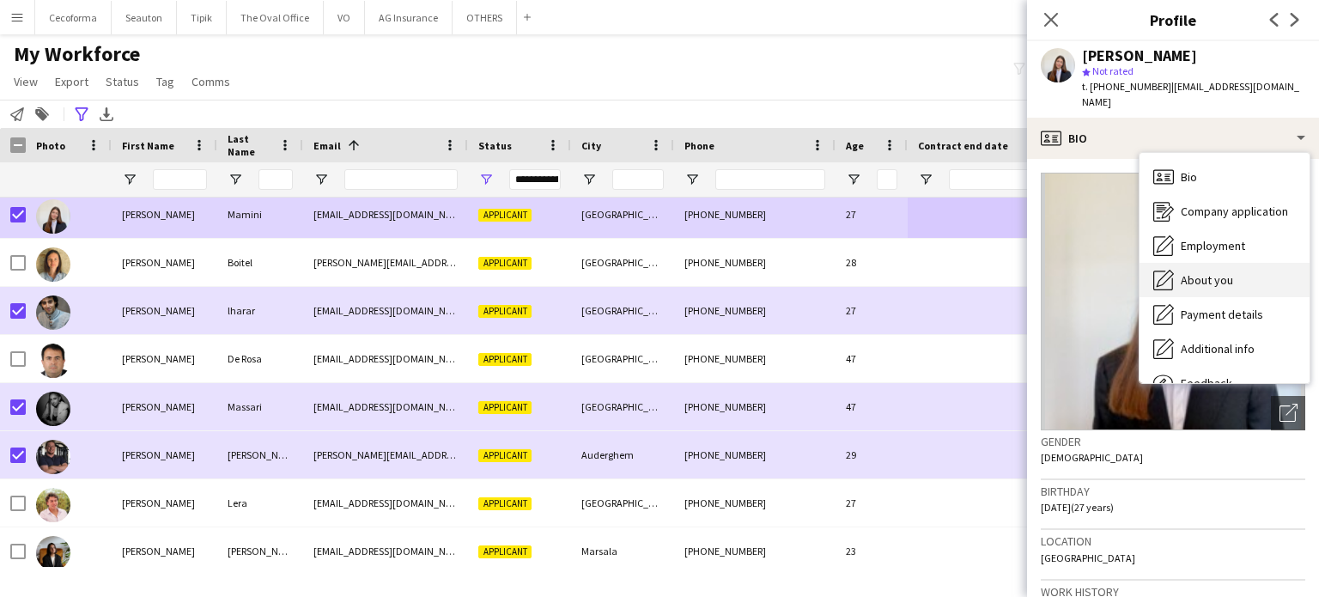
click at [1209, 272] on span "About you" at bounding box center [1207, 279] width 52 height 15
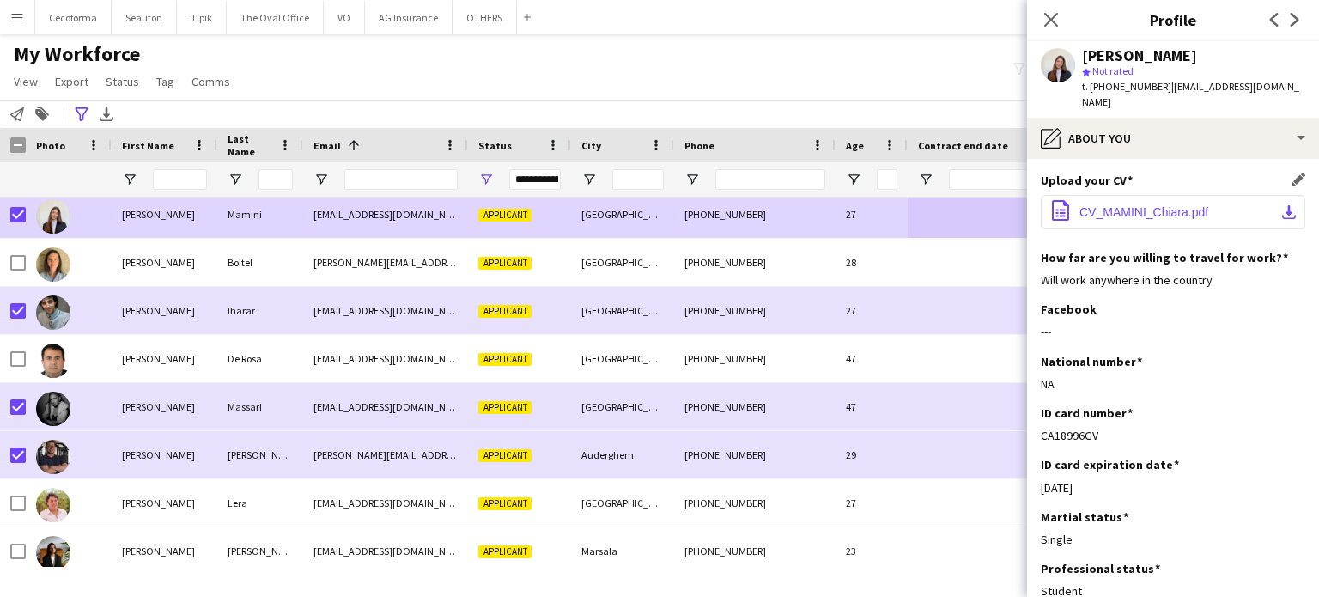
click at [1140, 205] on span "CV_MAMINI_Chiara.pdf" at bounding box center [1144, 212] width 129 height 14
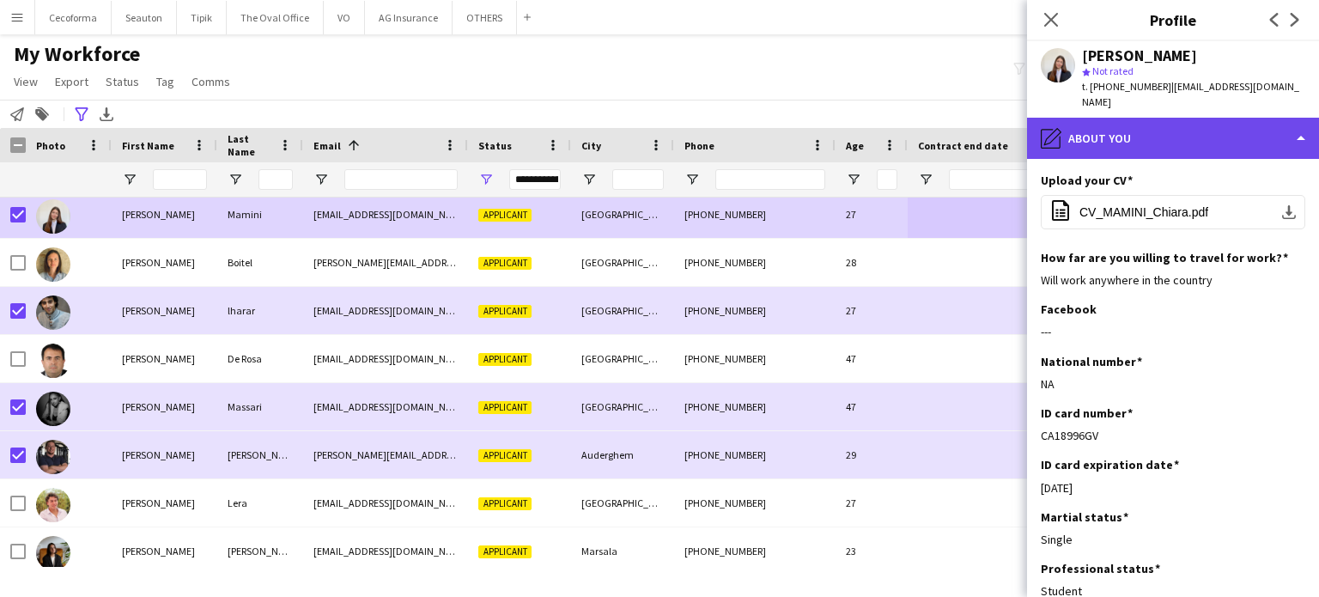
click at [1303, 118] on div "pencil4 About you" at bounding box center [1173, 138] width 292 height 41
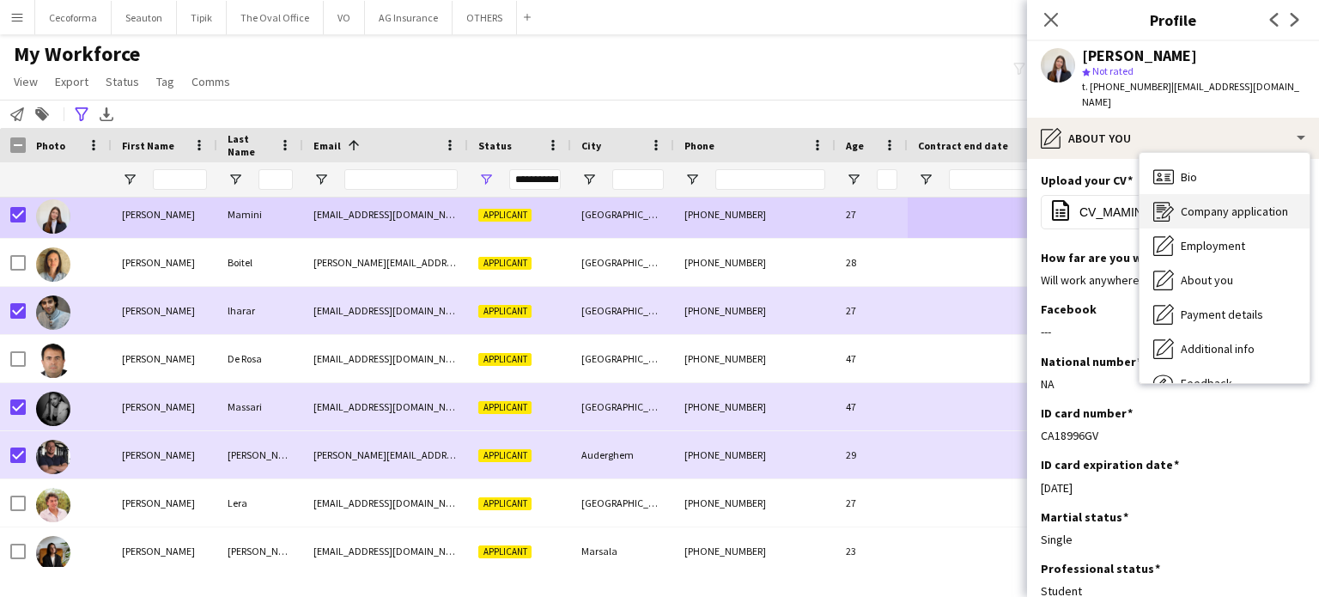
click at [1218, 204] on span "Company application" at bounding box center [1234, 211] width 107 height 15
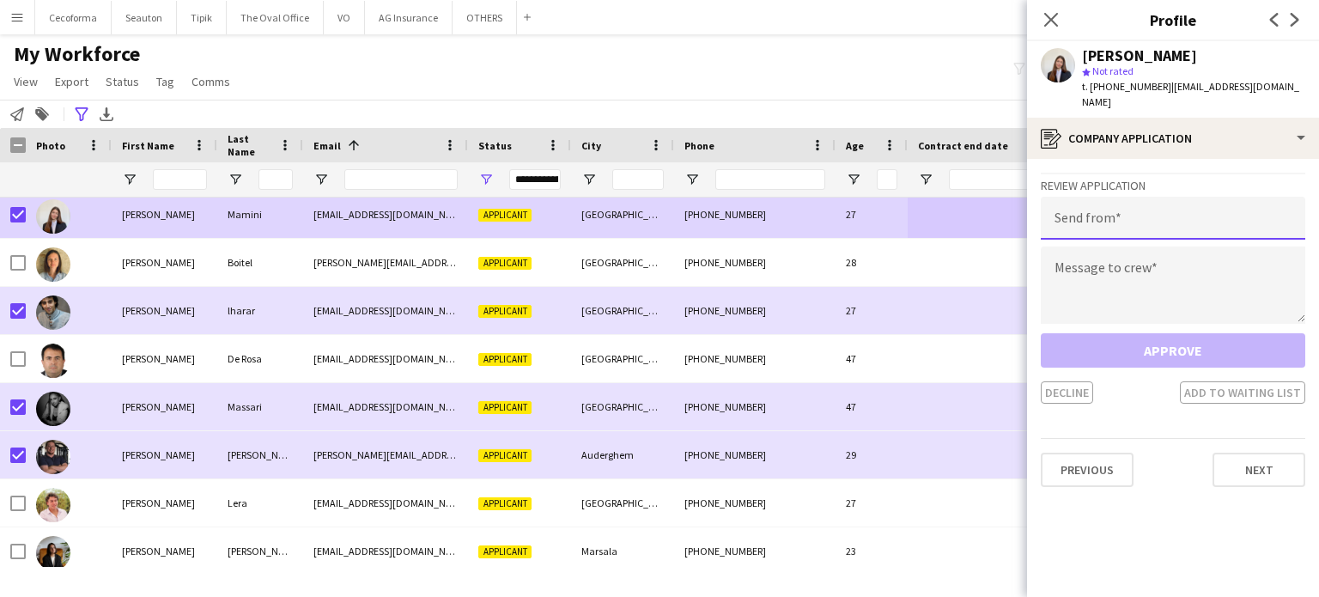
click at [1122, 214] on input "email" at bounding box center [1173, 218] width 265 height 43
type input "**********"
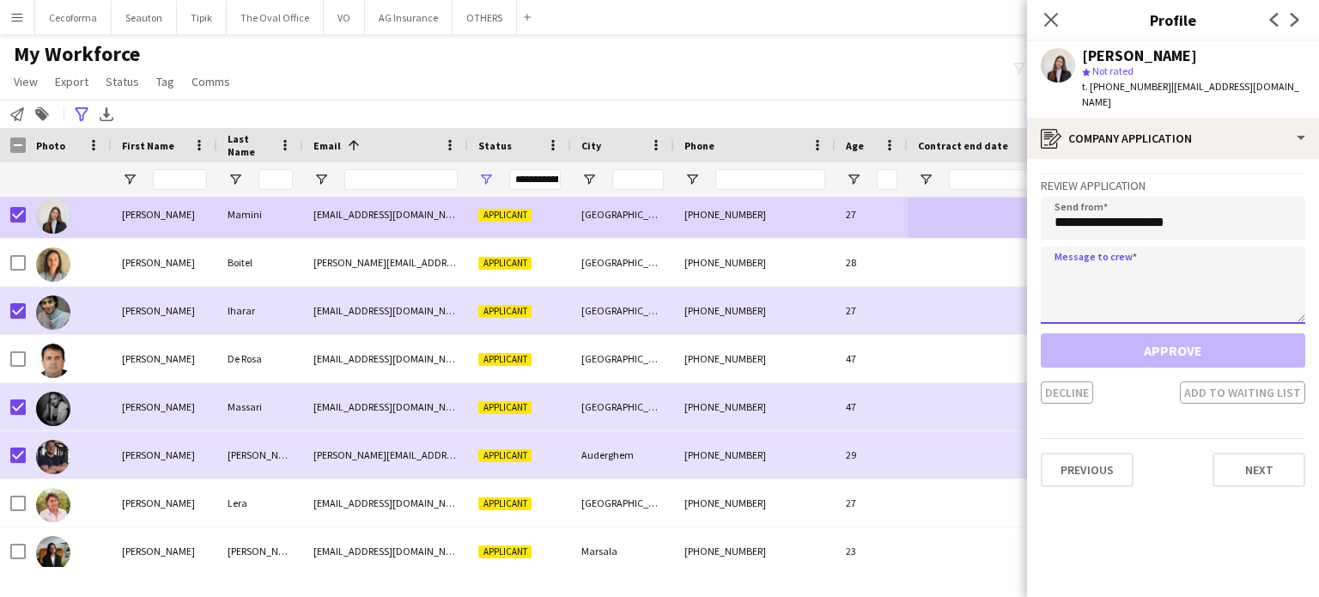
click at [1136, 283] on textarea at bounding box center [1173, 285] width 265 height 77
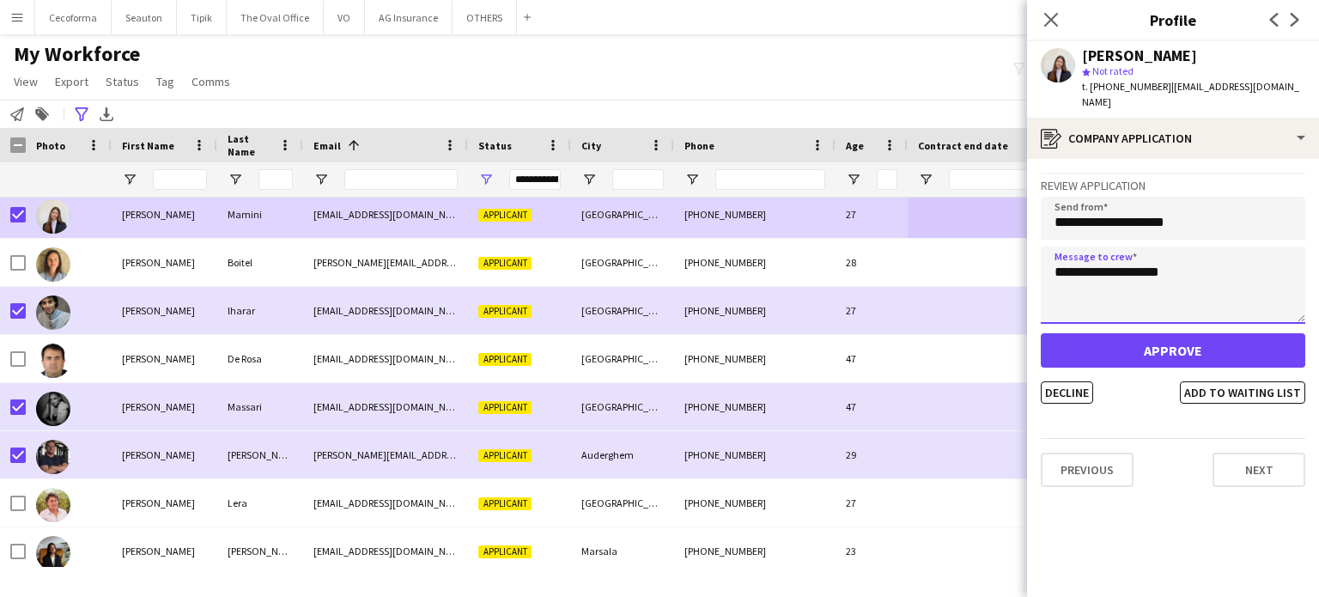
type textarea "**********"
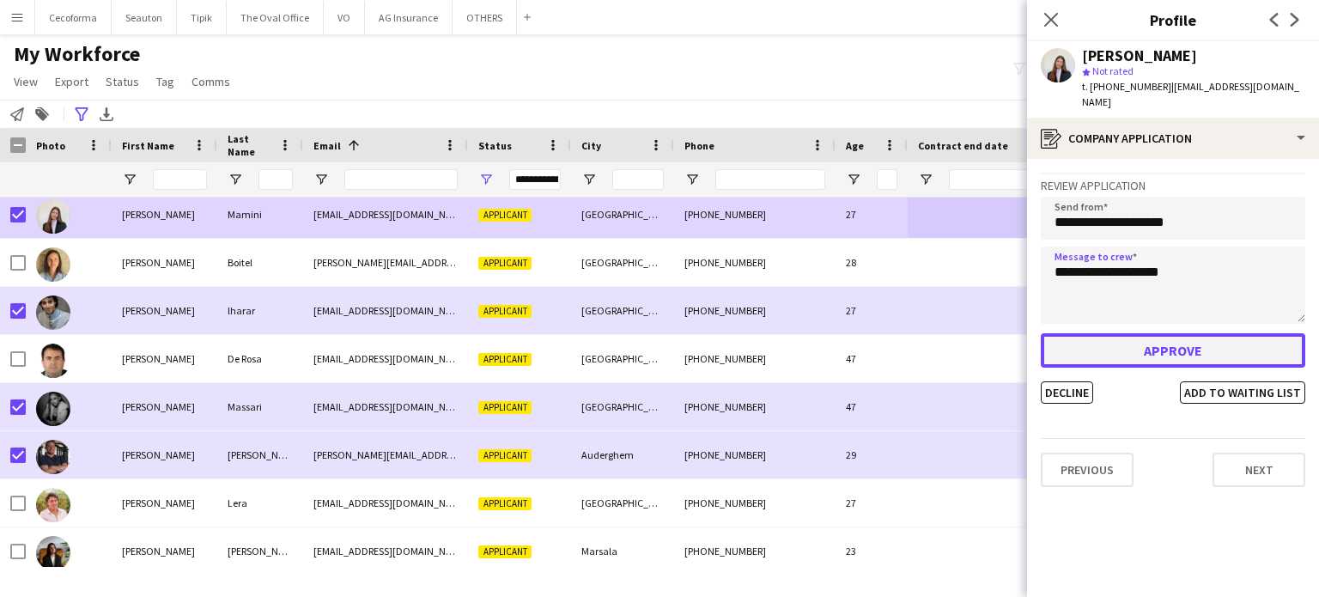
click at [1158, 341] on button "Approve" at bounding box center [1173, 350] width 265 height 34
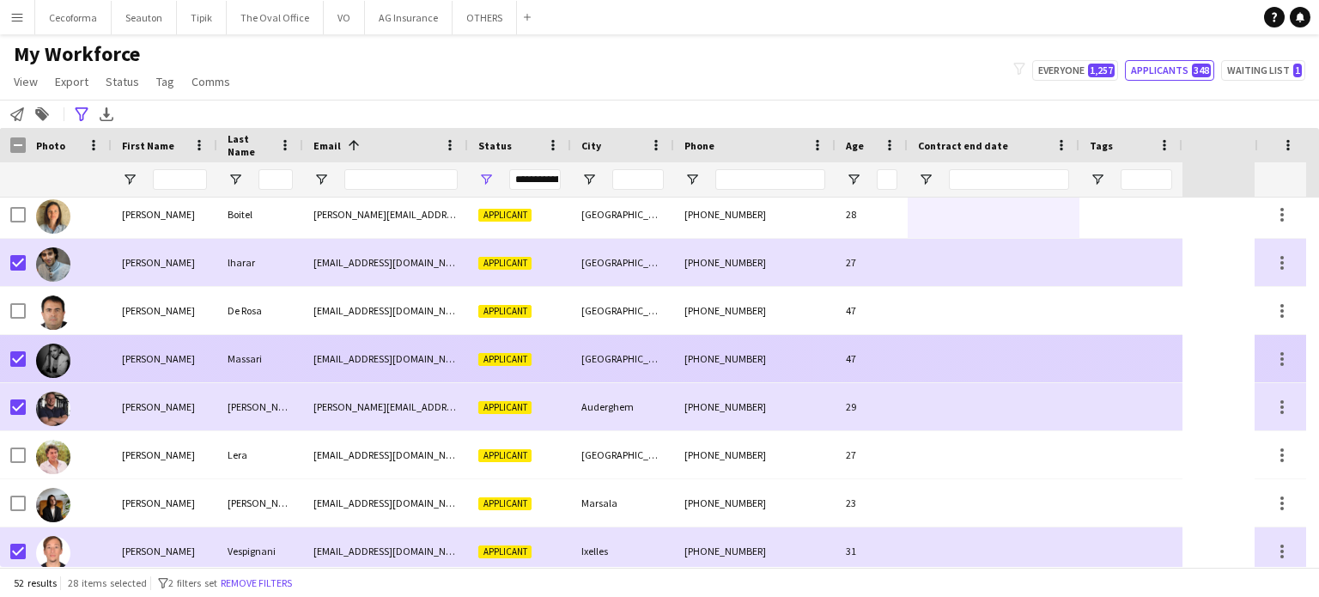
scroll to position [258, 0]
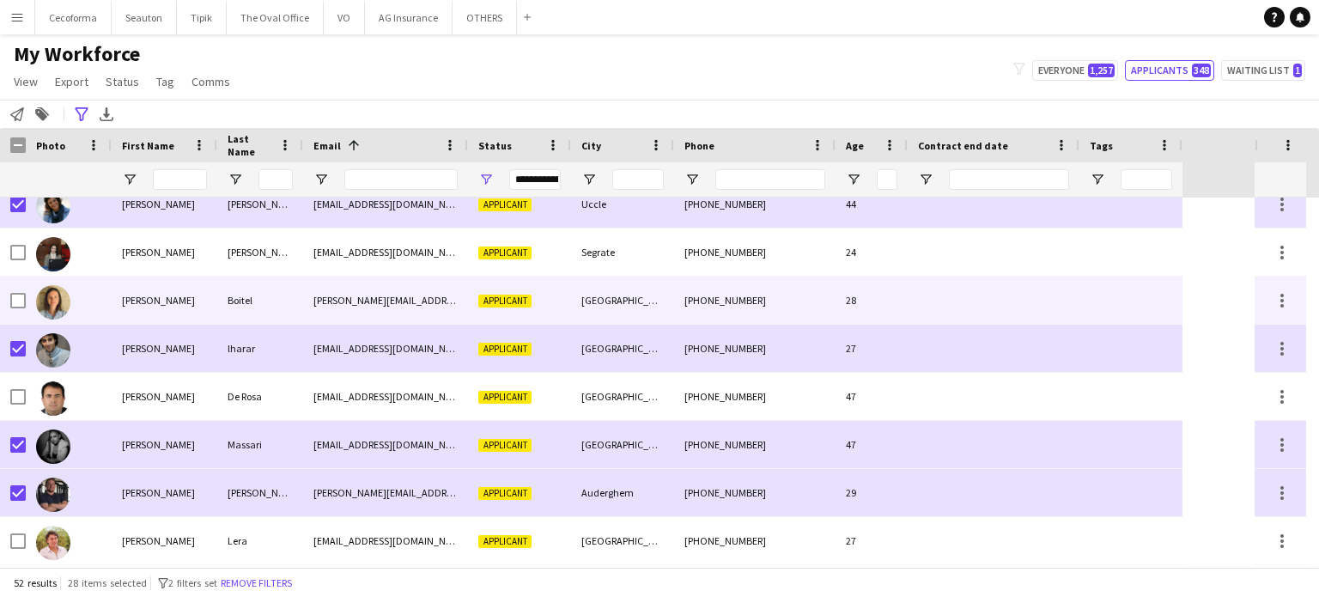
click at [1142, 303] on div at bounding box center [1131, 300] width 103 height 47
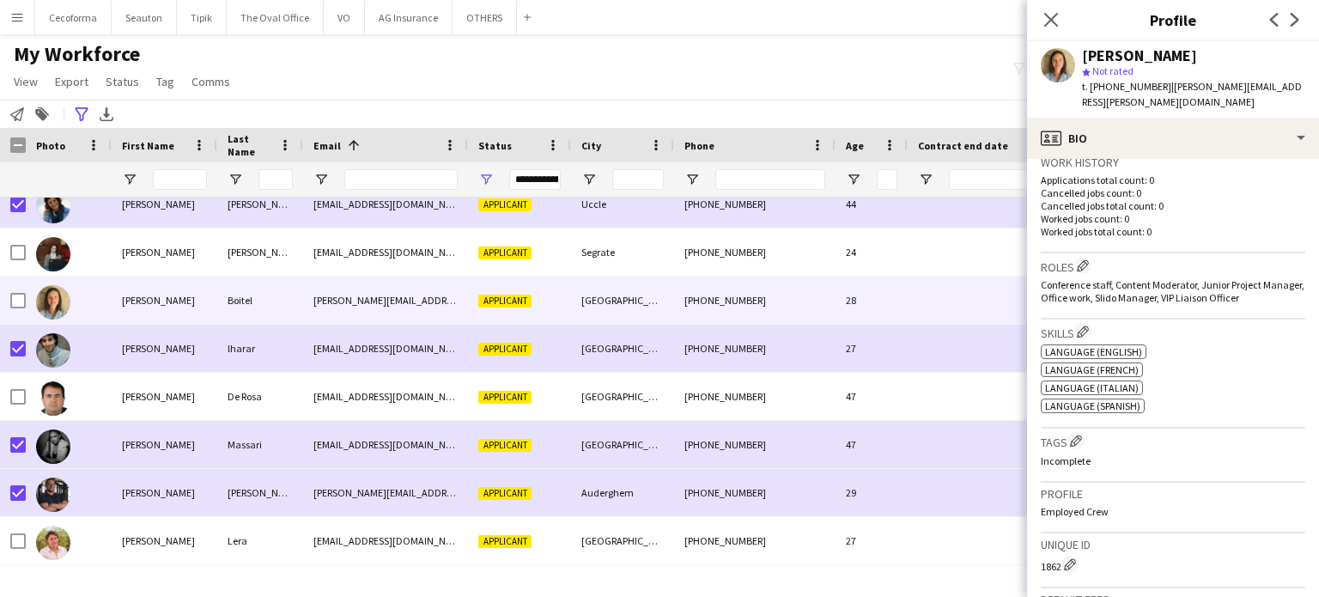
scroll to position [172, 0]
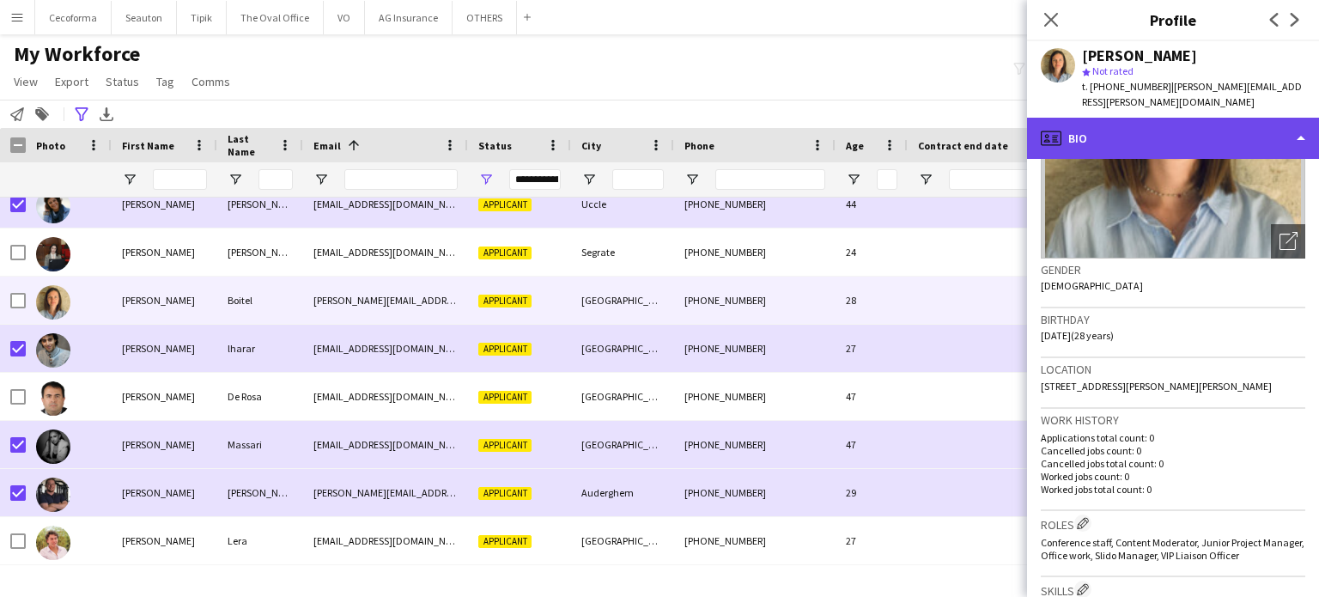
click at [1306, 119] on div "profile Bio" at bounding box center [1173, 138] width 292 height 41
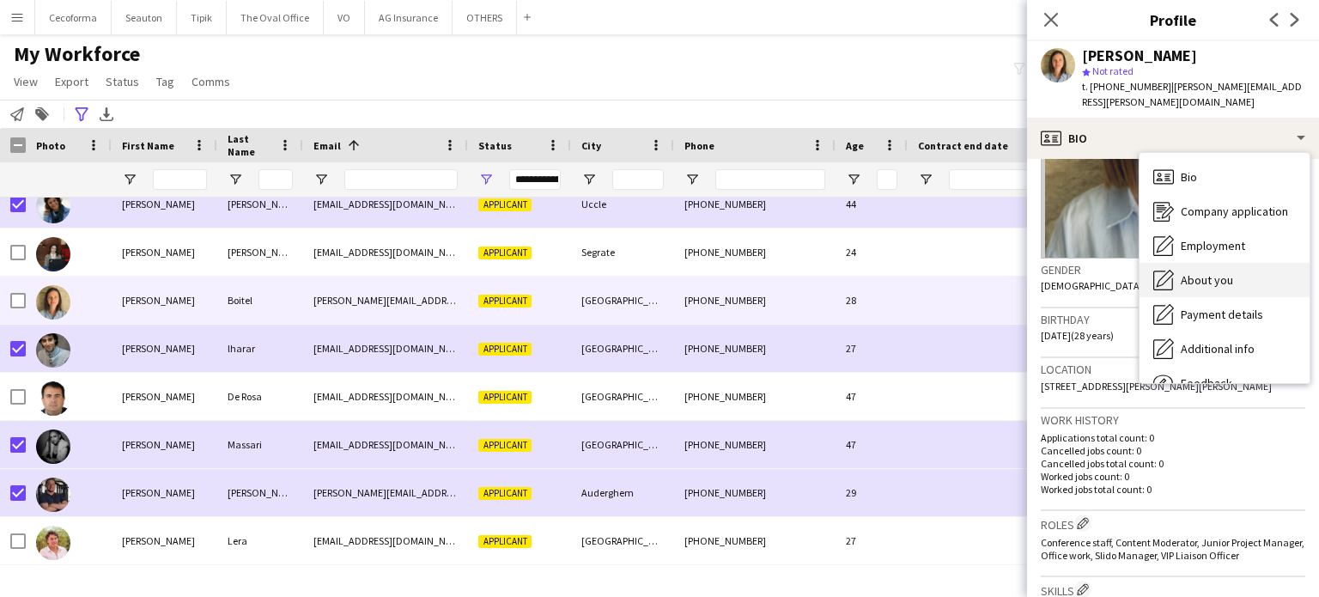
click at [1203, 272] on span "About you" at bounding box center [1207, 279] width 52 height 15
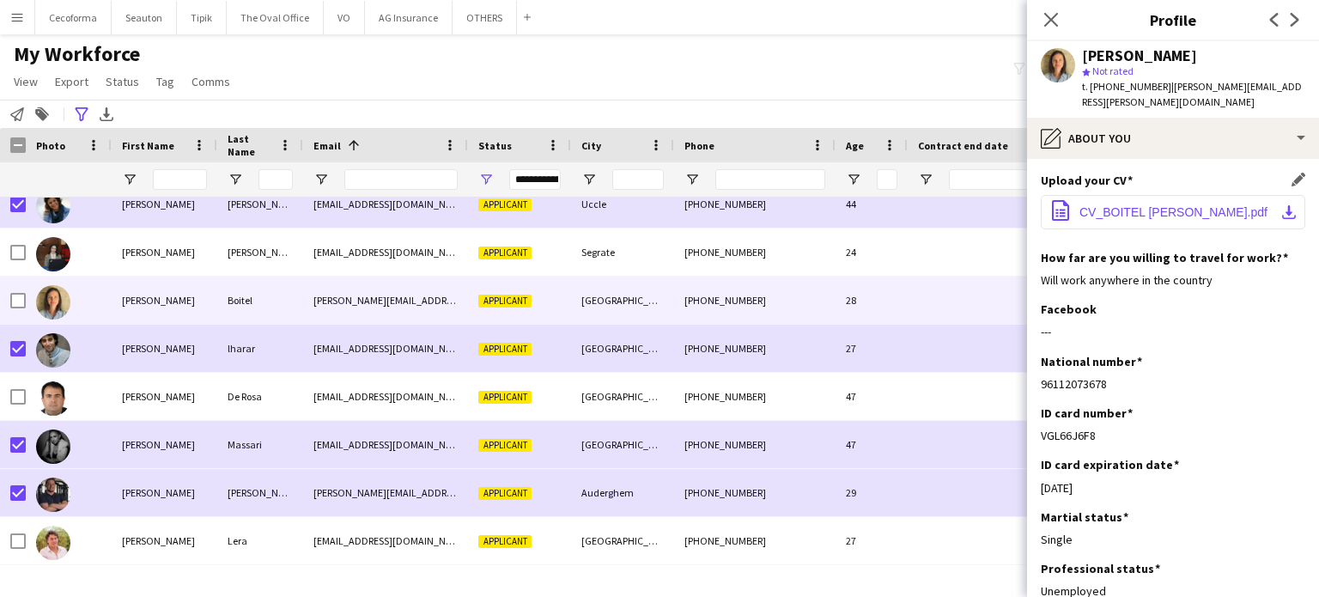
click at [1138, 205] on span "CV_BOITEL [PERSON_NAME].pdf" at bounding box center [1174, 212] width 188 height 14
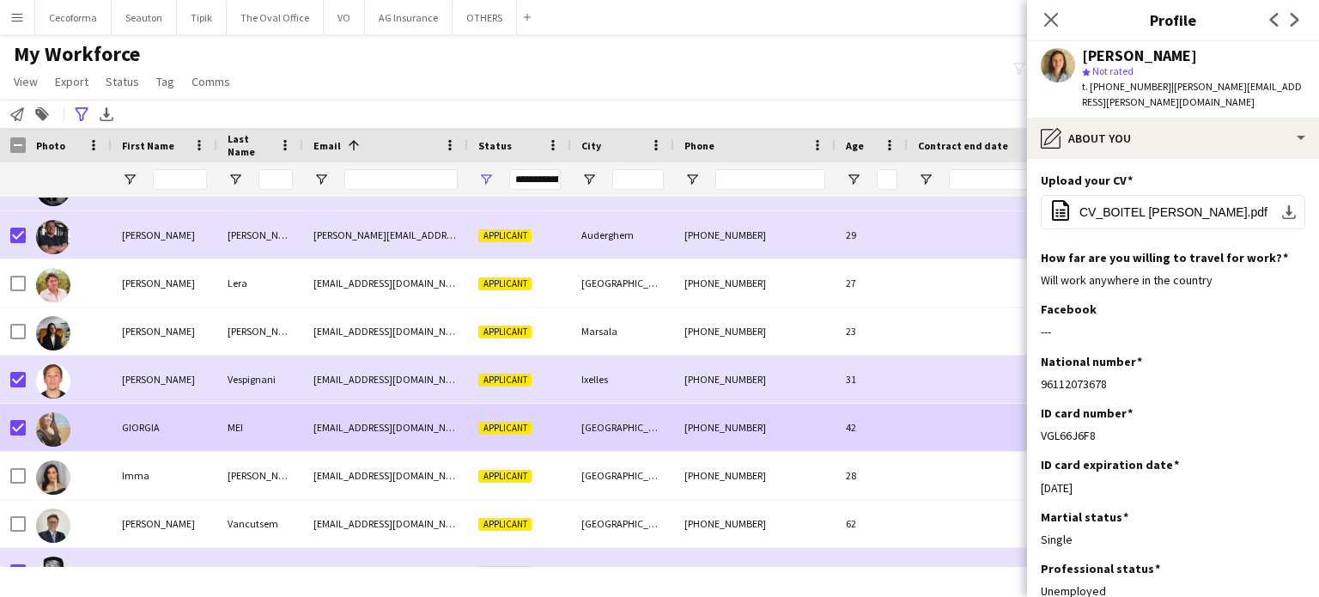
scroll to position [601, 0]
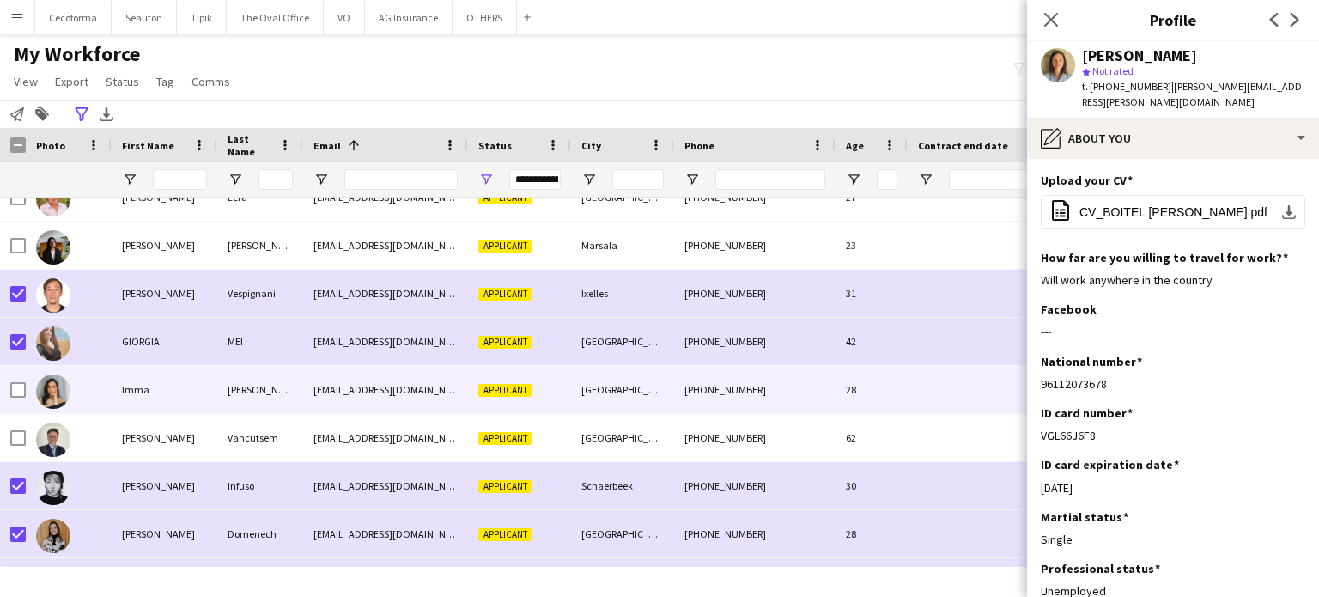
click at [921, 395] on div at bounding box center [994, 389] width 172 height 47
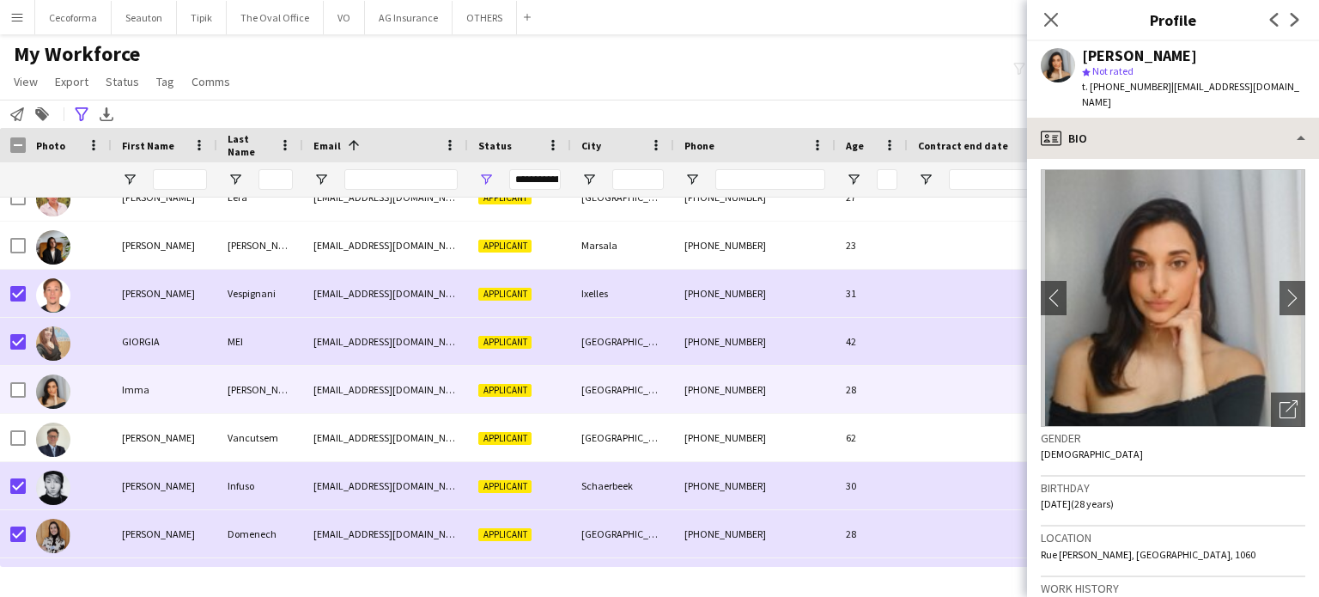
scroll to position [0, 0]
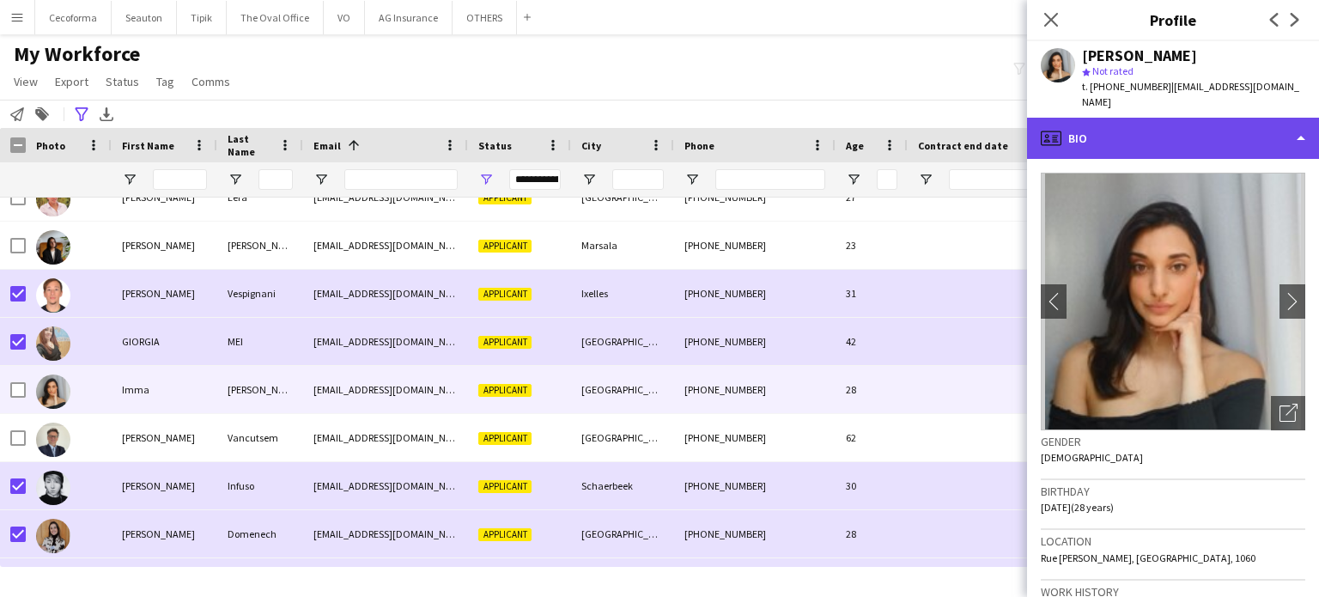
click at [1301, 125] on div "profile Bio" at bounding box center [1173, 138] width 292 height 41
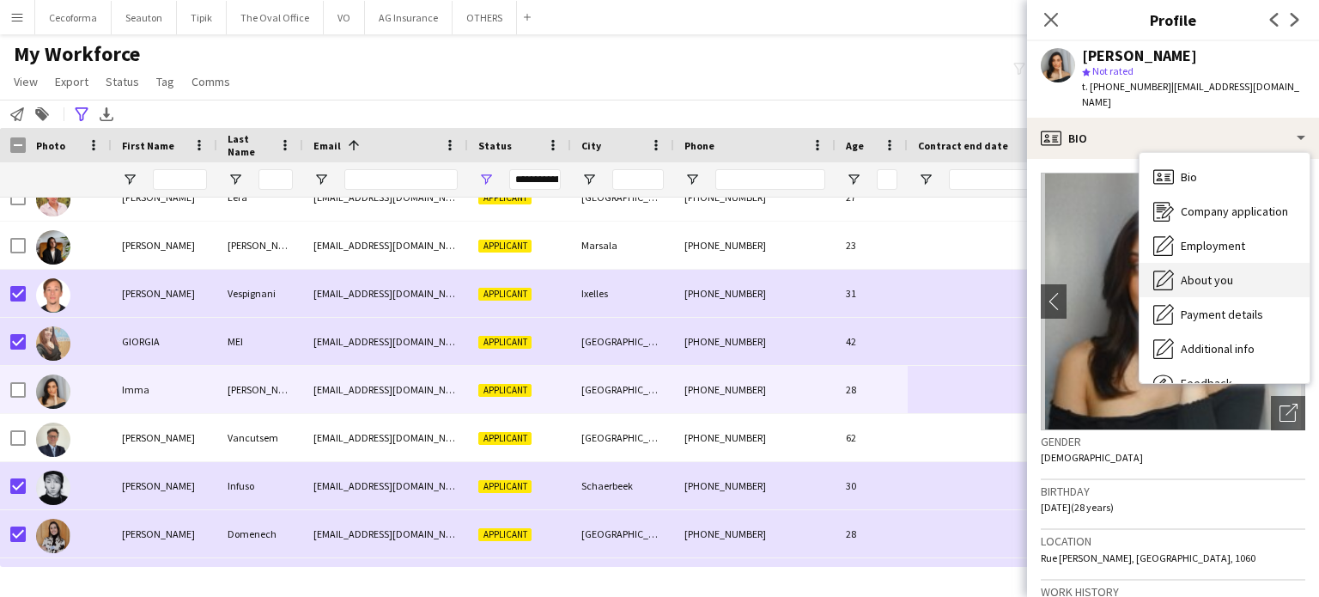
click at [1202, 272] on span "About you" at bounding box center [1207, 279] width 52 height 15
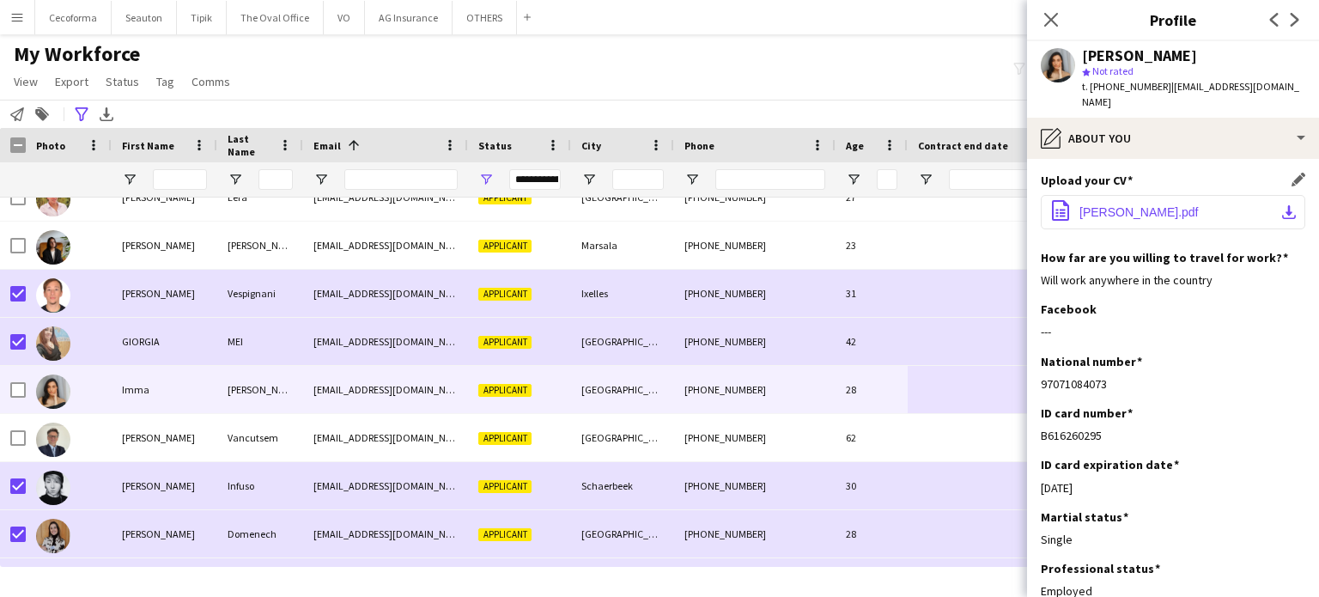
click at [1118, 205] on span "[PERSON_NAME].pdf" at bounding box center [1139, 212] width 119 height 14
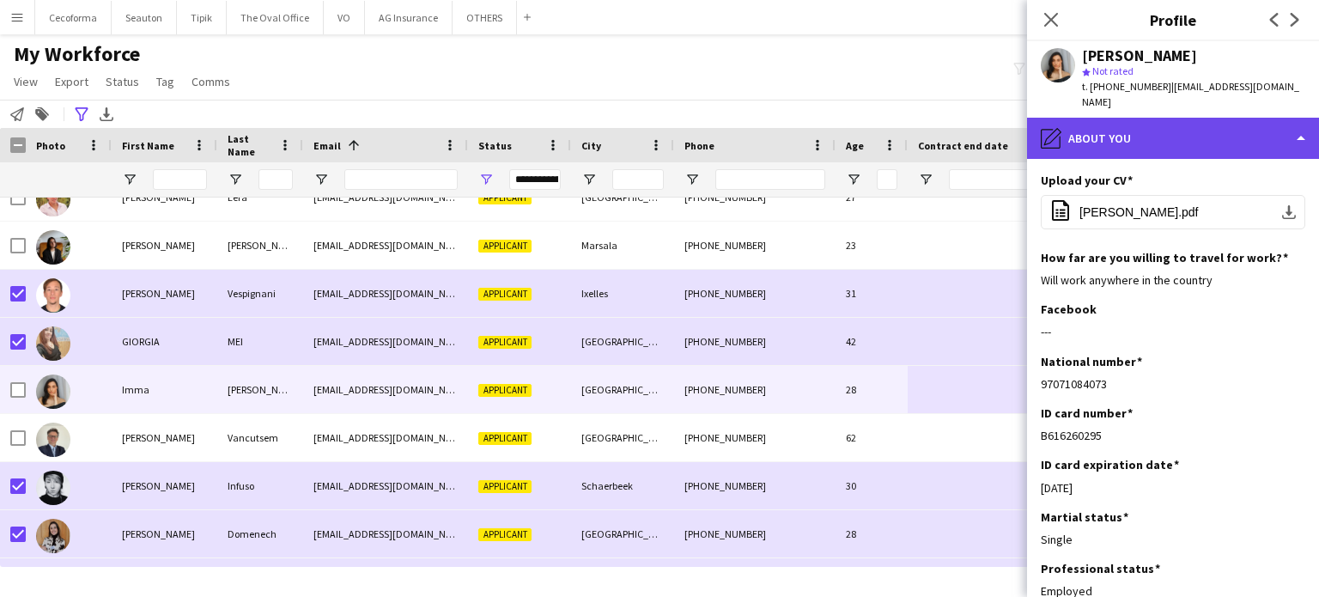
click at [1300, 124] on div "pencil4 About you" at bounding box center [1173, 138] width 292 height 41
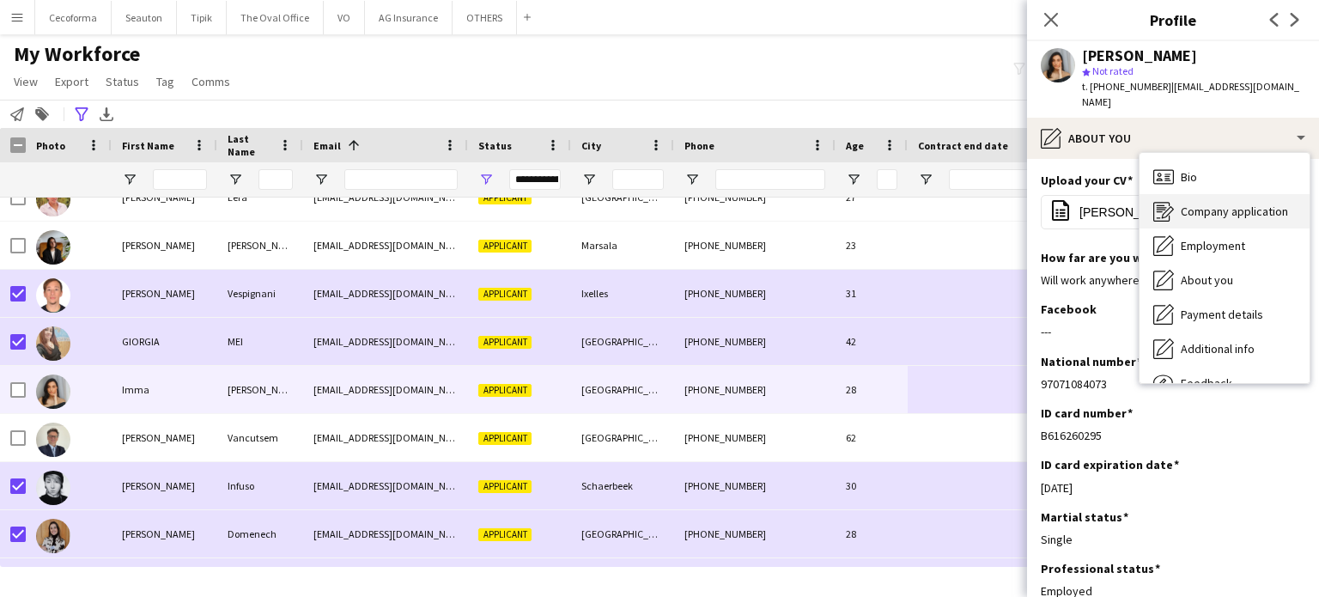
click at [1245, 204] on span "Company application" at bounding box center [1234, 211] width 107 height 15
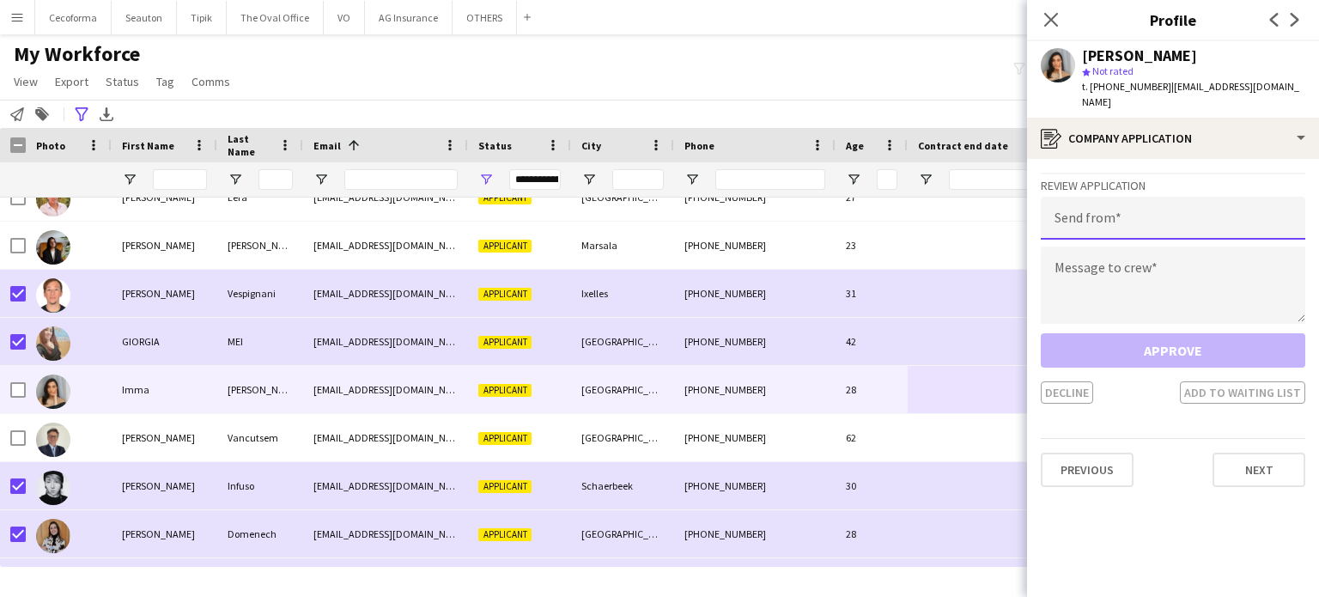
click at [1101, 209] on input "email" at bounding box center [1173, 218] width 265 height 43
type input "**********"
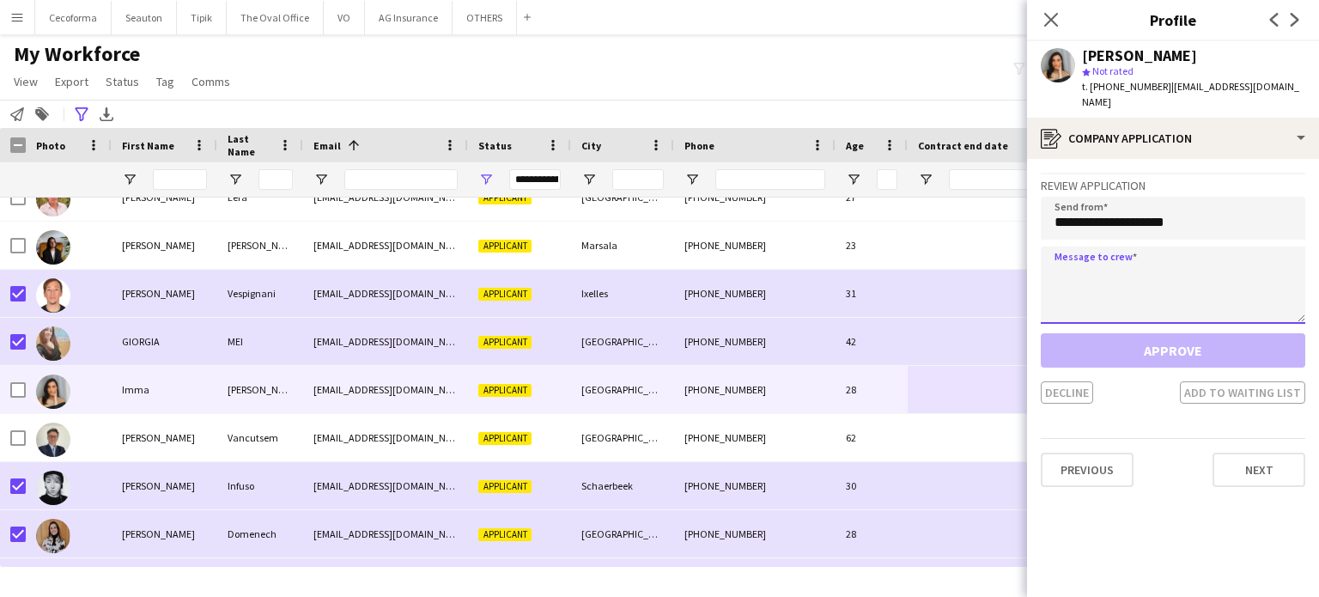
click at [1060, 289] on textarea at bounding box center [1173, 285] width 265 height 77
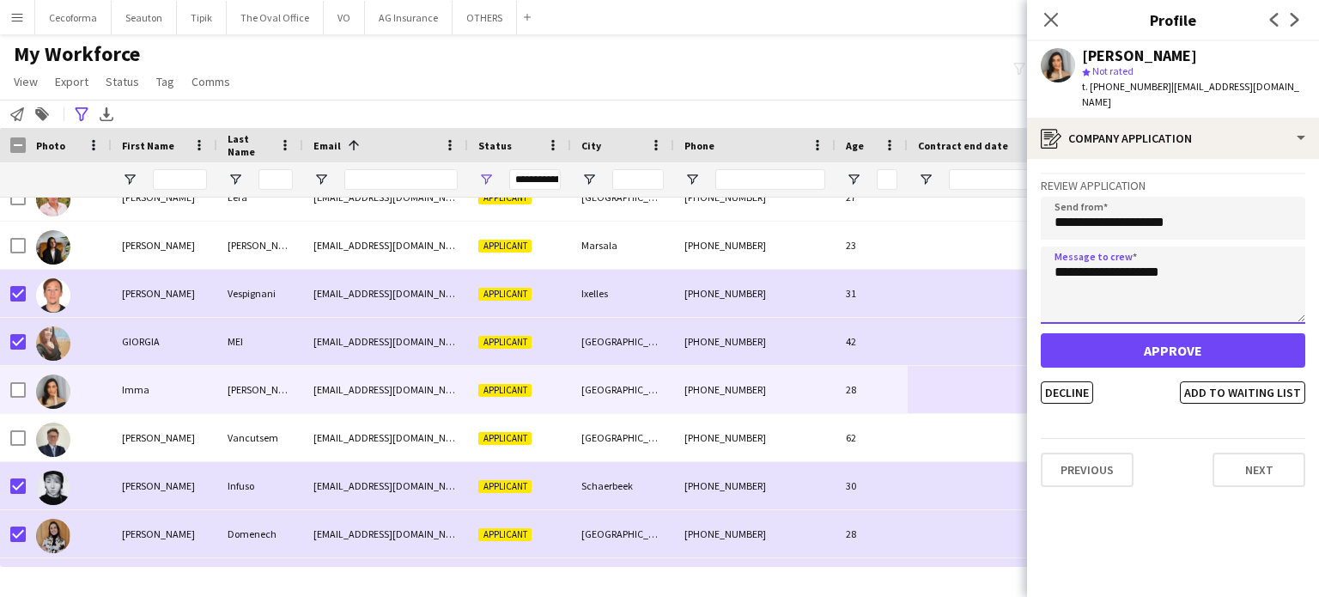
type textarea "**********"
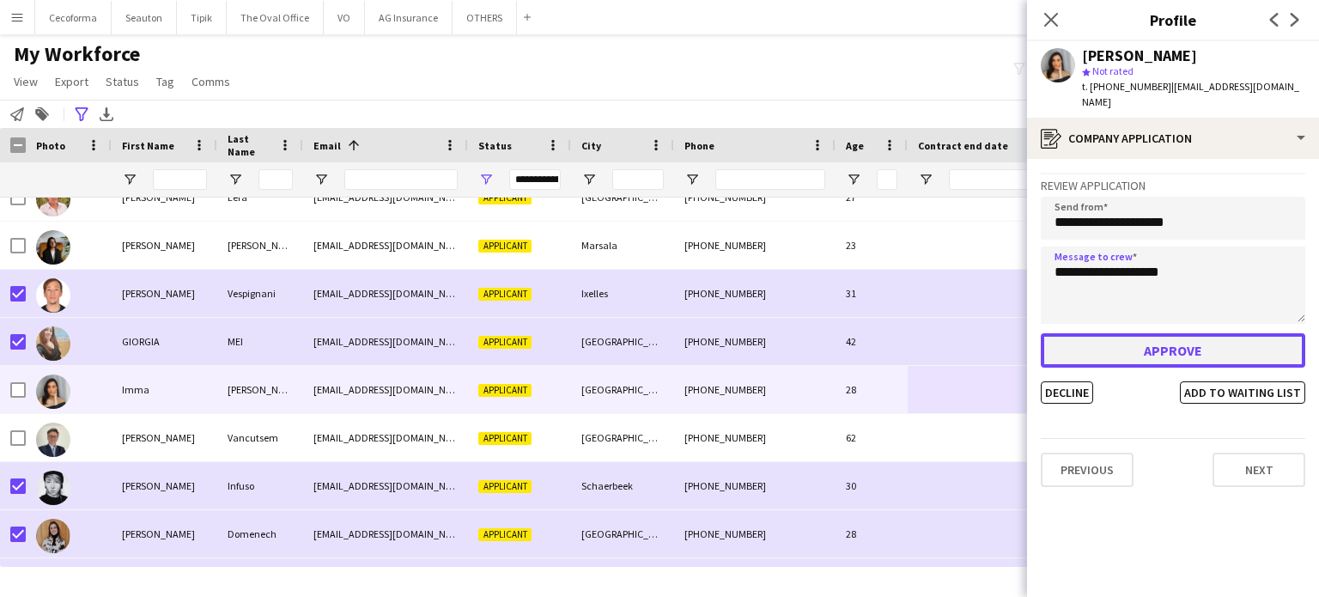
click at [1189, 348] on button "Approve" at bounding box center [1173, 350] width 265 height 34
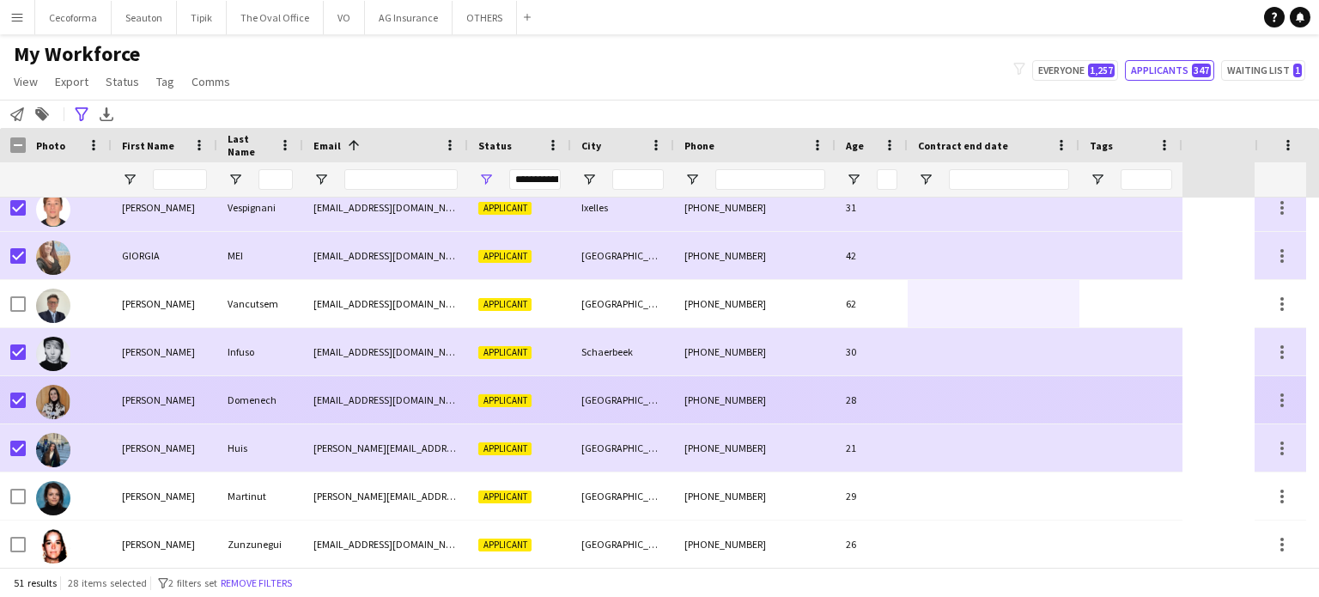
scroll to position [773, 0]
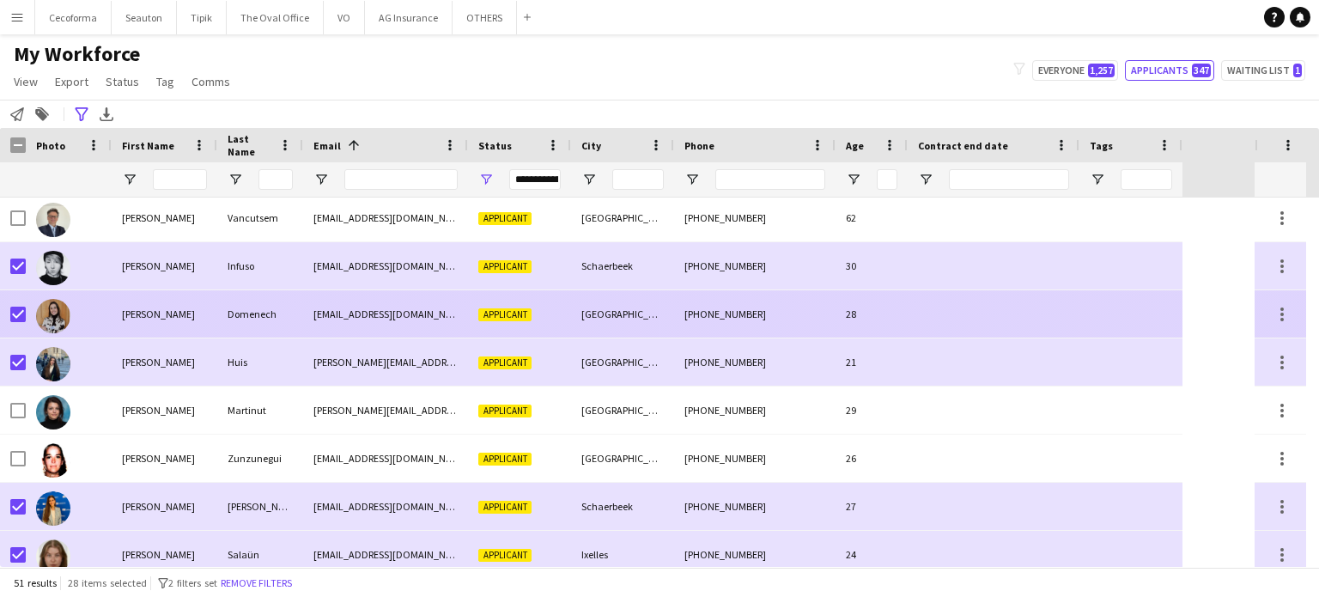
click at [1024, 337] on div at bounding box center [994, 313] width 172 height 47
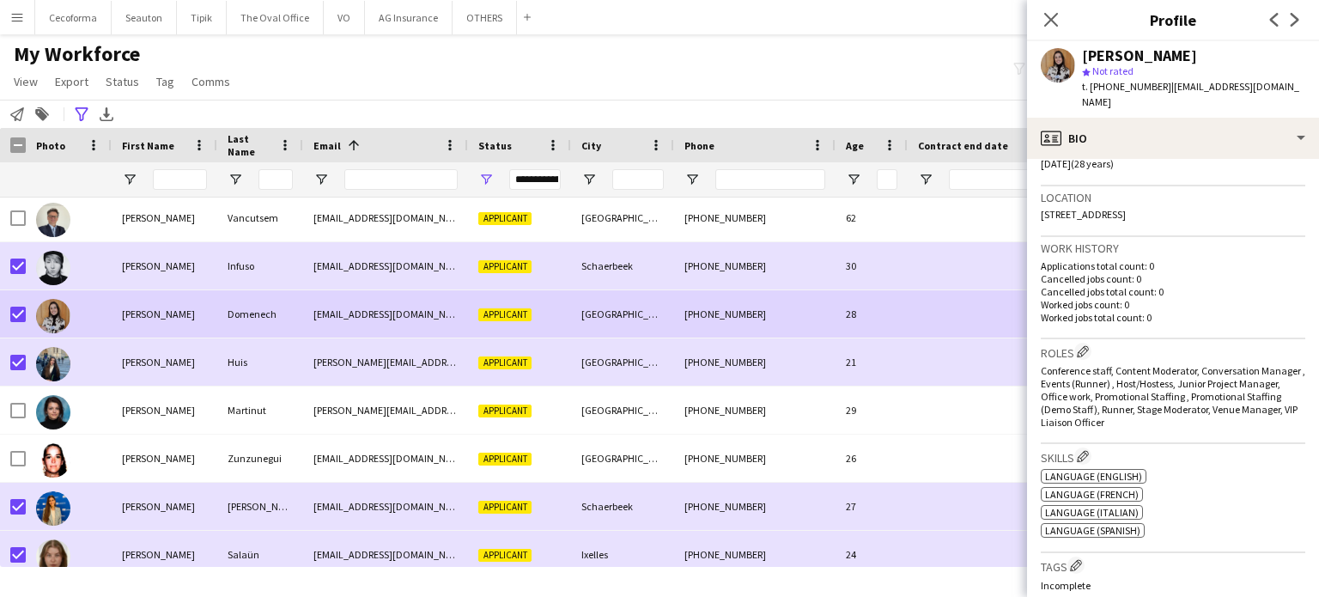
scroll to position [0, 0]
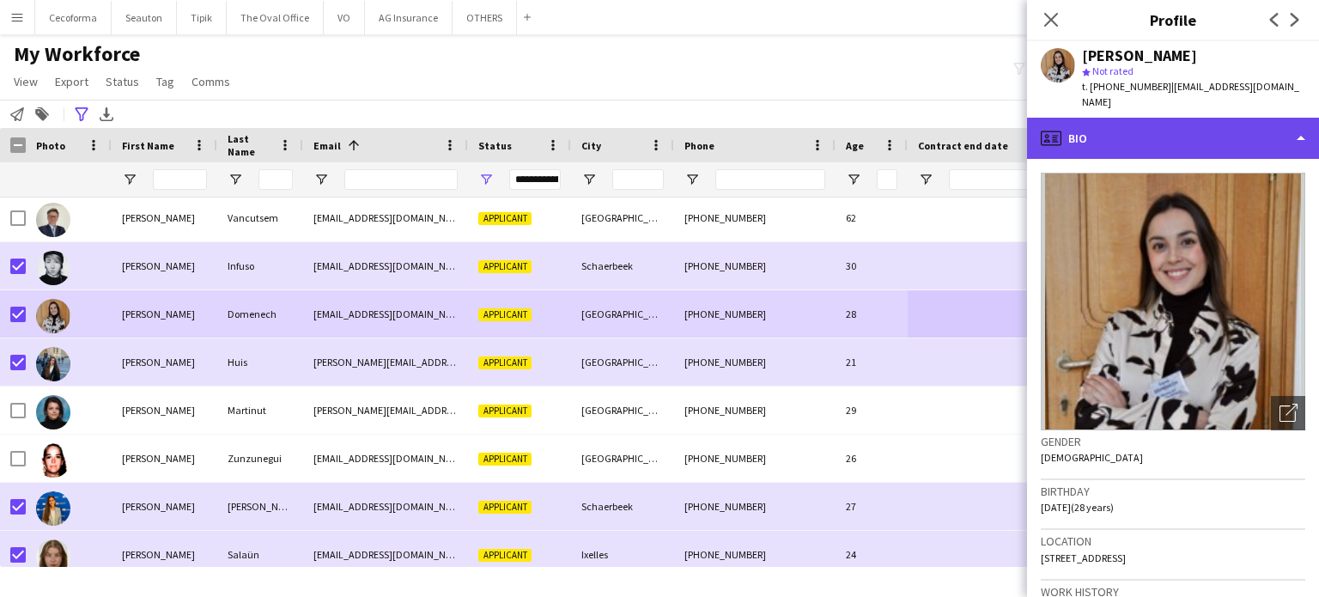
click at [1302, 124] on div "profile Bio" at bounding box center [1173, 138] width 292 height 41
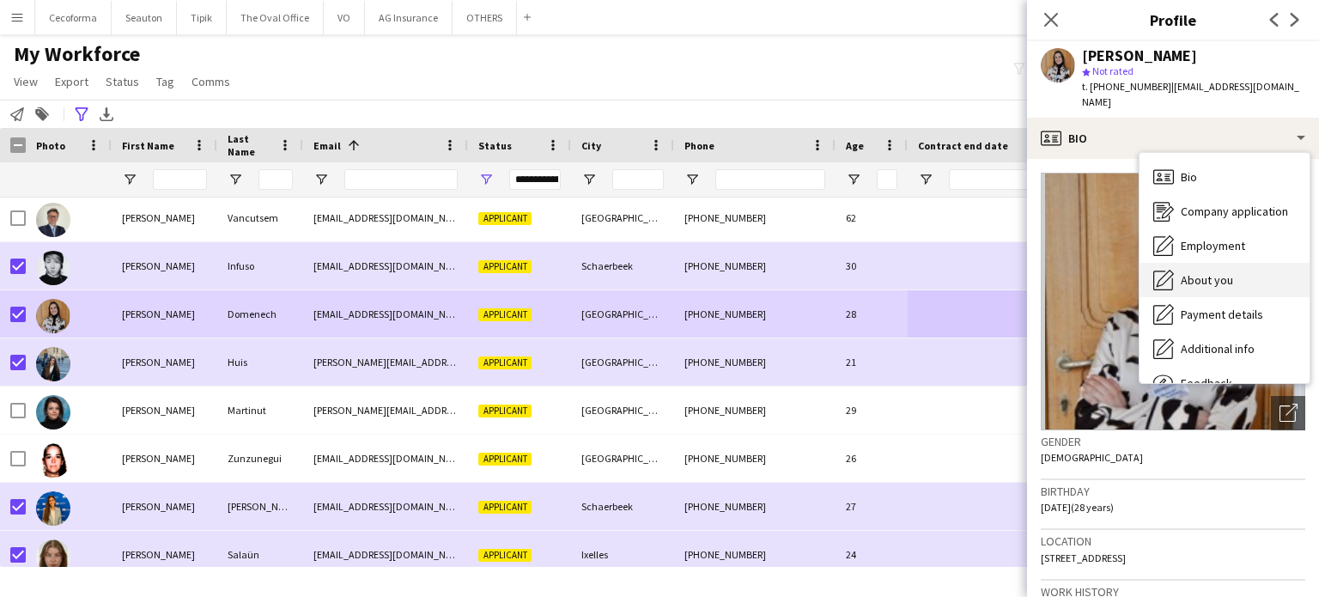
click at [1210, 272] on span "About you" at bounding box center [1207, 279] width 52 height 15
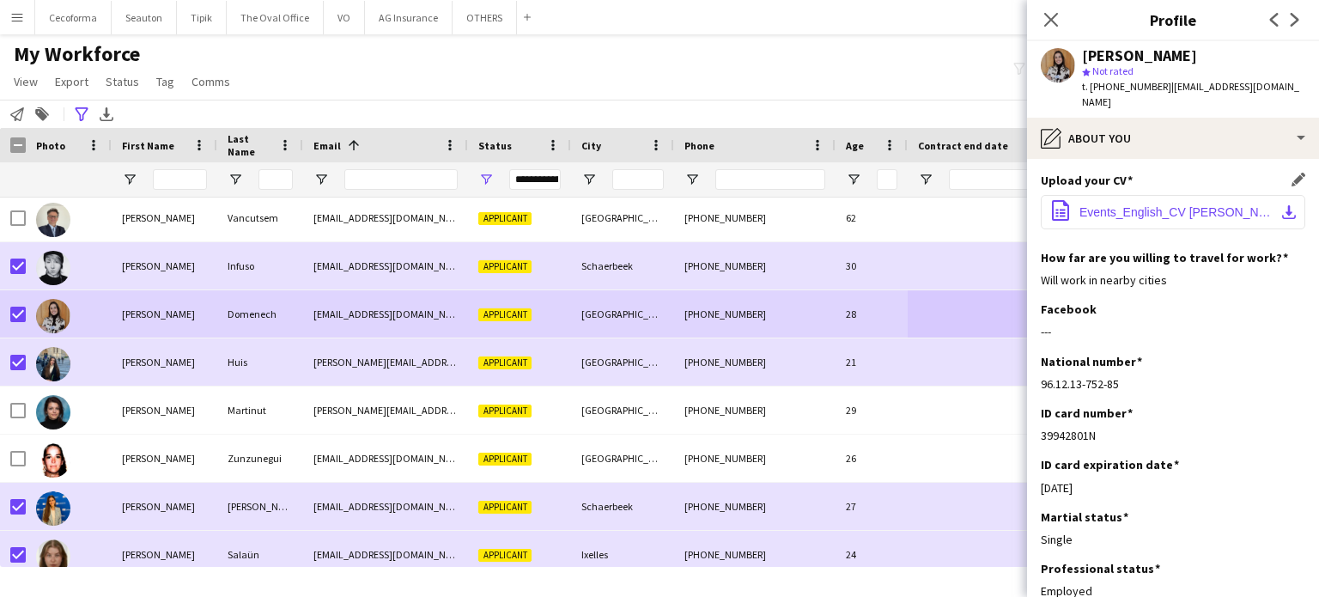
click at [1140, 205] on span "Events_English_CV [PERSON_NAME].pdf" at bounding box center [1177, 212] width 194 height 14
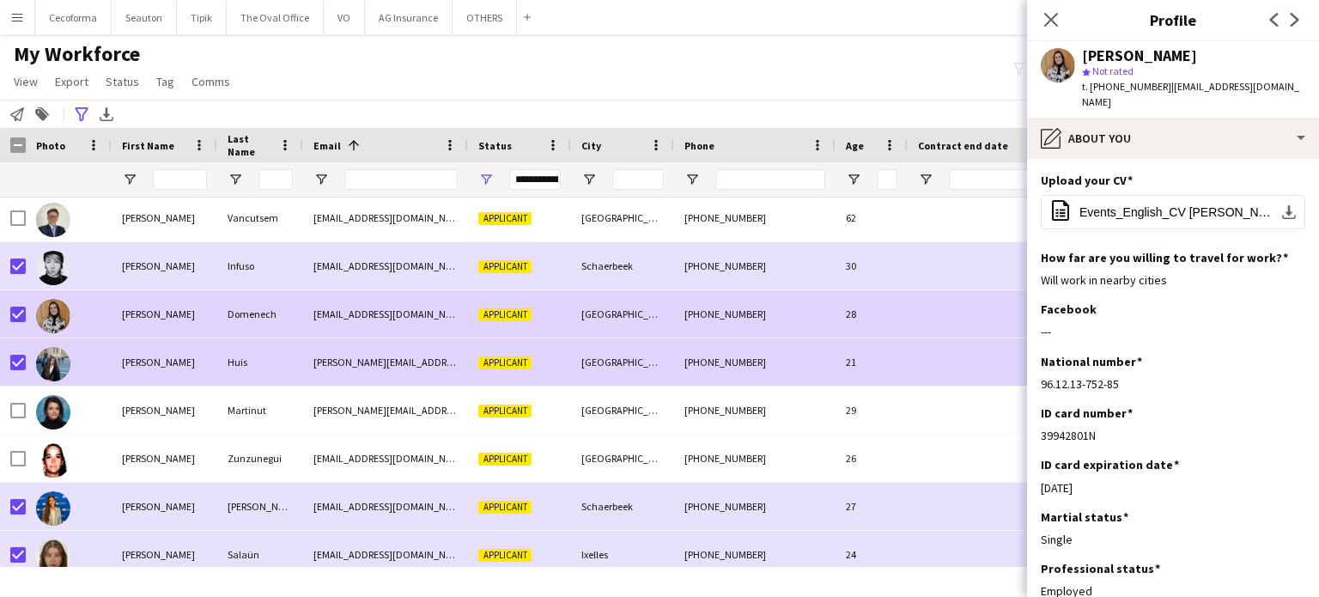
click at [880, 368] on div "21" at bounding box center [872, 361] width 72 height 47
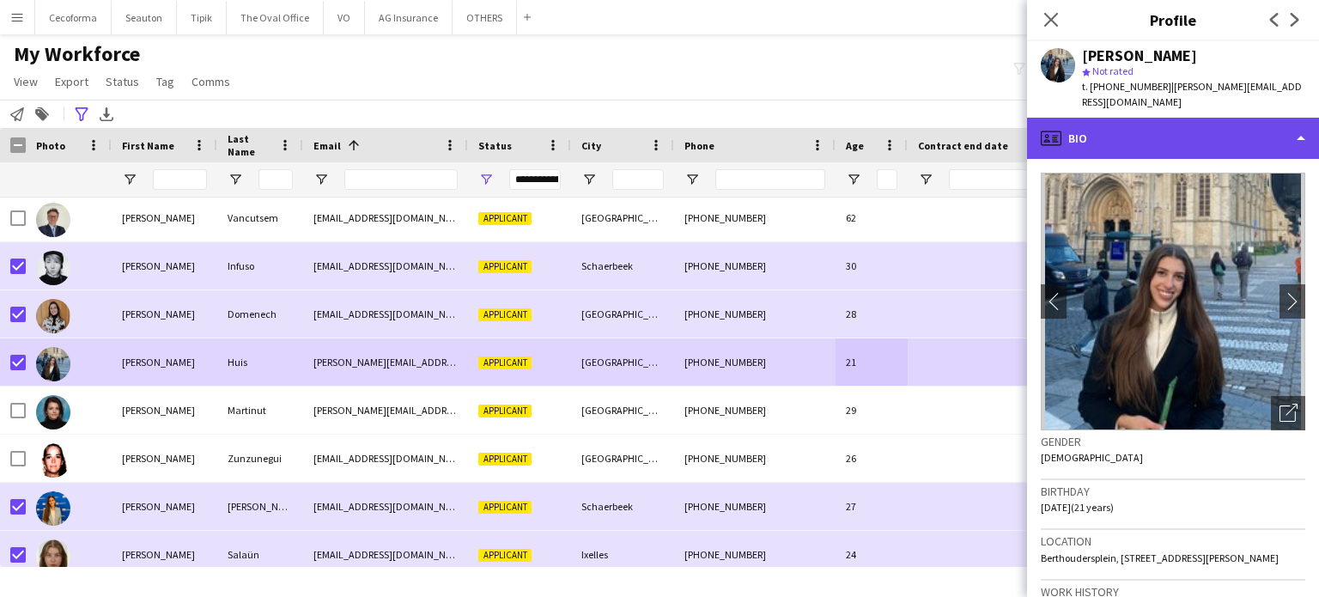
click at [1301, 123] on div "profile Bio" at bounding box center [1173, 138] width 292 height 41
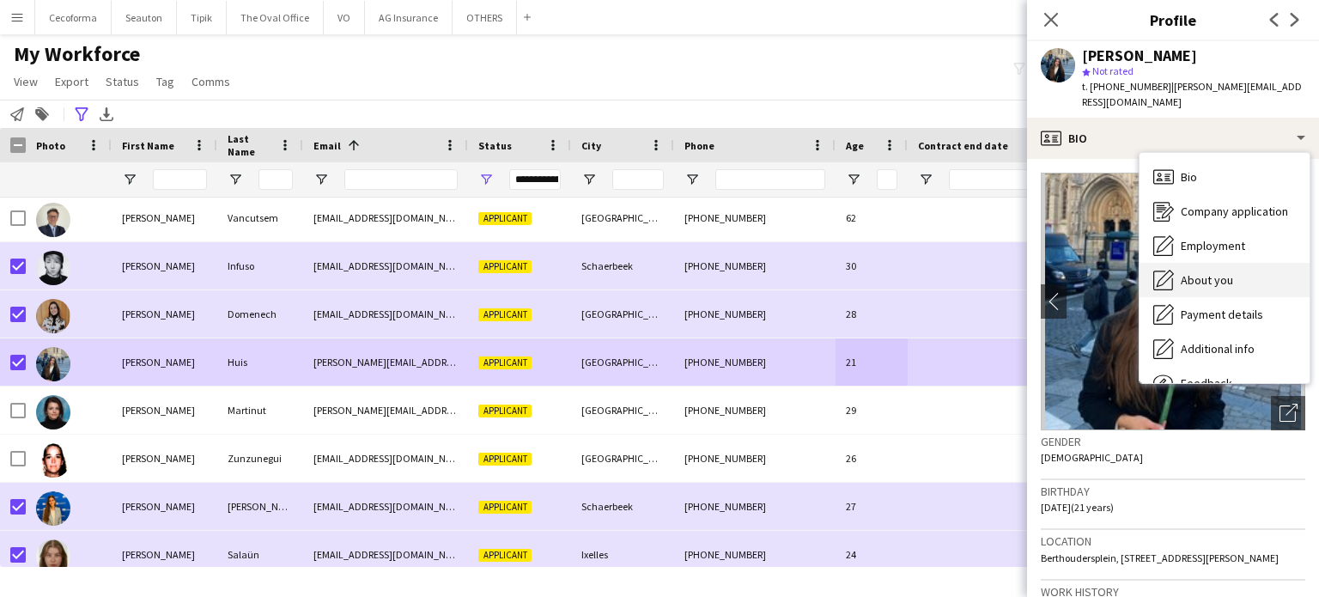
click at [1209, 272] on span "About you" at bounding box center [1207, 279] width 52 height 15
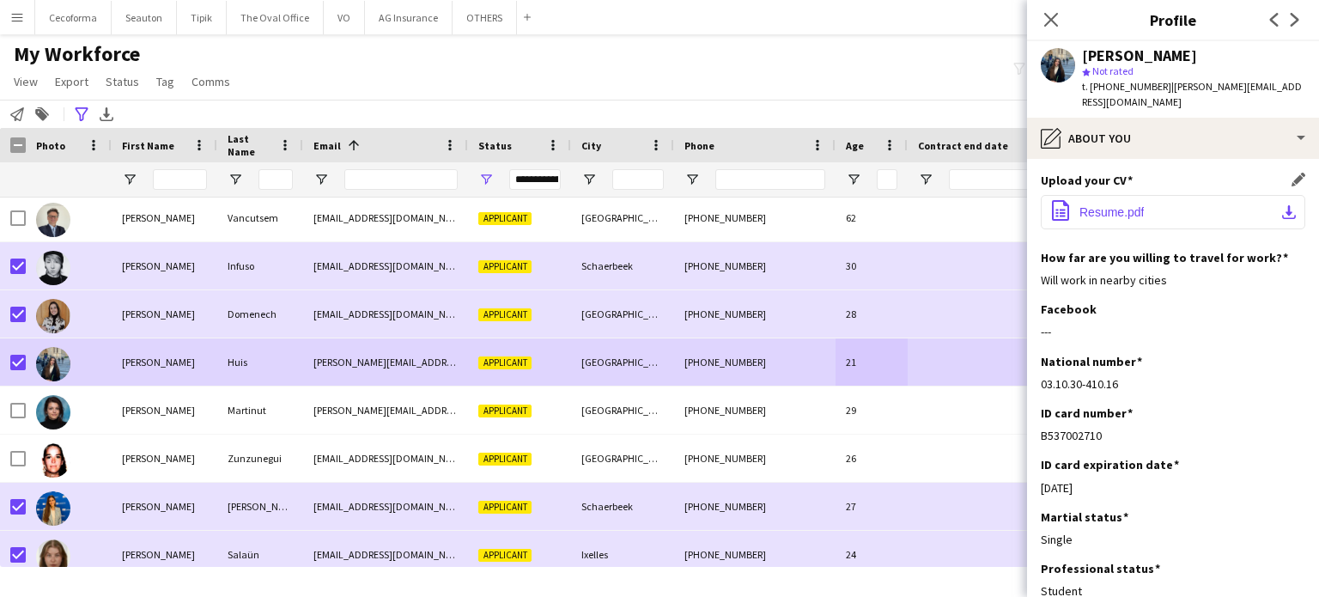
click at [1152, 198] on button "office-file-sheet Resume.pdf download-bottom" at bounding box center [1173, 212] width 265 height 34
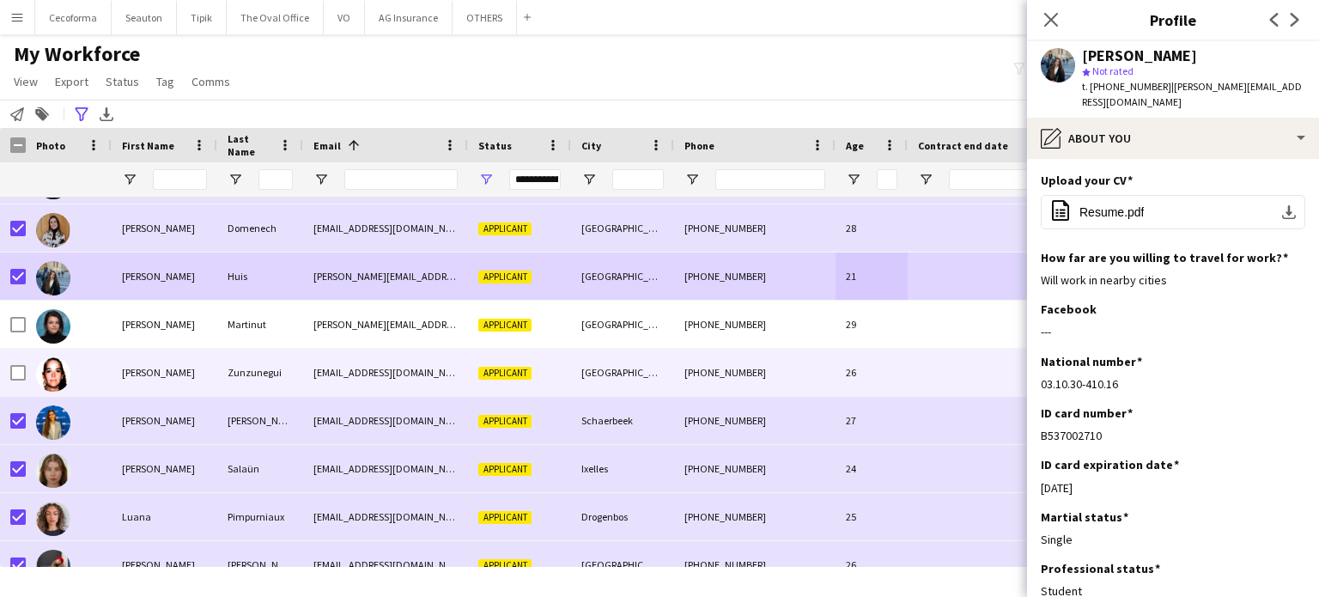
scroll to position [945, 0]
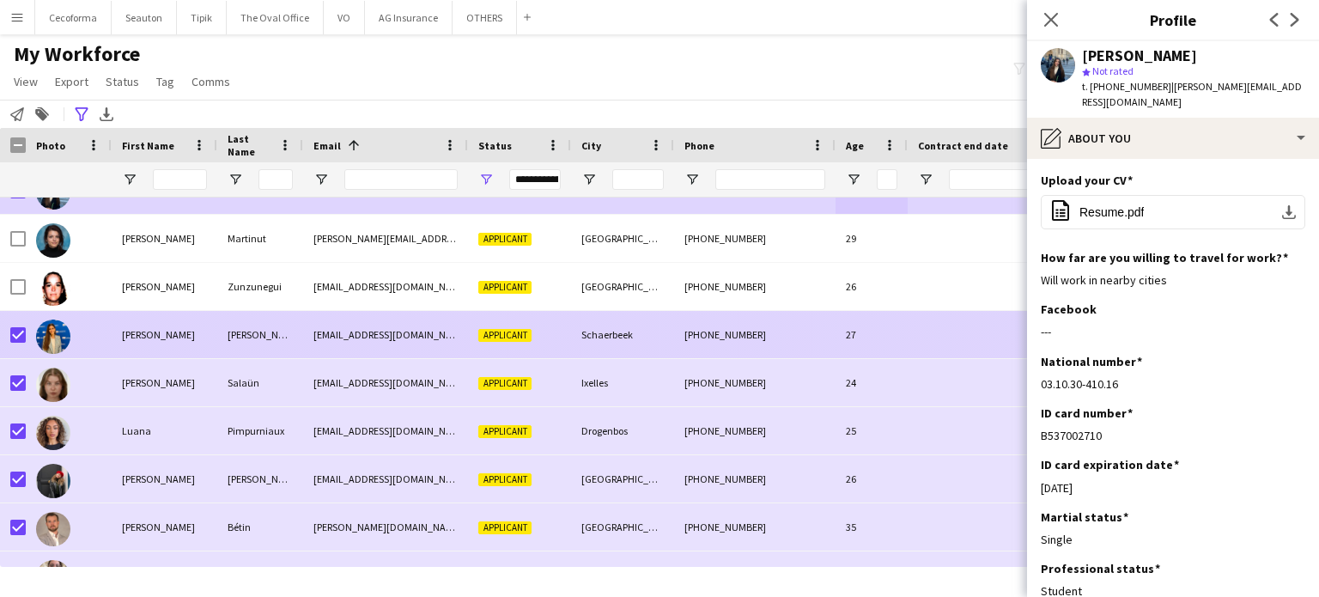
click at [886, 341] on div "27" at bounding box center [872, 334] width 72 height 47
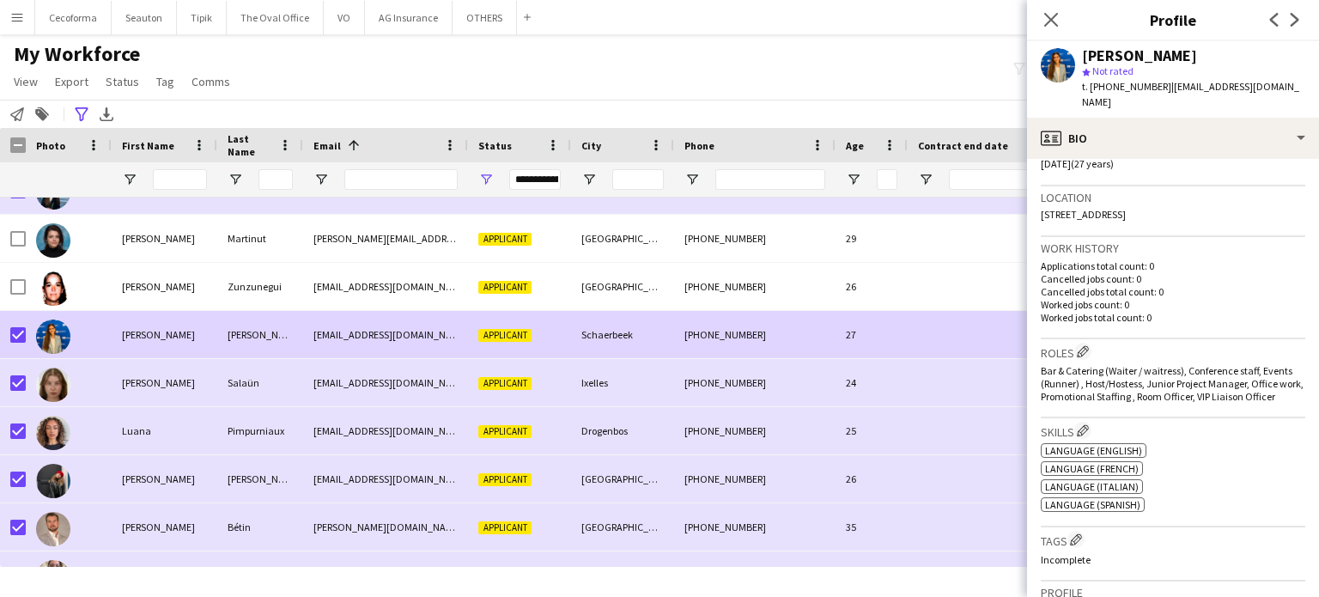
scroll to position [0, 0]
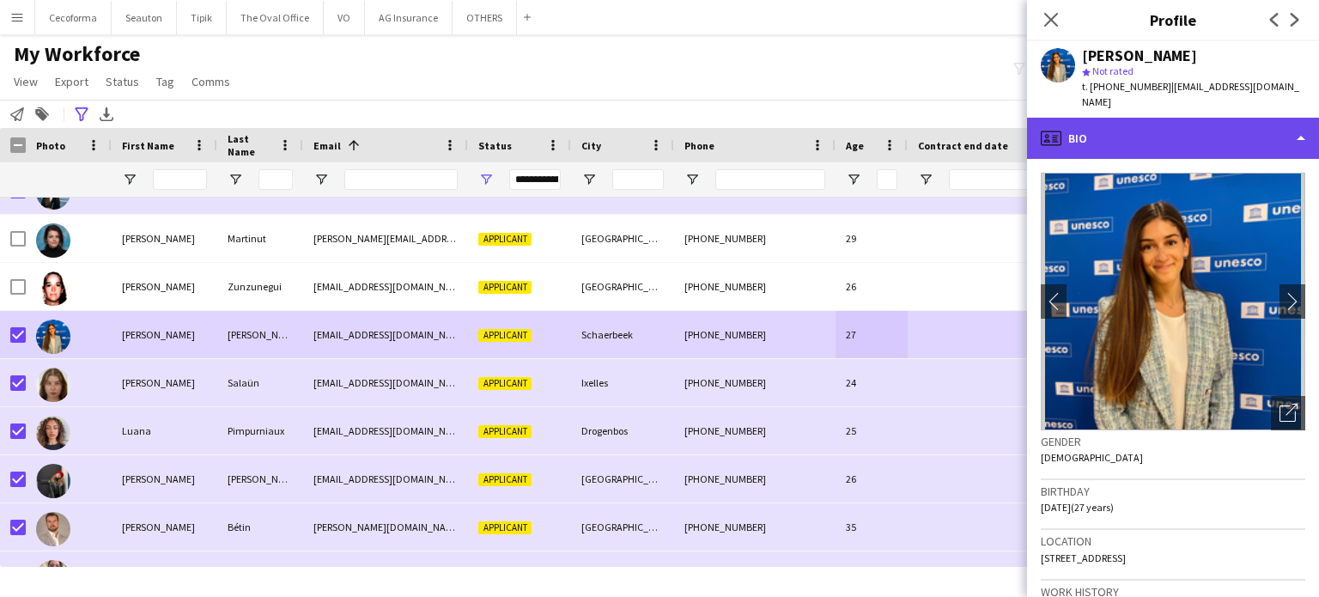
click at [1300, 123] on div "profile Bio" at bounding box center [1173, 138] width 292 height 41
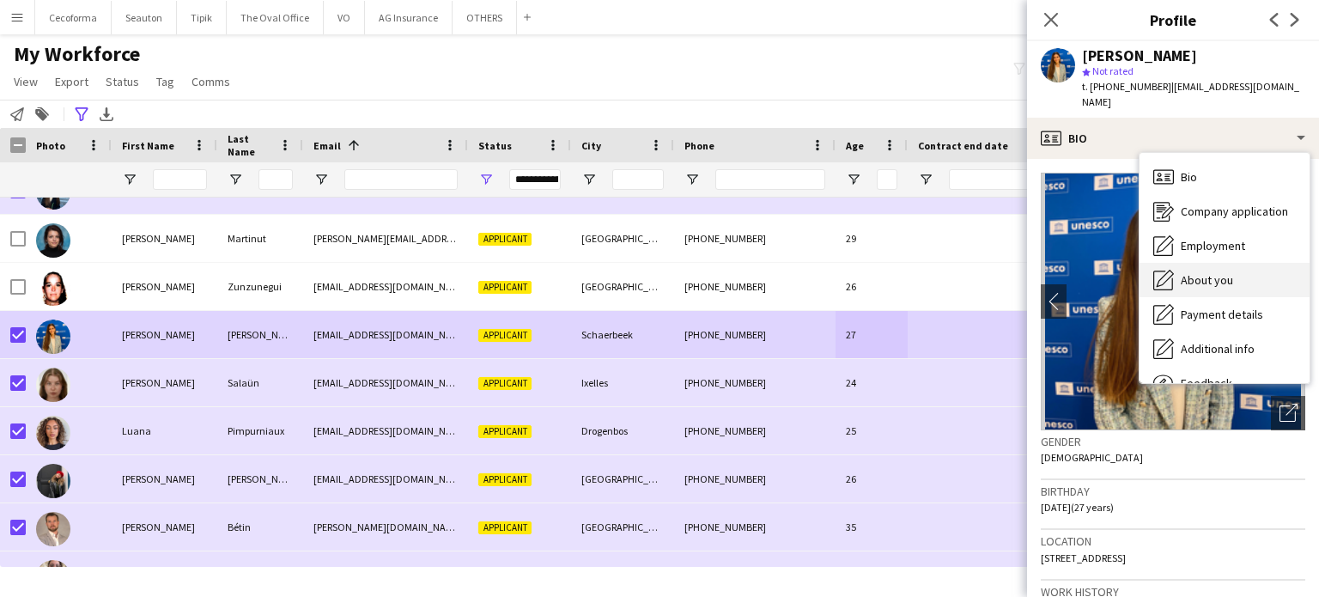
click at [1200, 272] on span "About you" at bounding box center [1207, 279] width 52 height 15
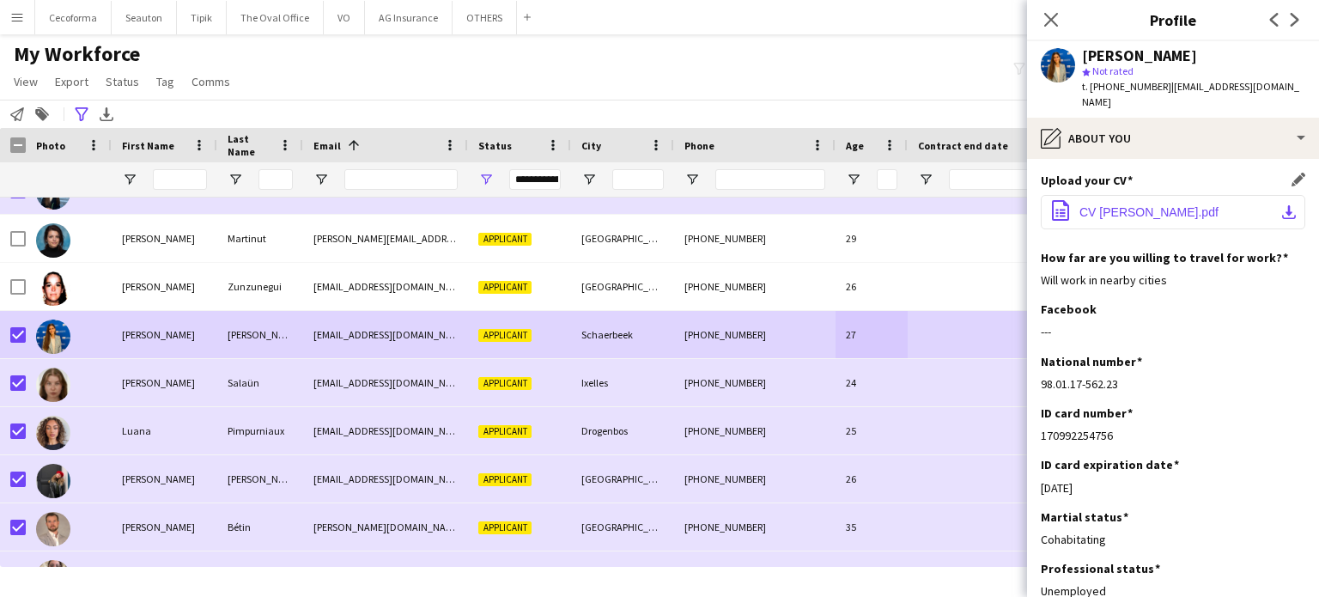
click at [1136, 205] on span "CV [PERSON_NAME].pdf" at bounding box center [1149, 212] width 139 height 14
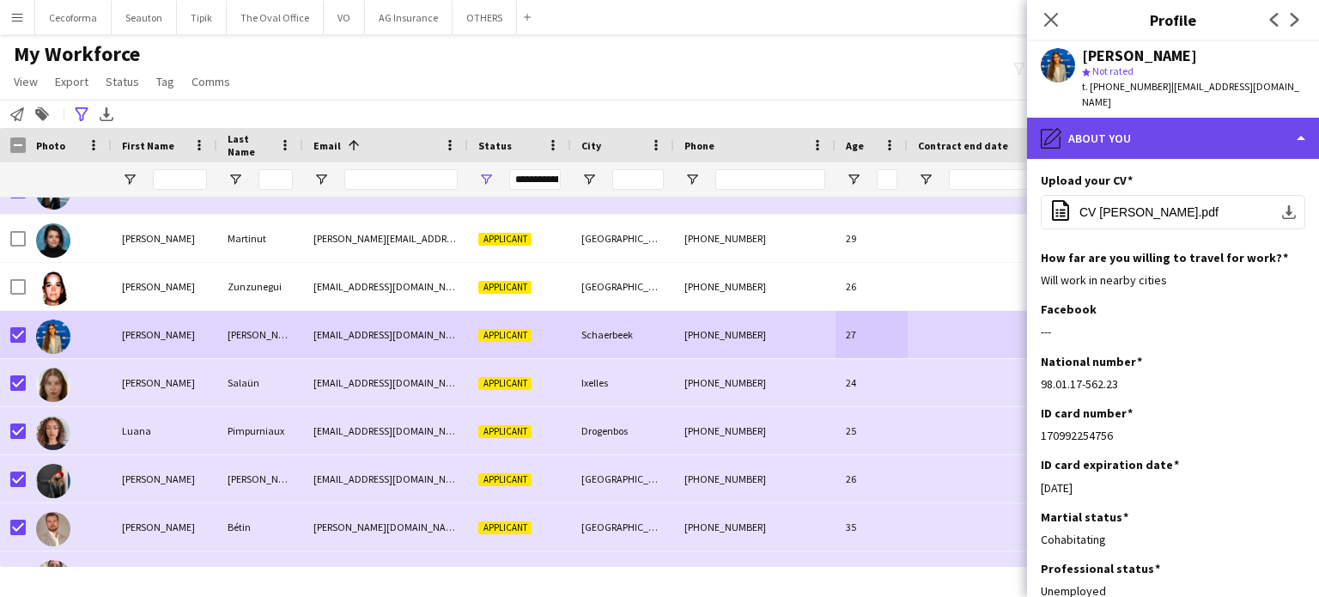
click at [1302, 126] on div "pencil4 About you" at bounding box center [1173, 138] width 292 height 41
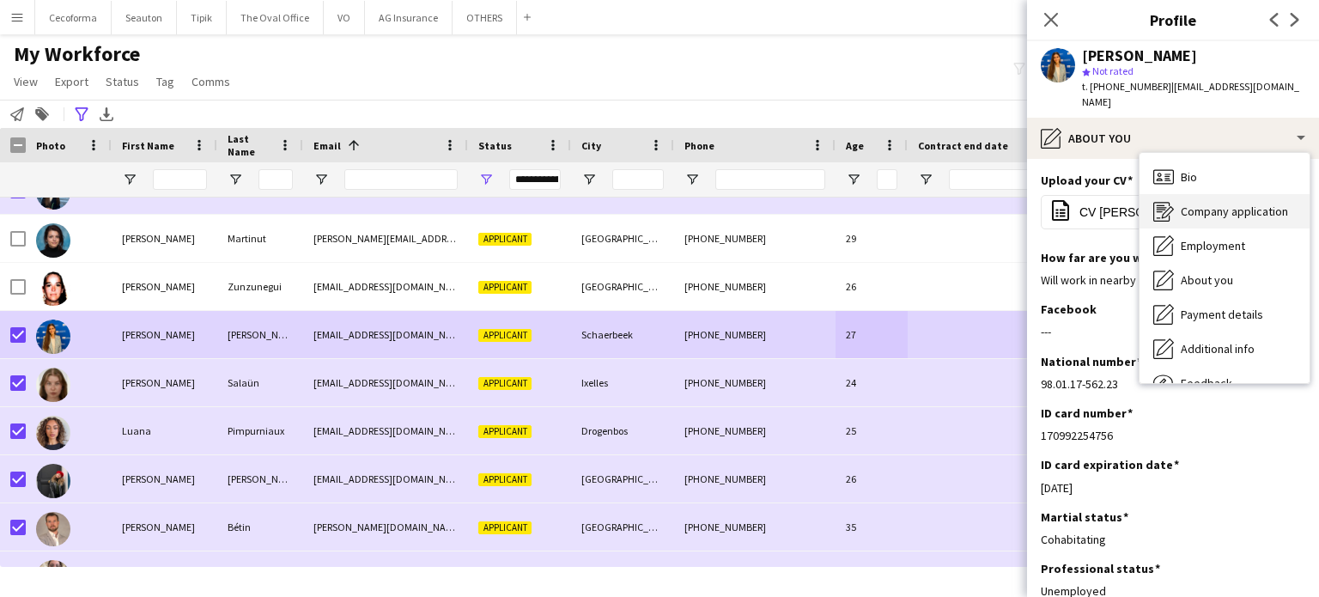
click at [1233, 204] on span "Company application" at bounding box center [1234, 211] width 107 height 15
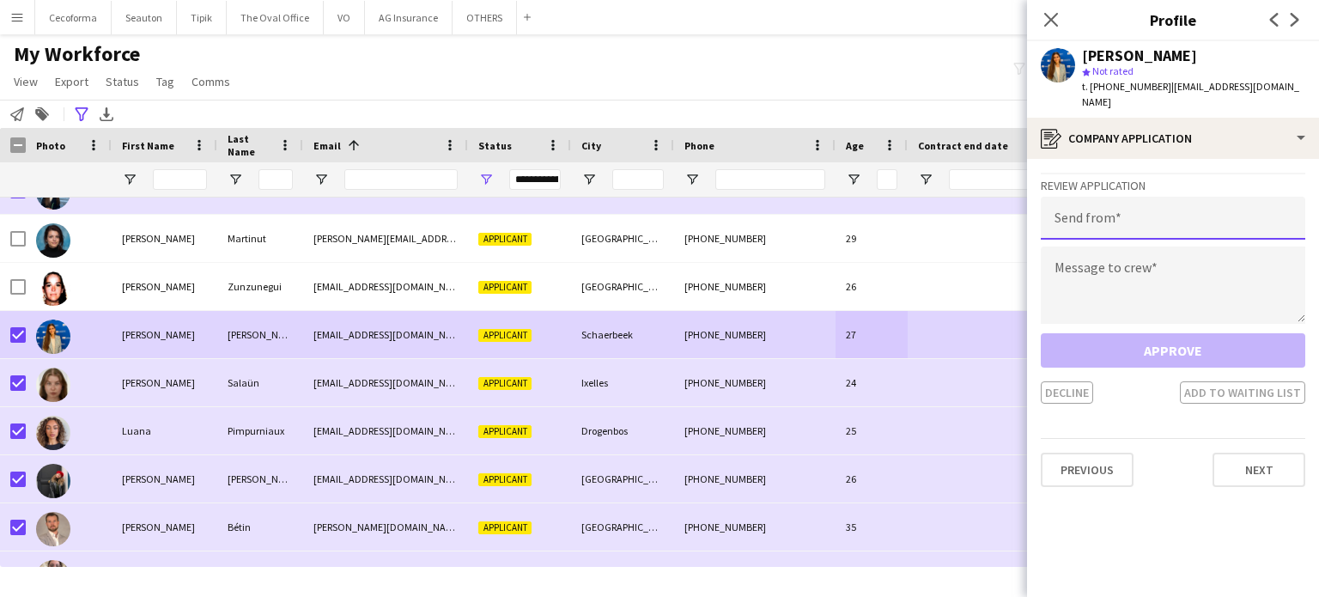
click at [1196, 207] on input "email" at bounding box center [1173, 218] width 265 height 43
type input "**********"
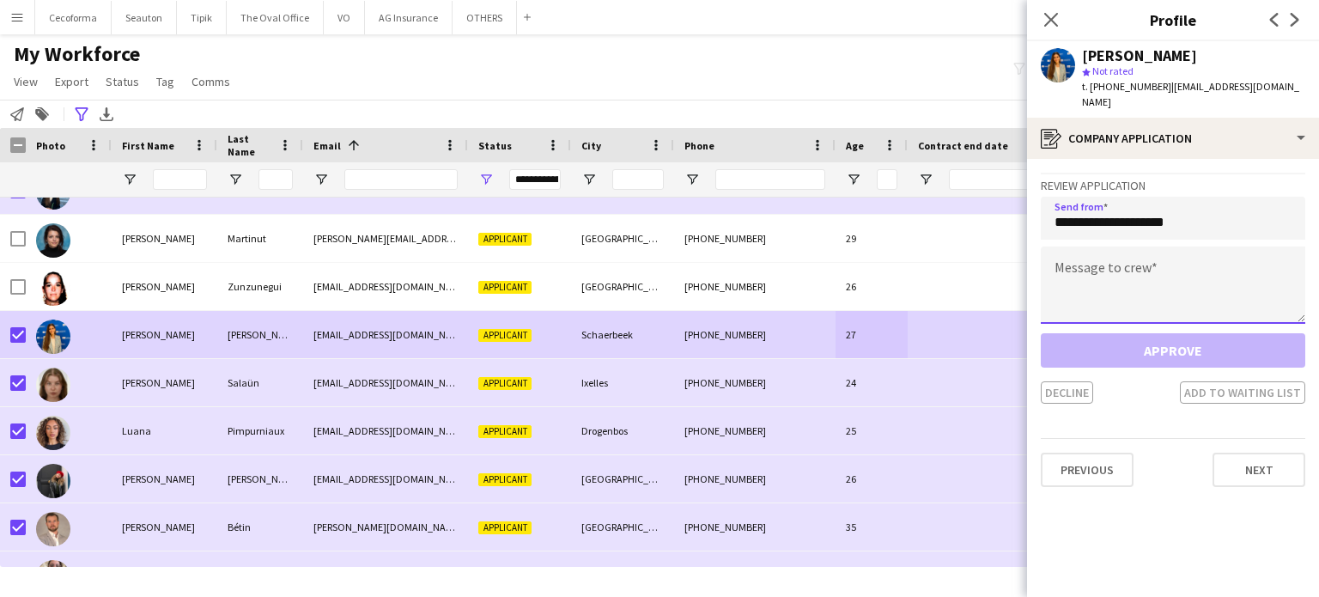
click at [1129, 278] on textarea at bounding box center [1173, 285] width 265 height 77
type textarea "*"
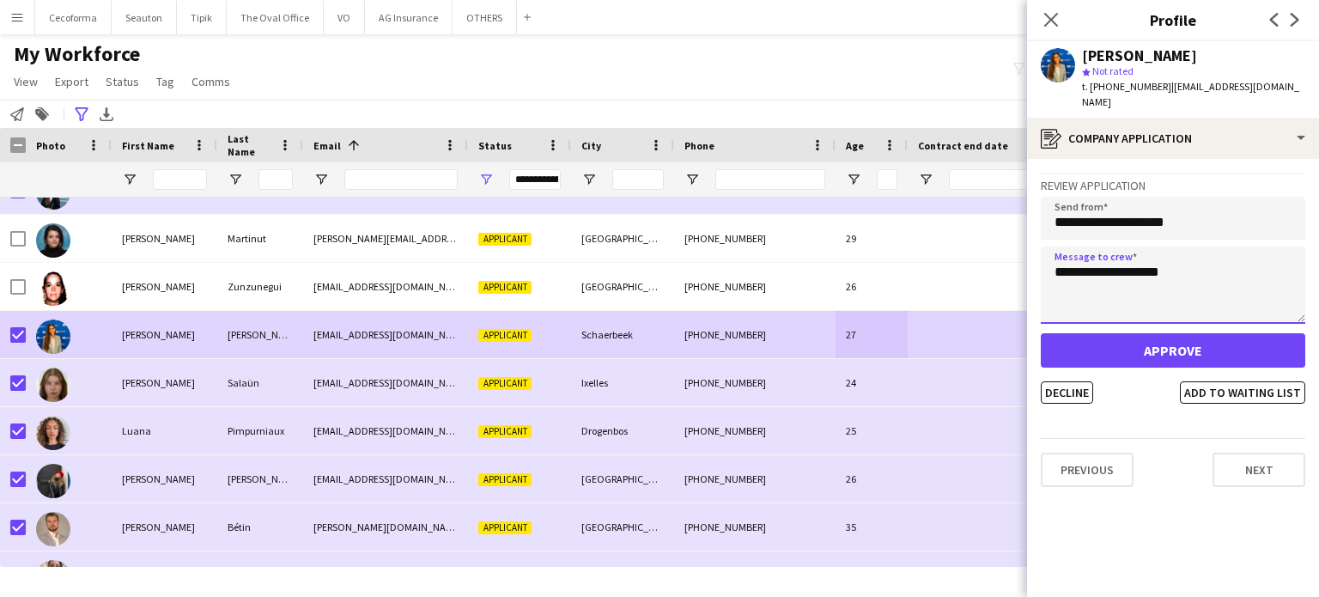
type textarea "**********"
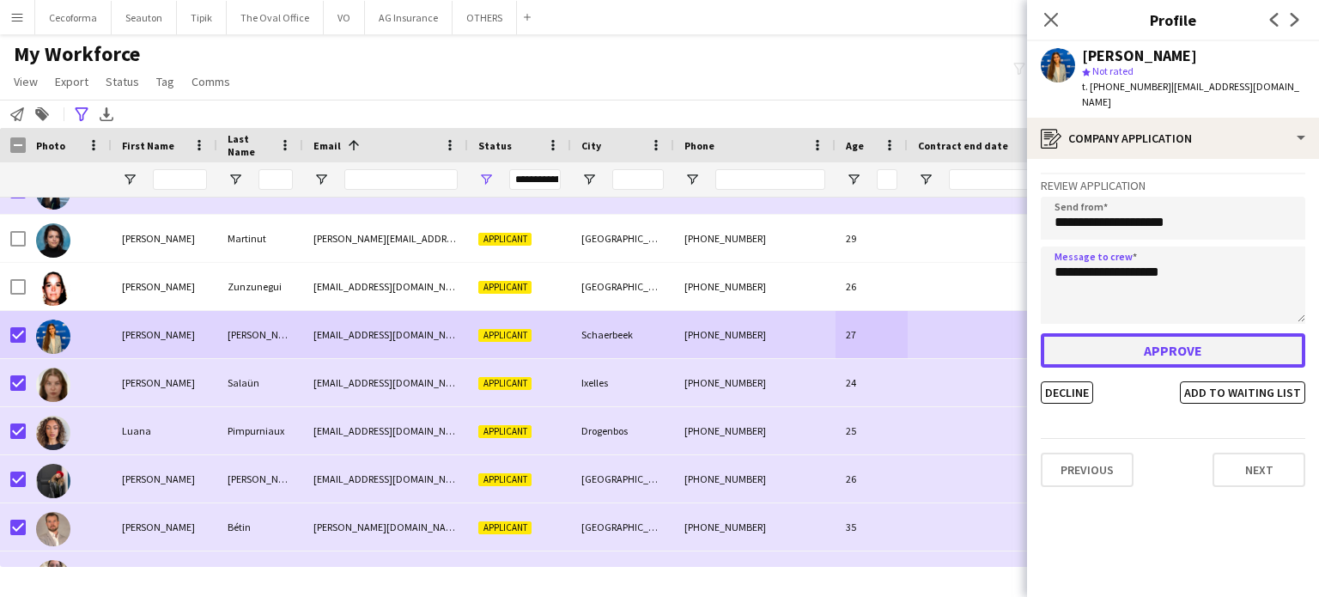
click at [1172, 338] on button "Approve" at bounding box center [1173, 350] width 265 height 34
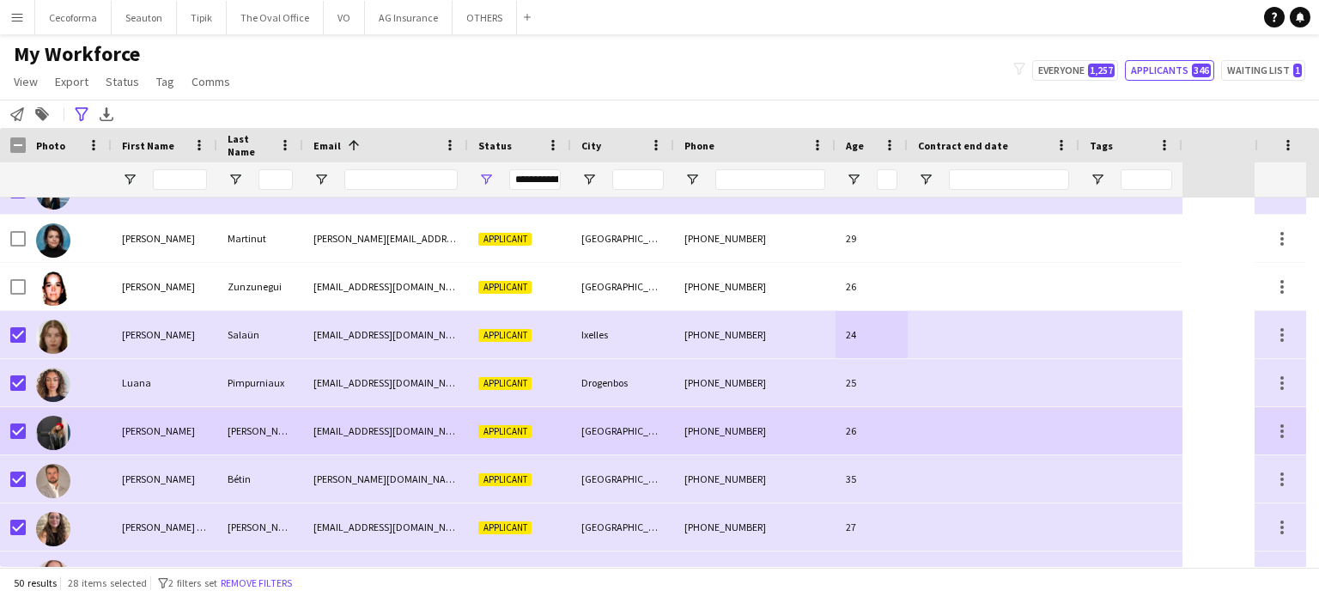
click at [1067, 439] on div at bounding box center [994, 430] width 172 height 47
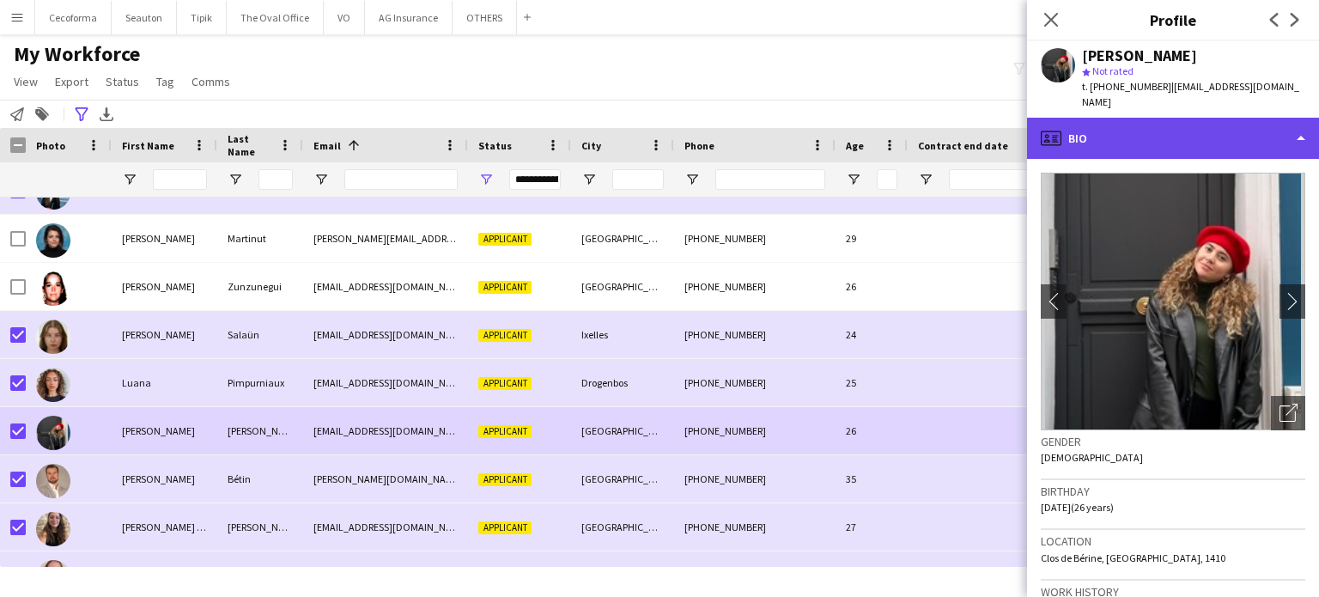
click at [1307, 122] on div "profile Bio" at bounding box center [1173, 138] width 292 height 41
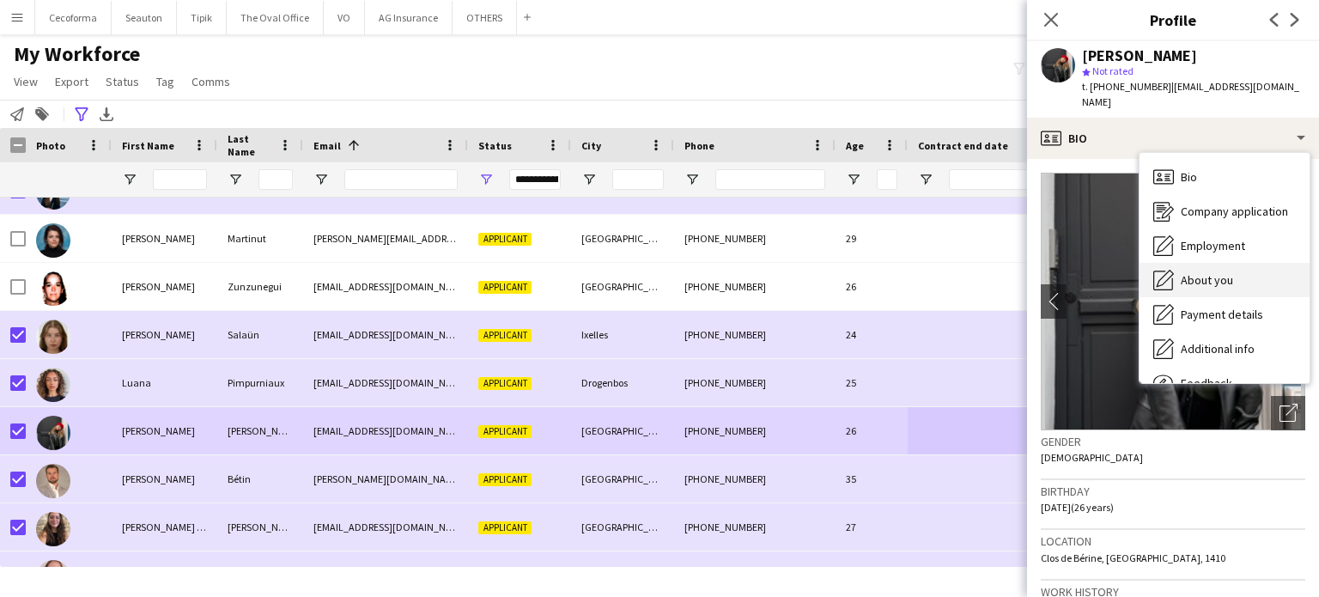
click at [1202, 272] on span "About you" at bounding box center [1207, 279] width 52 height 15
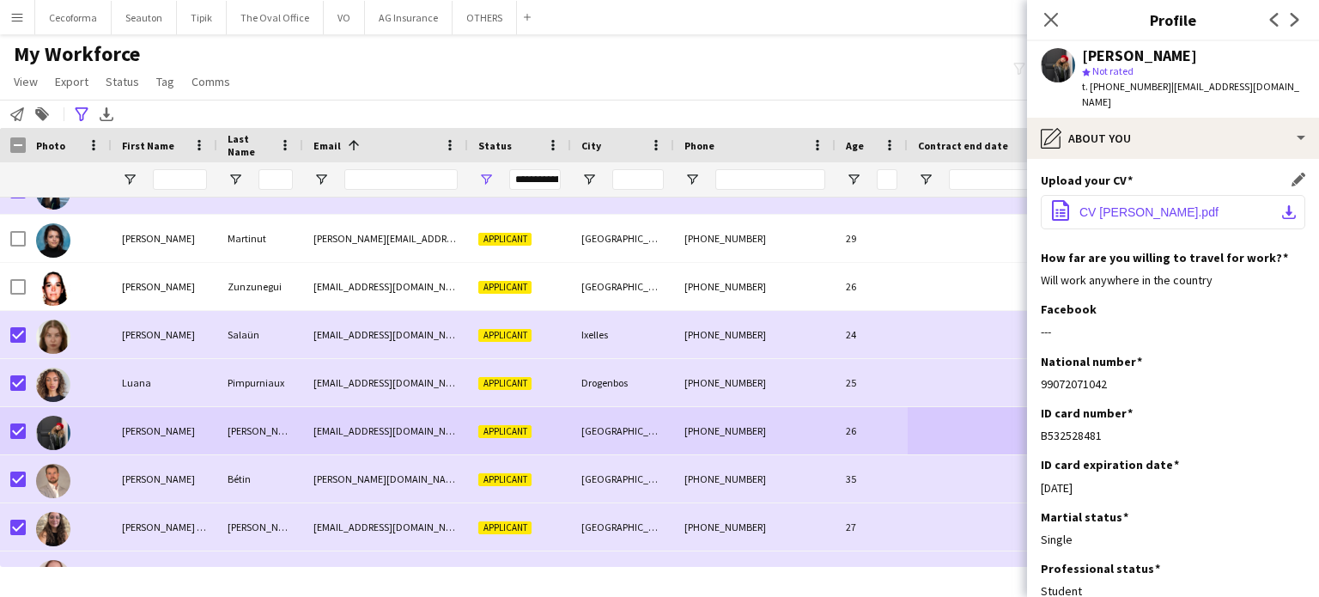
click at [1154, 205] on span "CV [PERSON_NAME].pdf" at bounding box center [1149, 212] width 139 height 14
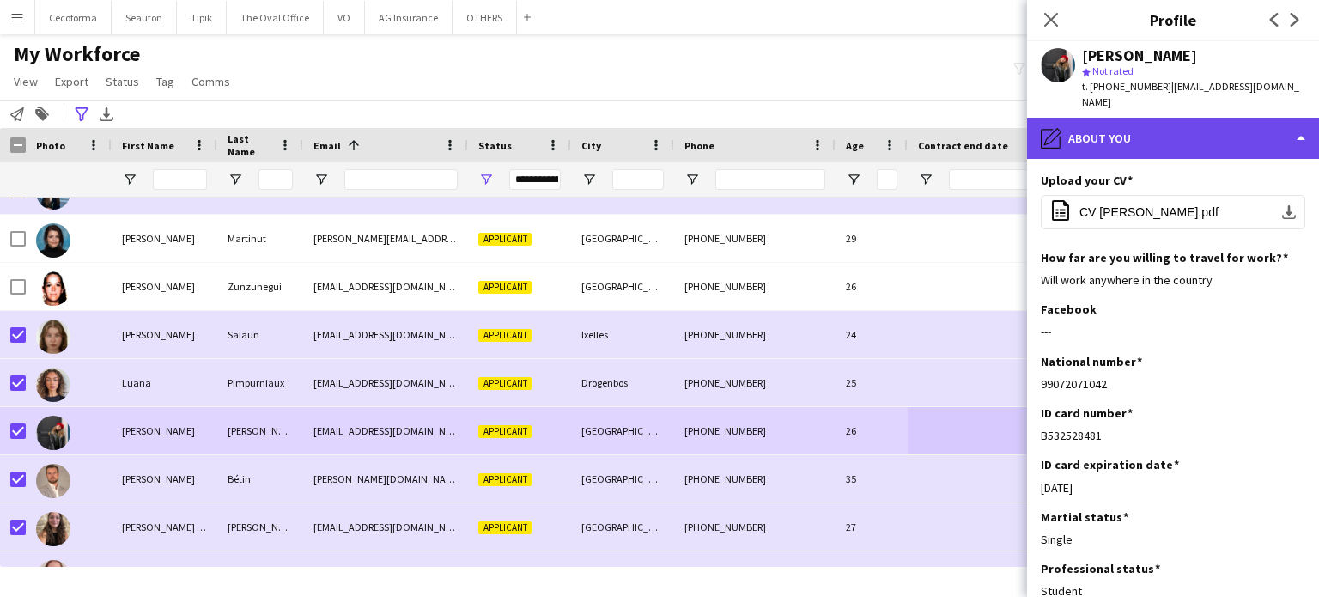
click at [1300, 124] on div "pencil4 About you" at bounding box center [1173, 138] width 292 height 41
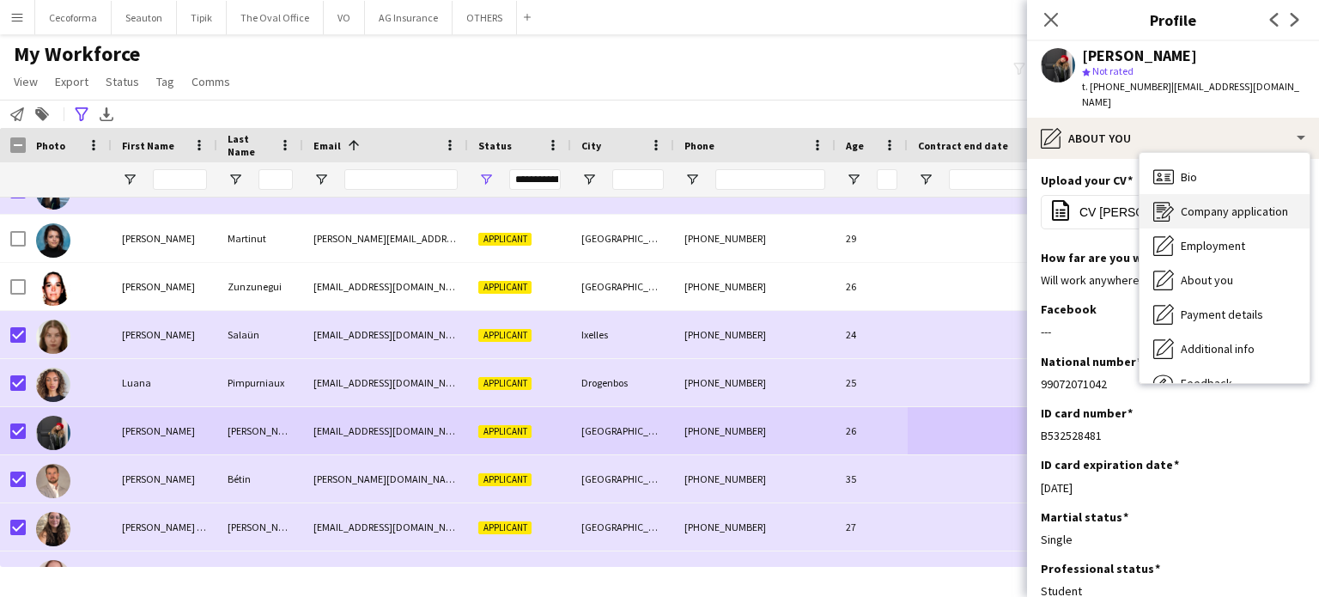
click at [1240, 204] on span "Company application" at bounding box center [1234, 211] width 107 height 15
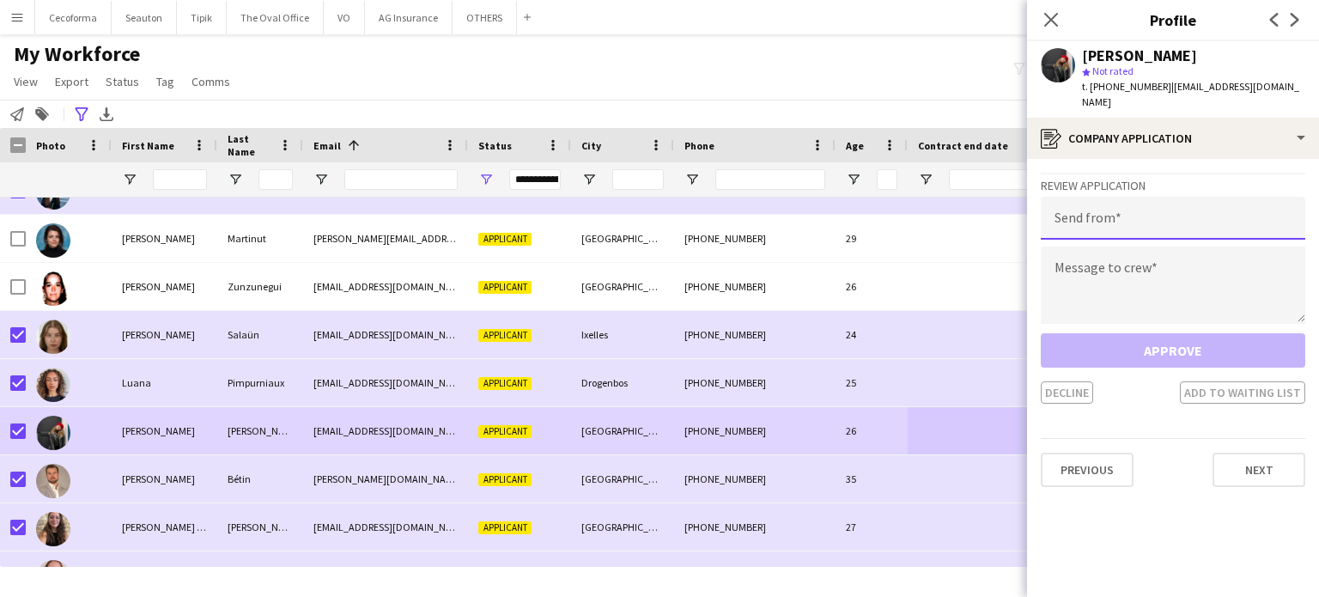
click at [1106, 205] on input "email" at bounding box center [1173, 218] width 265 height 43
type input "**********"
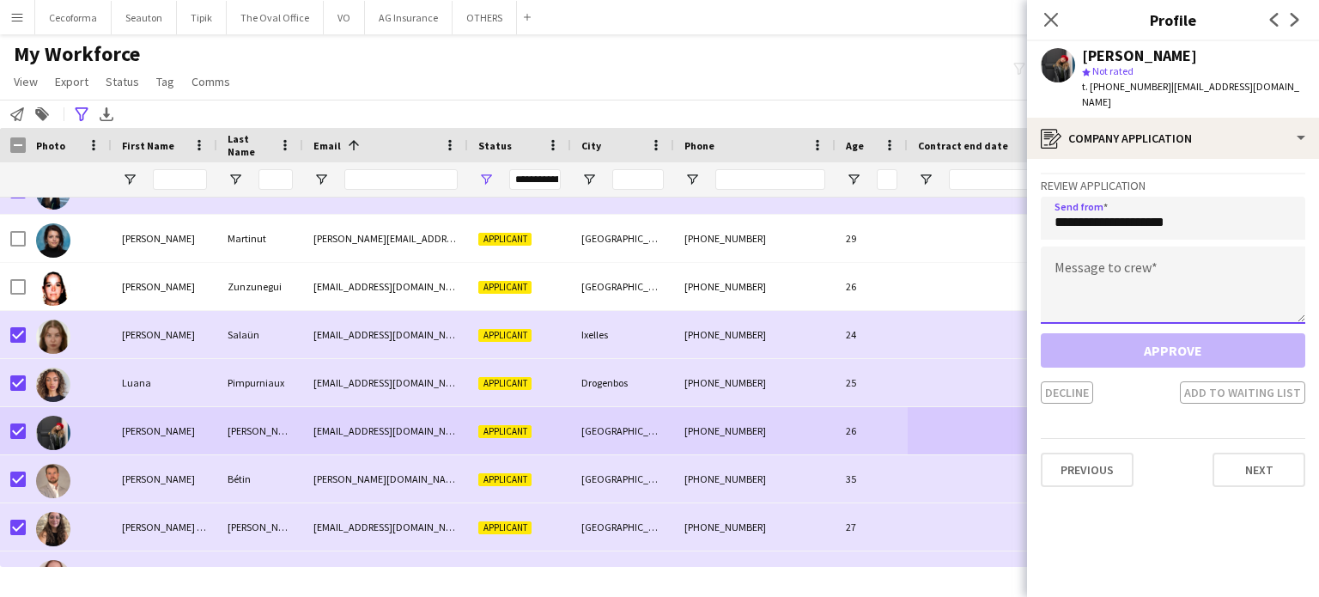
click at [1073, 251] on textarea at bounding box center [1173, 285] width 265 height 77
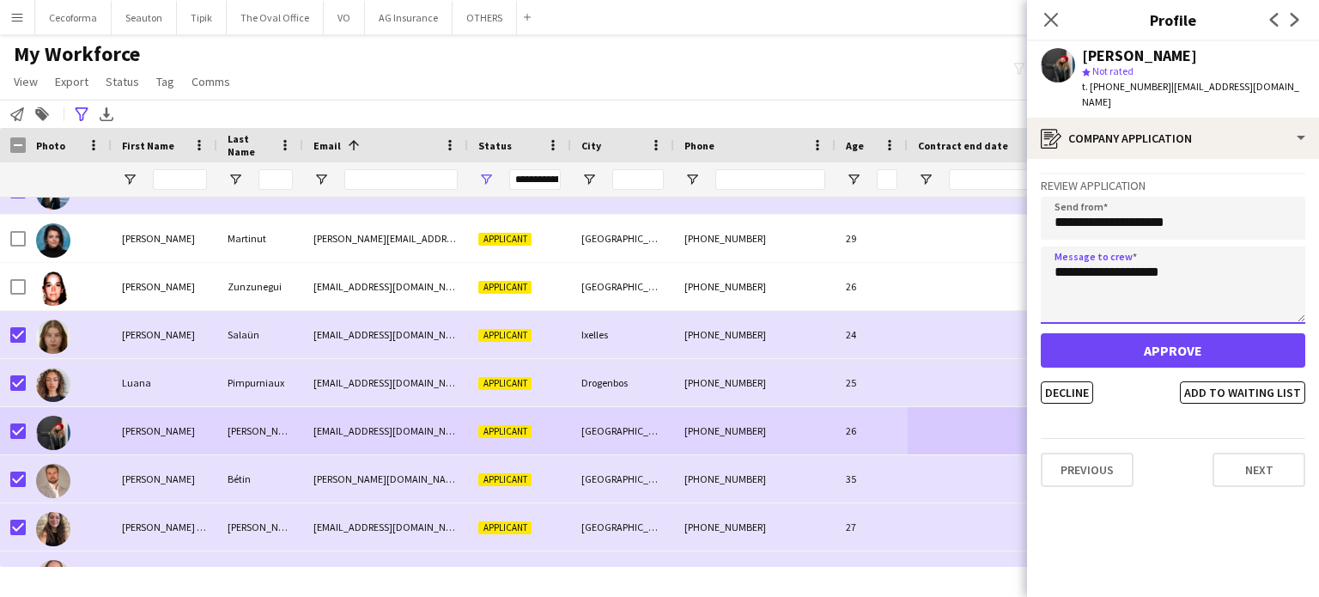
type textarea "**********"
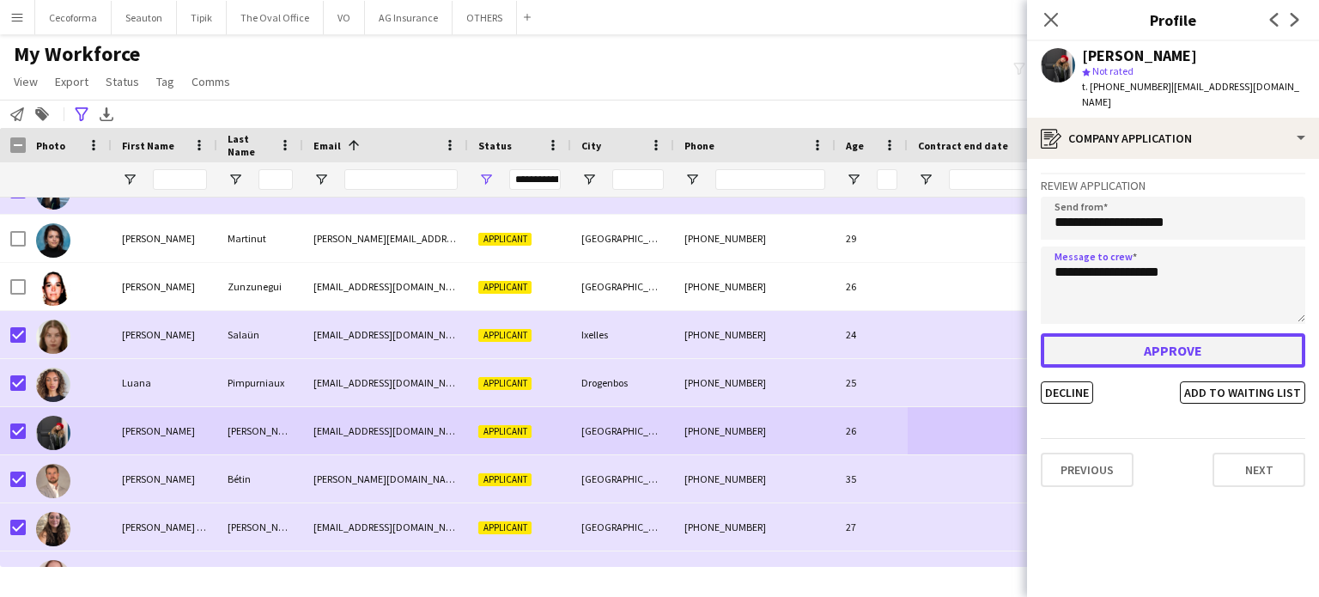
click at [1178, 333] on button "Approve" at bounding box center [1173, 350] width 265 height 34
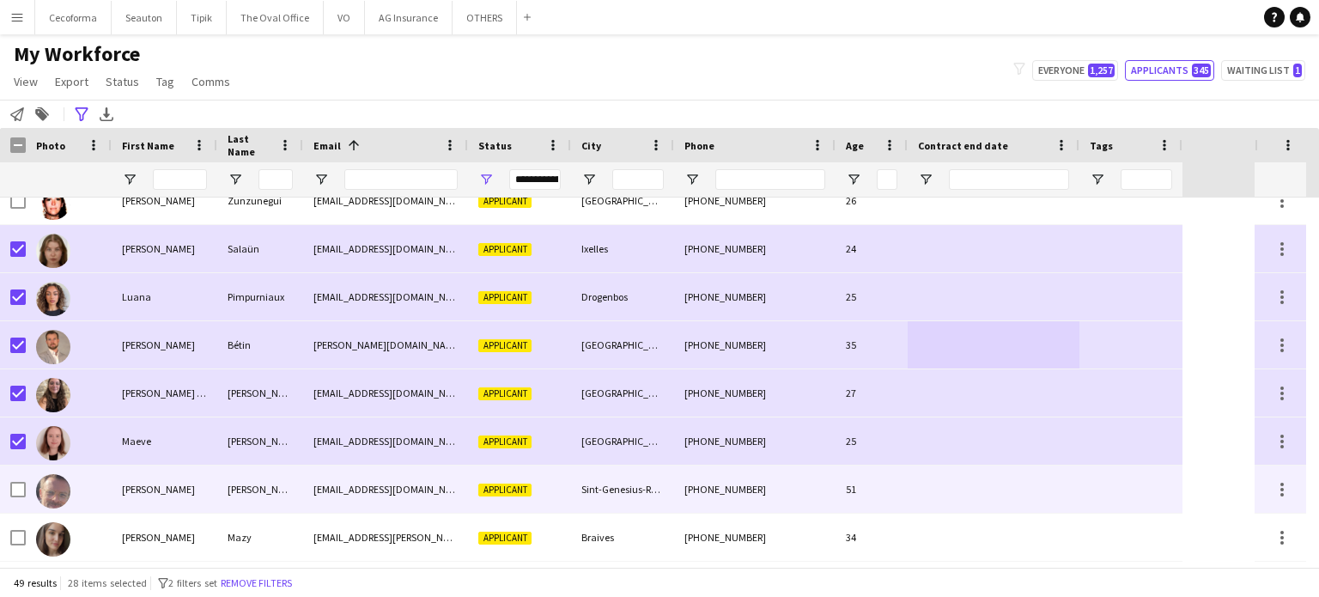
scroll to position [1117, 0]
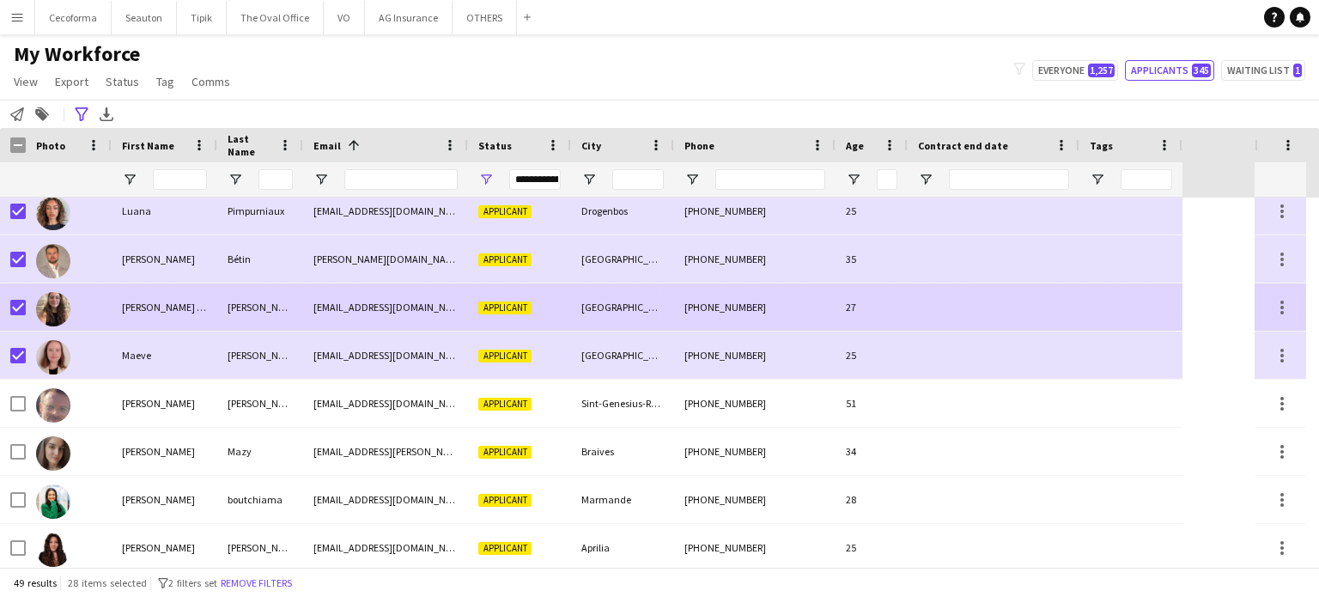
click at [1108, 308] on div at bounding box center [1131, 306] width 103 height 47
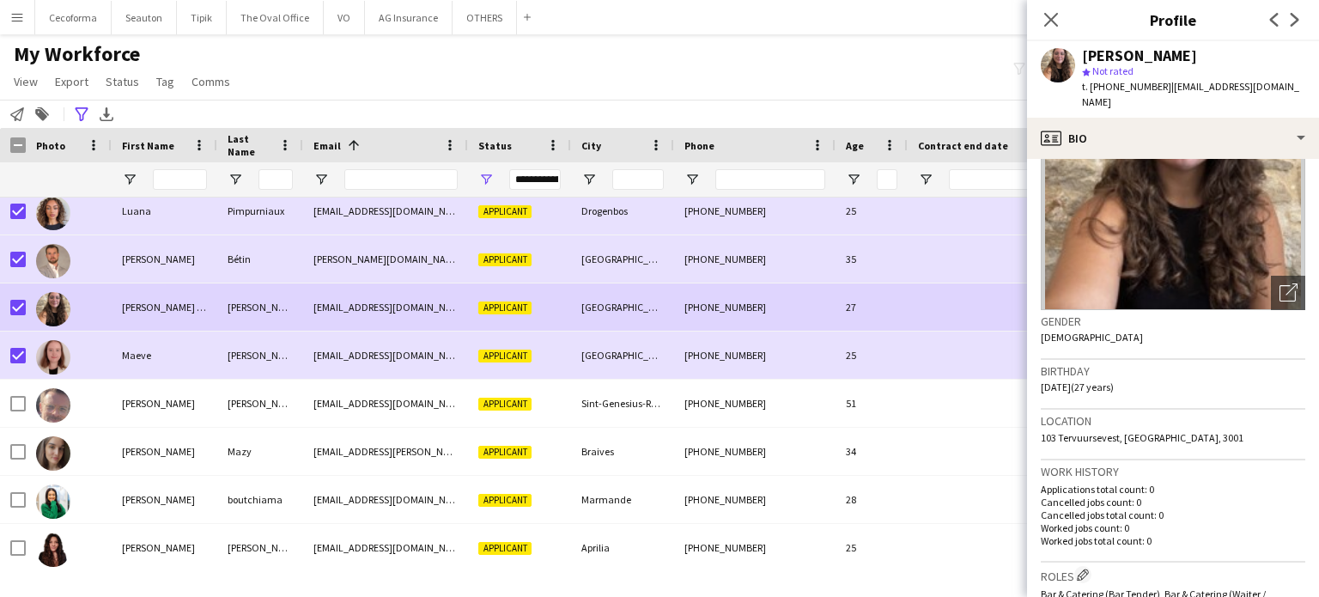
scroll to position [0, 0]
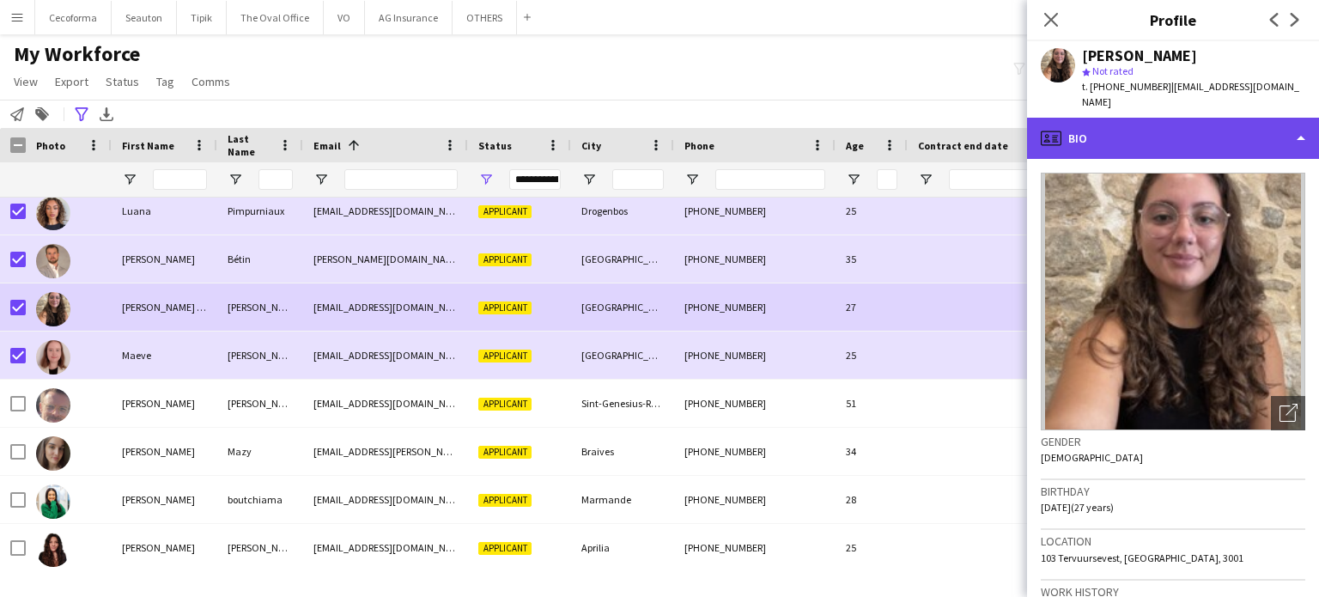
click at [1301, 123] on div "profile Bio" at bounding box center [1173, 138] width 292 height 41
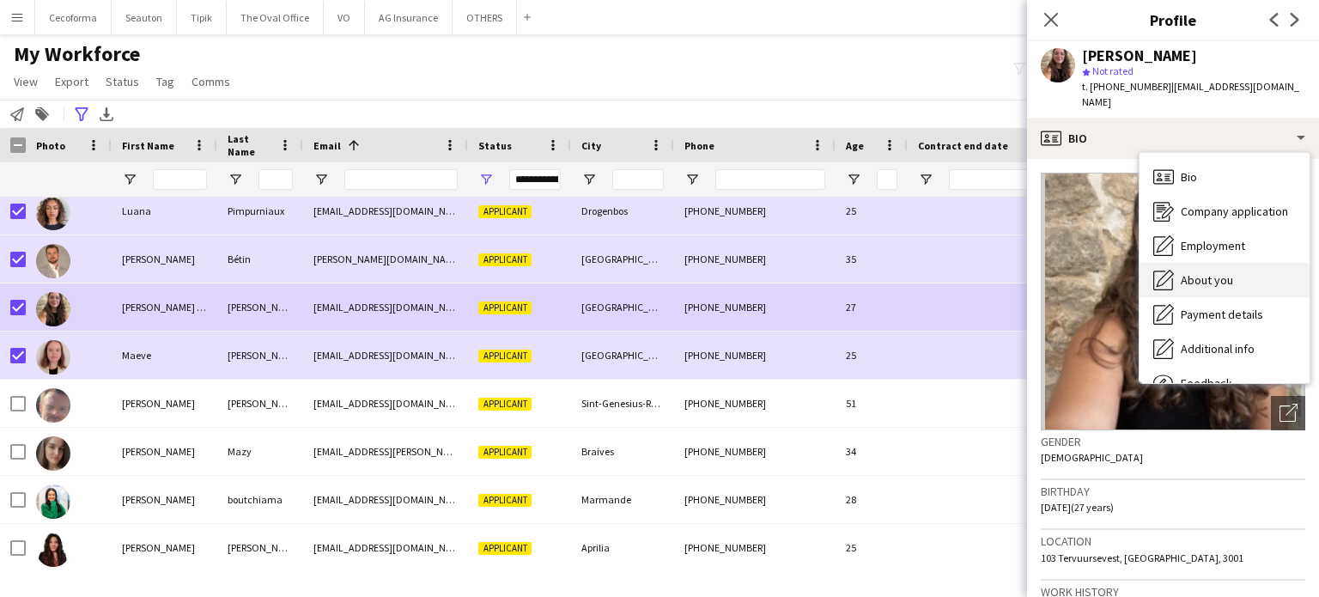
click at [1206, 272] on span "About you" at bounding box center [1207, 279] width 52 height 15
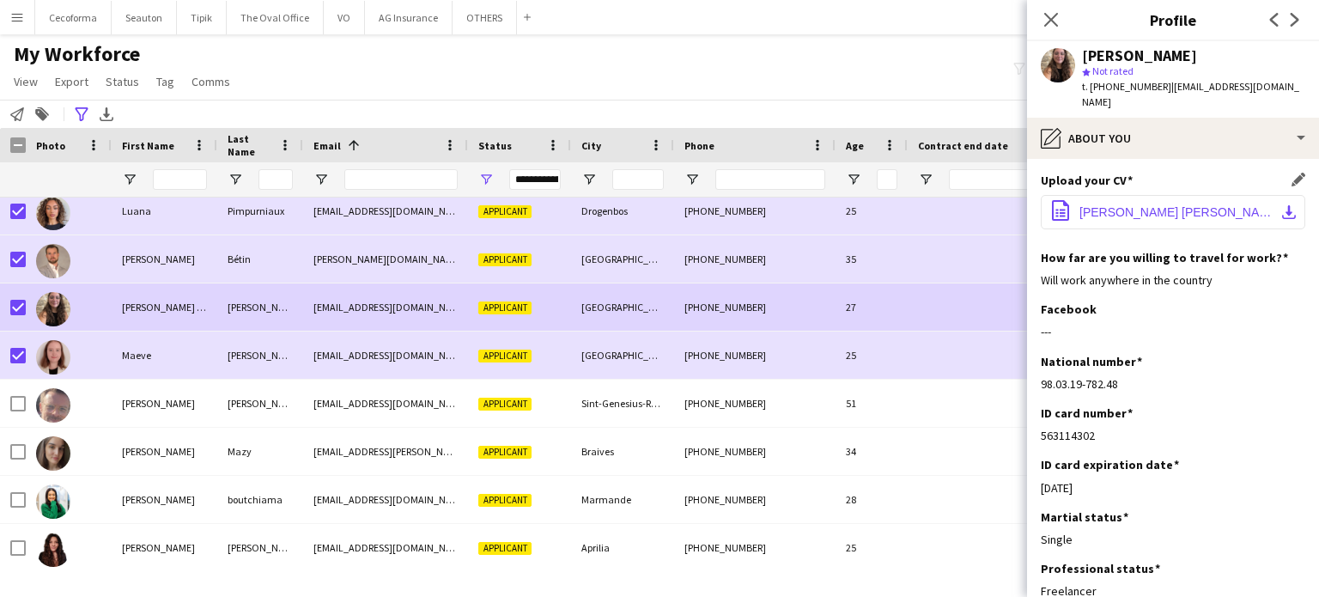
click at [1168, 205] on span "[PERSON_NAME] [PERSON_NAME] Marcelino_Europass.pdf" at bounding box center [1177, 212] width 194 height 14
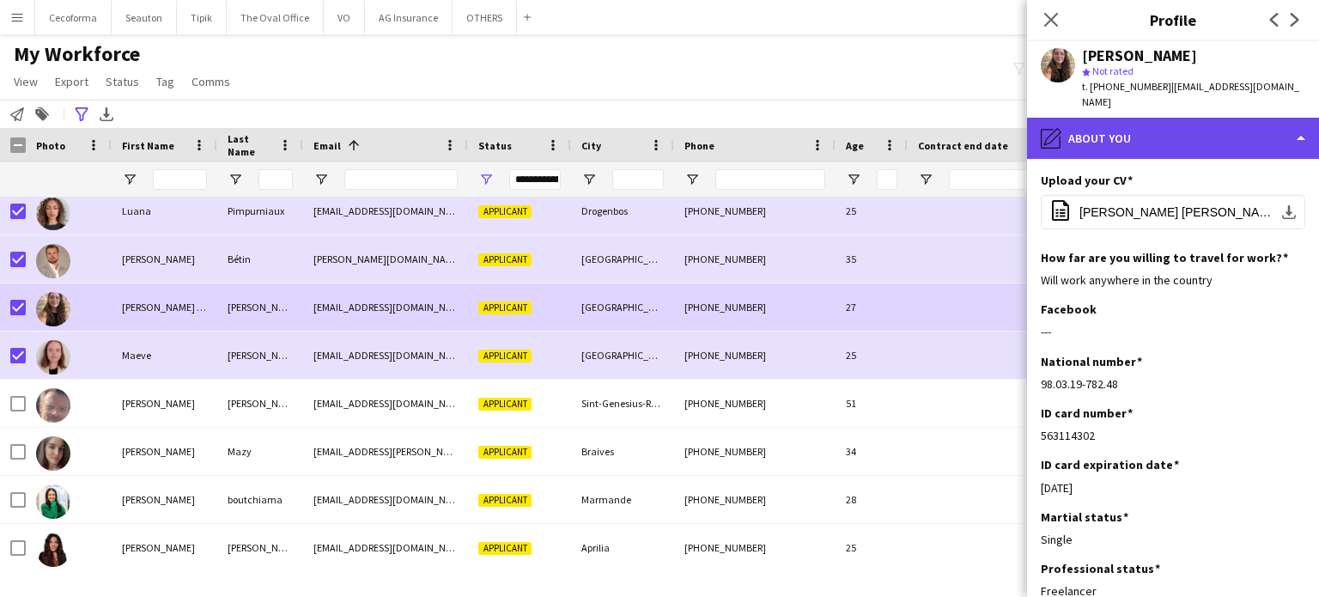
click at [1298, 119] on div "pencil4 About you" at bounding box center [1173, 138] width 292 height 41
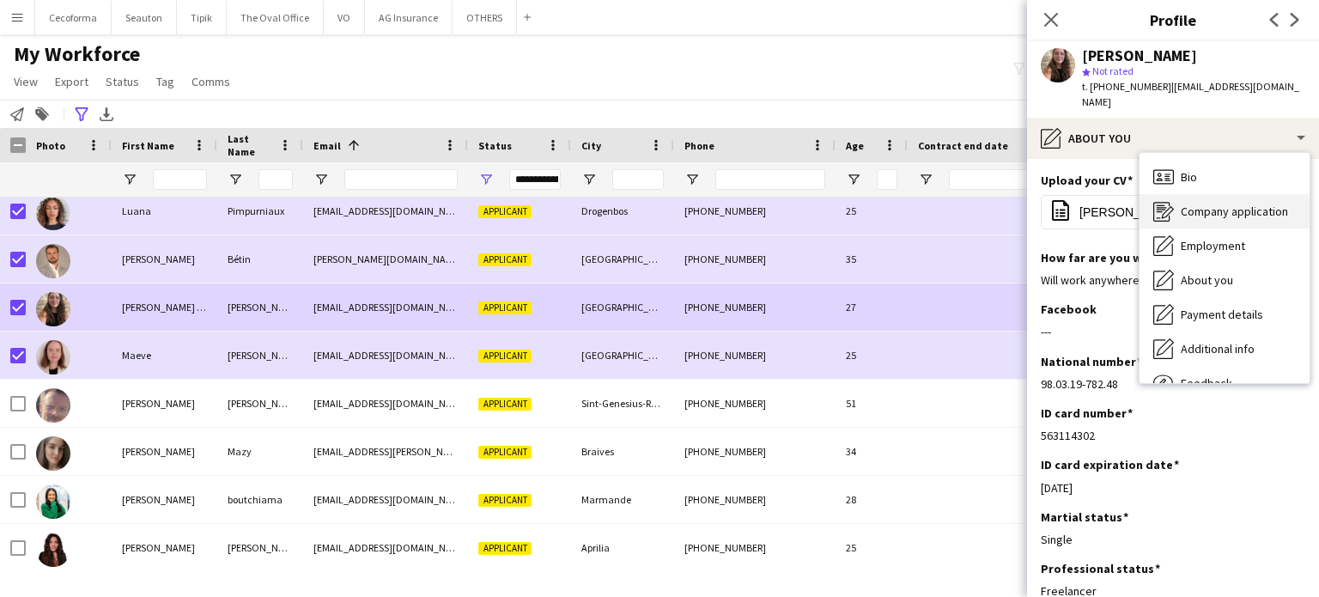
click at [1229, 204] on span "Company application" at bounding box center [1234, 211] width 107 height 15
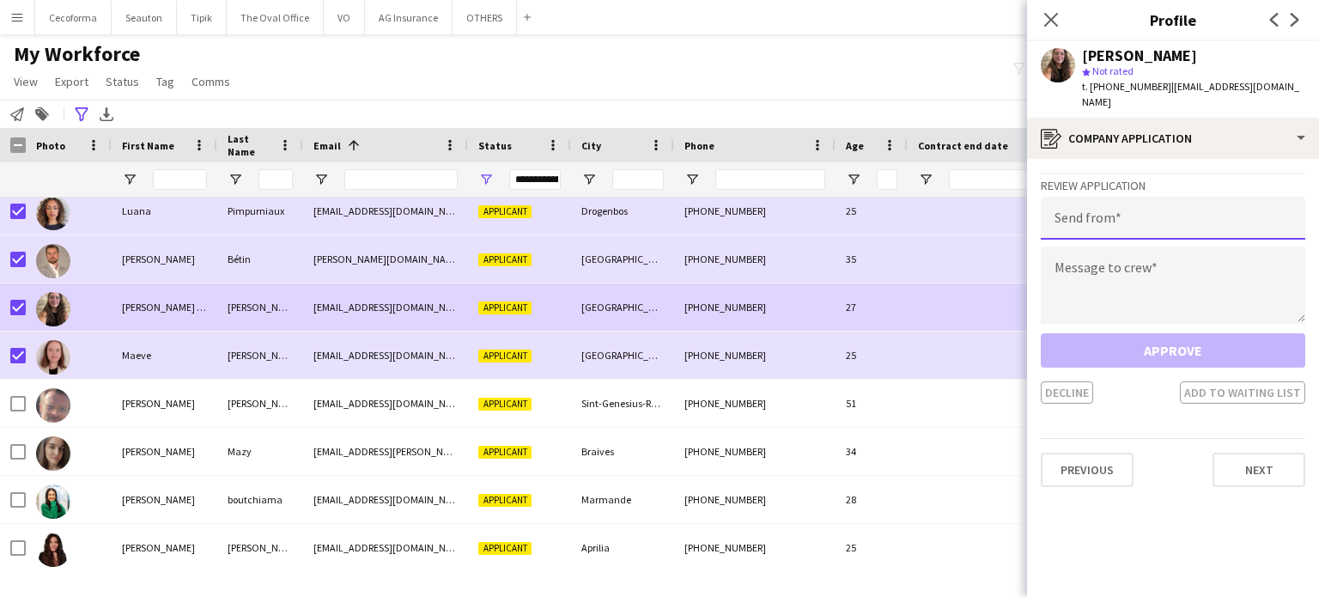
click at [1097, 217] on input "email" at bounding box center [1173, 218] width 265 height 43
type input "**********"
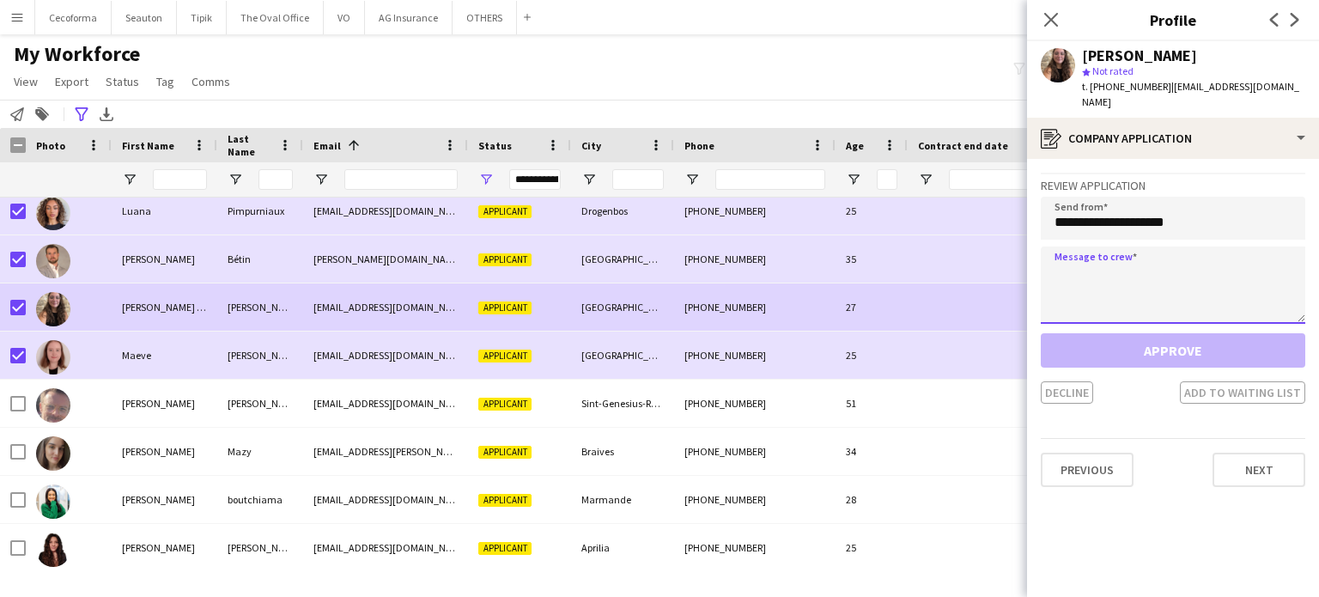
click at [1099, 279] on textarea at bounding box center [1173, 285] width 265 height 77
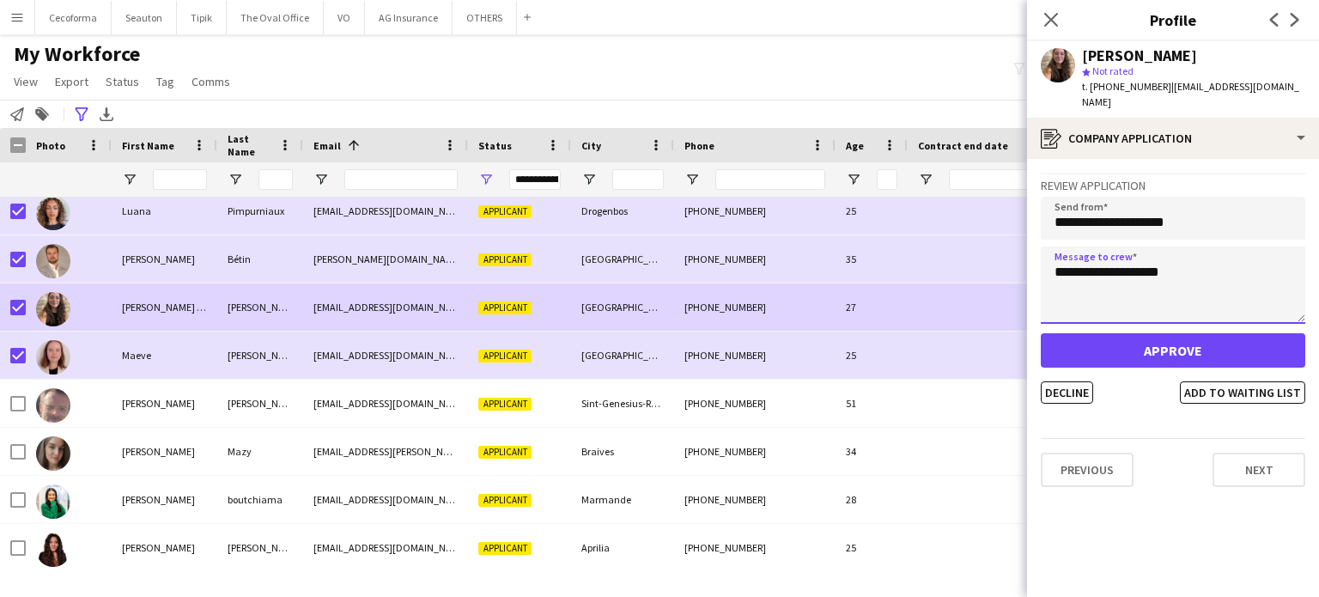
type textarea "**********"
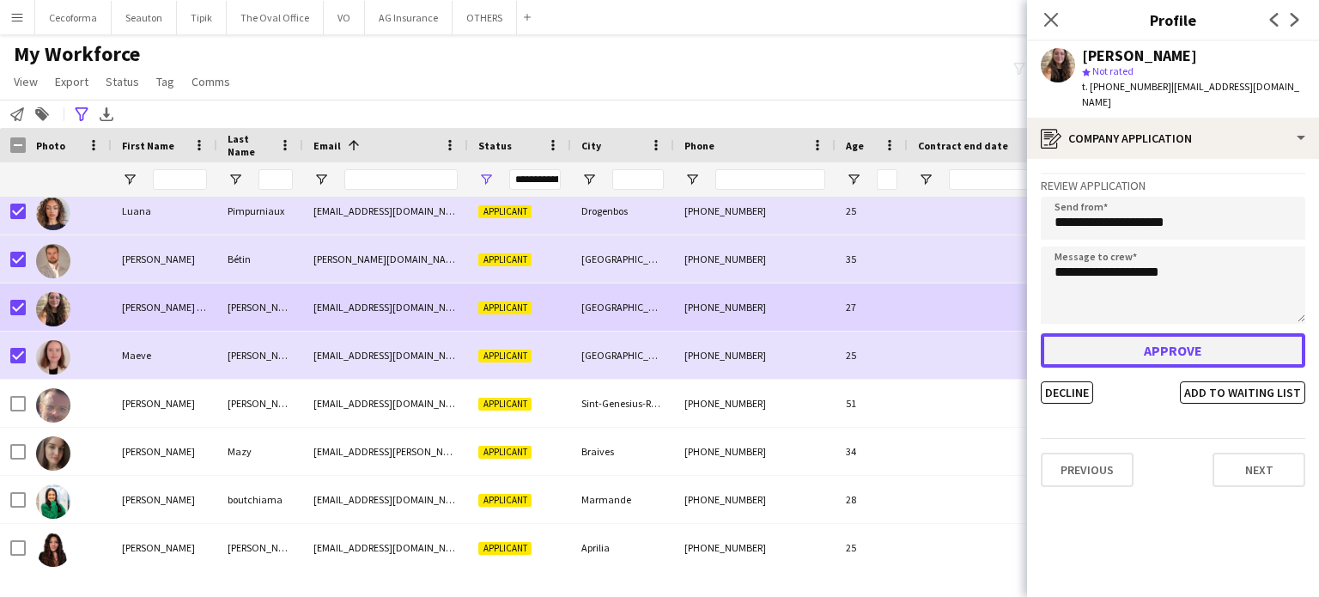
click at [1144, 333] on button "Approve" at bounding box center [1173, 350] width 265 height 34
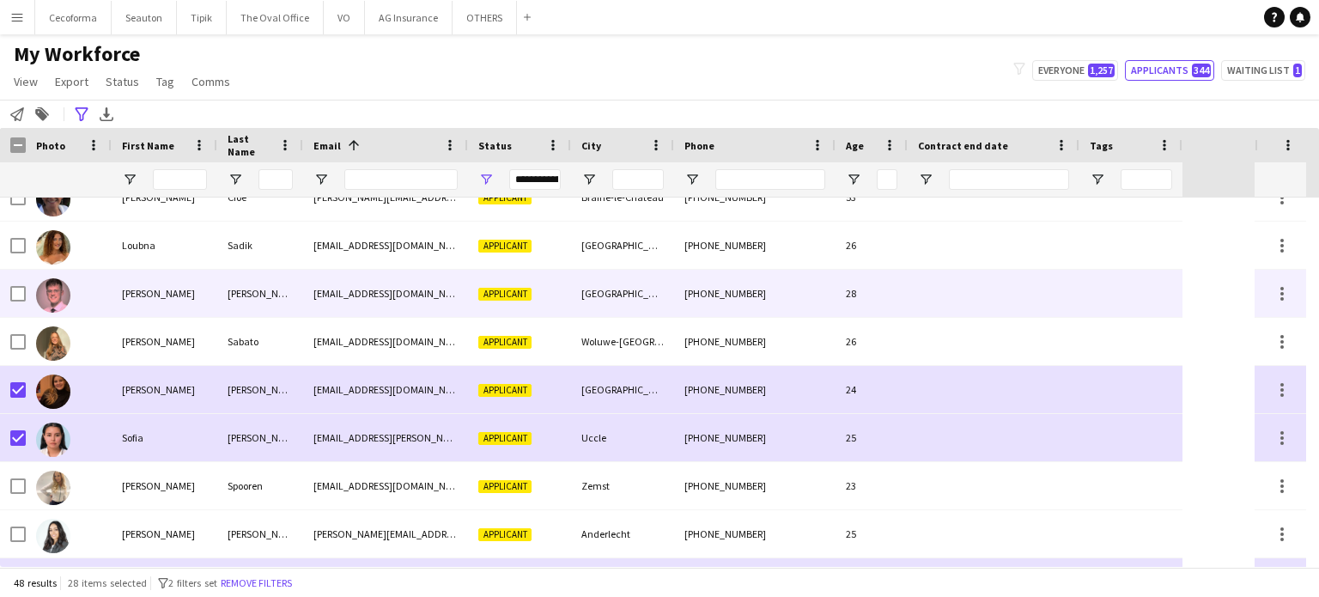
scroll to position [1804, 0]
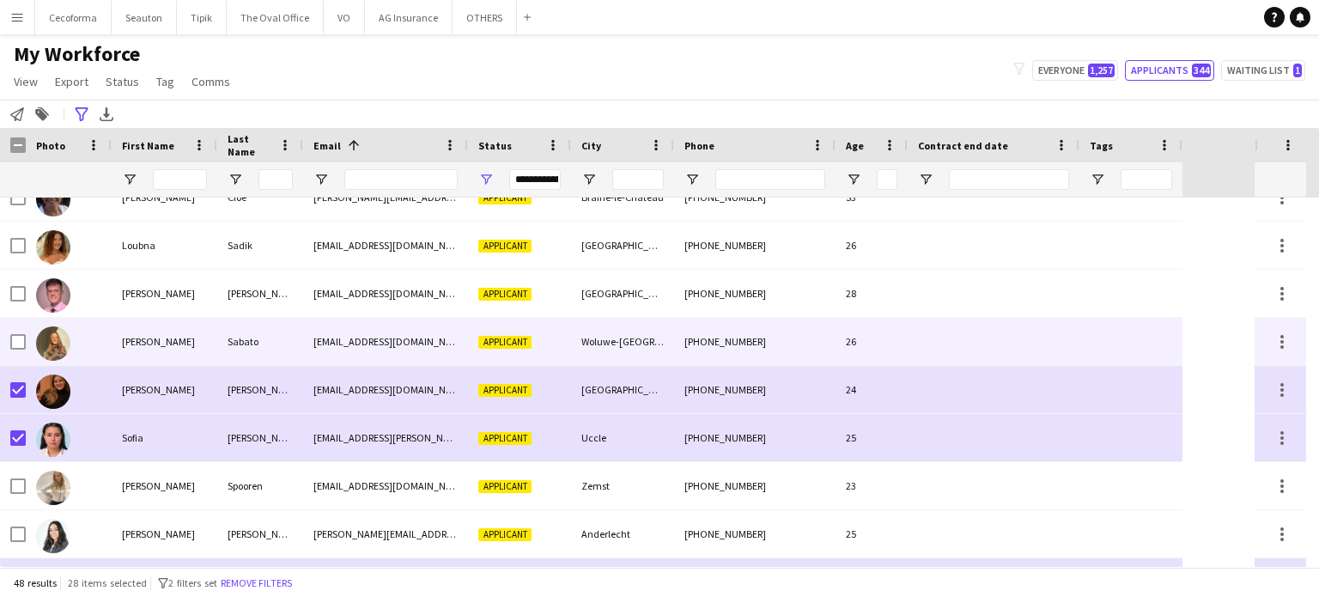
click at [1048, 353] on div at bounding box center [994, 341] width 172 height 47
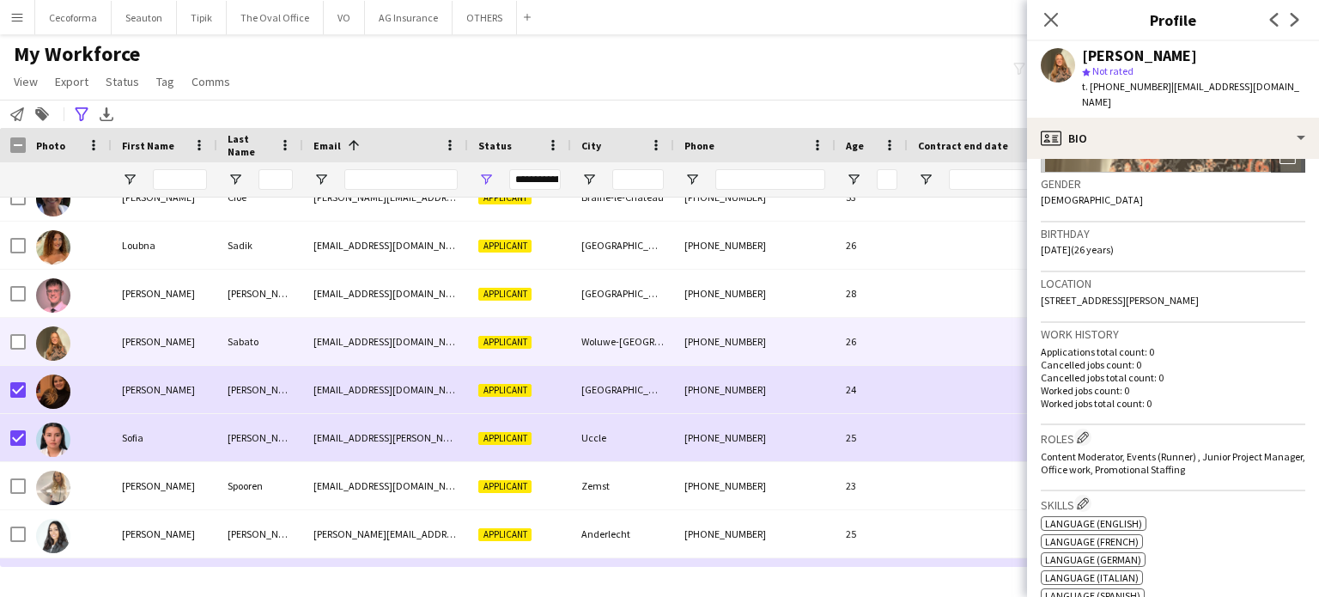
scroll to position [0, 0]
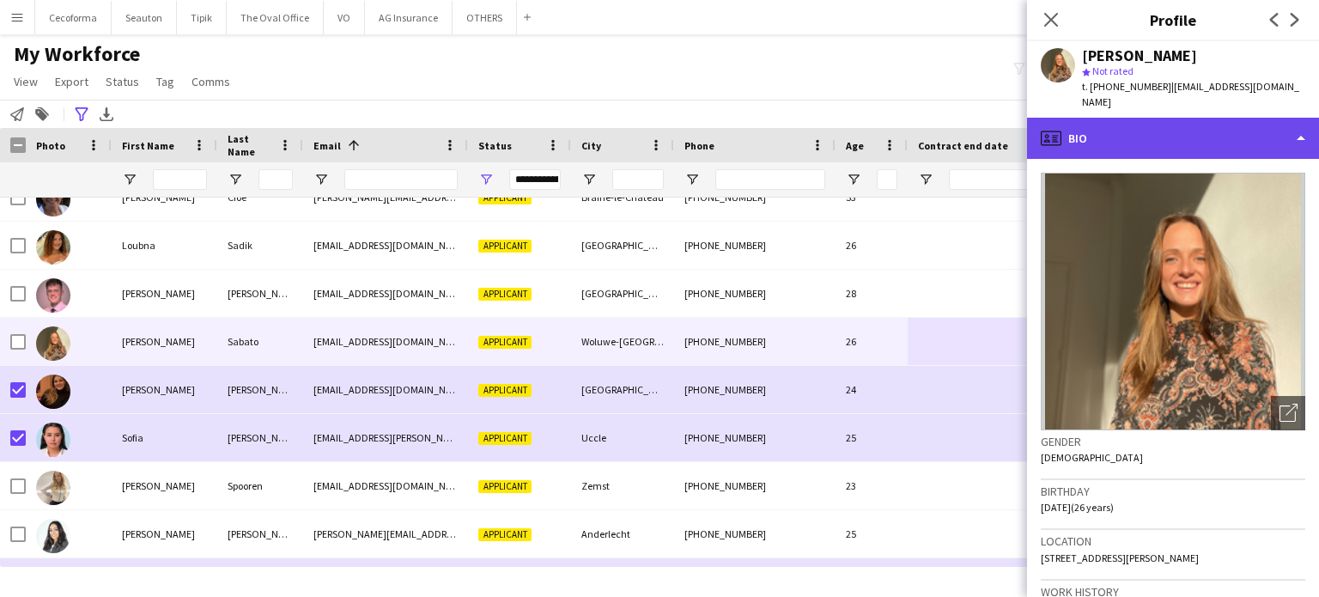
click at [1305, 118] on div "profile Bio" at bounding box center [1173, 138] width 292 height 41
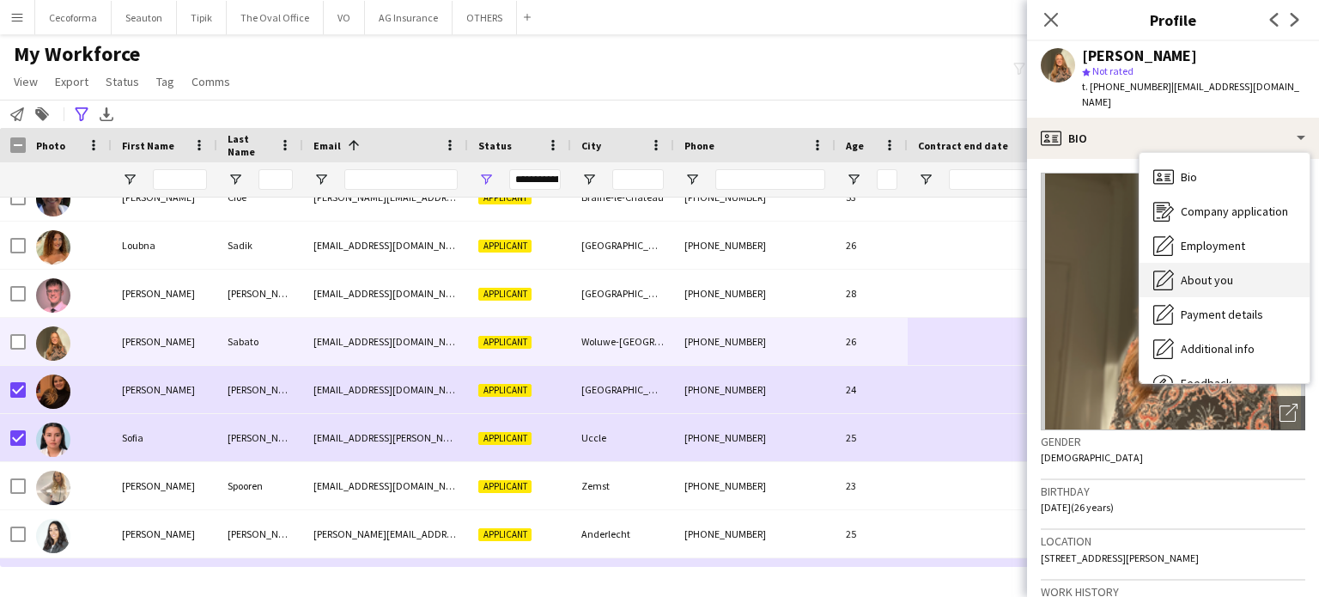
click at [1202, 272] on span "About you" at bounding box center [1207, 279] width 52 height 15
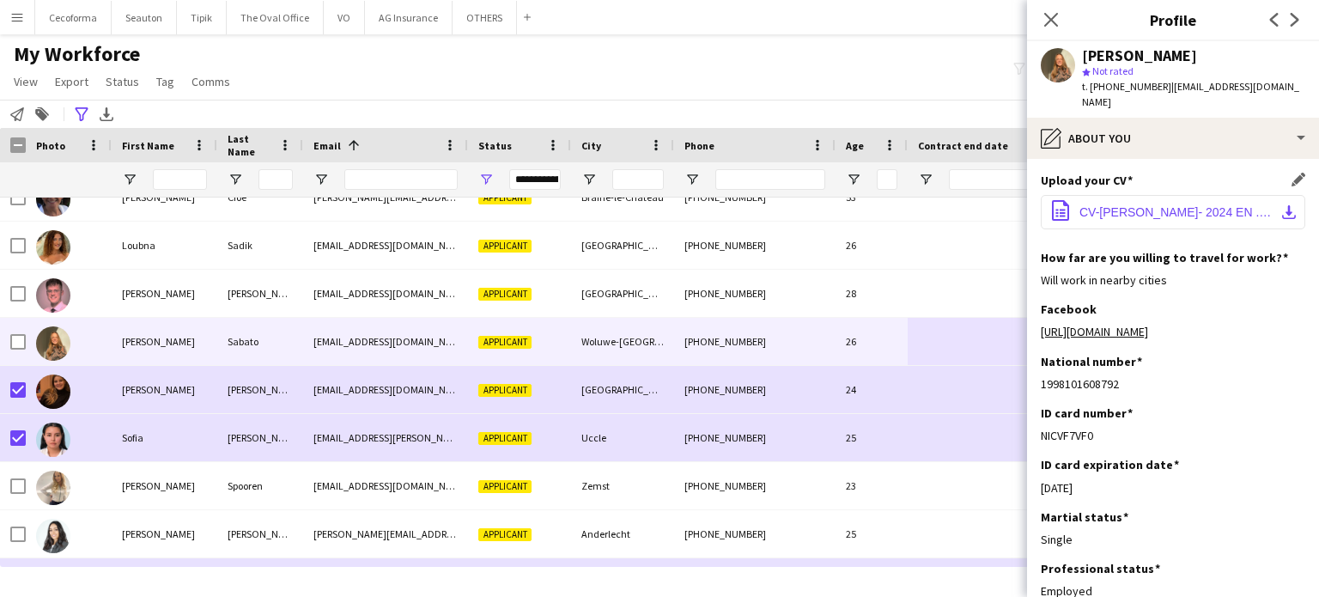
click at [1130, 205] on span "CV-[PERSON_NAME]- 2024 EN .pdf" at bounding box center [1177, 212] width 194 height 14
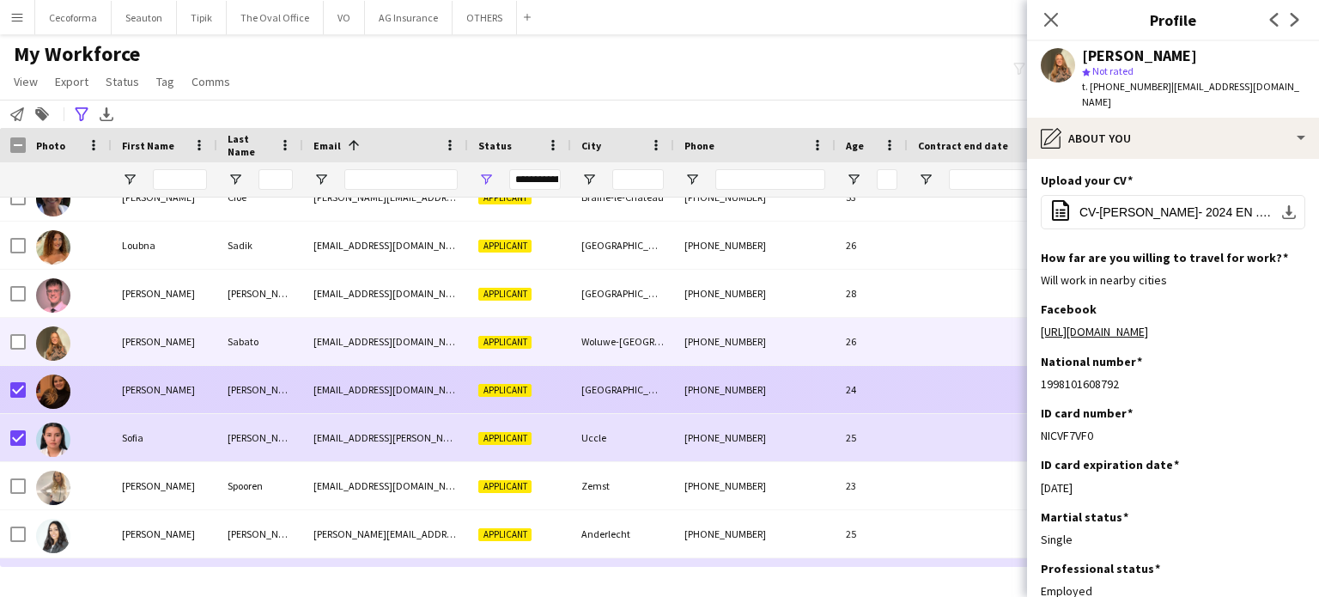
click at [920, 397] on div at bounding box center [994, 389] width 172 height 47
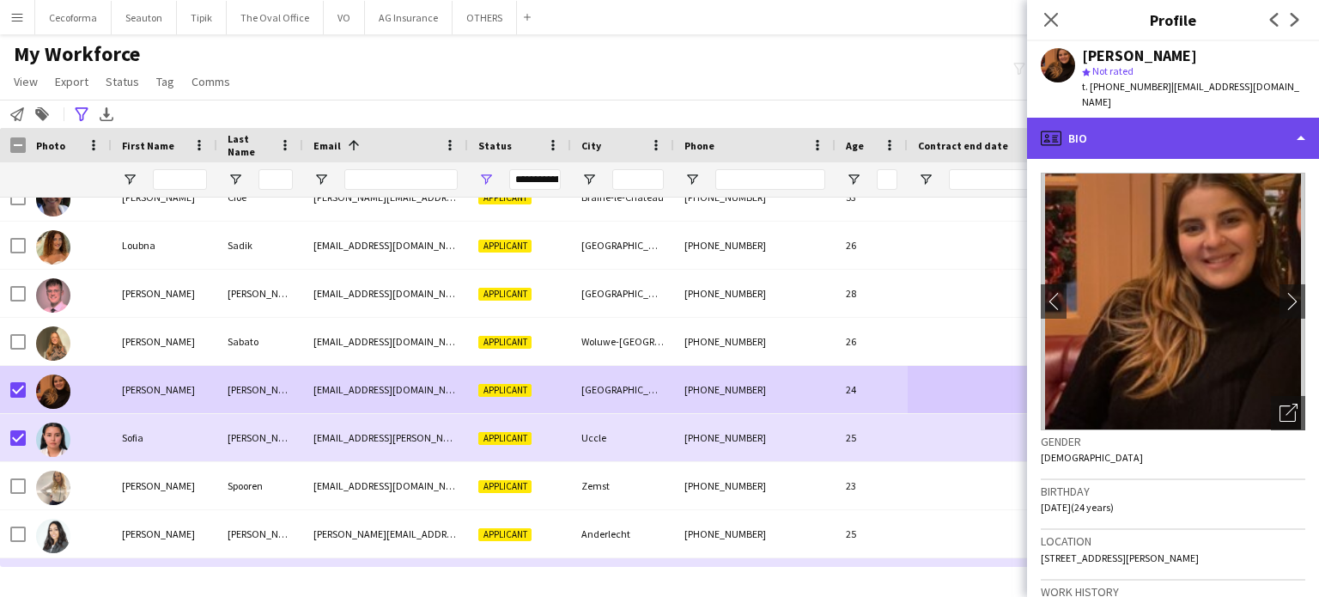
click at [1303, 123] on div "profile Bio" at bounding box center [1173, 138] width 292 height 41
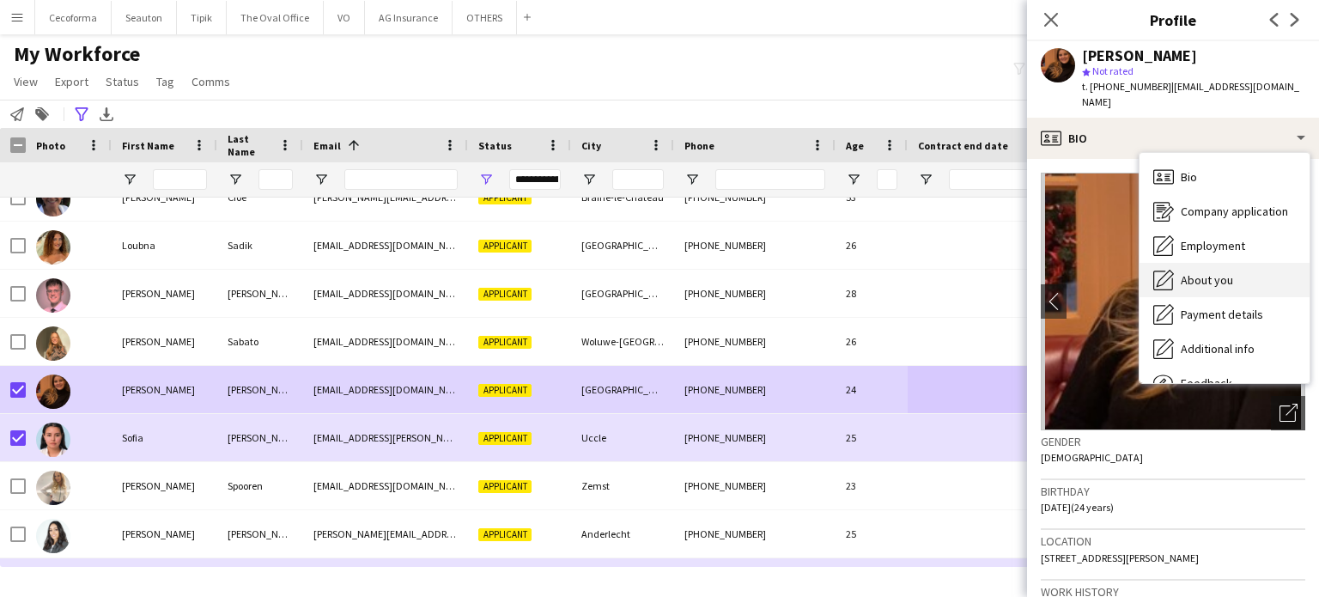
click at [1202, 272] on span "About you" at bounding box center [1207, 279] width 52 height 15
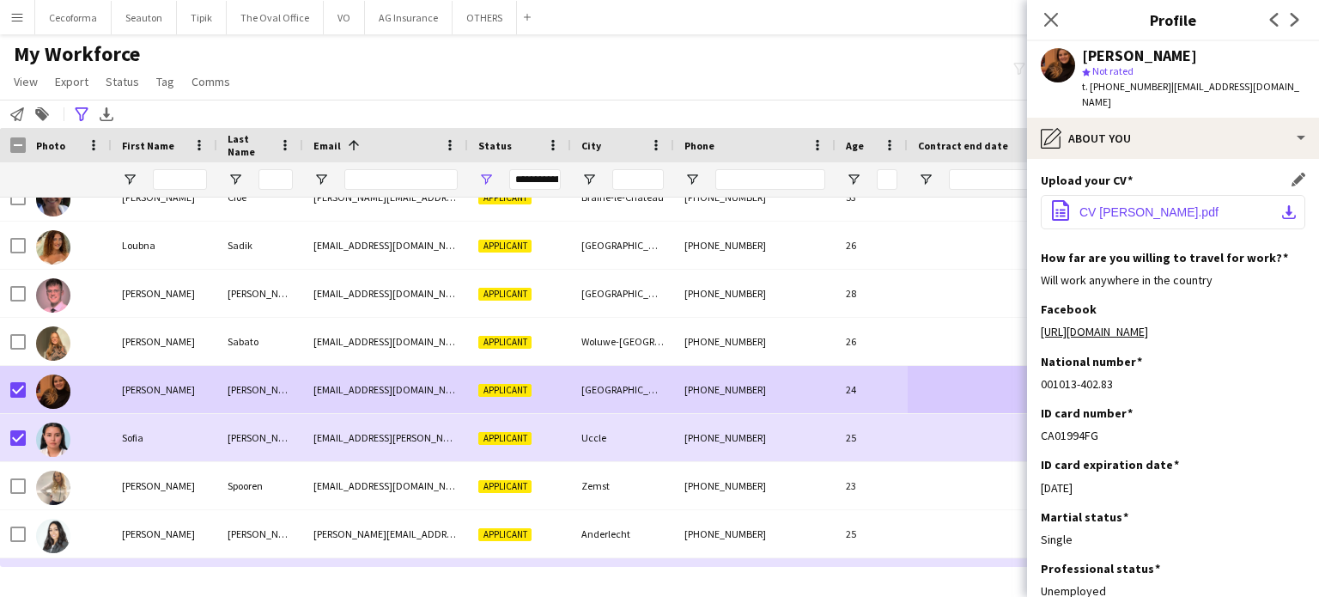
click at [1133, 205] on span "CV [PERSON_NAME].pdf" at bounding box center [1149, 212] width 139 height 14
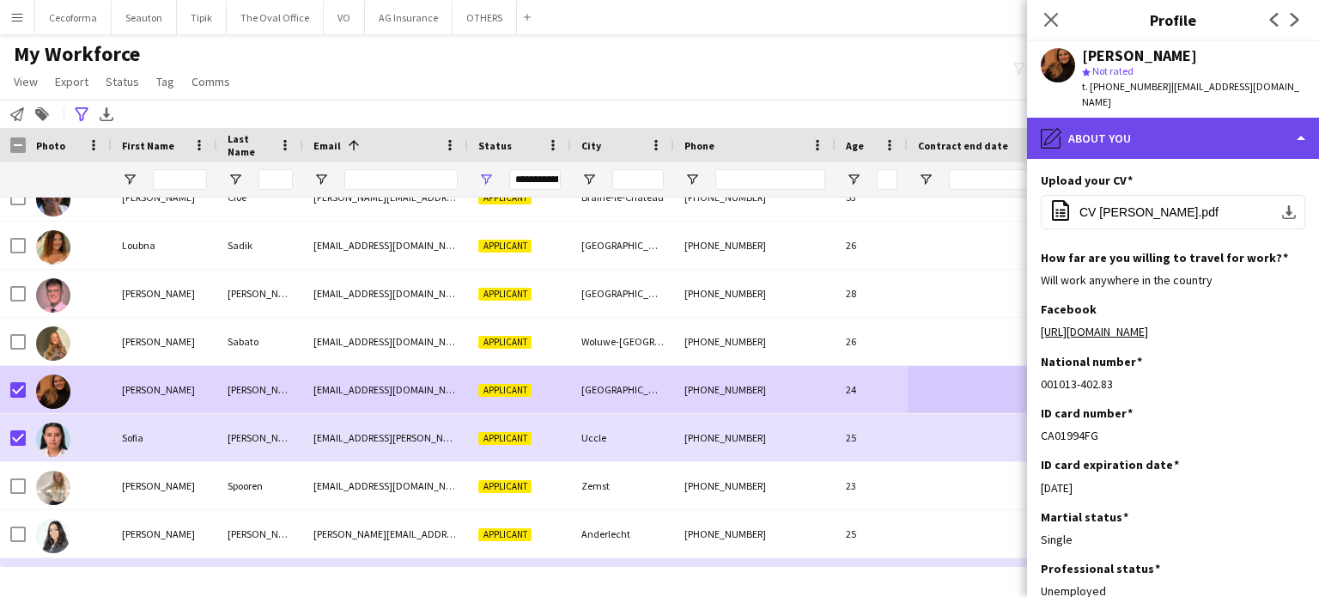
click at [1303, 123] on div "pencil4 About you" at bounding box center [1173, 138] width 292 height 41
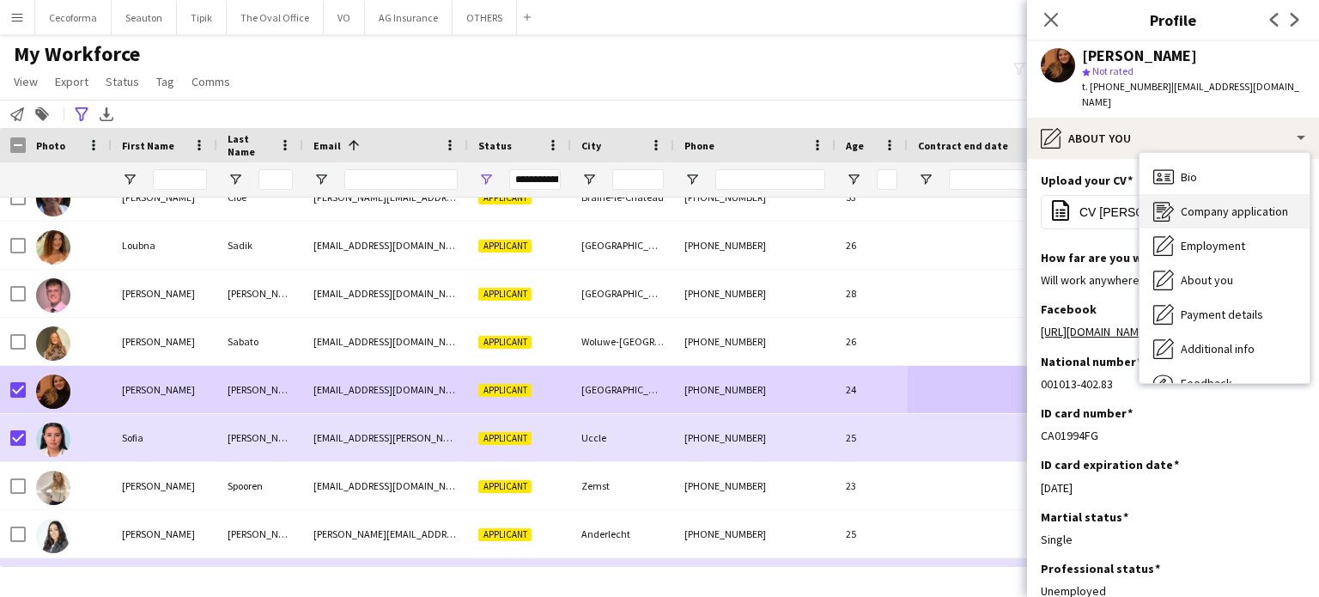
click at [1229, 204] on span "Company application" at bounding box center [1234, 211] width 107 height 15
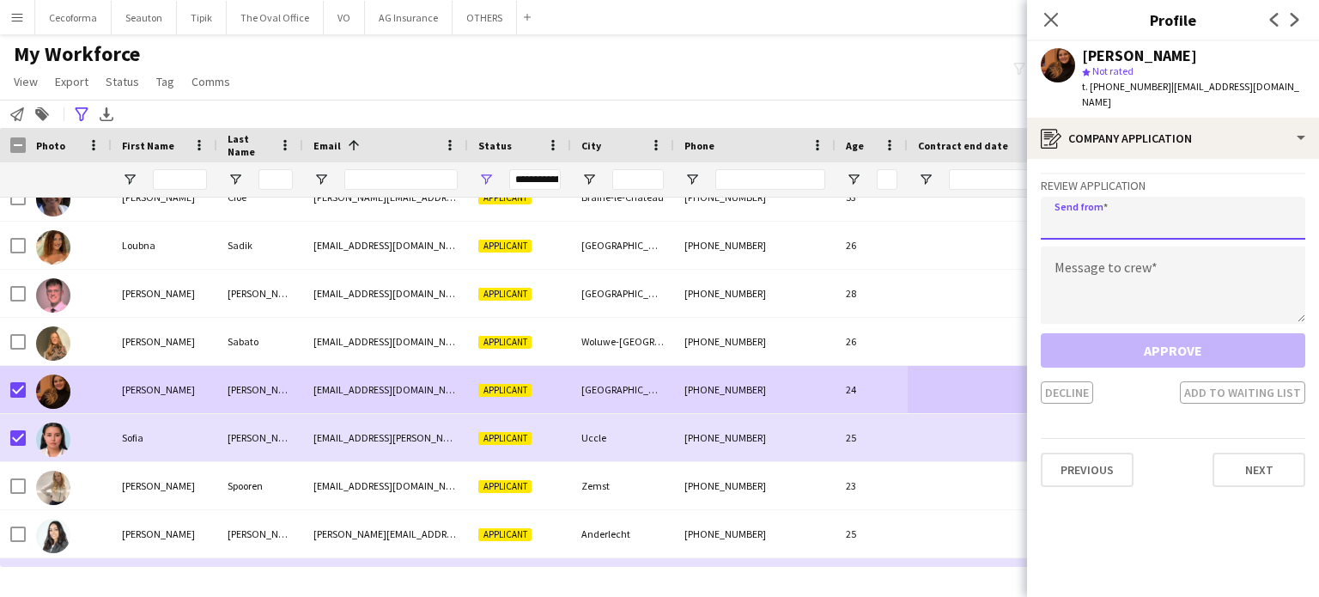
click at [1145, 217] on input "email" at bounding box center [1173, 218] width 265 height 43
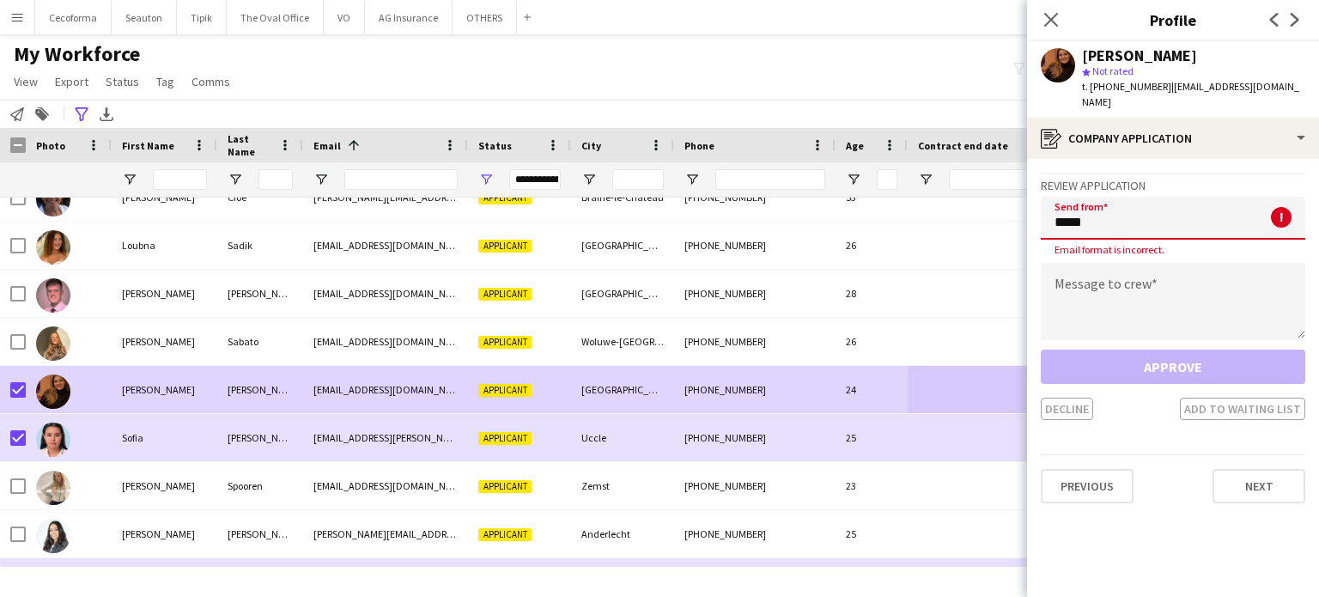
click at [1145, 217] on input "*****" at bounding box center [1173, 218] width 265 height 43
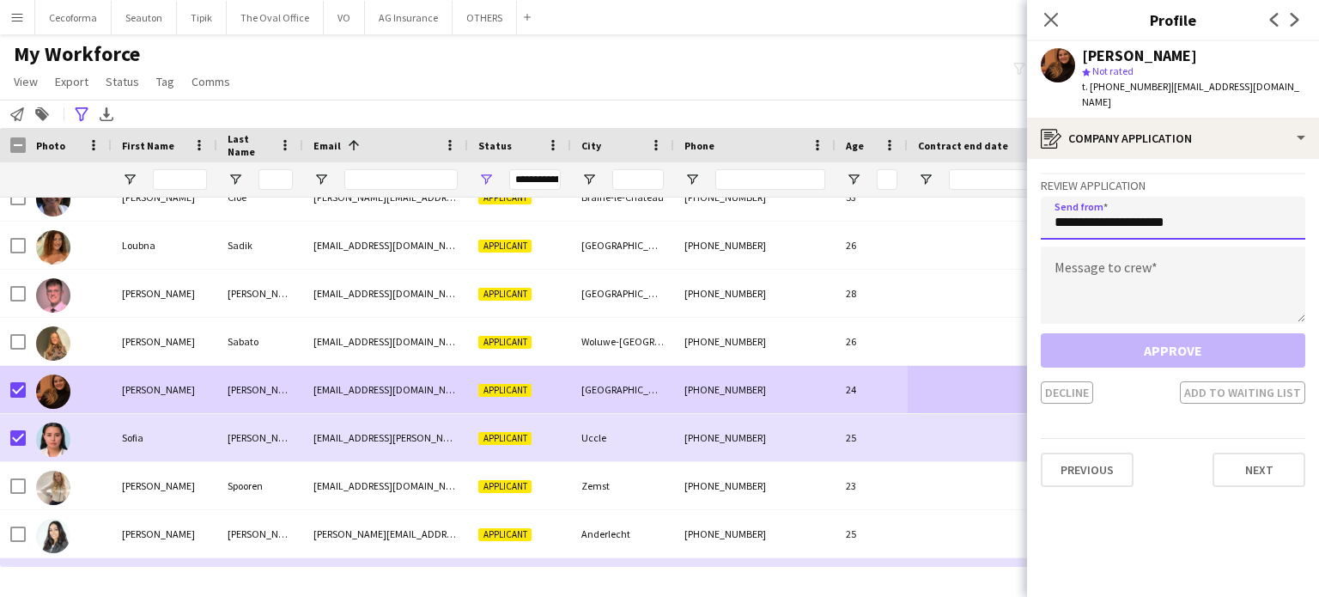
type input "**********"
click at [1103, 271] on textarea at bounding box center [1173, 285] width 265 height 77
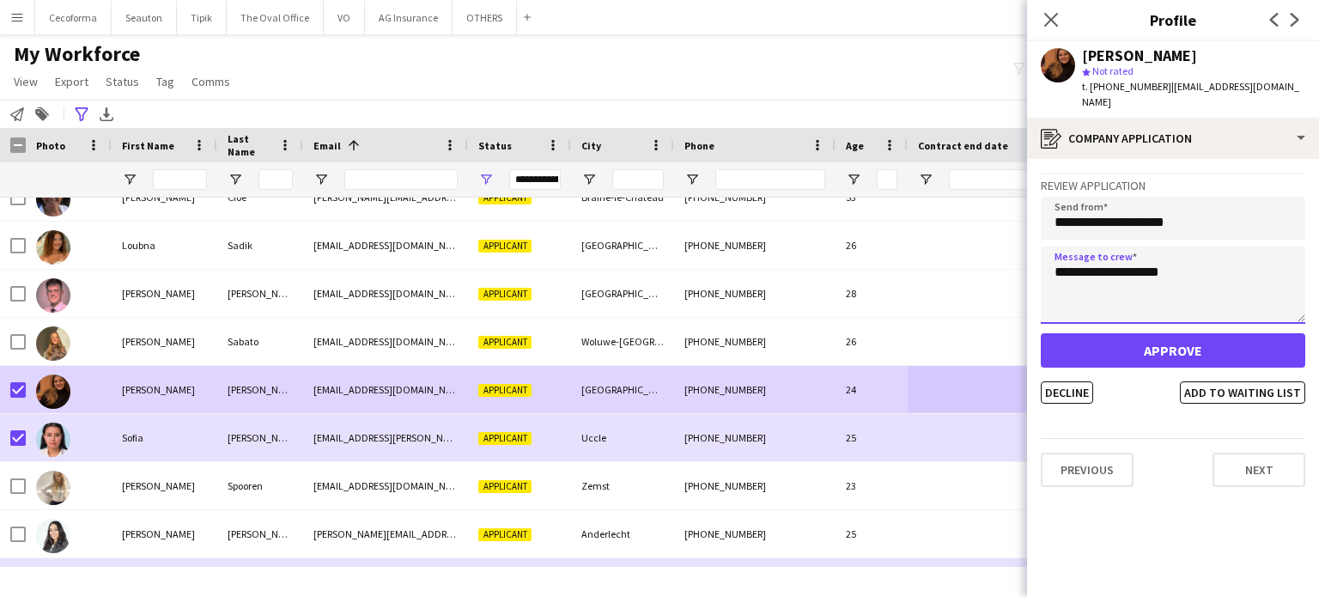
type textarea "**********"
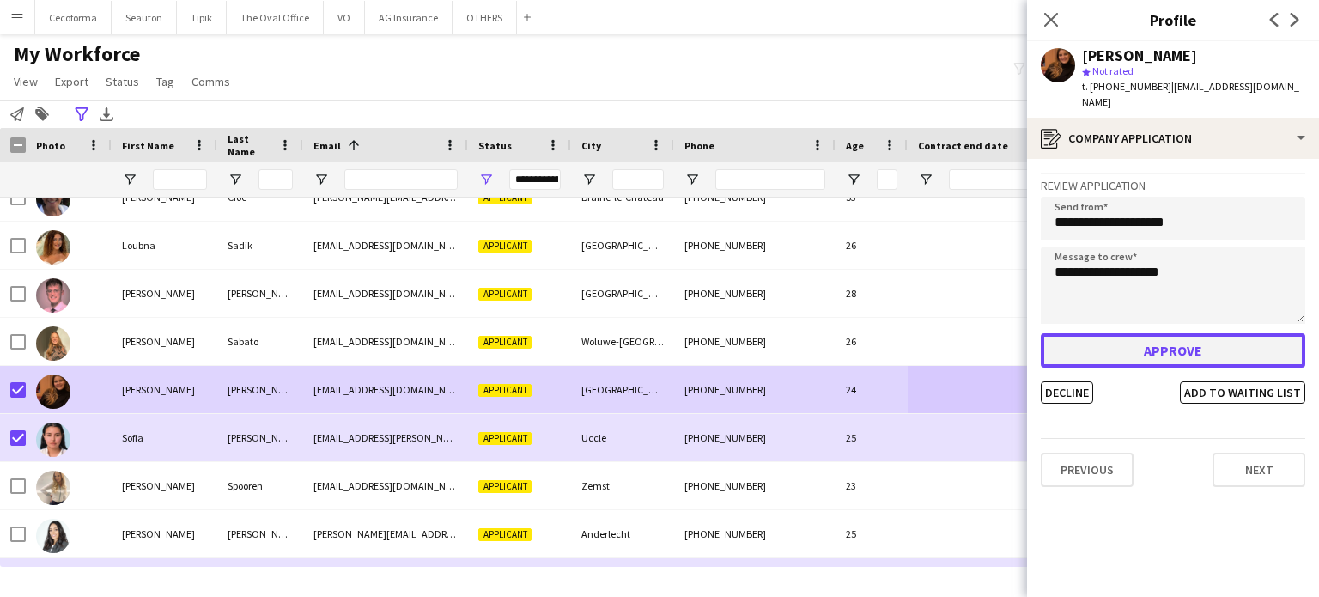
click at [1172, 336] on button "Approve" at bounding box center [1173, 350] width 265 height 34
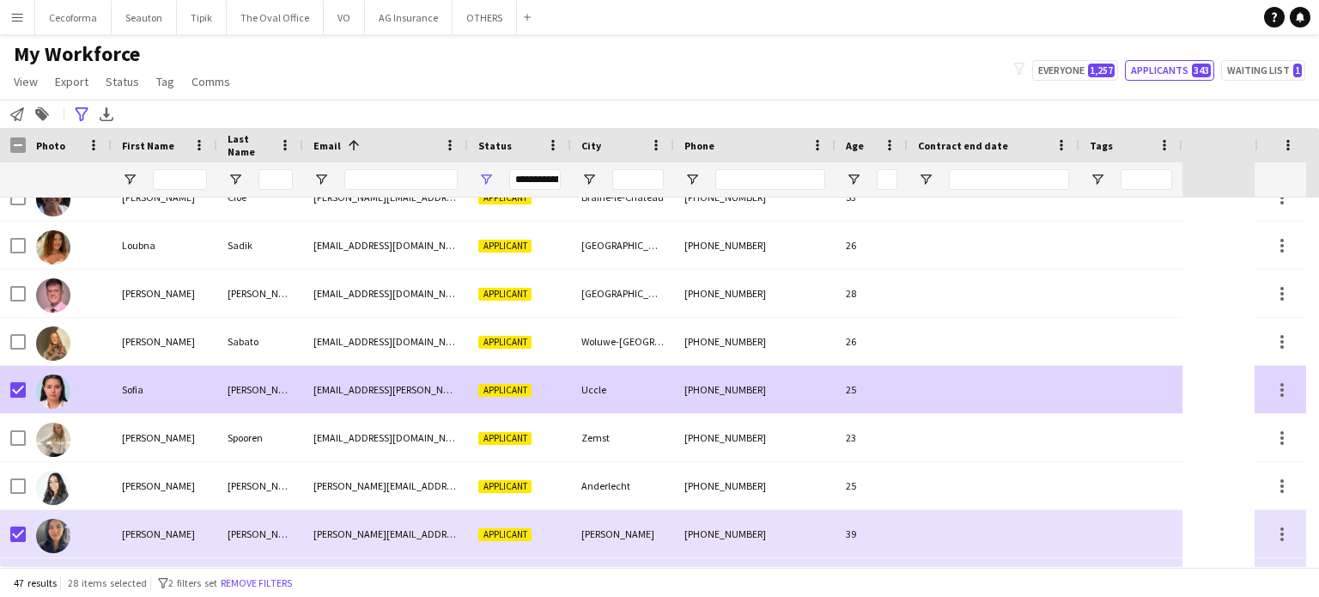
click at [1143, 394] on div at bounding box center [1131, 389] width 103 height 47
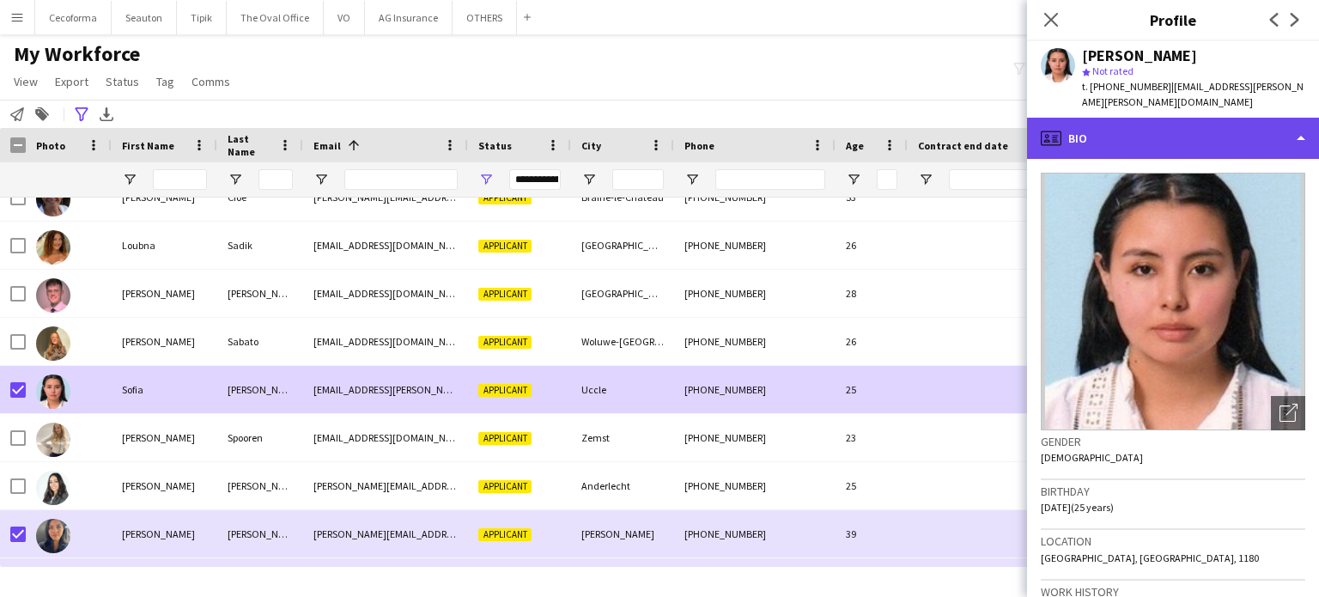
click at [1304, 142] on div "profile Bio" at bounding box center [1173, 138] width 292 height 41
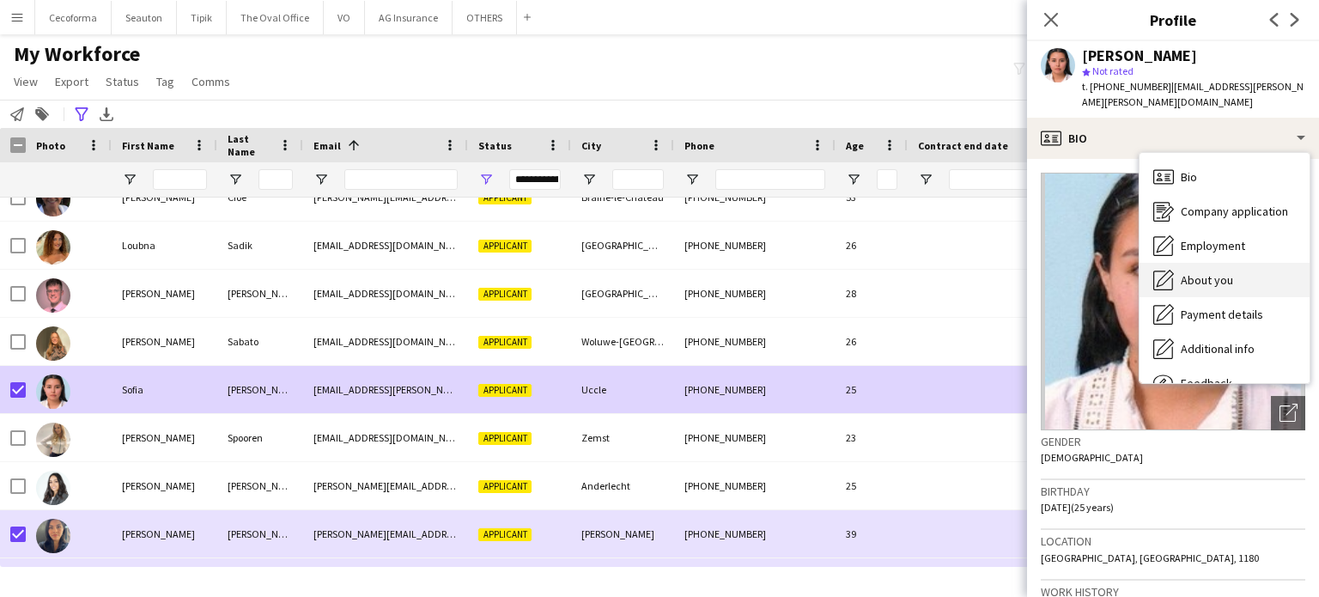
click at [1210, 277] on span "About you" at bounding box center [1207, 279] width 52 height 15
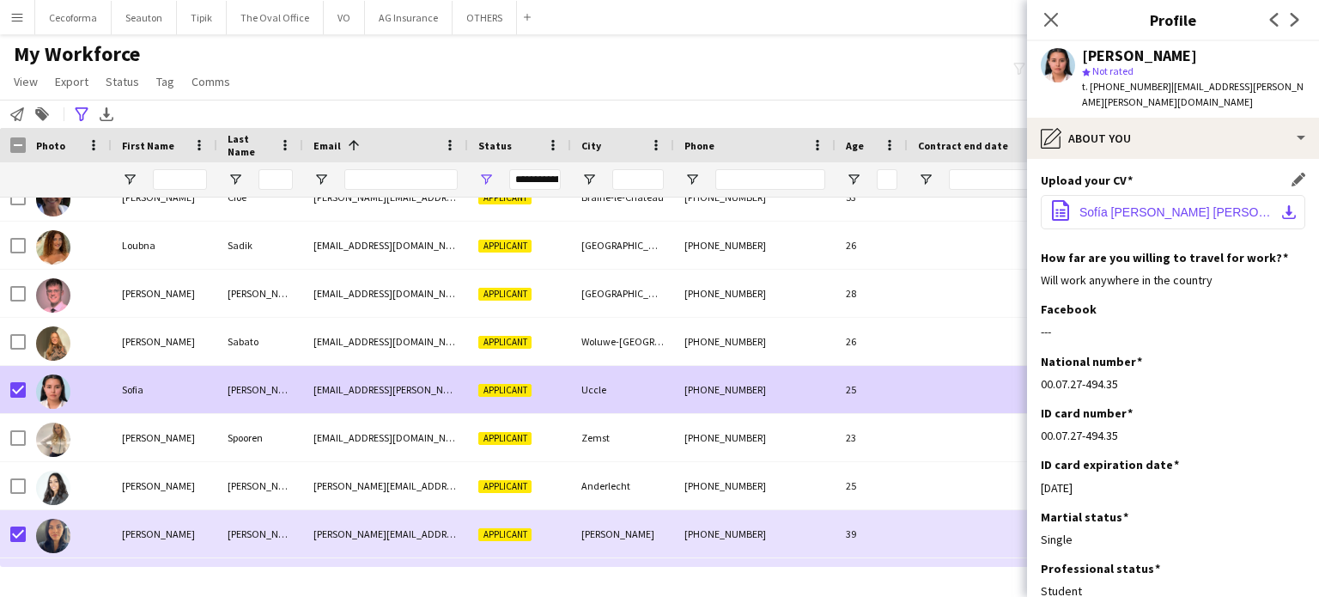
click at [1129, 207] on span "Sofía [PERSON_NAME] [PERSON_NAME].pdf" at bounding box center [1177, 212] width 194 height 14
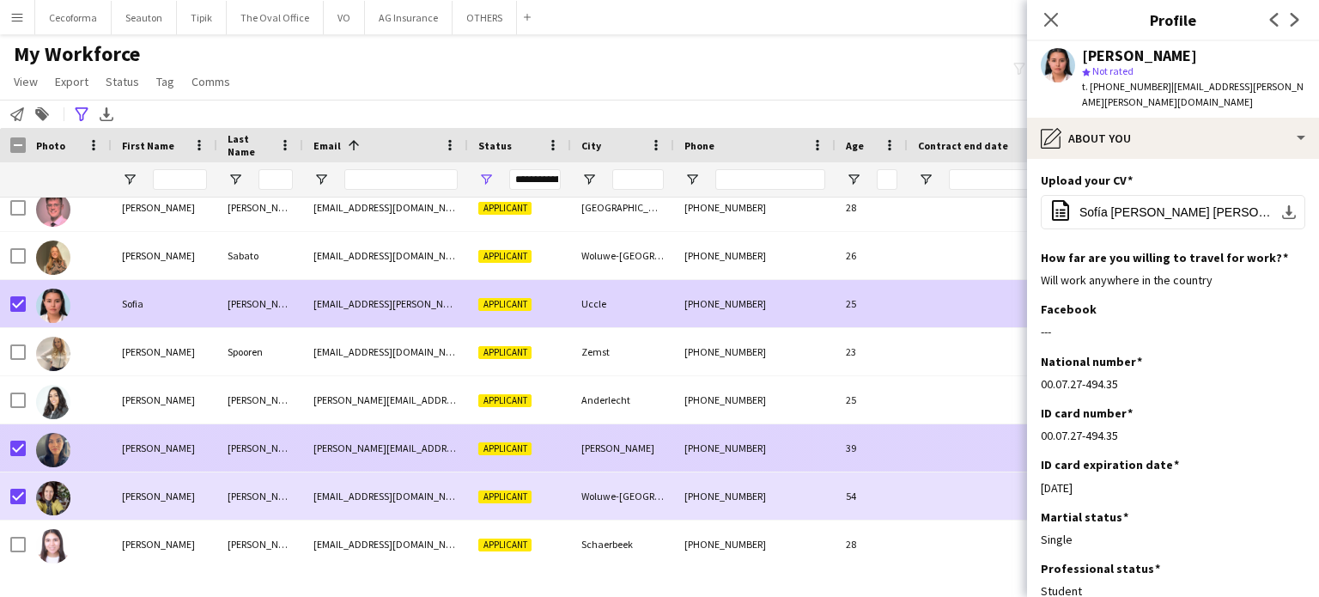
scroll to position [1890, 0]
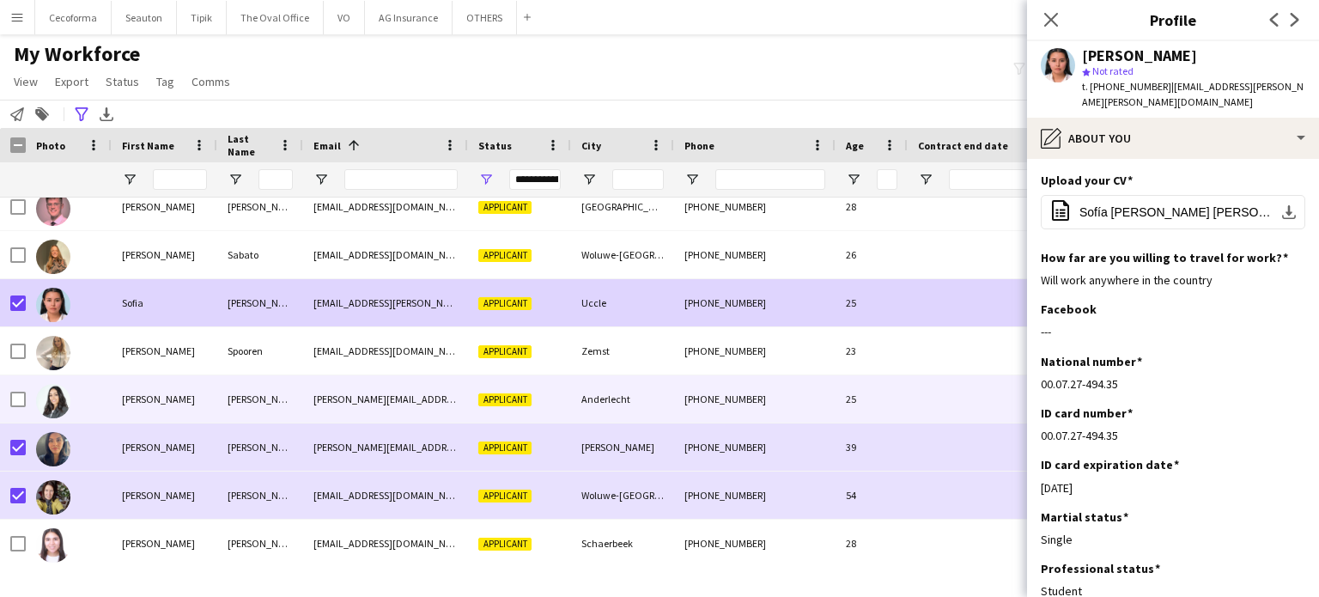
click at [945, 397] on div at bounding box center [994, 398] width 172 height 47
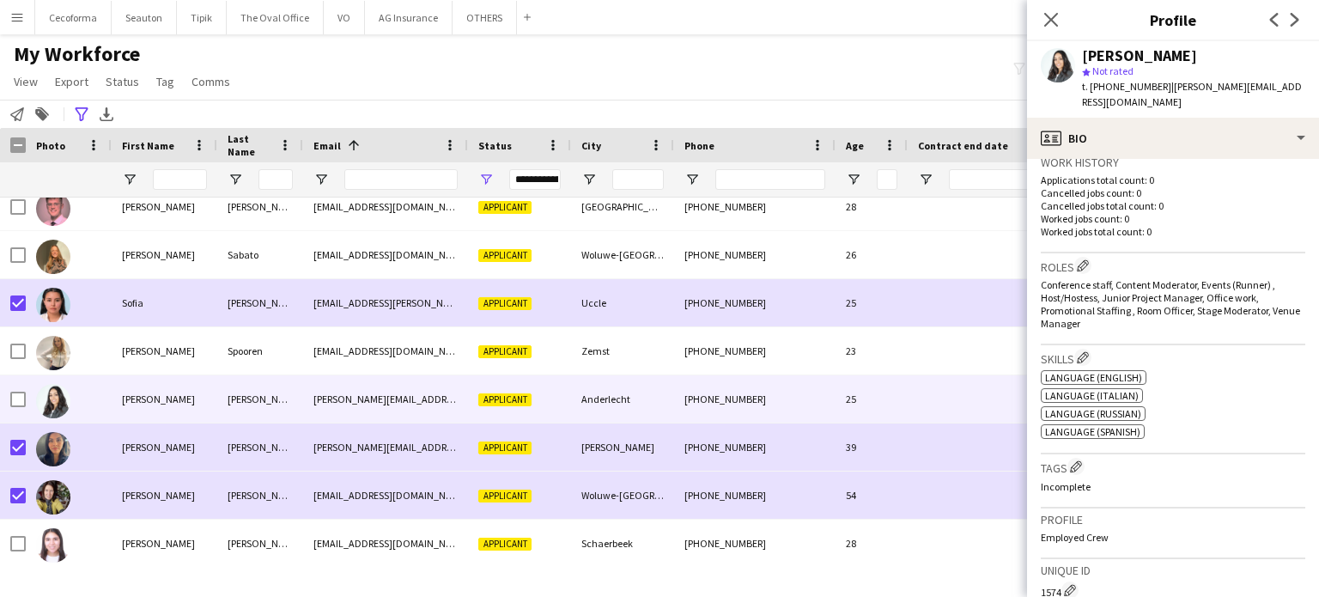
scroll to position [0, 0]
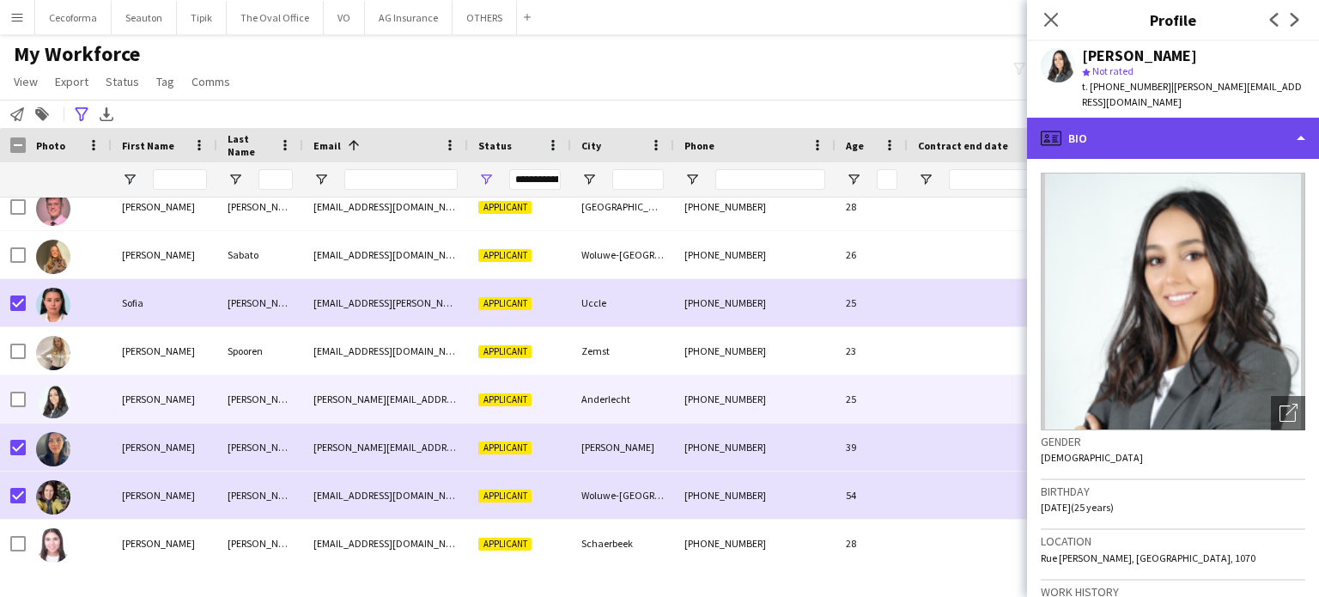
click at [1312, 123] on div "profile Bio" at bounding box center [1173, 138] width 292 height 41
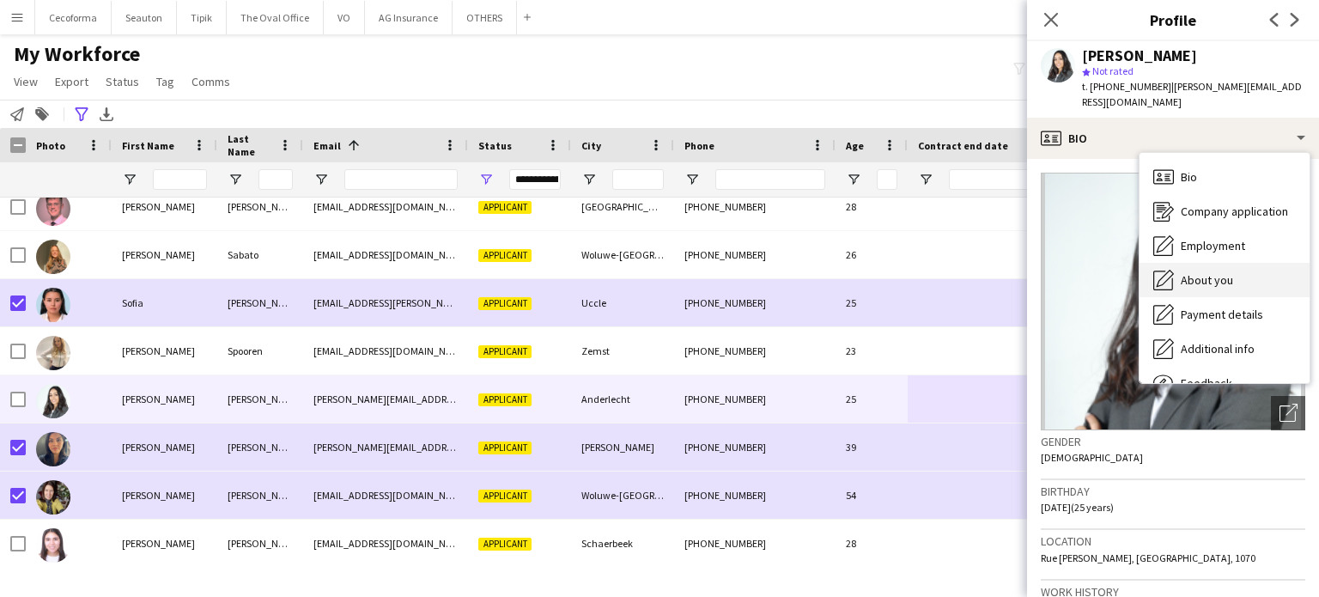
click at [1199, 272] on span "About you" at bounding box center [1207, 279] width 52 height 15
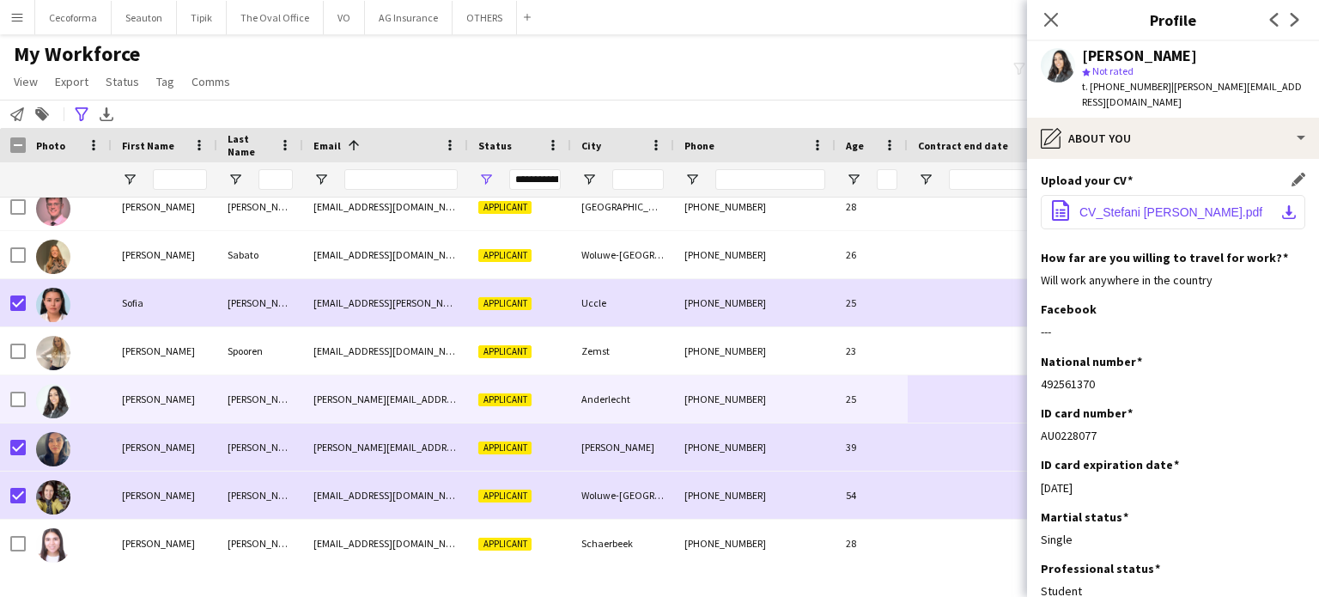
click at [1144, 205] on span "CV_Stefani [PERSON_NAME].pdf" at bounding box center [1171, 212] width 183 height 14
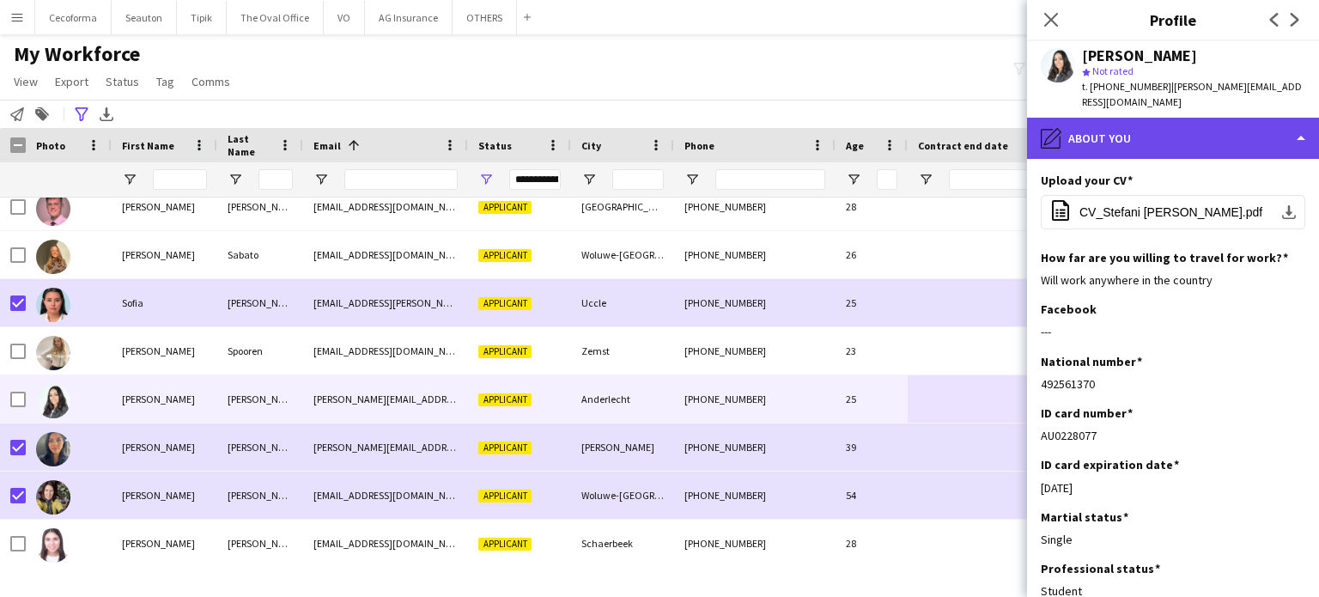
click at [1301, 125] on div "pencil4 About you" at bounding box center [1173, 138] width 292 height 41
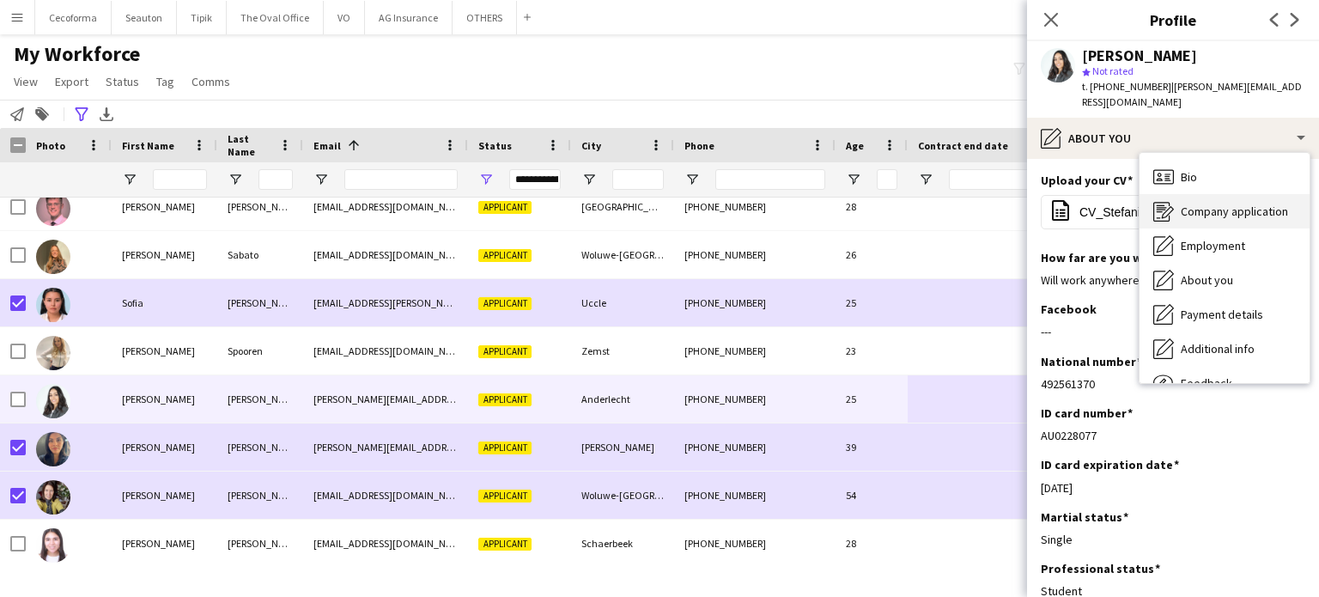
click at [1227, 204] on span "Company application" at bounding box center [1234, 211] width 107 height 15
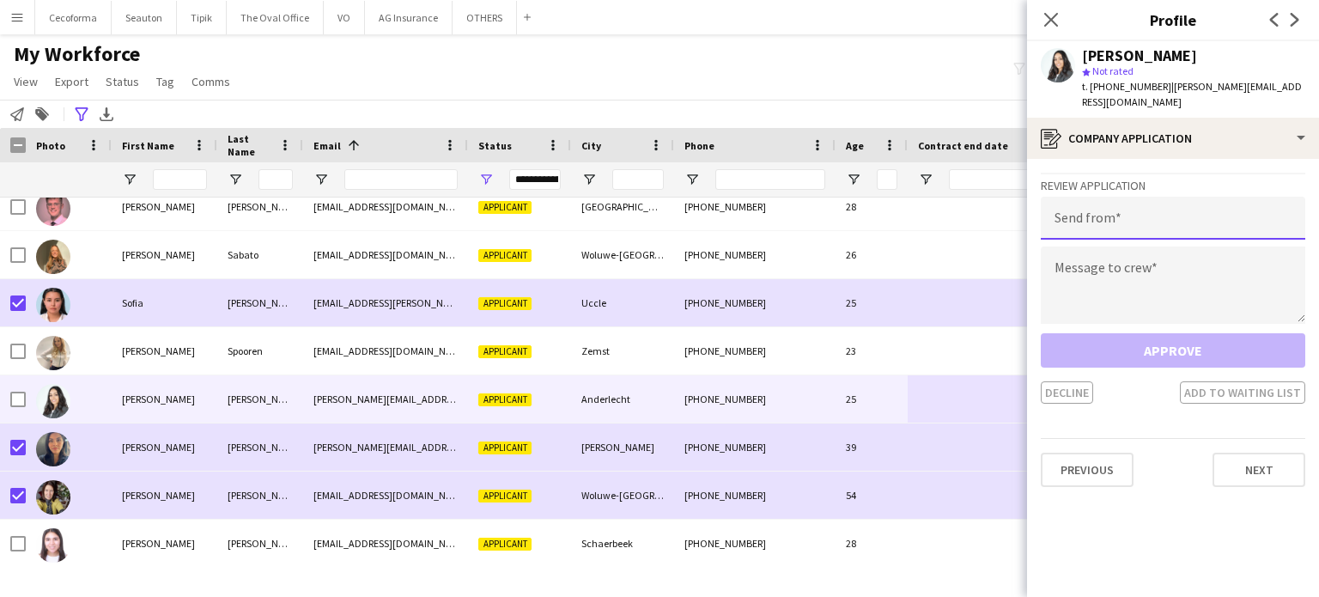
click at [1166, 210] on input "email" at bounding box center [1173, 218] width 265 height 43
type input "**********"
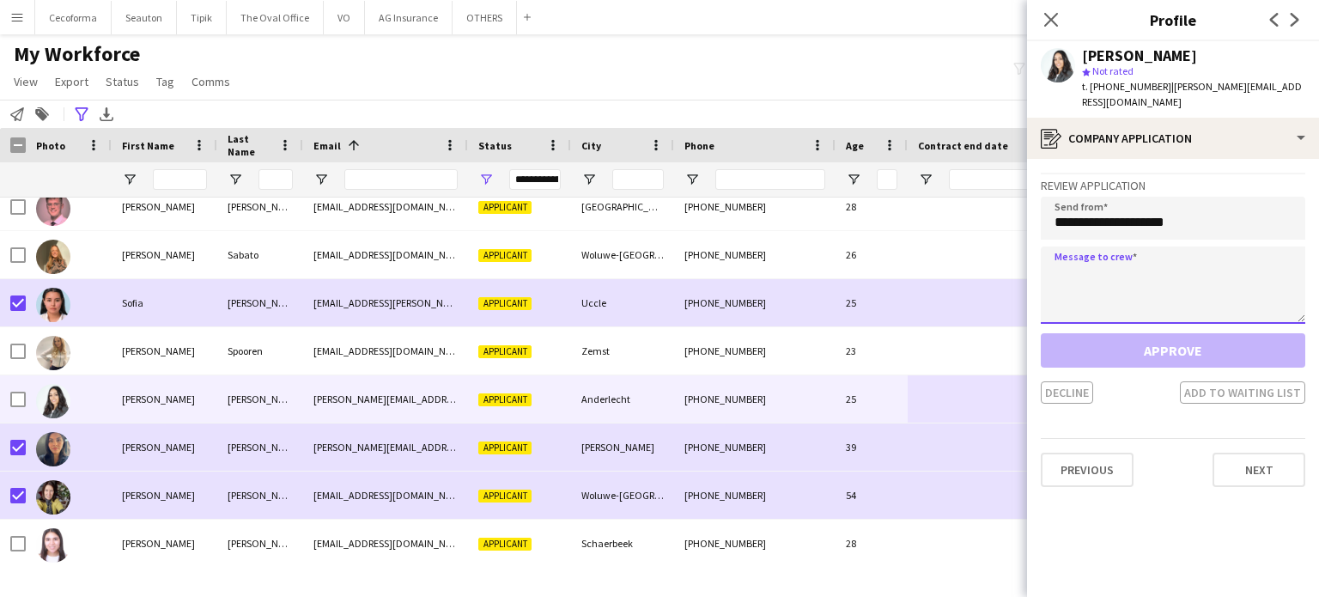
click at [1093, 259] on textarea at bounding box center [1173, 285] width 265 height 77
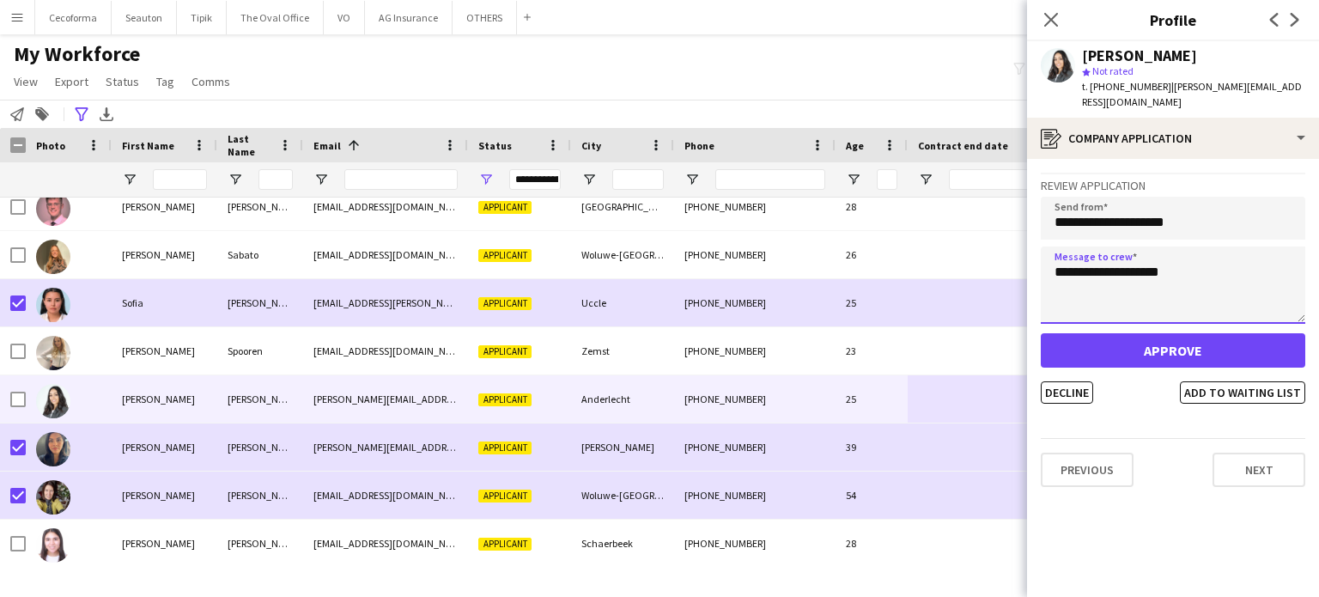
type textarea "**********"
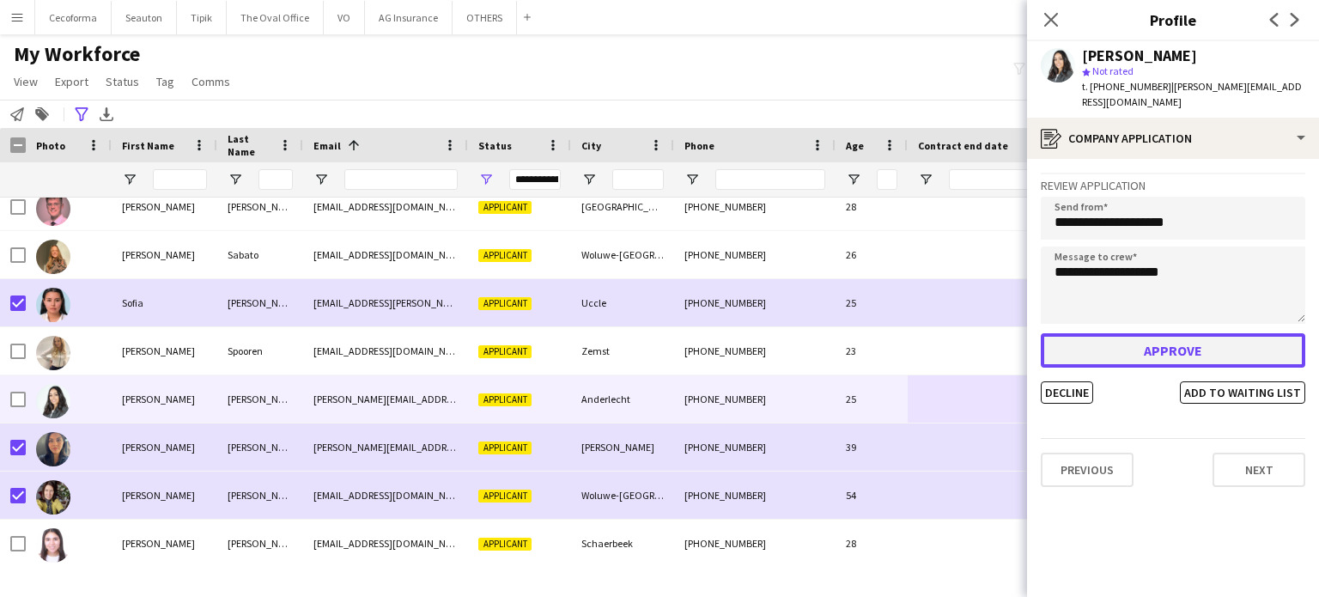
click at [1117, 336] on button "Approve" at bounding box center [1173, 350] width 265 height 34
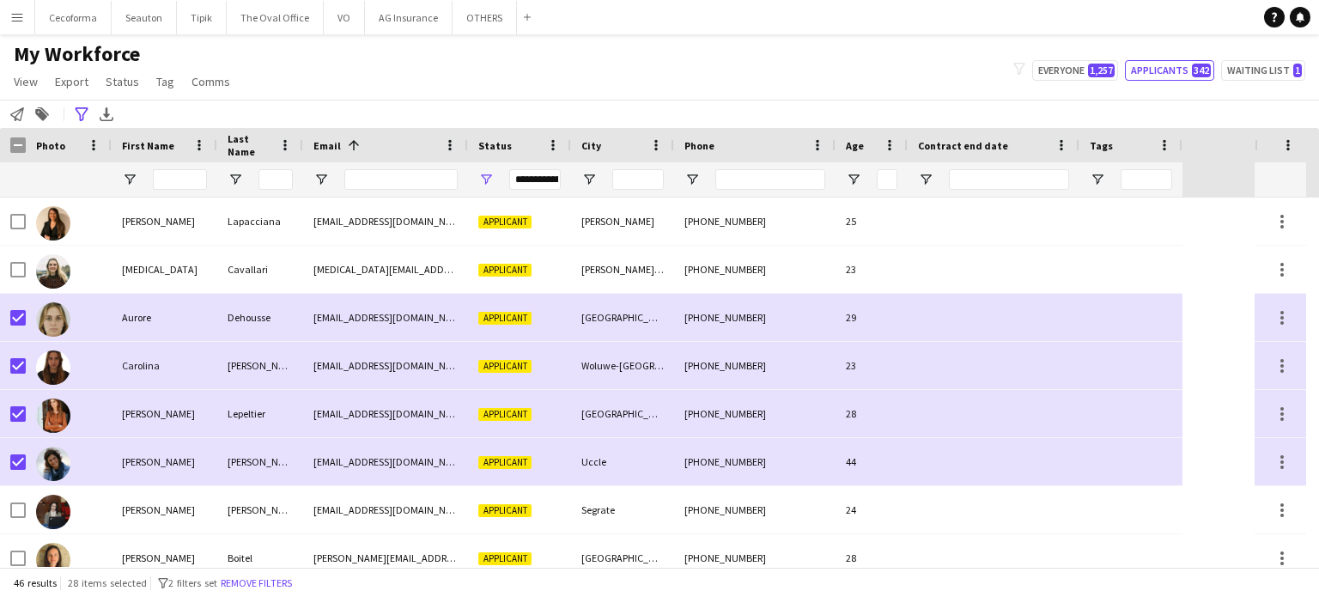
click at [533, 181] on div "**********" at bounding box center [535, 179] width 52 height 21
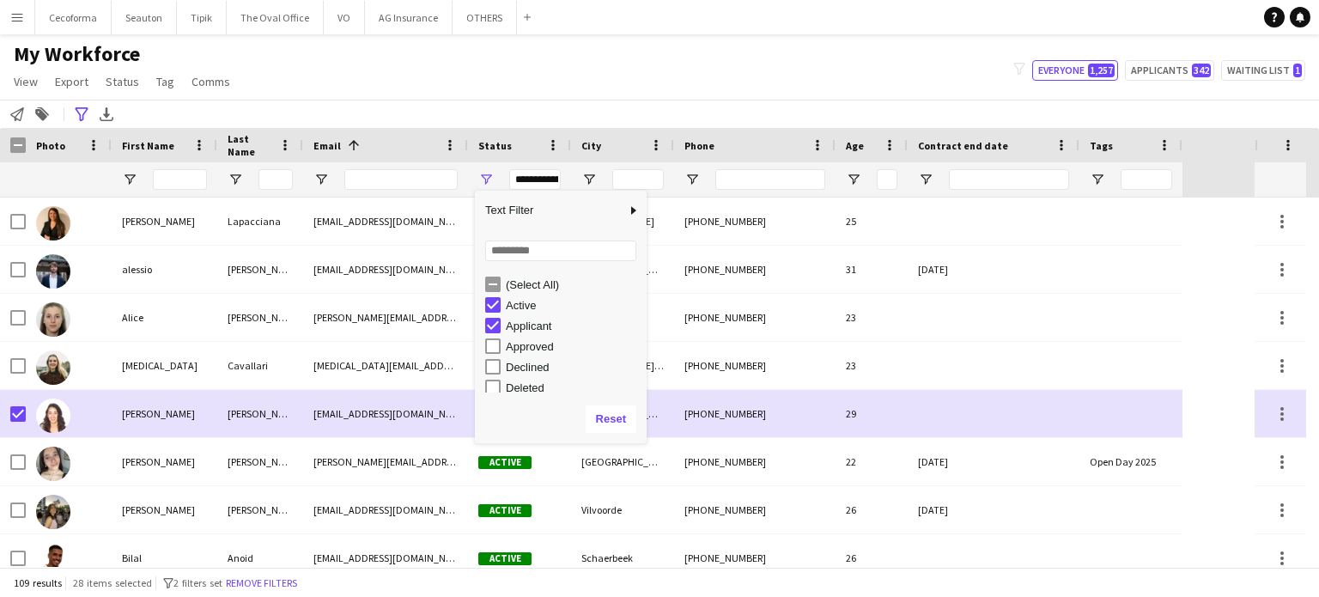
click at [501, 327] on div "Applicant" at bounding box center [565, 325] width 161 height 21
type input "**********"
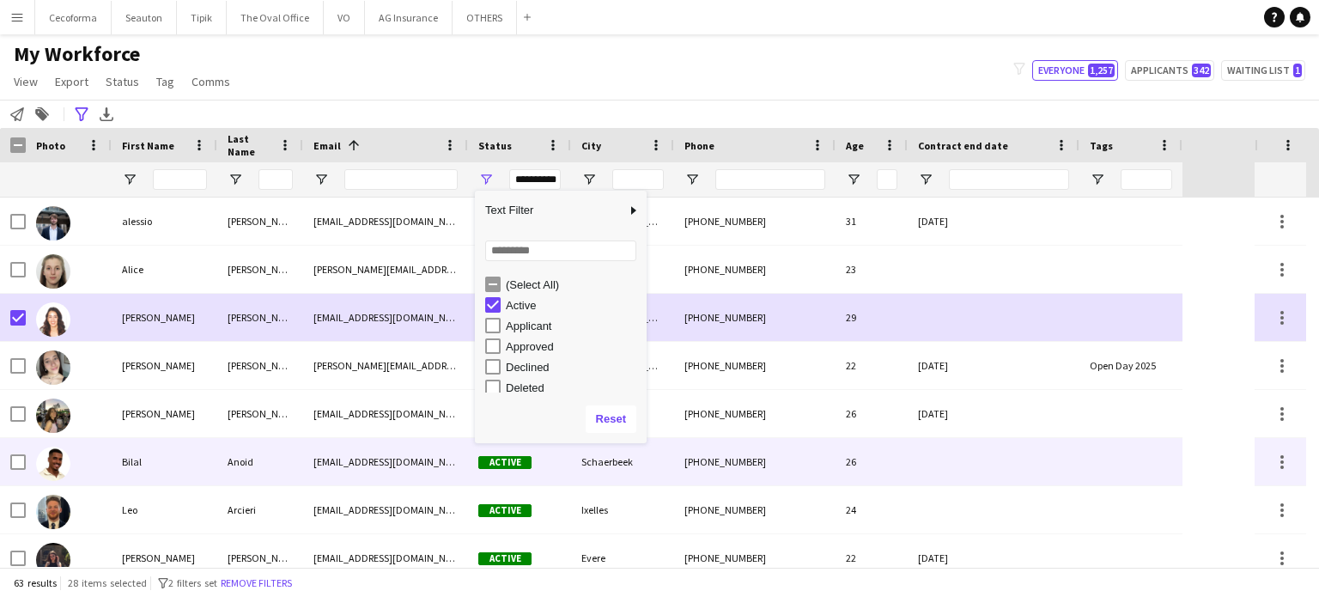
click at [1044, 483] on div at bounding box center [994, 461] width 172 height 47
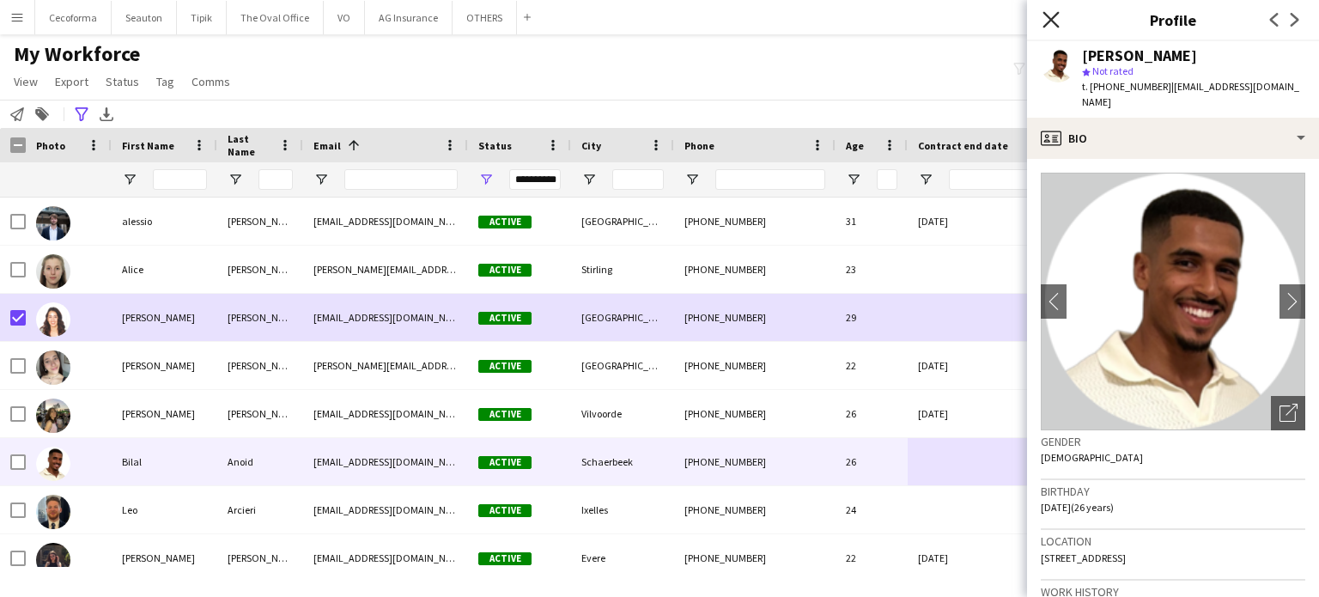
click at [1050, 20] on icon at bounding box center [1051, 19] width 16 height 16
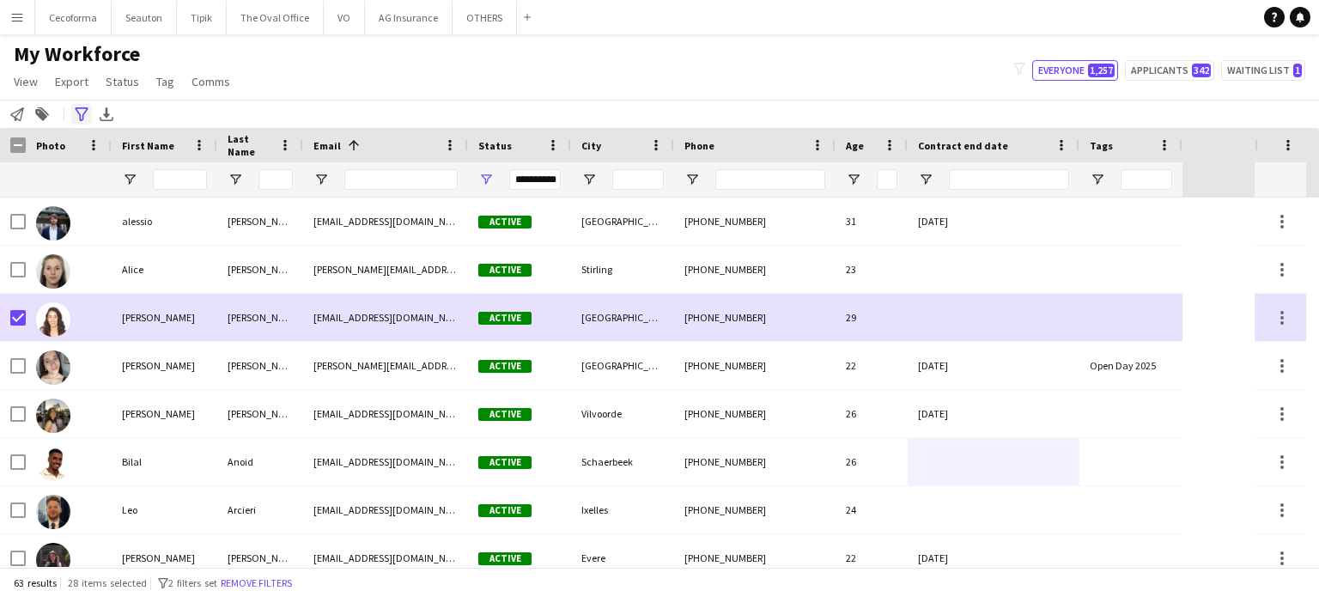
click at [82, 112] on icon "Advanced filters" at bounding box center [82, 114] width 14 height 14
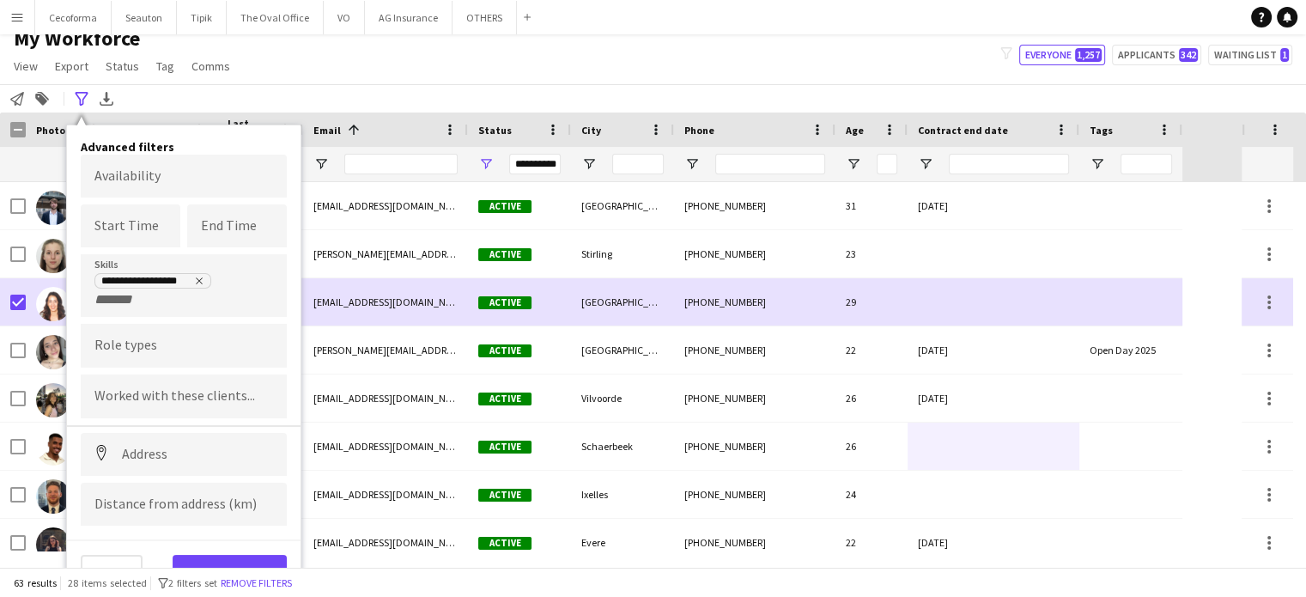
scroll to position [19, 0]
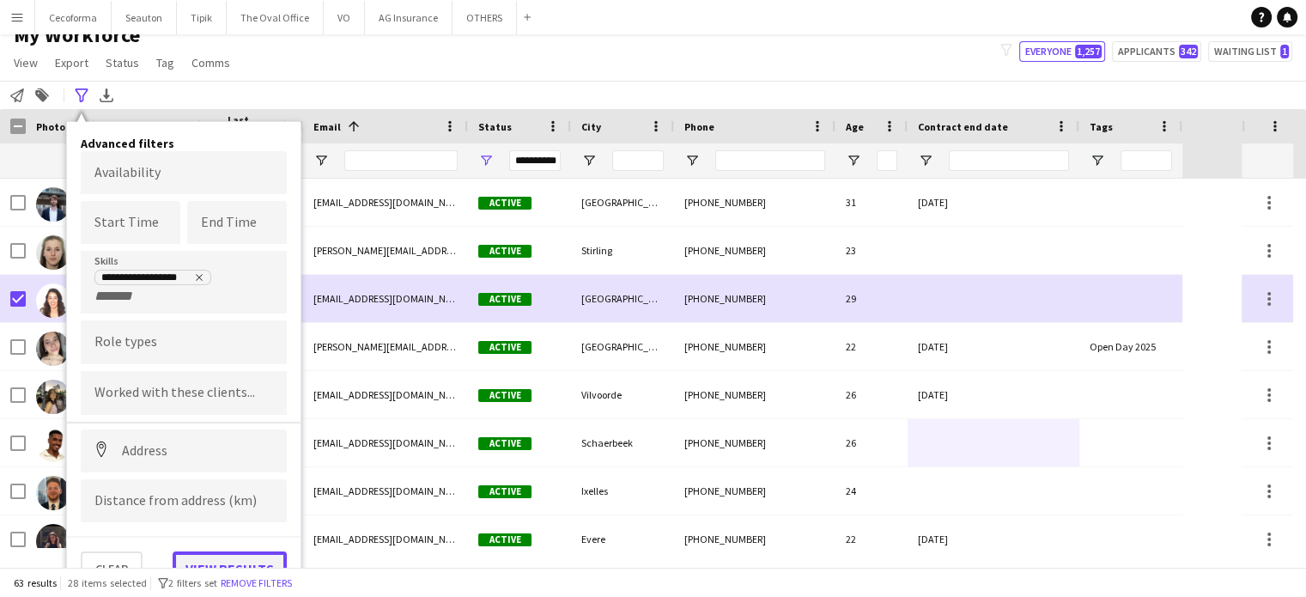
click at [250, 556] on button "View results" at bounding box center [230, 568] width 114 height 34
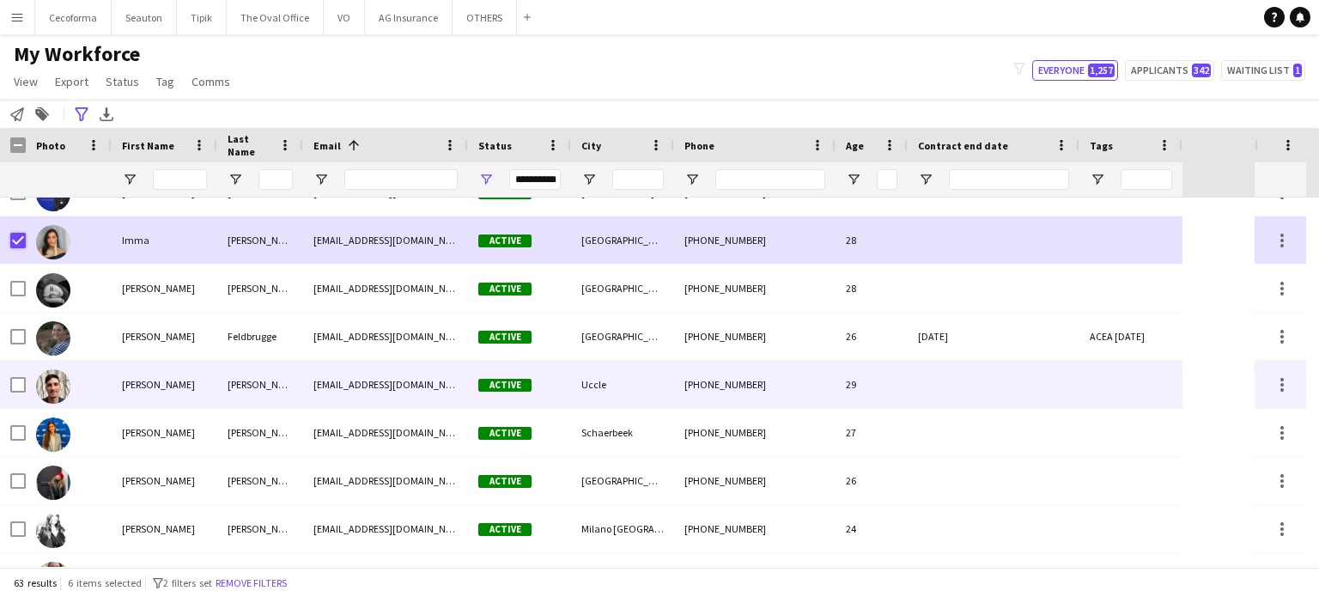
scroll to position [1458, 0]
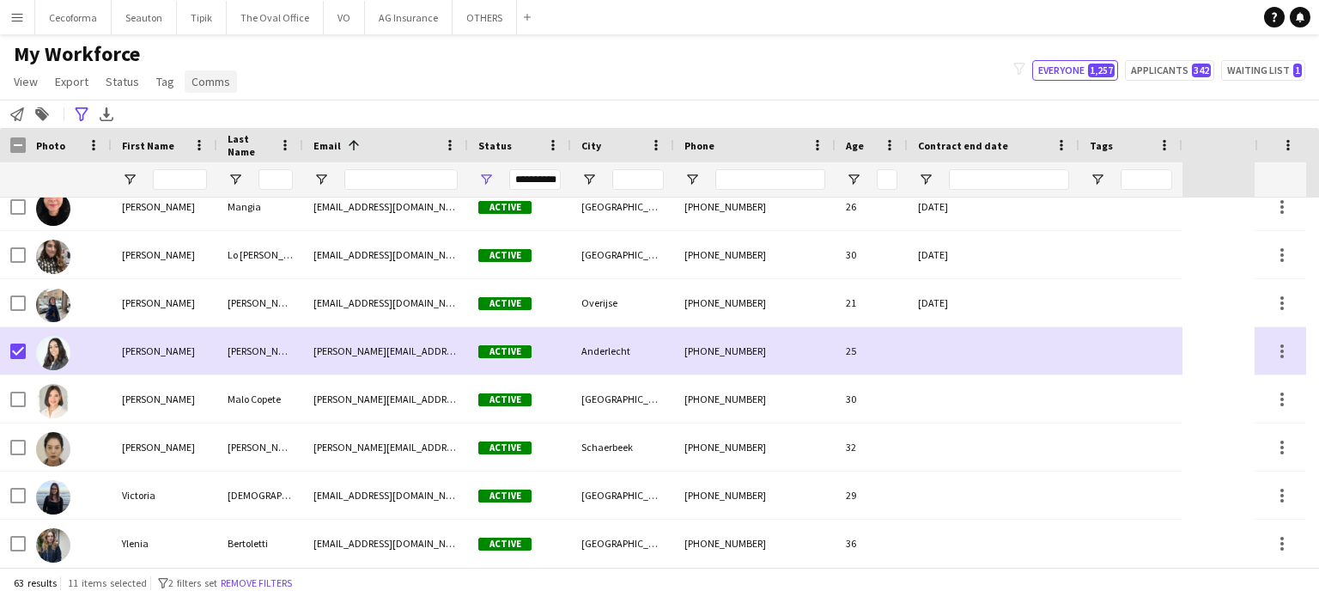
click at [203, 79] on span "Comms" at bounding box center [211, 81] width 39 height 15
click at [215, 117] on span "Send notification" at bounding box center [240, 118] width 88 height 15
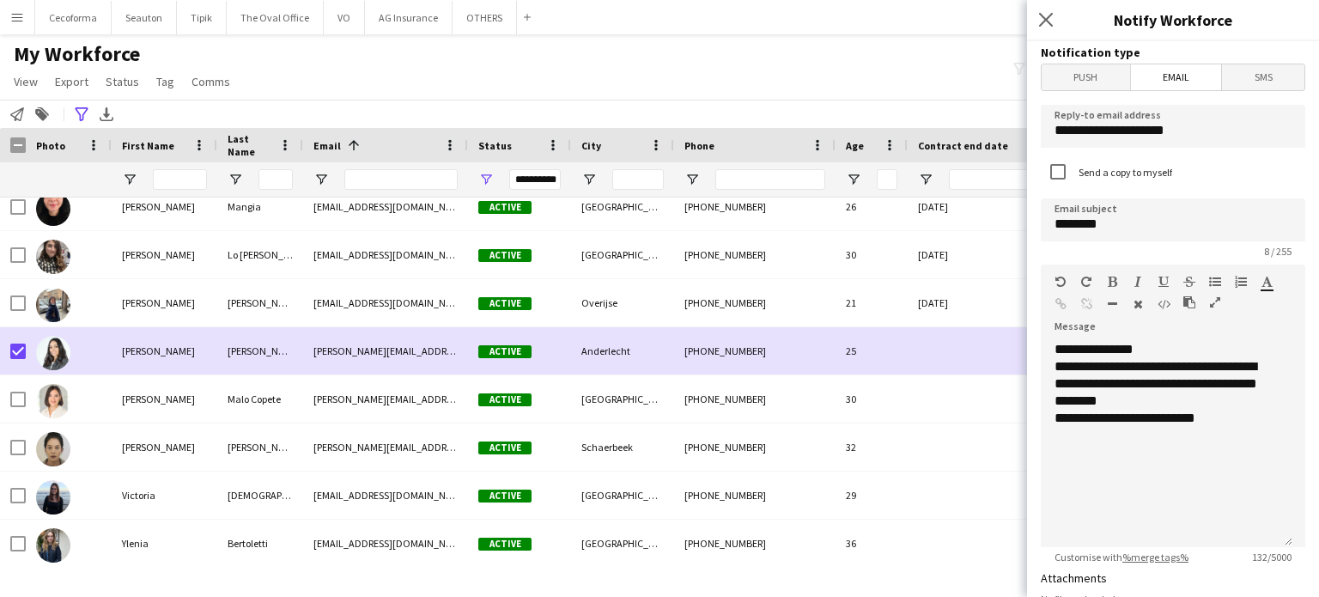
click at [1168, 79] on span "Email" at bounding box center [1176, 77] width 91 height 26
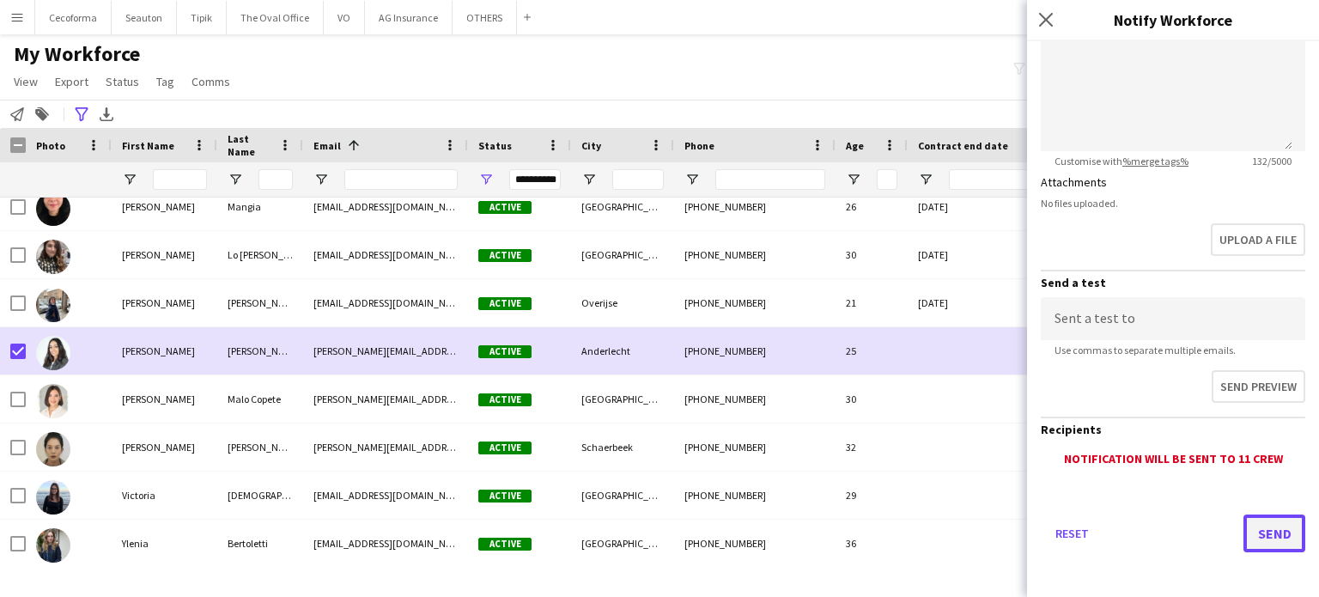
click at [1261, 527] on button "Send" at bounding box center [1275, 533] width 62 height 38
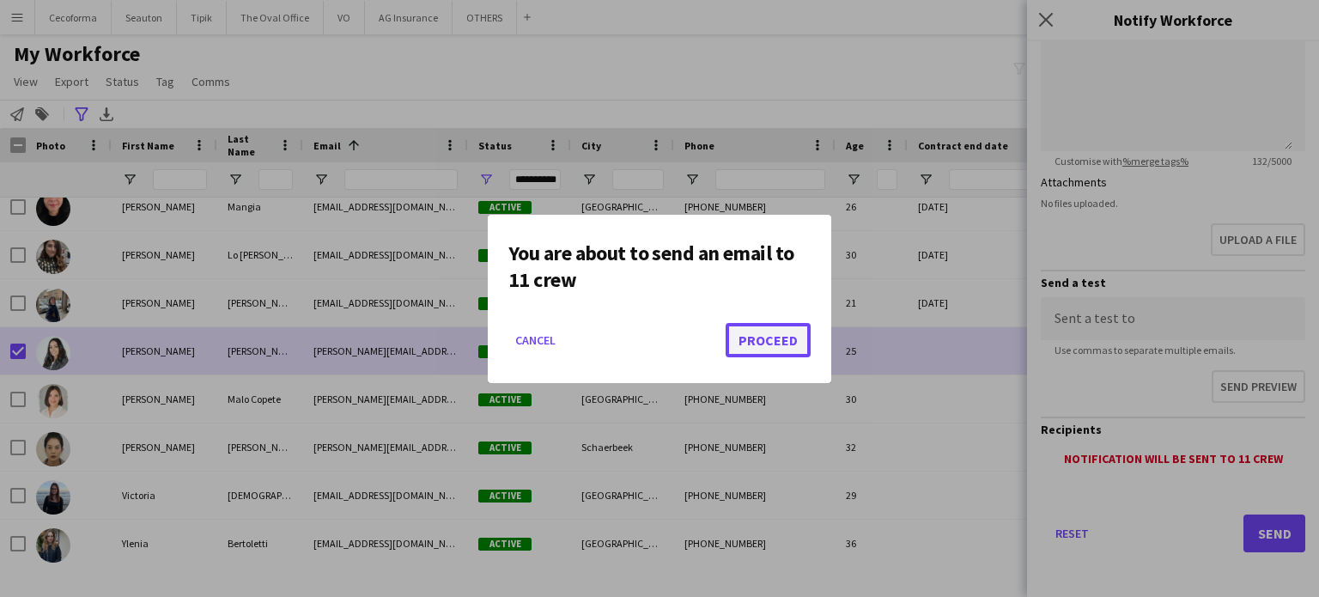
click at [773, 342] on button "Proceed" at bounding box center [768, 340] width 85 height 34
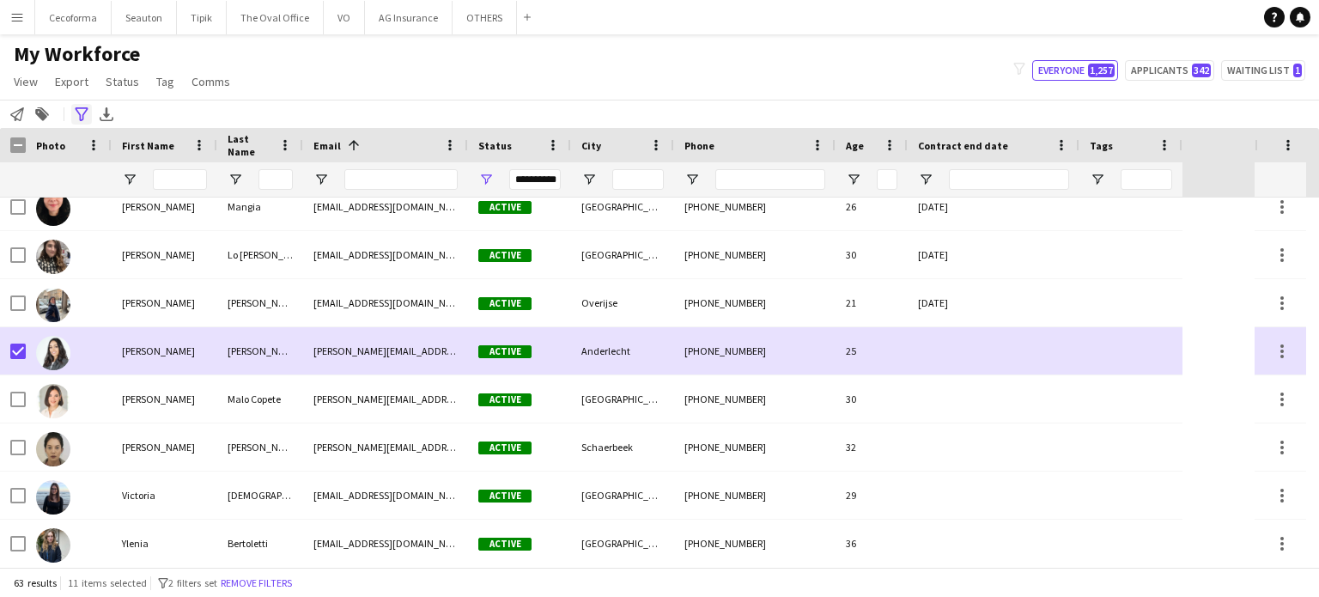
click at [82, 111] on icon "Advanced filters" at bounding box center [82, 114] width 14 height 14
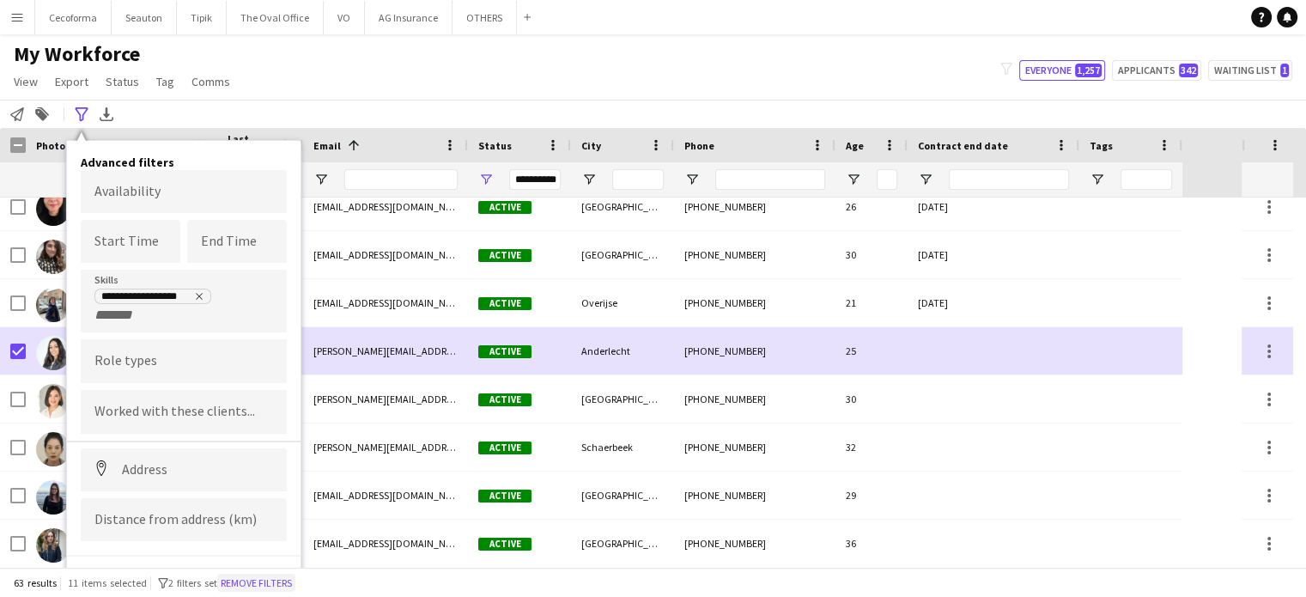
click at [276, 586] on button "Remove filters" at bounding box center [256, 583] width 78 height 19
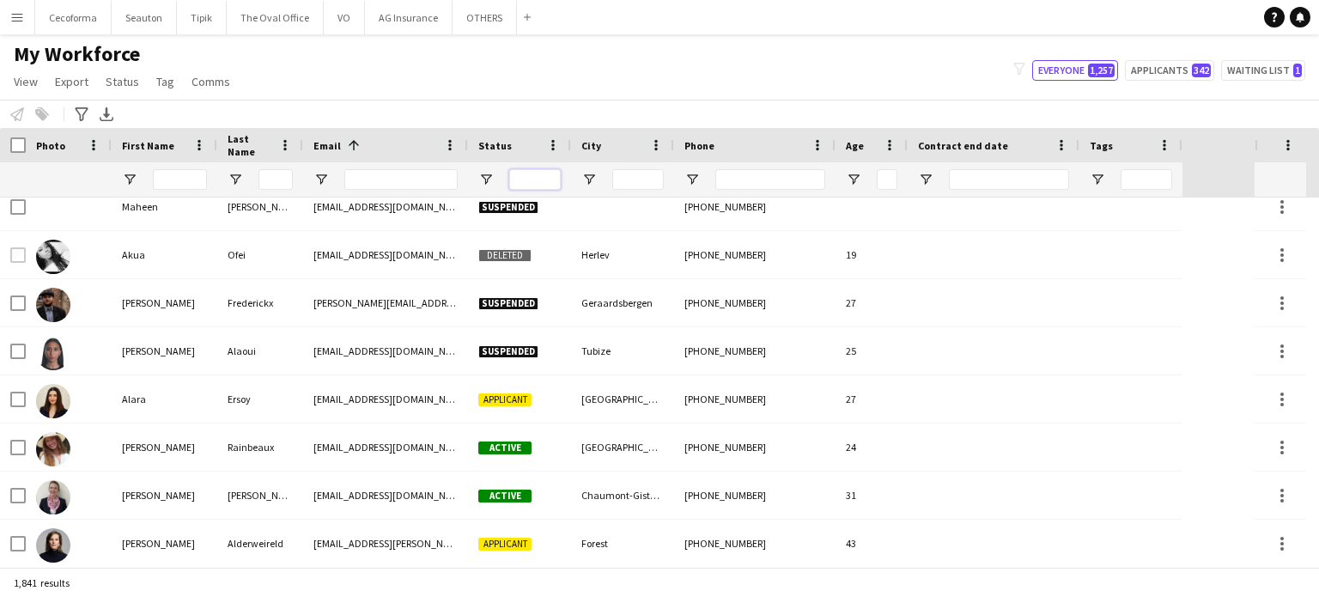
click at [547, 184] on input "Status Filter Input" at bounding box center [535, 179] width 52 height 21
click at [625, 175] on input "City Filter Input" at bounding box center [638, 179] width 52 height 21
click at [530, 185] on input "Status Filter Input" at bounding box center [535, 179] width 52 height 21
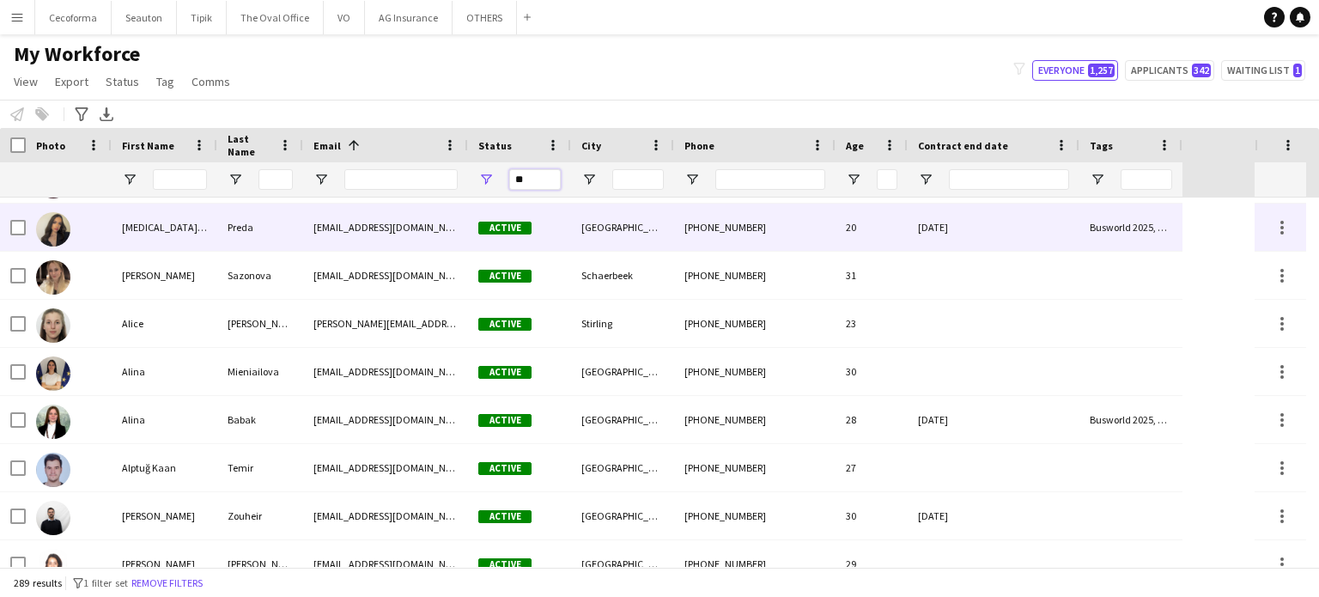
scroll to position [0, 0]
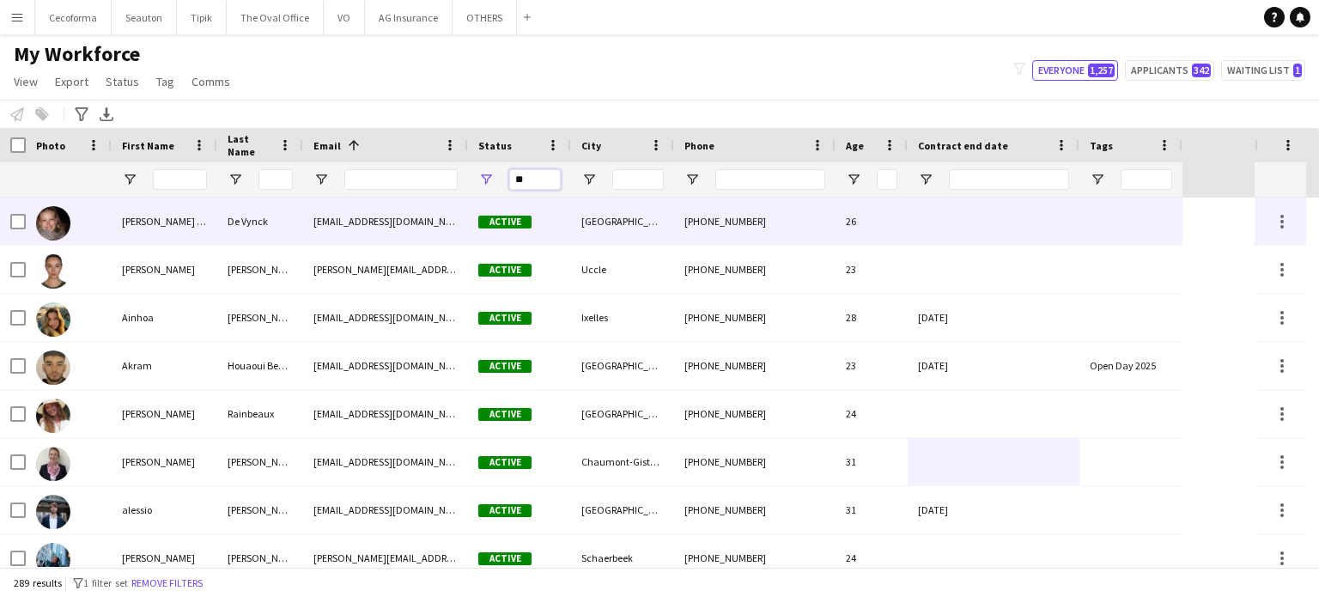
type input "*"
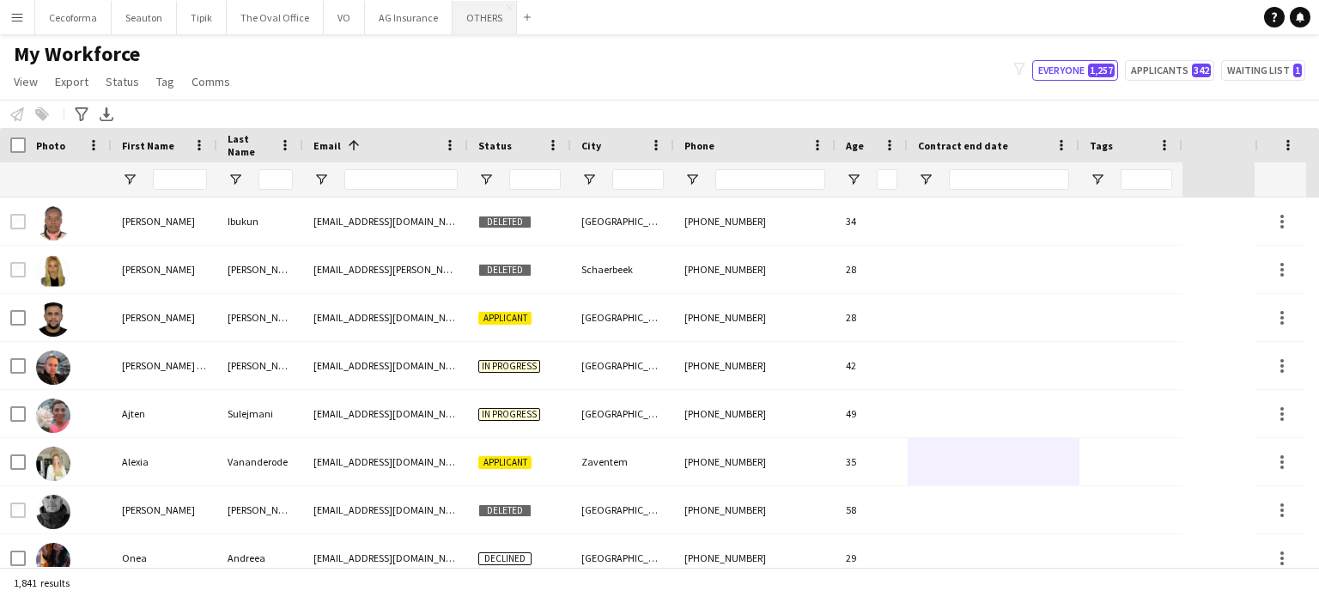
click at [475, 21] on button "OTHERS Close" at bounding box center [485, 17] width 64 height 33
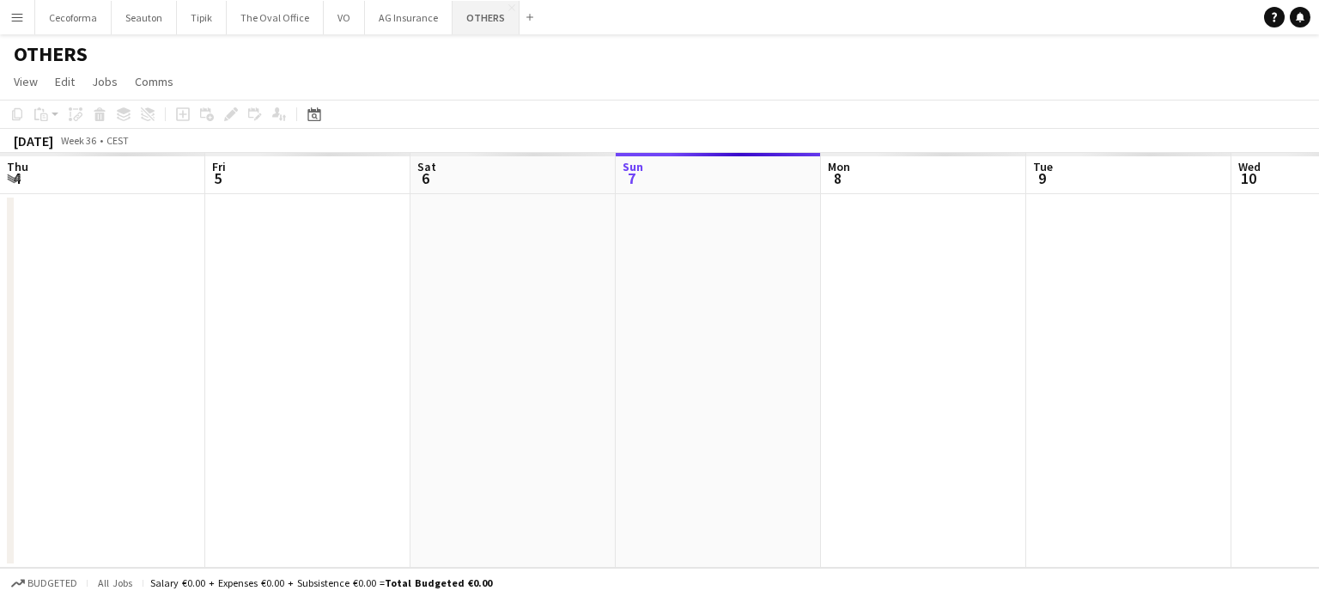
scroll to position [0, 411]
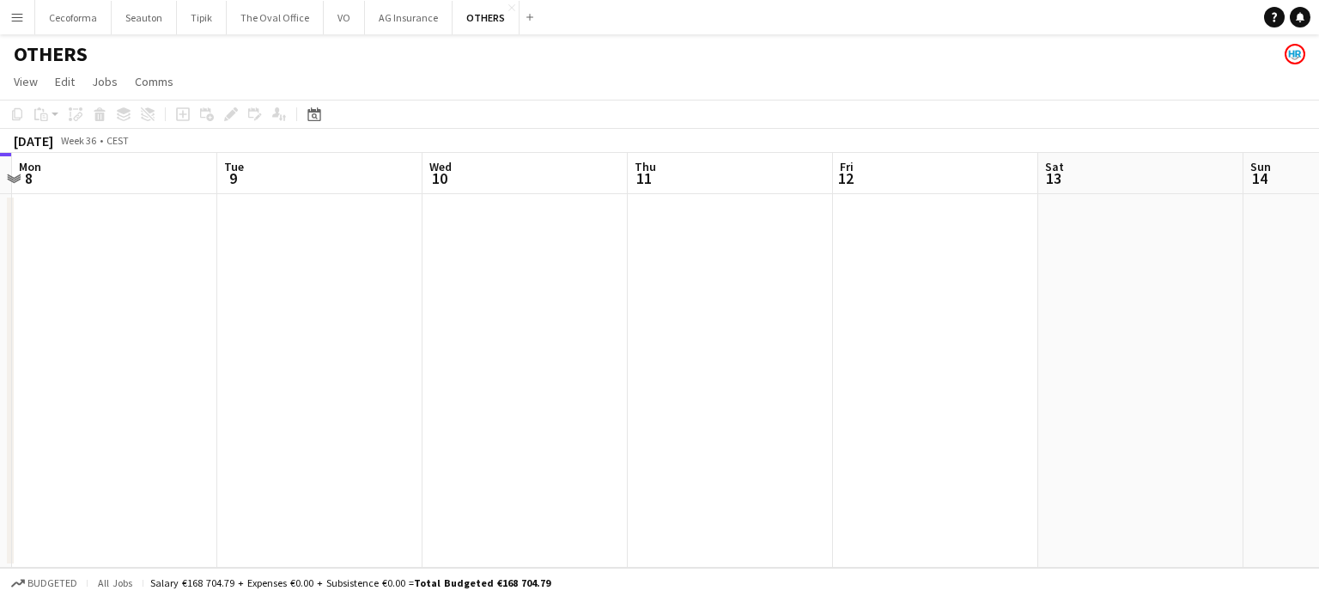
drag, startPoint x: 417, startPoint y: 324, endPoint x: 218, endPoint y: 312, distance: 199.6
click at [218, 312] on app-calendar-viewport "Thu 4 Fri 5 Sat 6 Sun 7 Mon 8 Tue 9 Wed 10 Thu 11 Fri 12 Sat 13 Sun 14 Mon 15" at bounding box center [659, 360] width 1319 height 415
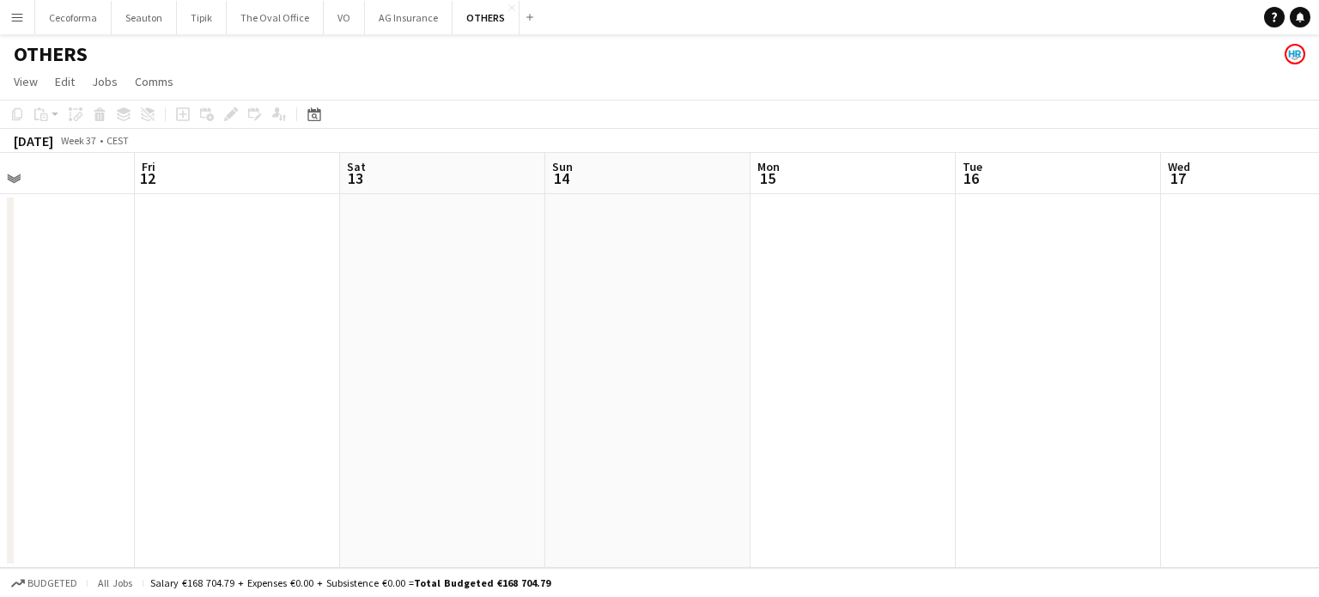
drag, startPoint x: 259, startPoint y: 316, endPoint x: 111, endPoint y: 312, distance: 147.8
click at [111, 312] on app-calendar-viewport "Mon 8 Tue 9 Wed 10 Thu 11 Fri 12 Sat 13 Sun 14 Mon 15 Tue 16 Wed 17 Thu 18 Fri …" at bounding box center [659, 360] width 1319 height 415
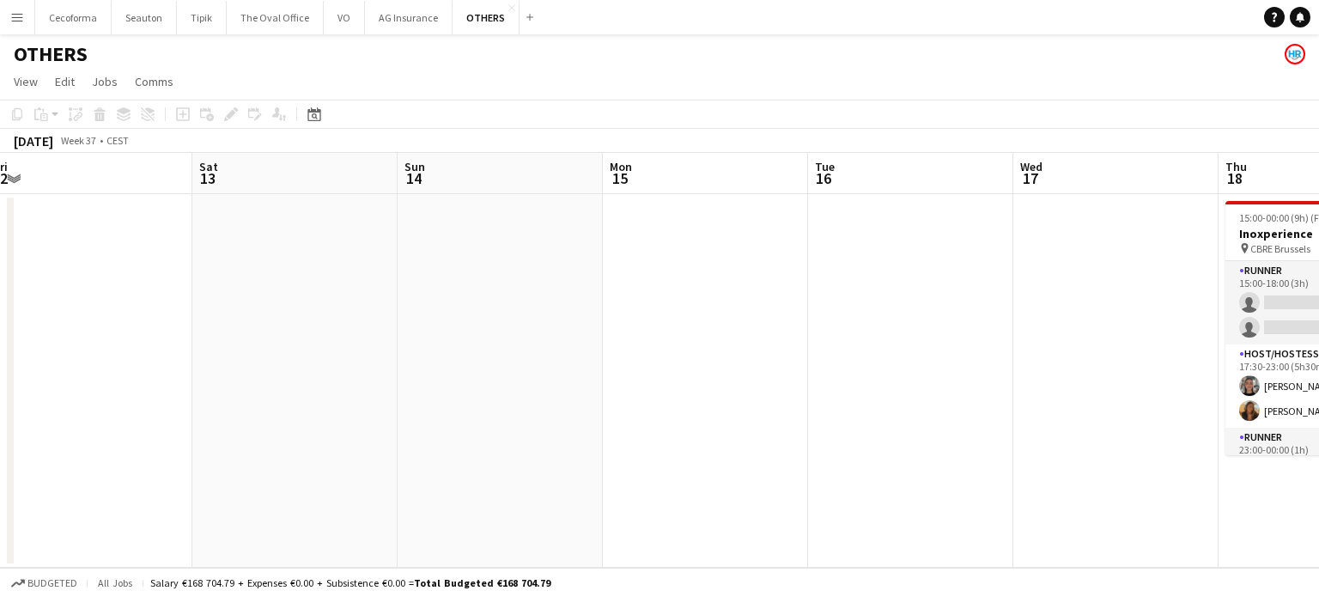
drag, startPoint x: 289, startPoint y: 346, endPoint x: 553, endPoint y: 375, distance: 266.2
click at [221, 343] on app-calendar-viewport "Wed 10 Thu 11 Fri 12 Sat 13 Sun 14 Mon 15 Tue 16 Wed 17 Thu 18 2/6 1 Job Fri 19…" at bounding box center [659, 360] width 1319 height 415
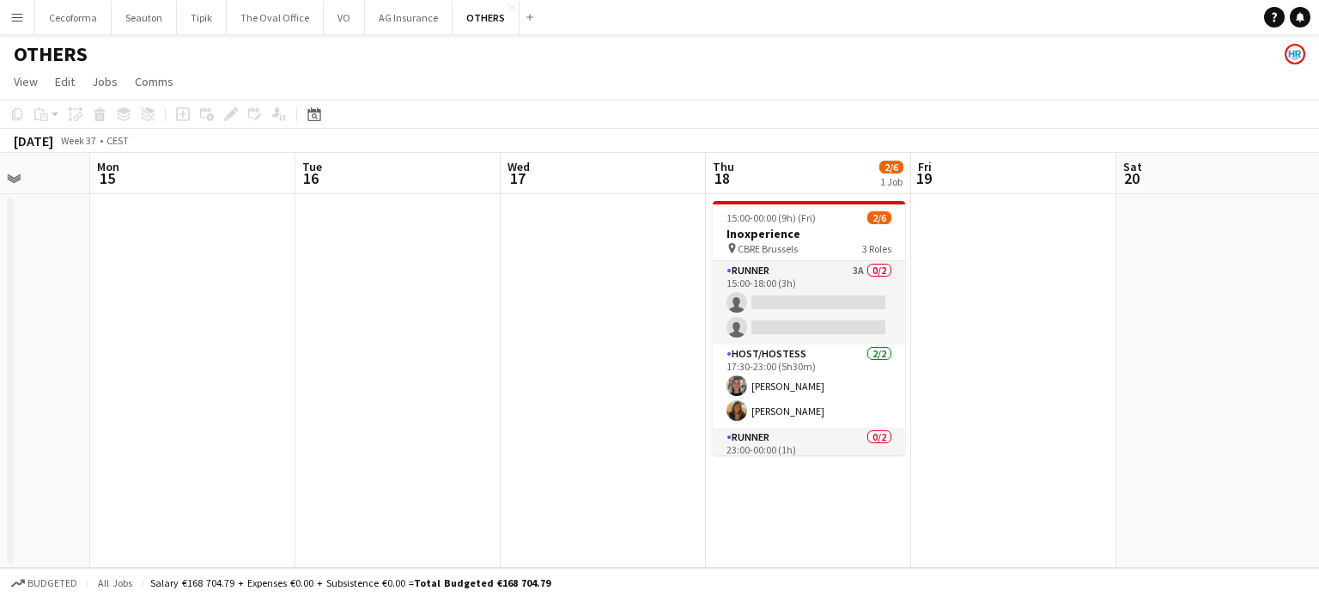
click at [11, 13] on app-icon "Menu" at bounding box center [17, 17] width 14 height 14
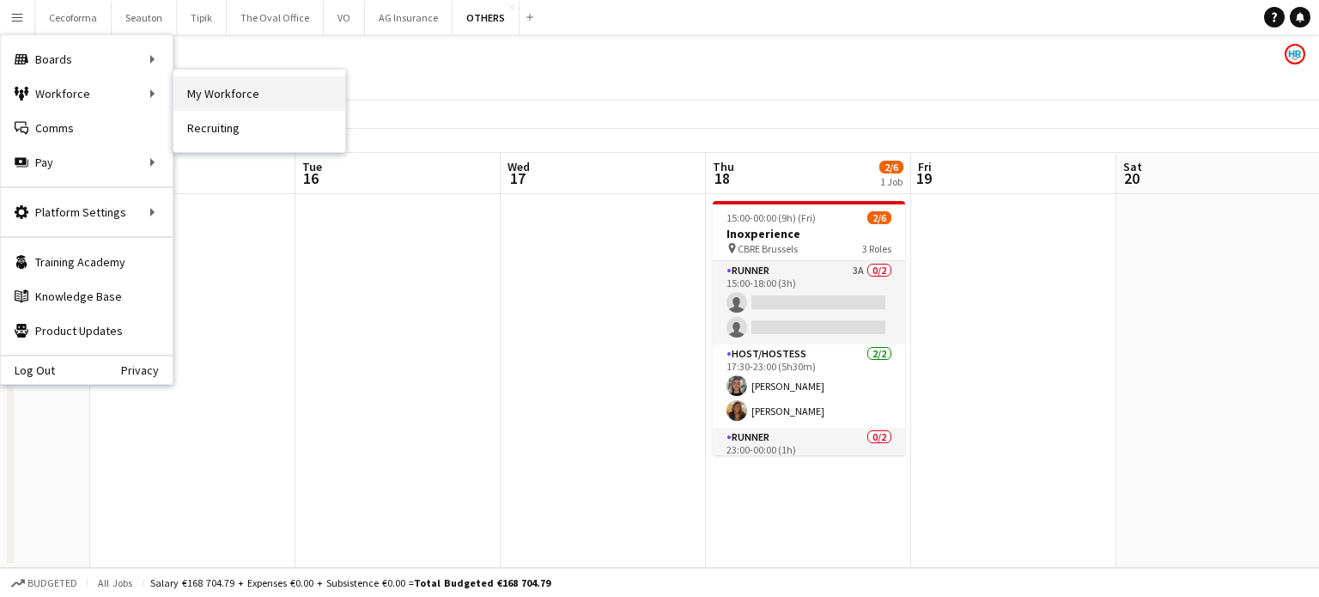
click at [220, 91] on link "My Workforce" at bounding box center [260, 93] width 172 height 34
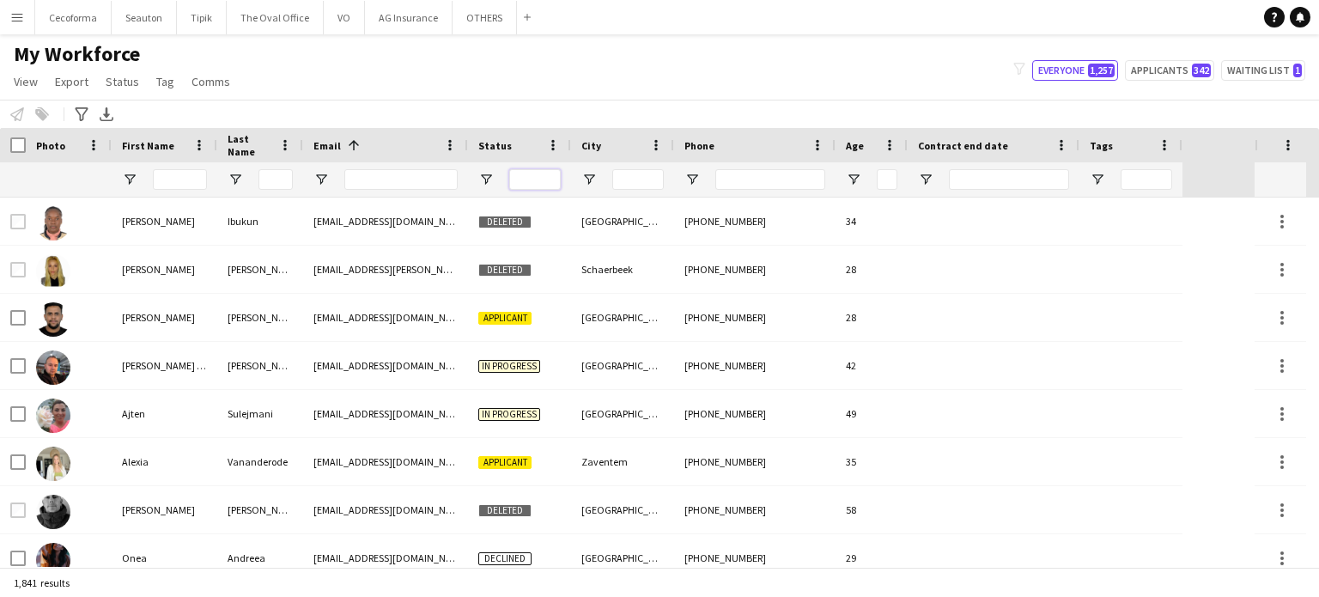
click at [534, 174] on input "Status Filter Input" at bounding box center [535, 179] width 52 height 21
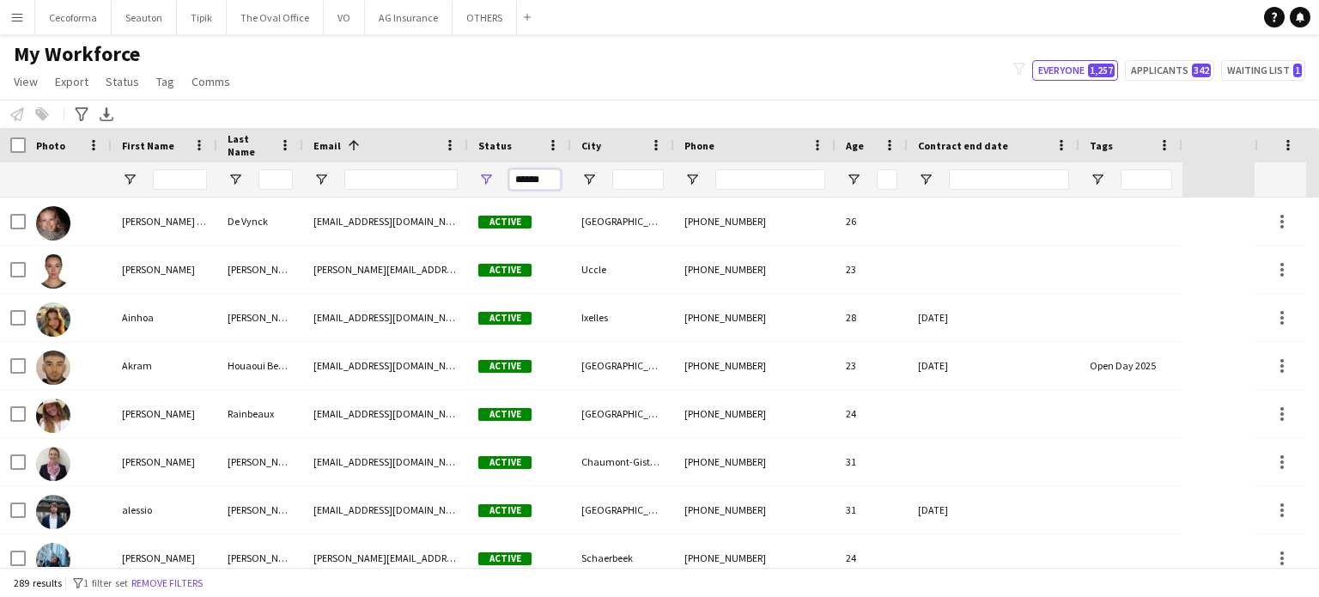
type input "******"
